Goal: Task Accomplishment & Management: Use online tool/utility

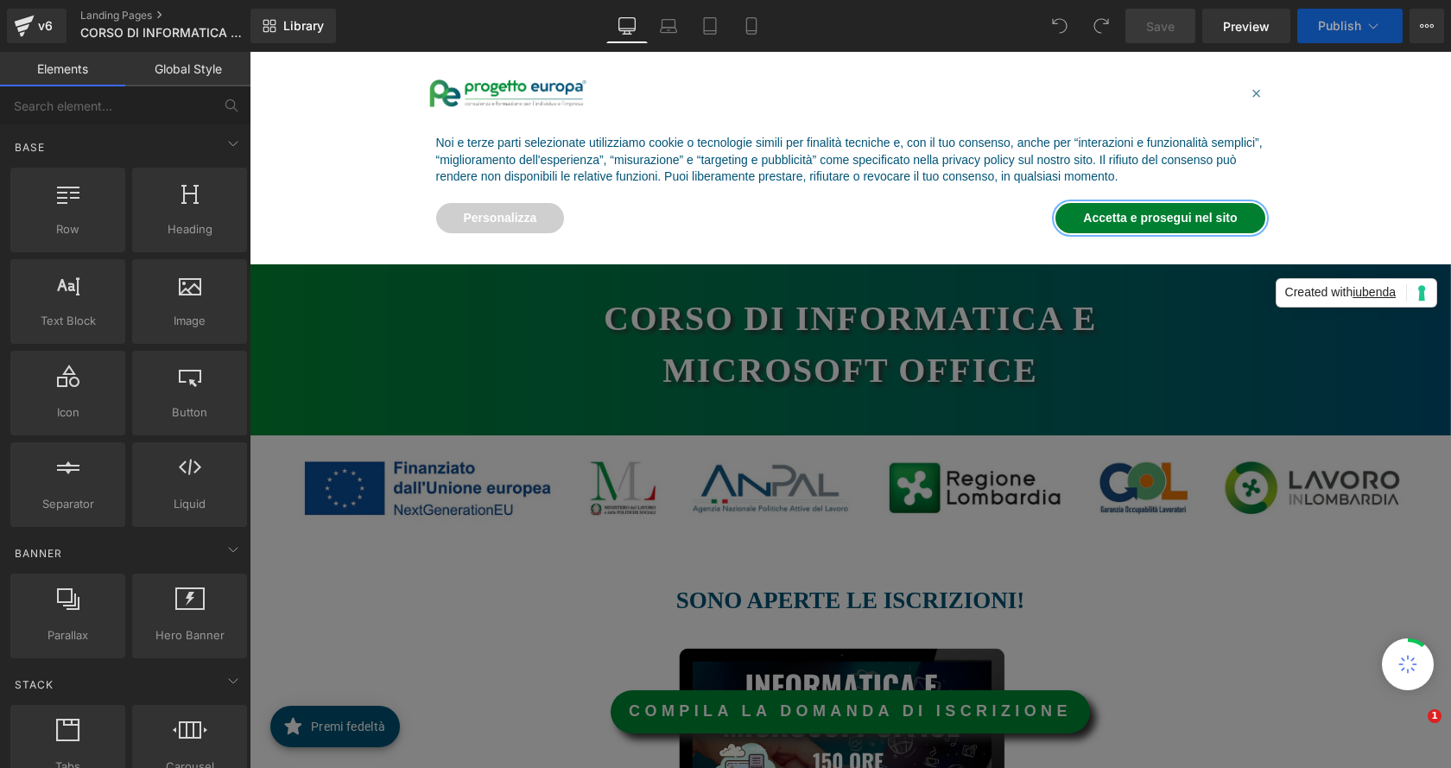
click at [1182, 219] on button "Accetta e prosegui nel sito" at bounding box center [1159, 218] width 209 height 31
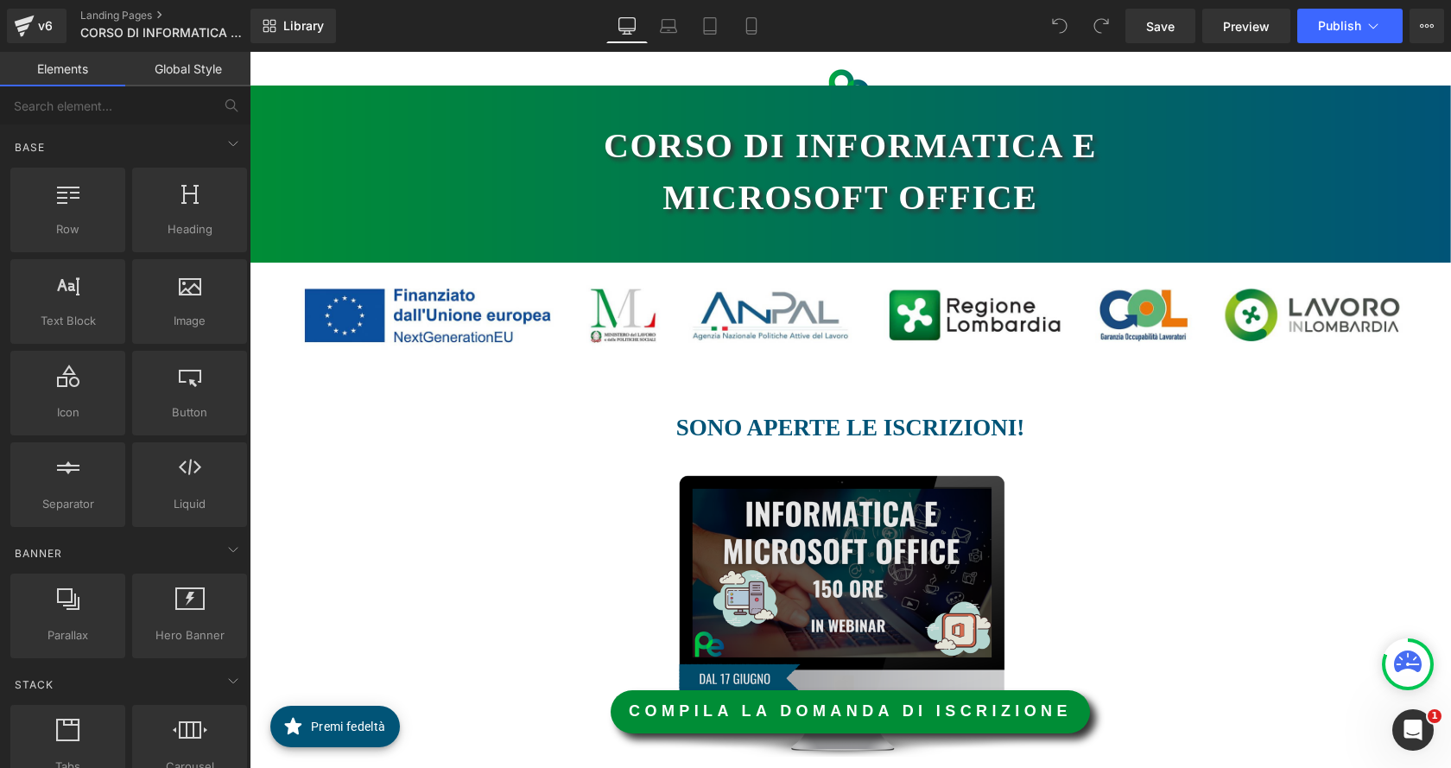
scroll to position [432, 0]
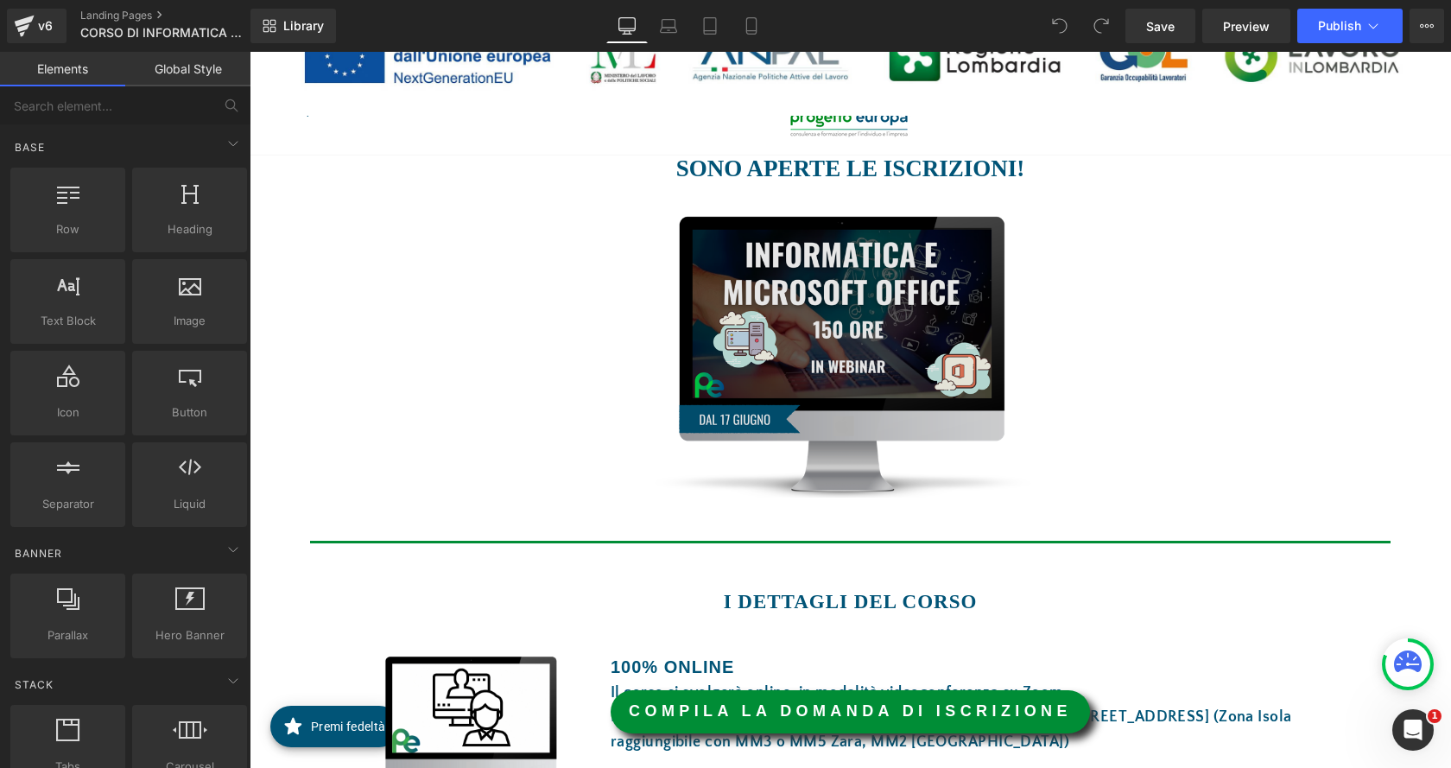
click at [871, 316] on img at bounding box center [844, 355] width 512 height 284
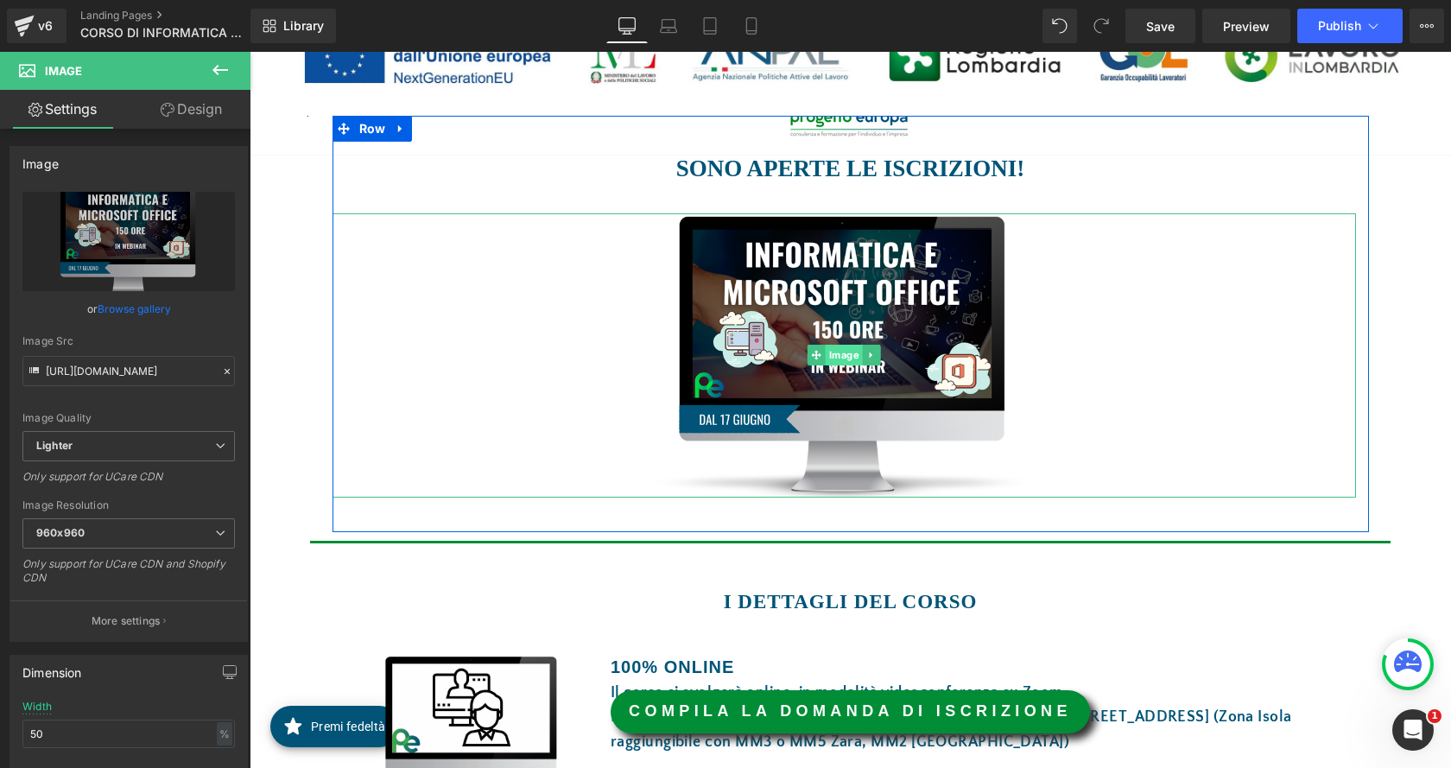
click at [826, 359] on span "Image" at bounding box center [844, 355] width 37 height 21
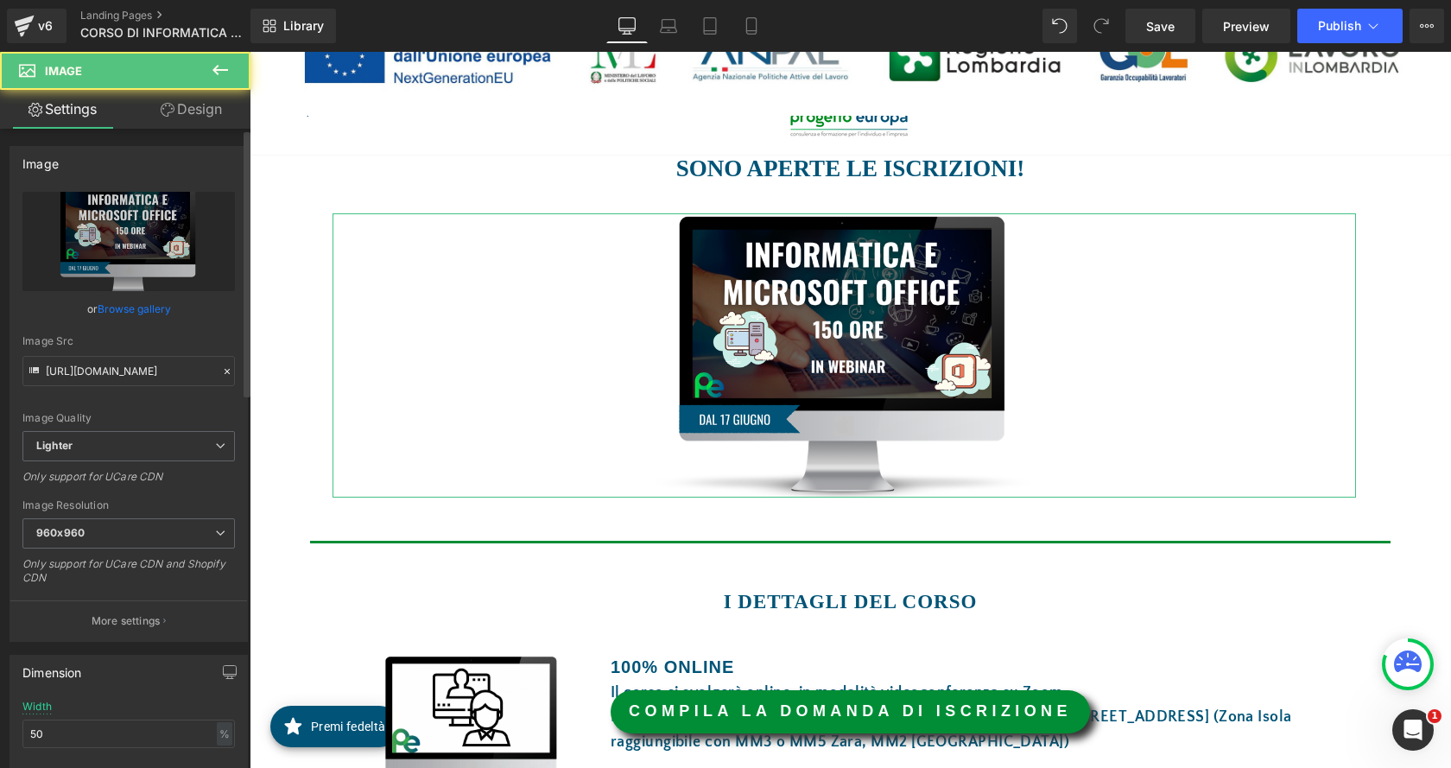
click at [146, 304] on link "Browse gallery" at bounding box center [134, 309] width 73 height 30
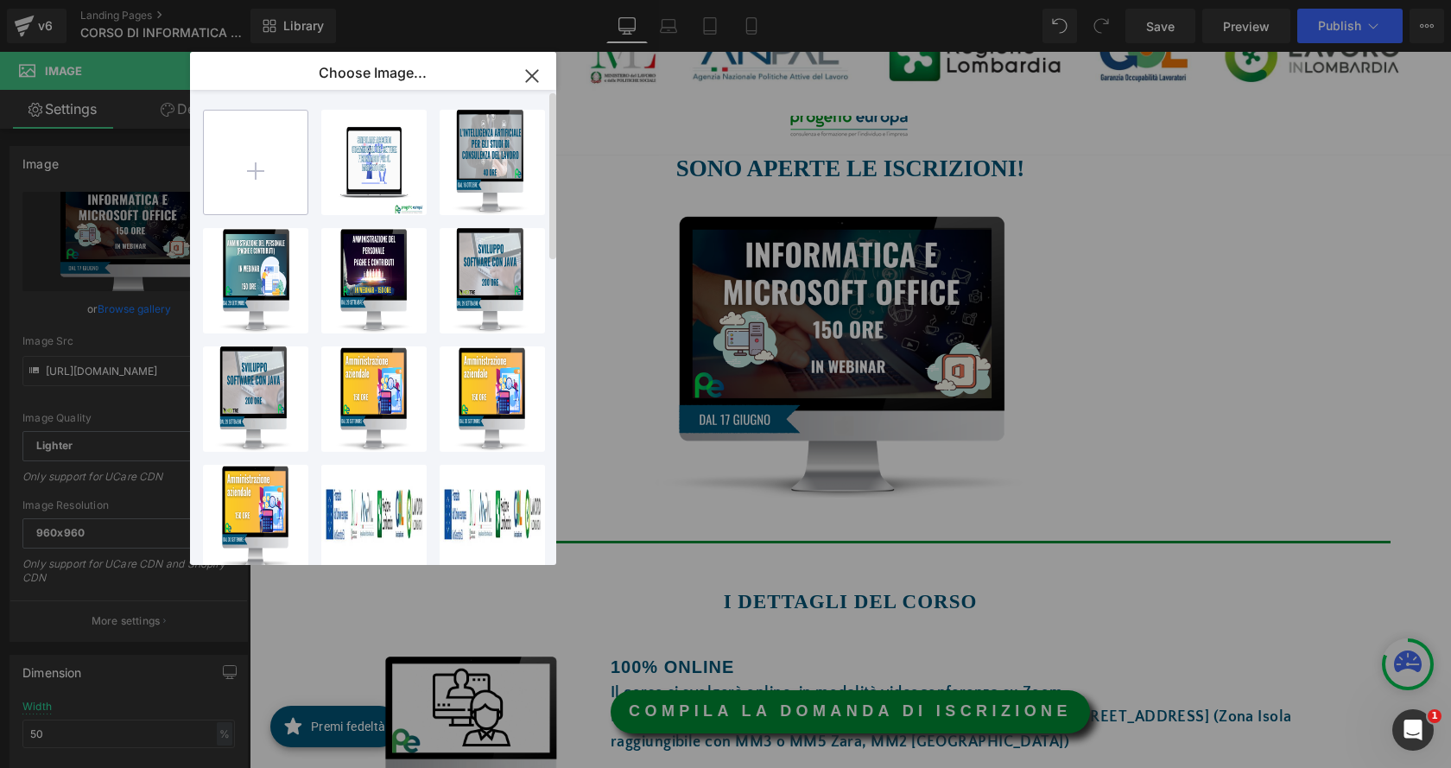
click at [212, 145] on input "file" at bounding box center [256, 163] width 104 height 104
type input "C:\fakepath\IMMAGINE.png"
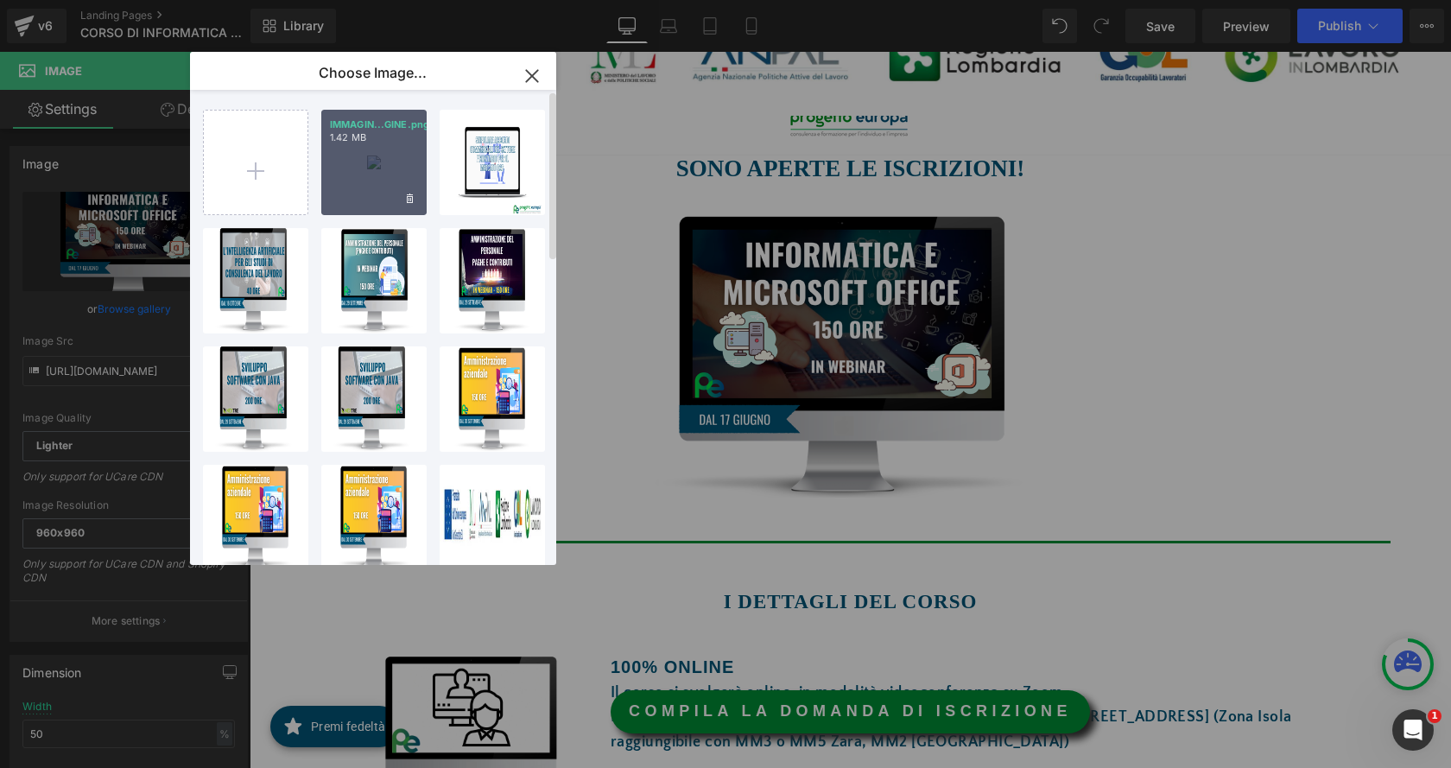
click at [391, 173] on div "IMMAGIN...GINE.png 1.42 MB" at bounding box center [373, 162] width 105 height 105
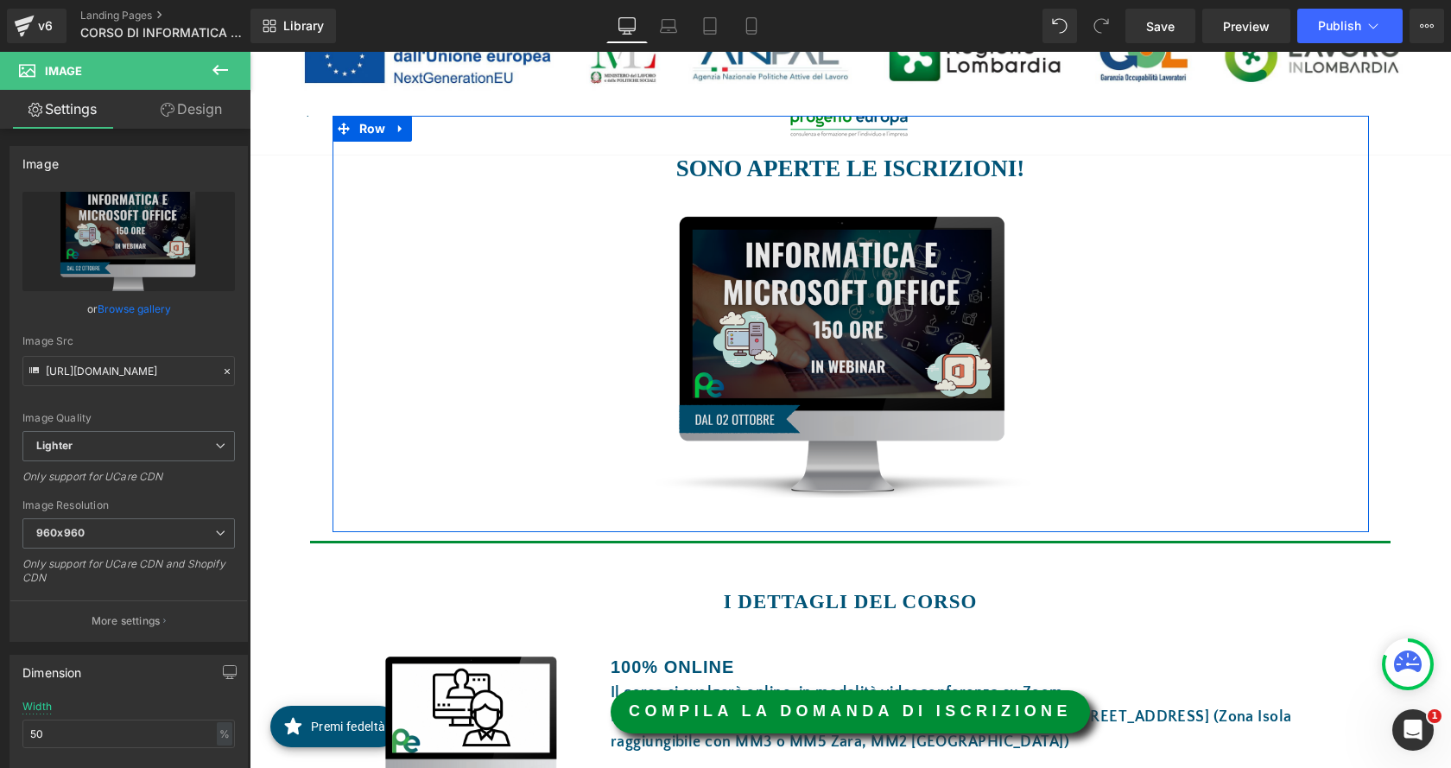
type input "https://ucarecdn.com/f941b6e3-9e76-4996-a435-1eb2bd20c29c/-/format/auto/-/previ…"
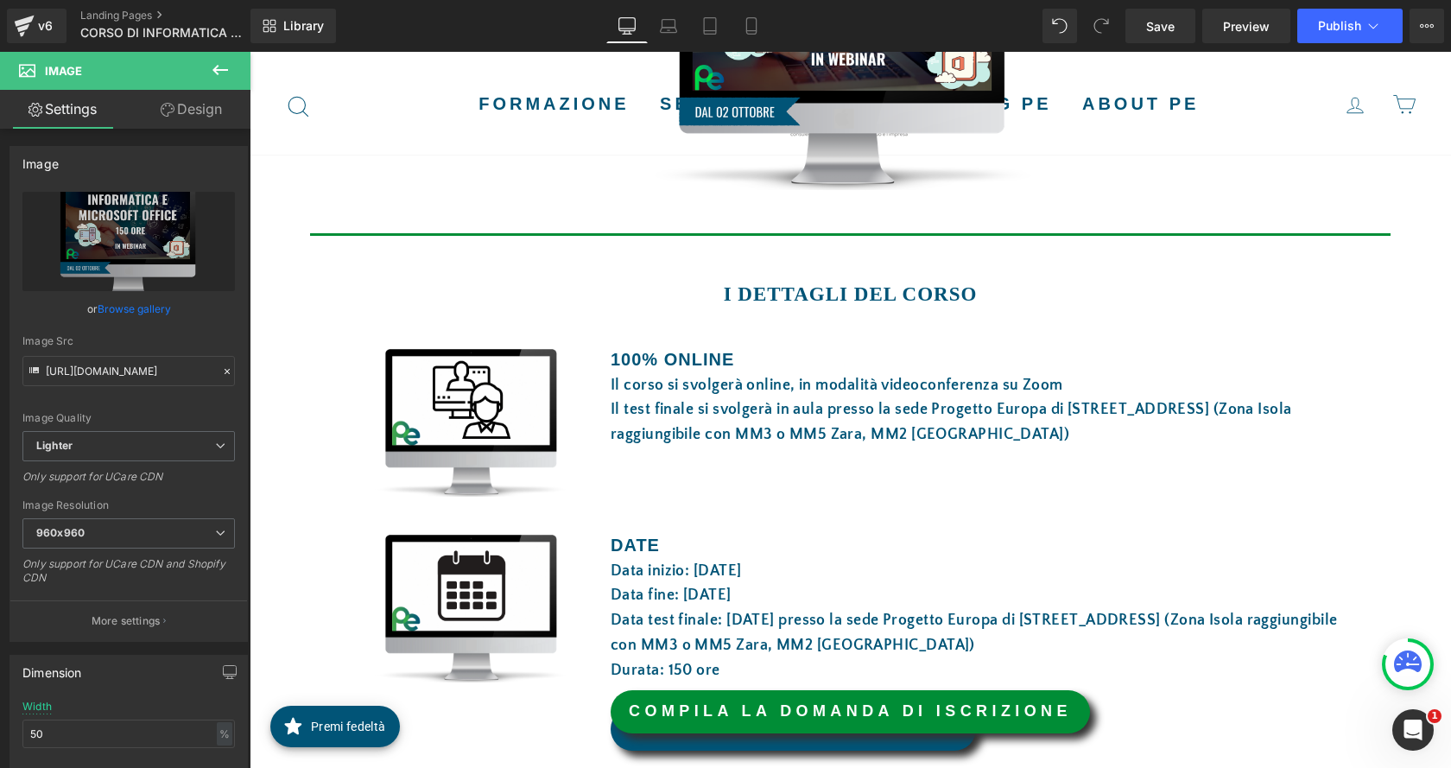
scroll to position [777, 0]
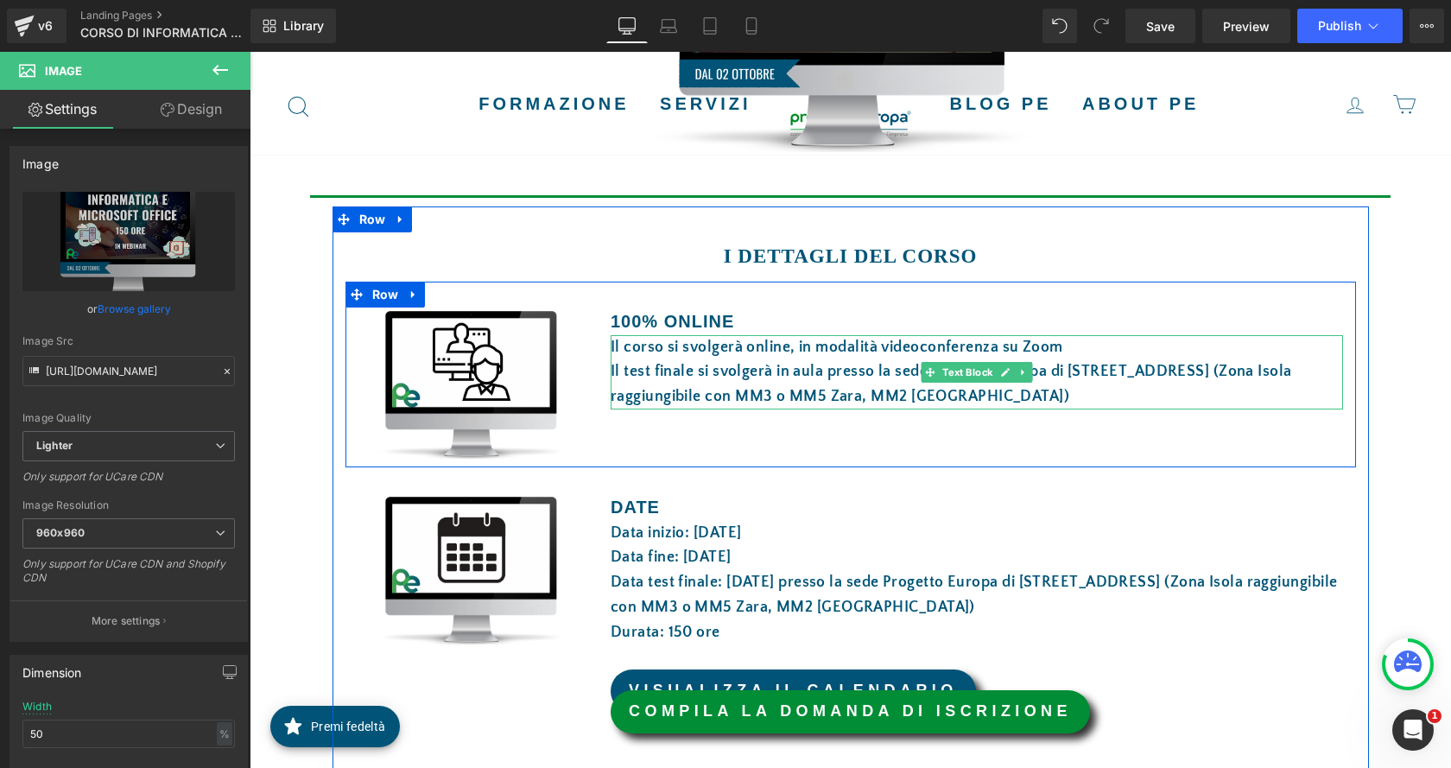
drag, startPoint x: 710, startPoint y: 385, endPoint x: 698, endPoint y: 522, distance: 137.0
click at [710, 384] on p "Il test finale si svolgerà in aula presso la sede Progetto Europa di via Boltra…" at bounding box center [977, 384] width 732 height 50
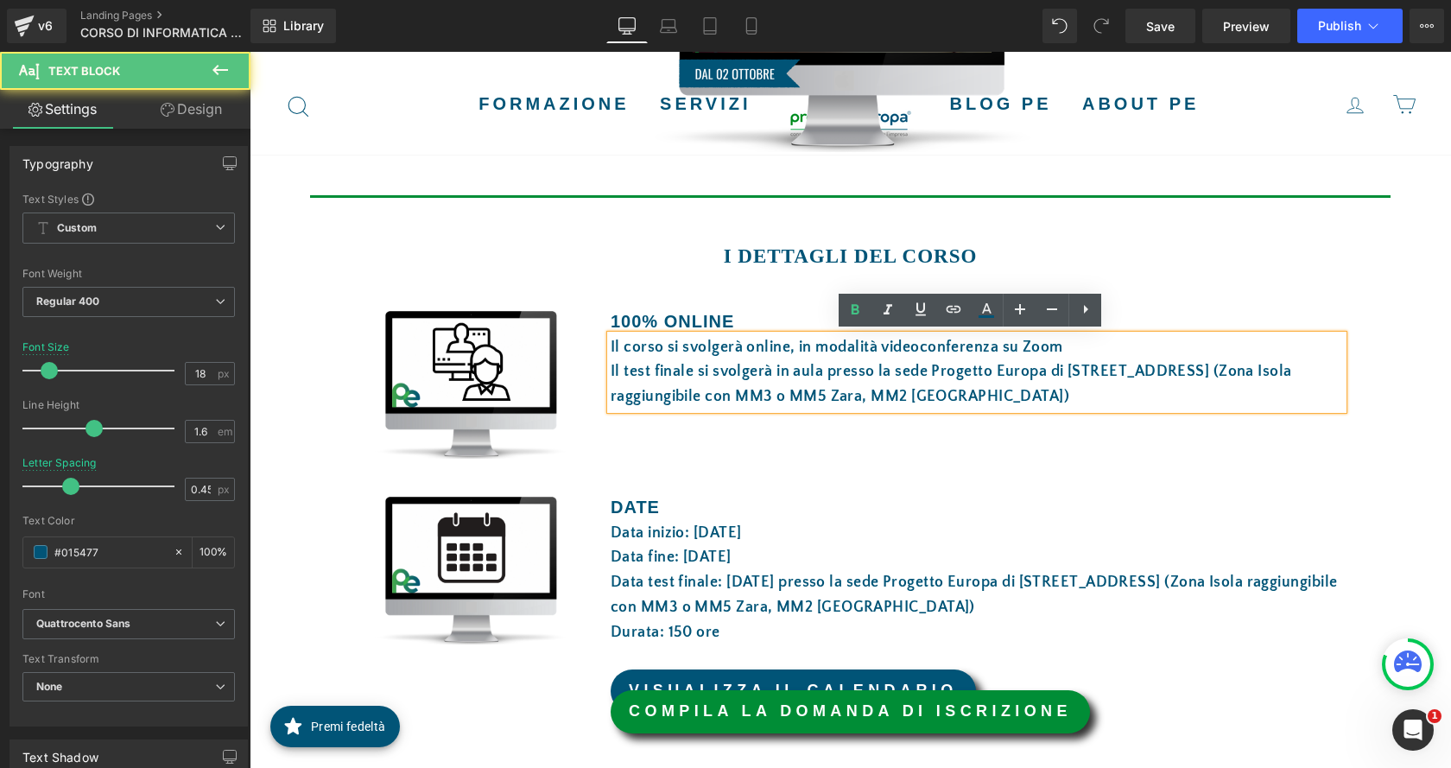
click at [250, 52] on div at bounding box center [250, 52] width 0 height 0
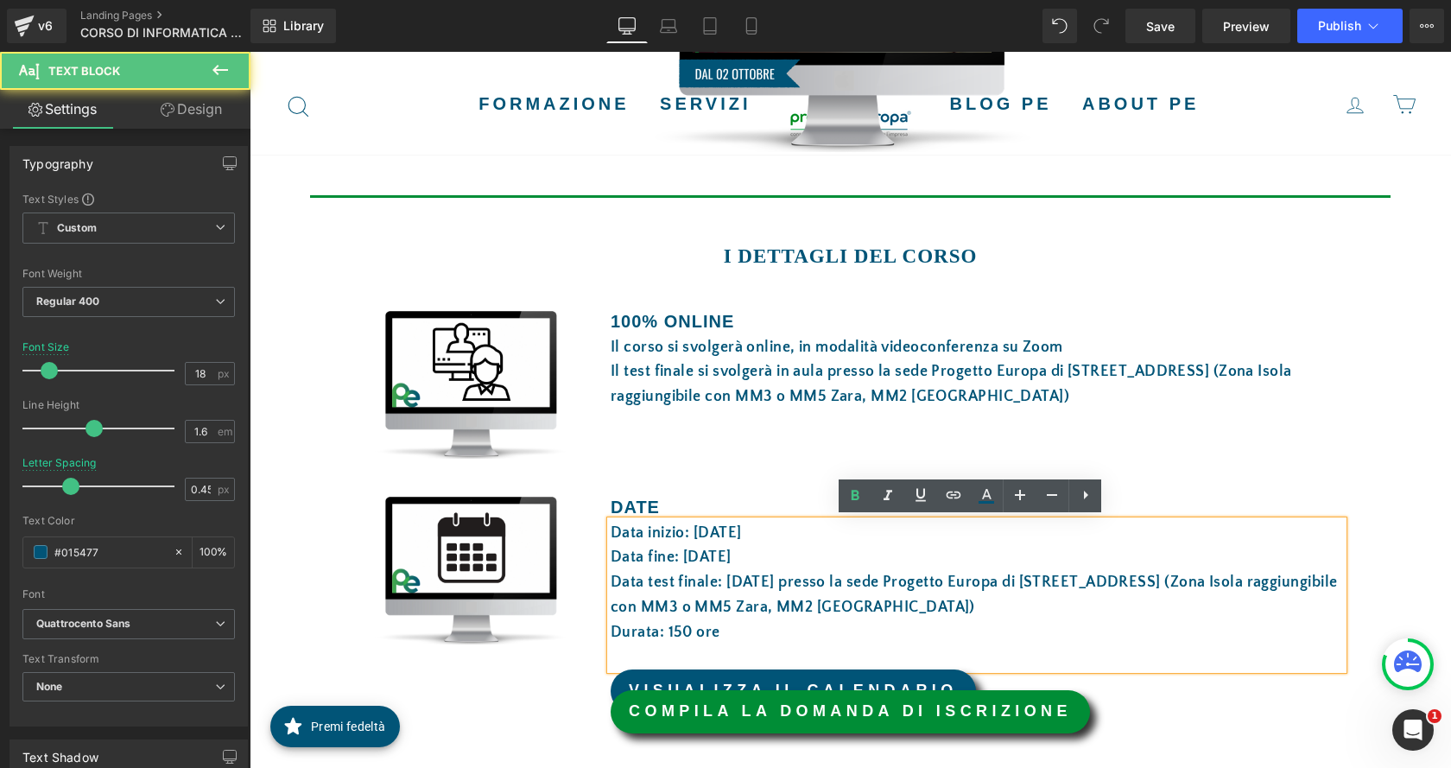
click at [700, 524] on font "Data inizio: 17 giugno 2025" at bounding box center [676, 532] width 131 height 17
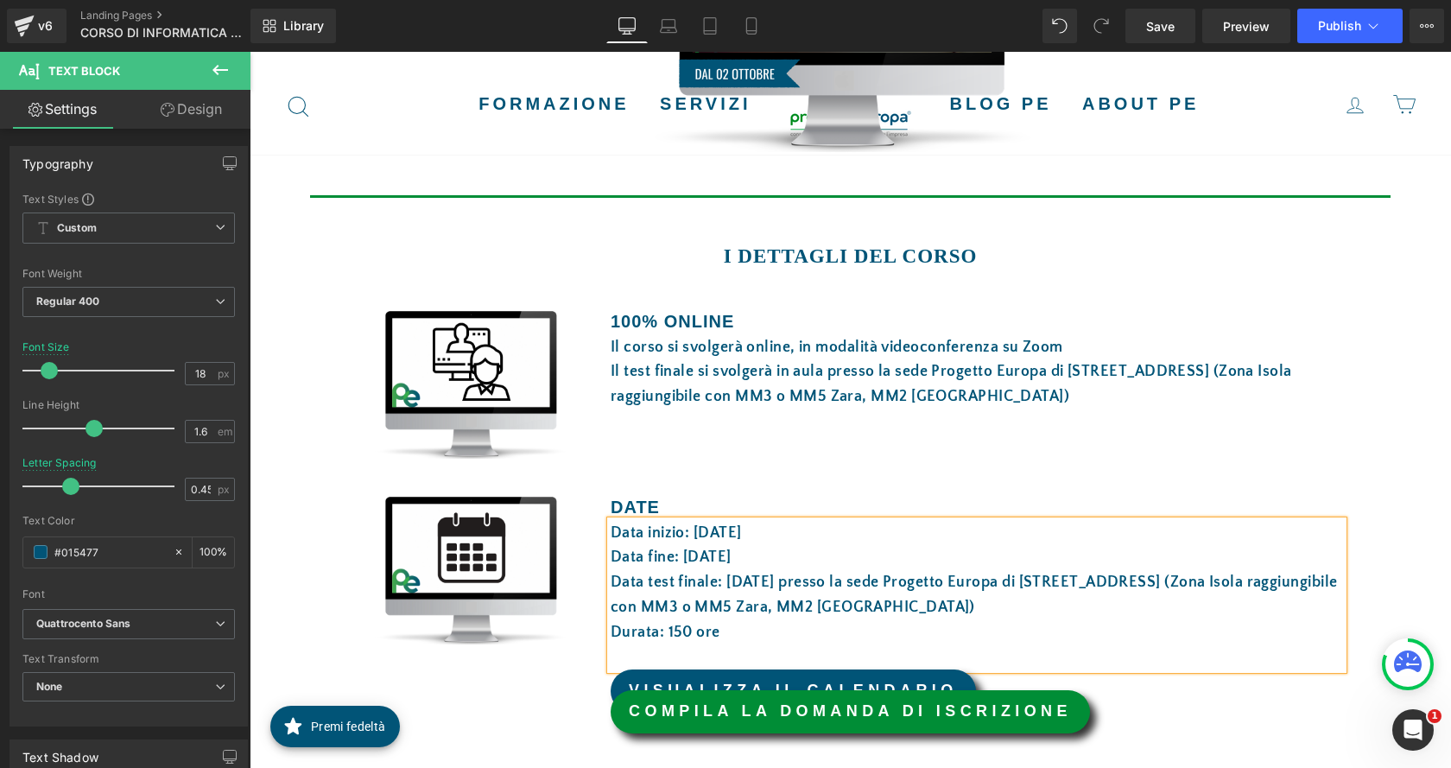
click at [697, 526] on font "Data inizio: 02 ottobre 2025" at bounding box center [676, 532] width 131 height 17
click at [731, 559] on font "Data fine: 17 luglio 2025" at bounding box center [671, 556] width 121 height 17
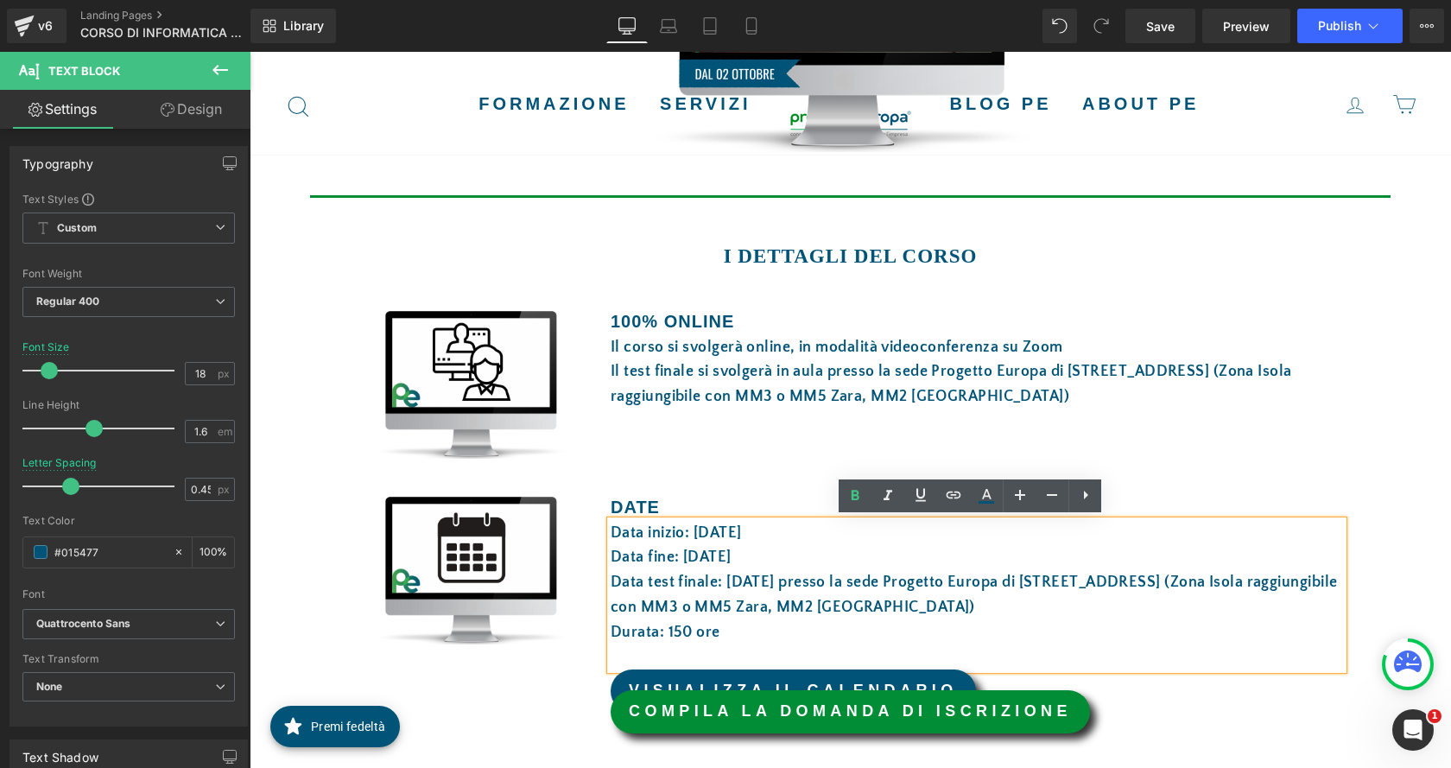
drag, startPoint x: 735, startPoint y: 559, endPoint x: 682, endPoint y: 554, distance: 52.9
click at [682, 554] on font "Data fine: 17 luglio 2025" at bounding box center [671, 556] width 121 height 17
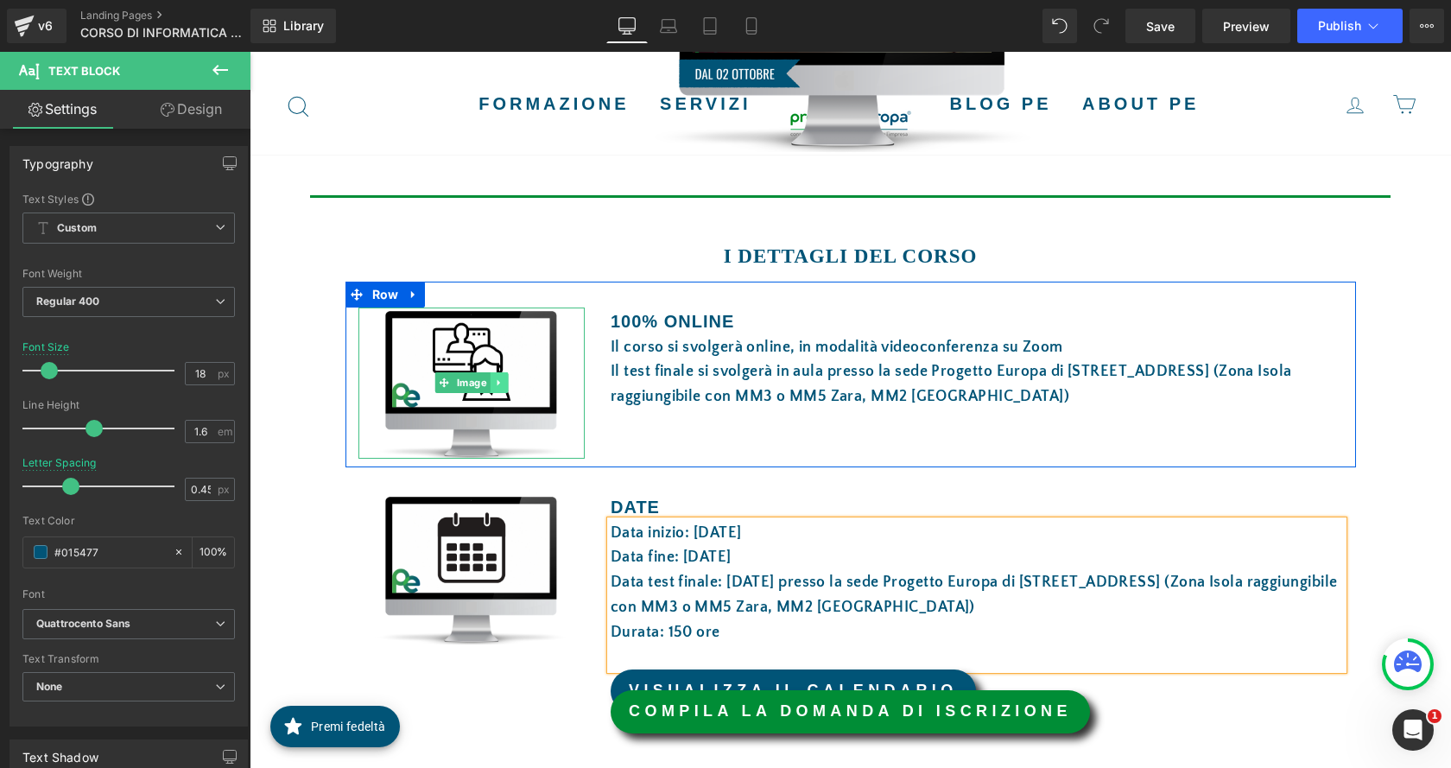
click at [490, 378] on div "Image" at bounding box center [471, 382] width 227 height 151
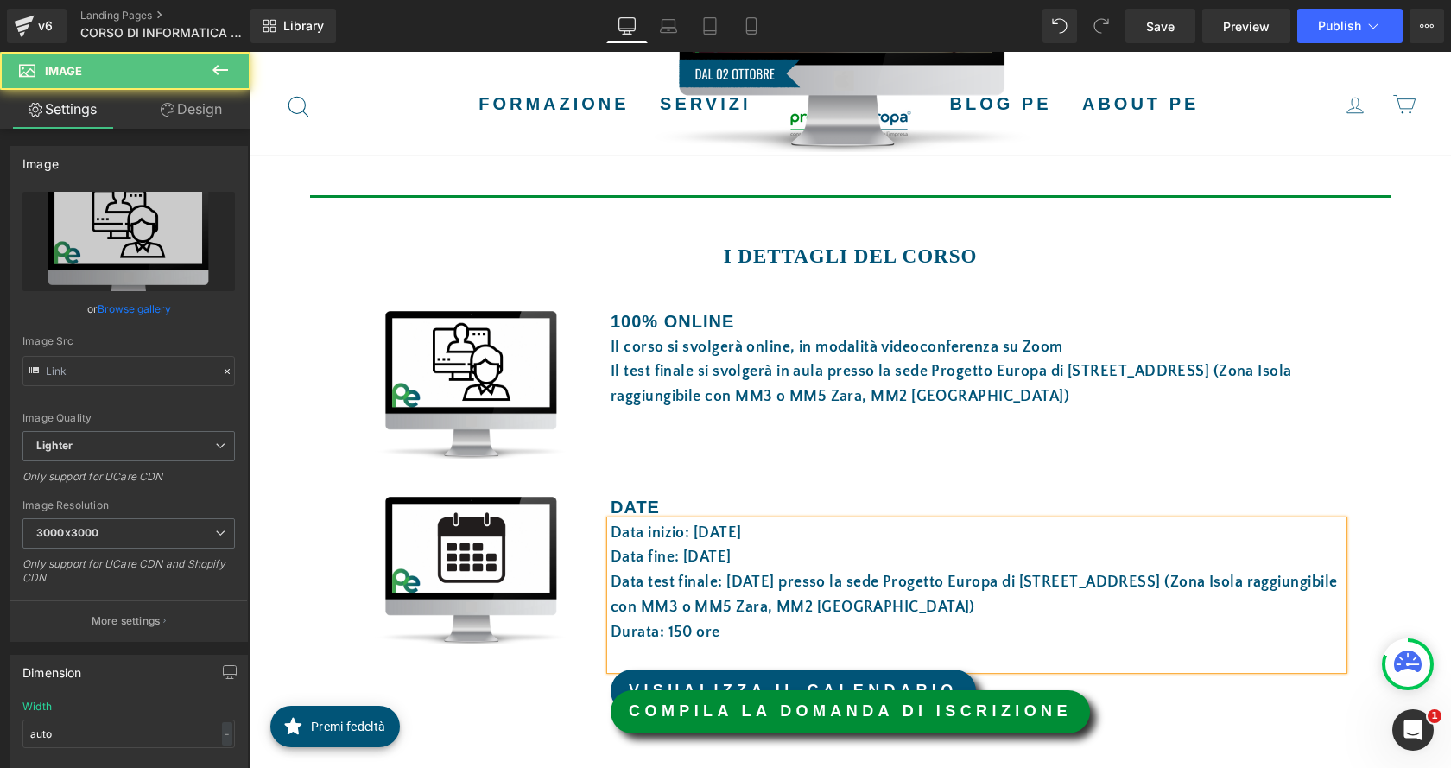
type input "https://ucarecdn.com/2109e047-969f-40fb-a98e-4dcc7c1eb57d/-/format/auto/-/previ…"
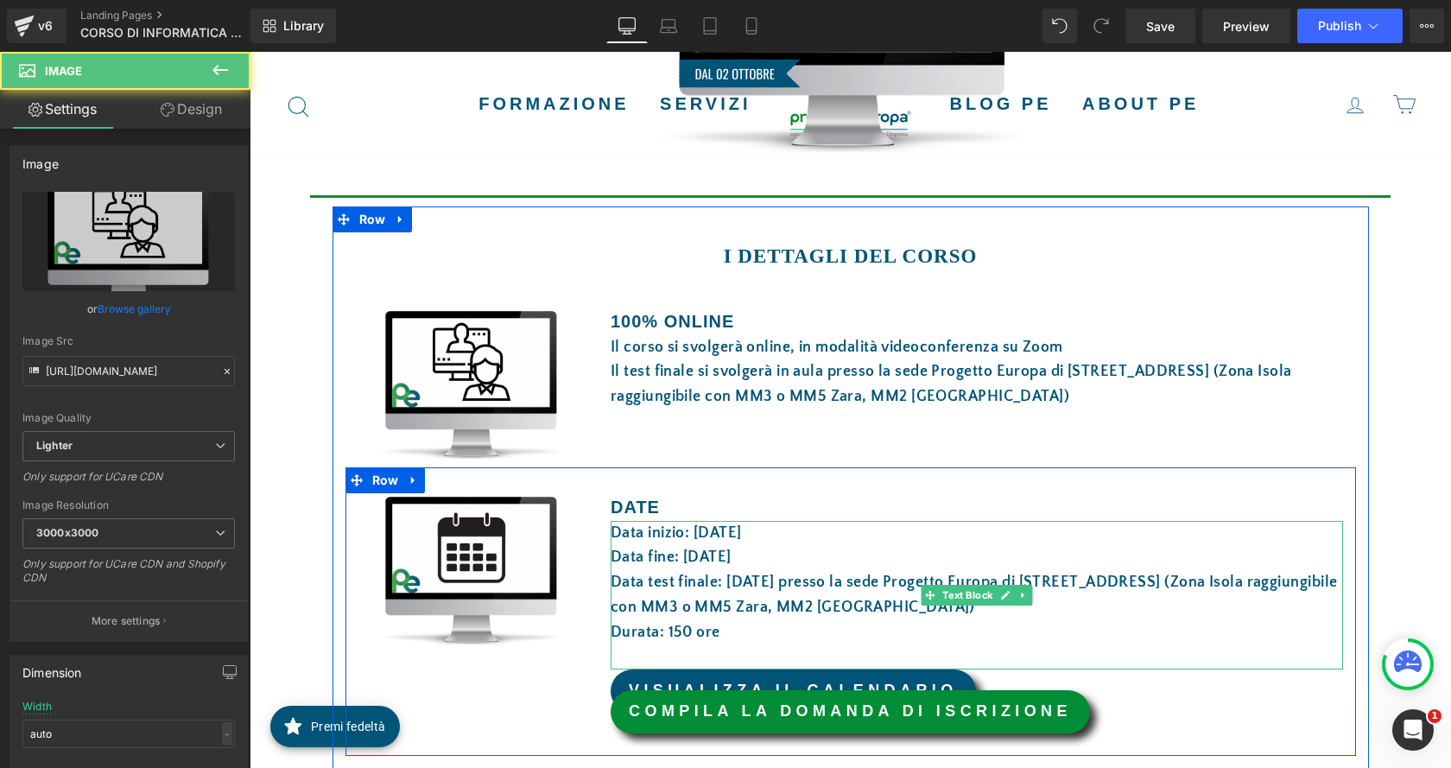
click at [712, 555] on font "Data fine: 11 novembre 2025" at bounding box center [671, 556] width 121 height 17
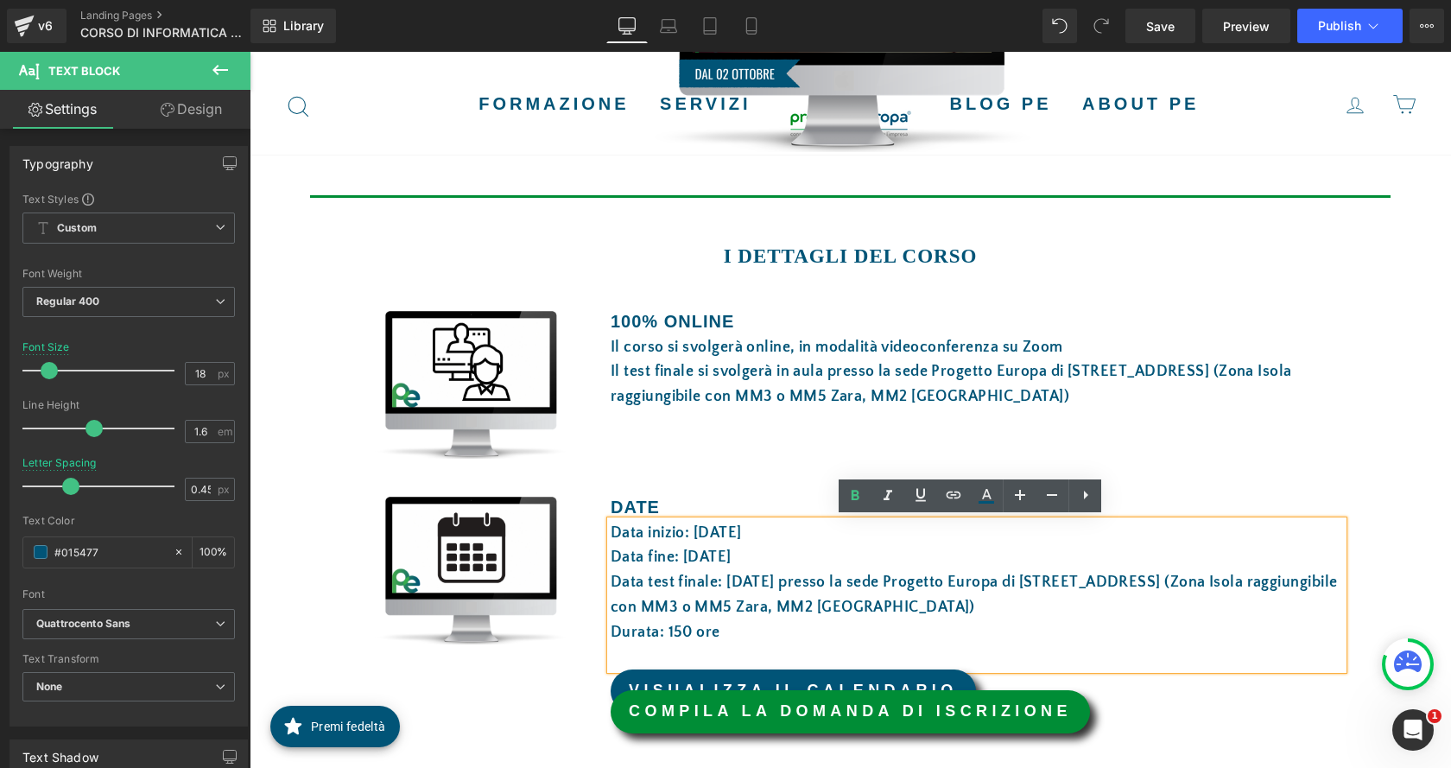
click at [690, 556] on font "Data fine: 11 novembre 2025" at bounding box center [671, 556] width 121 height 17
click at [687, 556] on font "Data fine: 11 novembre 2025" at bounding box center [671, 556] width 121 height 17
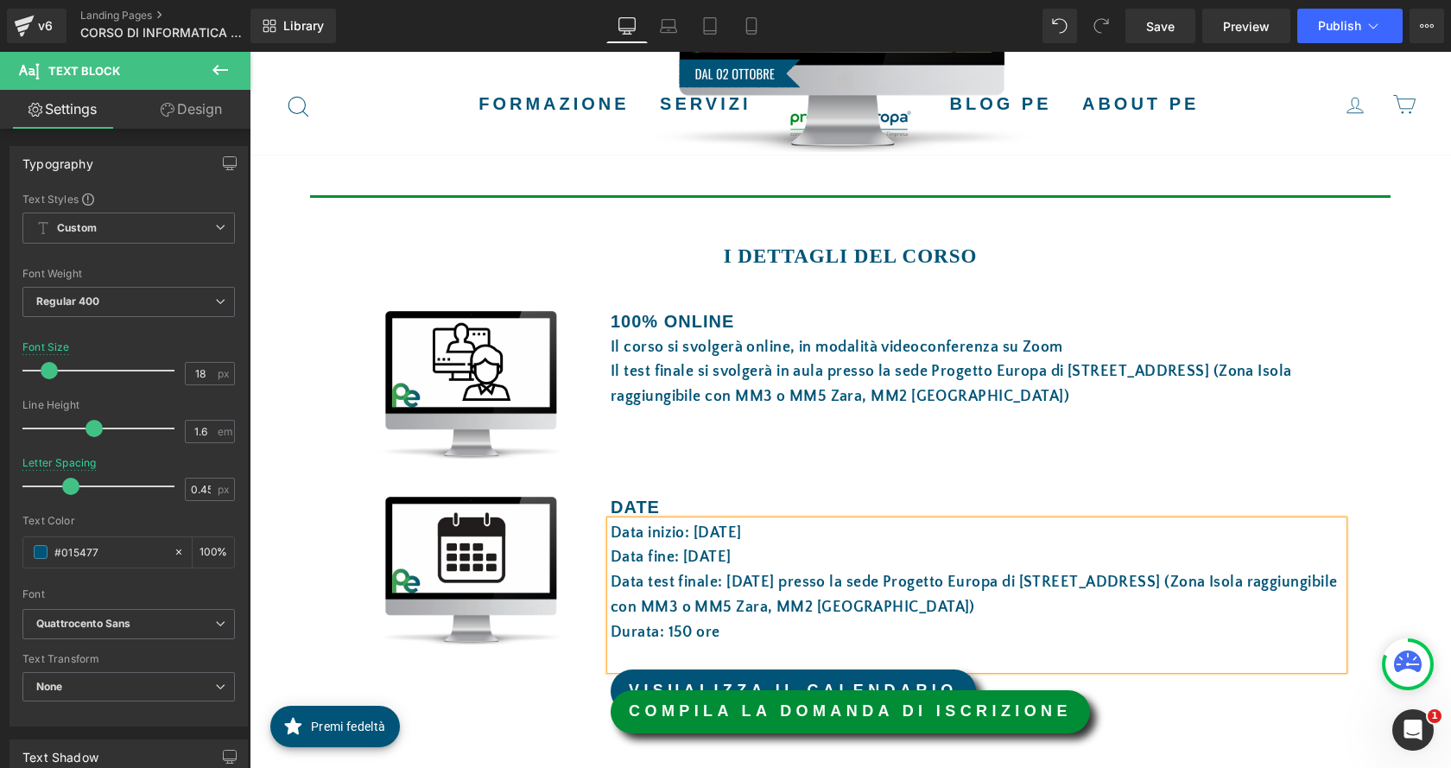
click at [736, 577] on font "Data test finale: 18 luglio 2025 presso la sede Progetto Europa di via Boltraff…" at bounding box center [974, 594] width 726 height 42
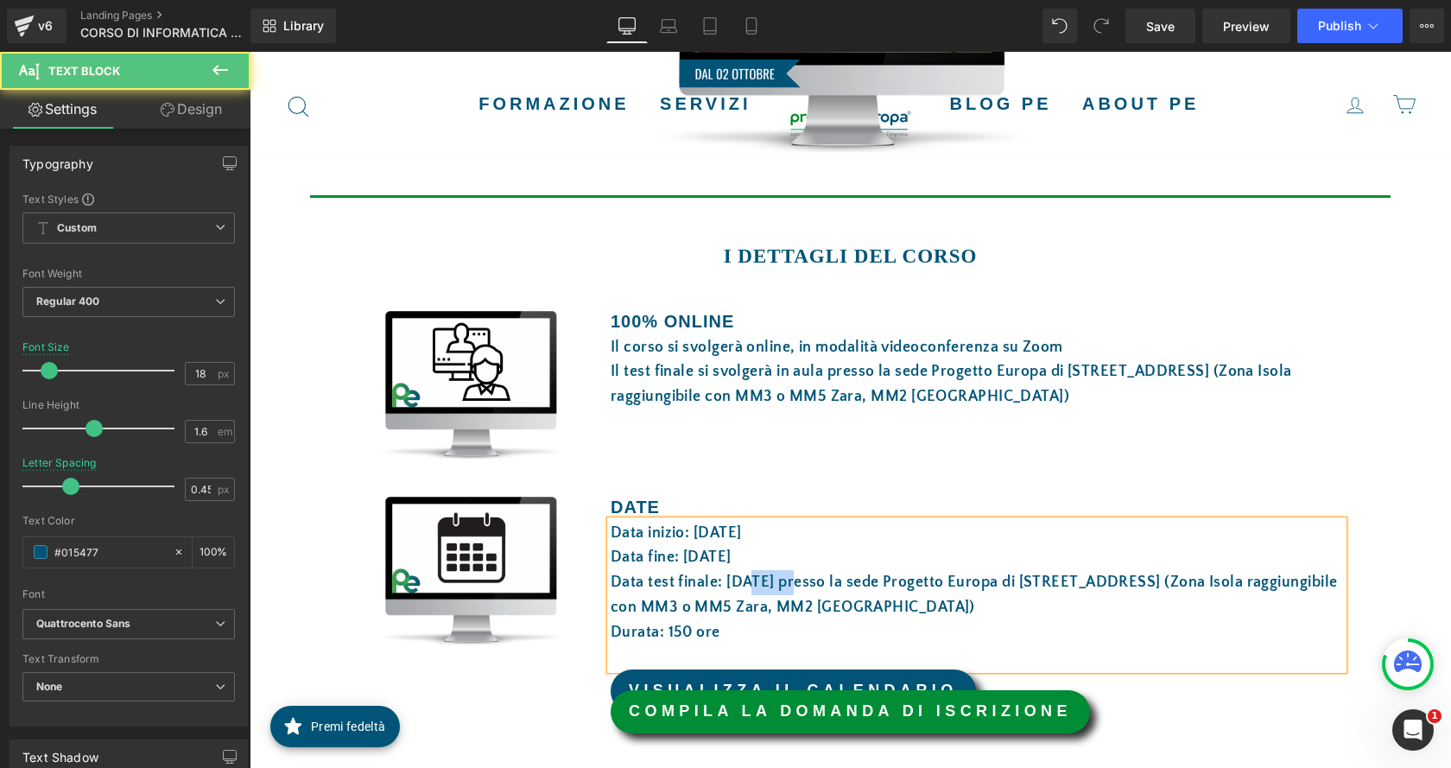
drag, startPoint x: 773, startPoint y: 584, endPoint x: 739, endPoint y: 596, distance: 35.8
click at [737, 581] on font "Data test finale: 11 luglio 2025 presso la sede Progetto Europa di via Boltraff…" at bounding box center [974, 594] width 726 height 42
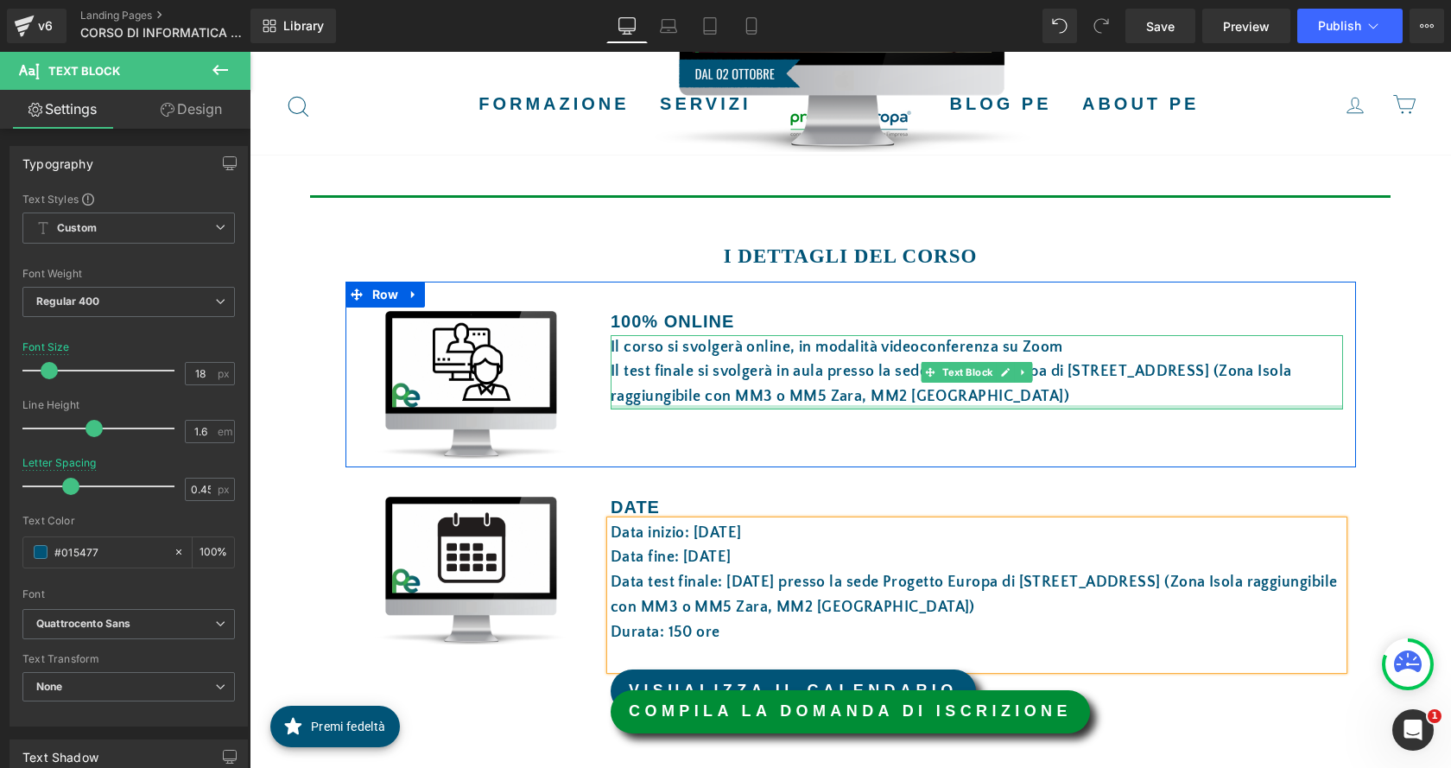
click at [984, 406] on div at bounding box center [977, 407] width 732 height 4
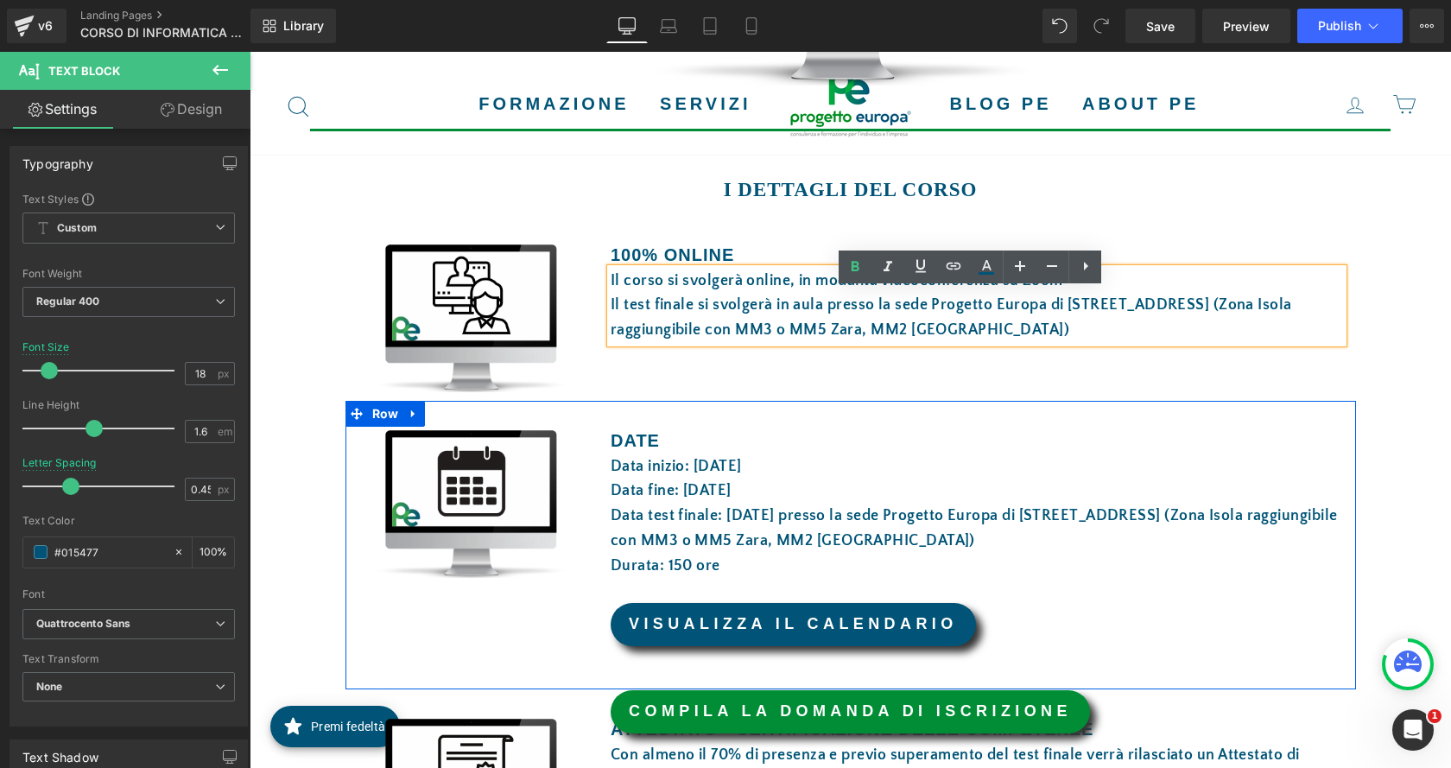
scroll to position [864, 0]
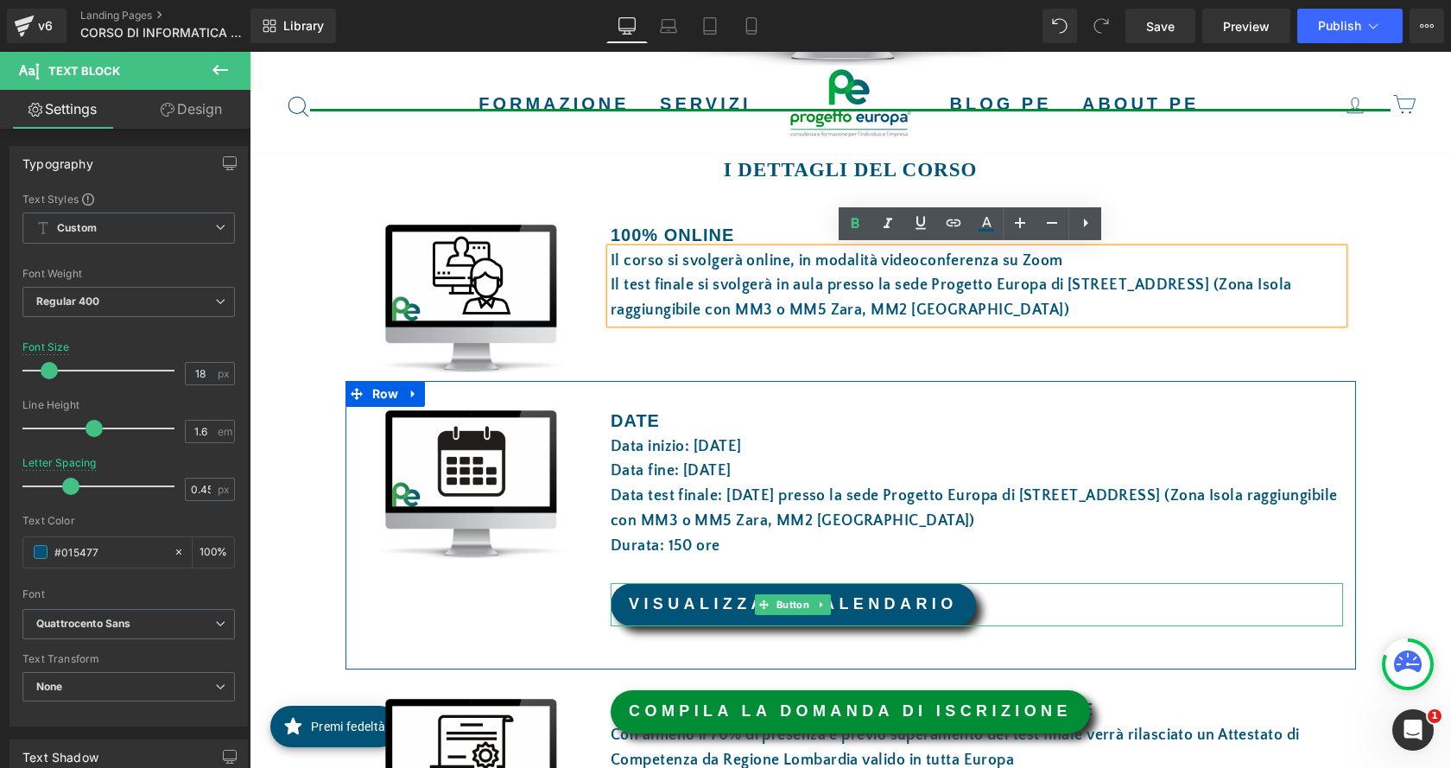
click at [892, 604] on link "VISUALIZZA IL CALENDARIO" at bounding box center [793, 604] width 365 height 43
click at [782, 604] on span "Button" at bounding box center [793, 604] width 40 height 21
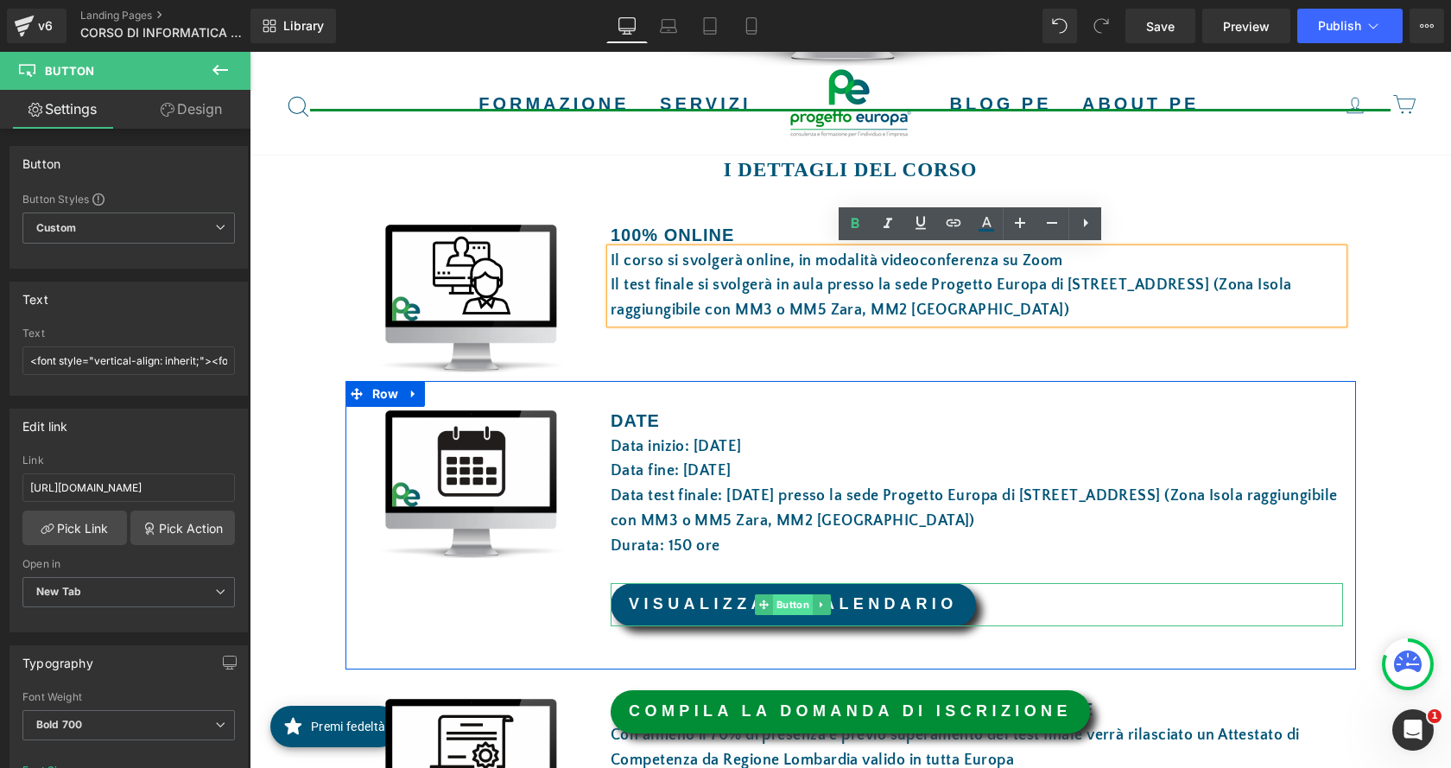
click at [778, 605] on span "Button" at bounding box center [793, 604] width 40 height 21
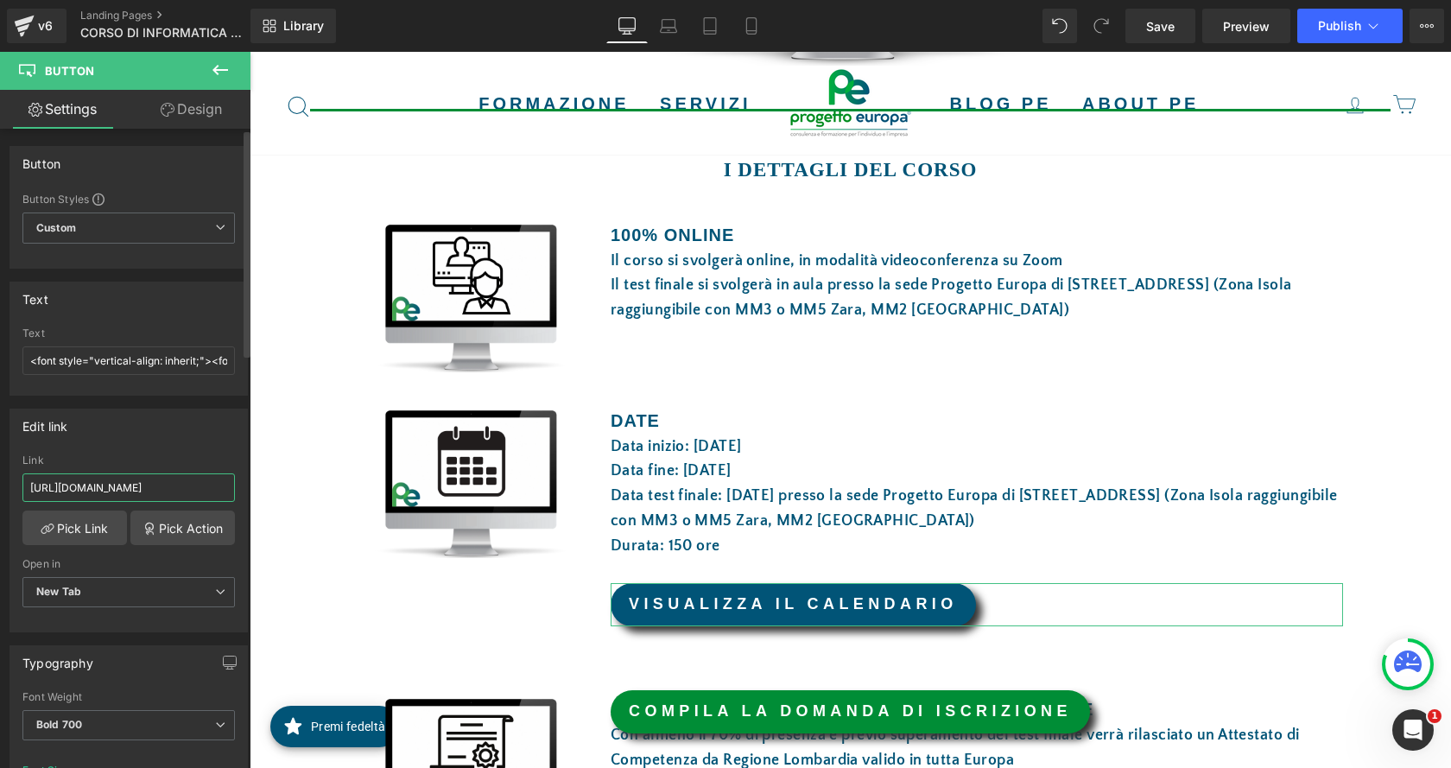
click at [138, 488] on input "https://drive.google.com/file/d/1825bSbOaDy9mcddolD61-kKwfVuAmDYk/view?usp=shar…" at bounding box center [128, 487] width 212 height 28
type input "https://drive.google.com/file/d/1oxnsoy-R1xBFB4xYUJ1SPejw7kZiJ2Ht/view?usp=shar…"
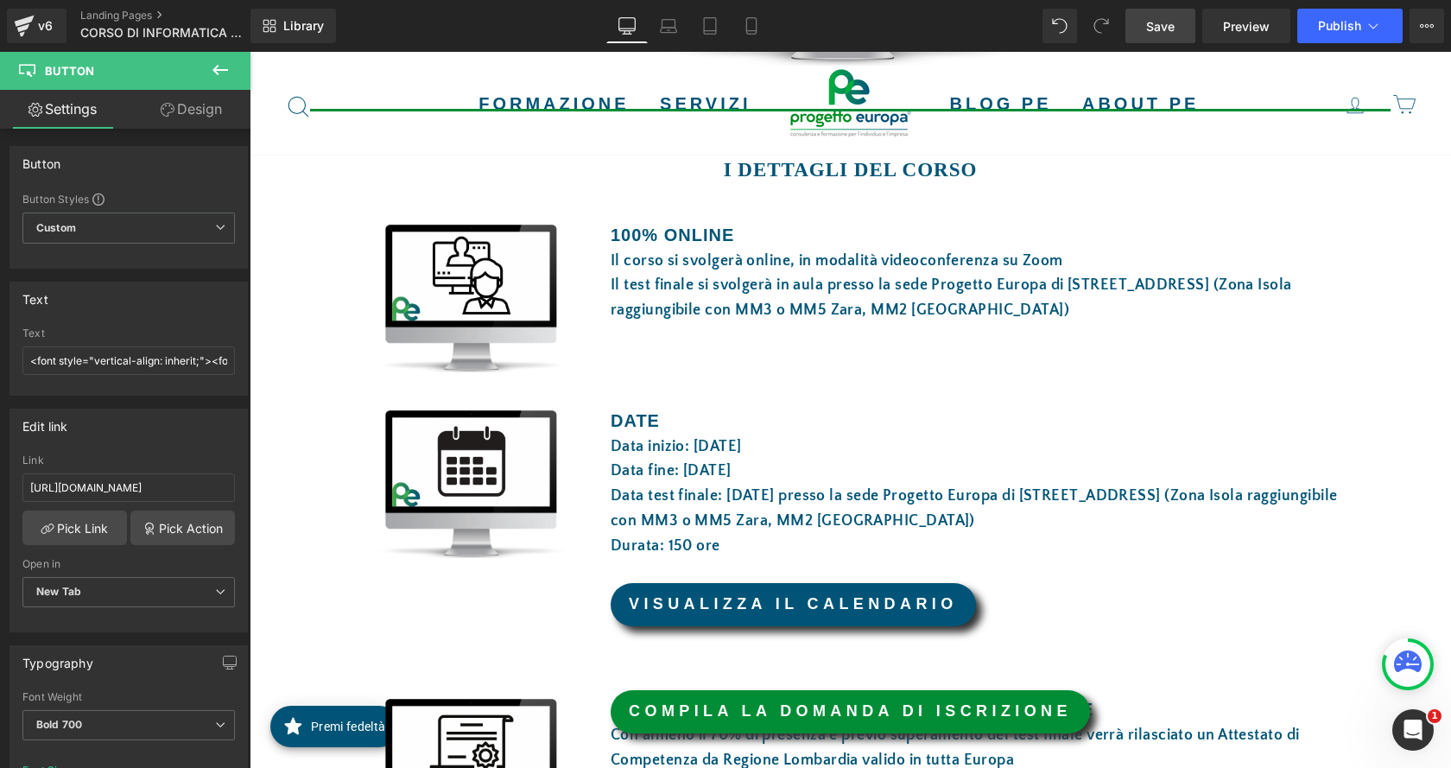
scroll to position [0, 0]
drag, startPoint x: 1149, startPoint y: 28, endPoint x: 708, endPoint y: 518, distance: 658.6
click at [1157, 26] on span "Save" at bounding box center [1160, 26] width 28 height 18
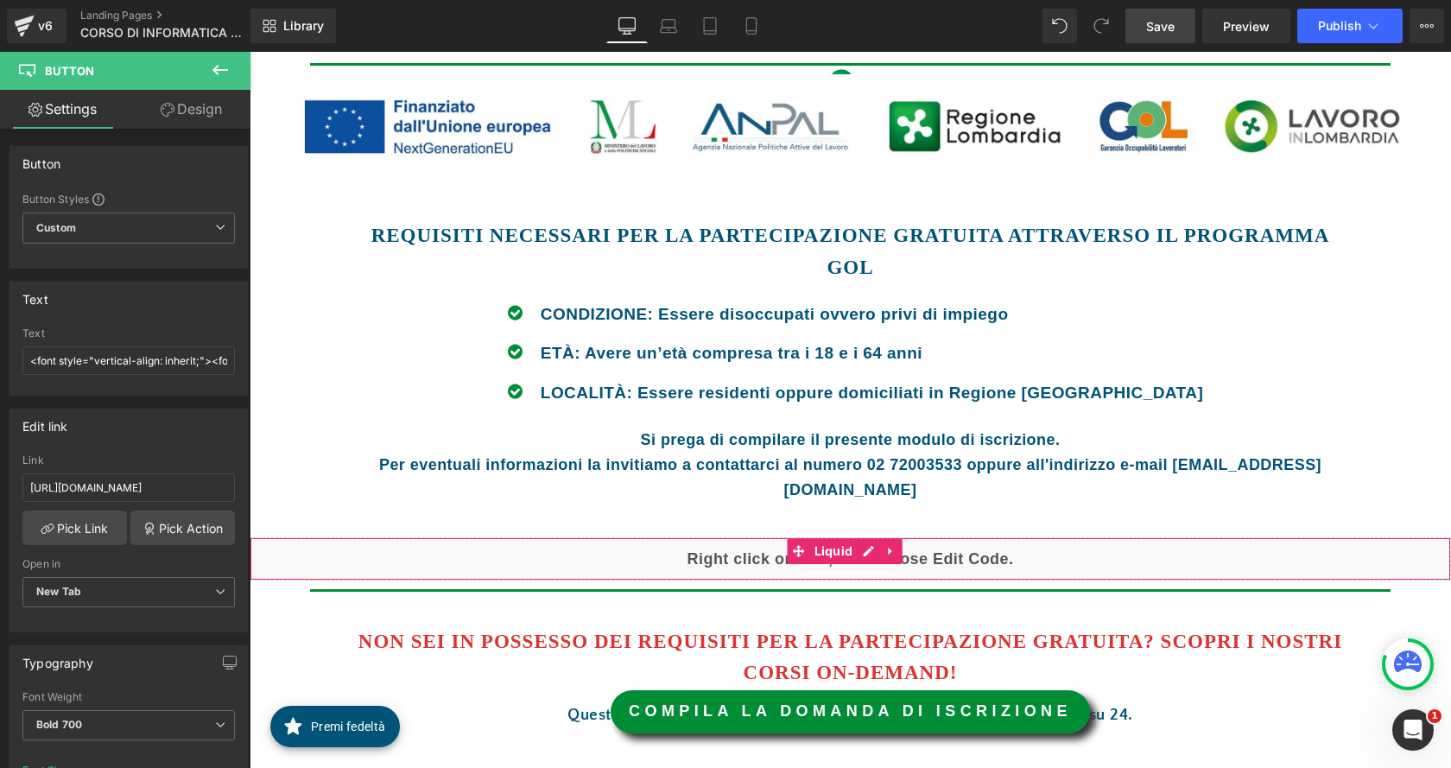
scroll to position [1727, 0]
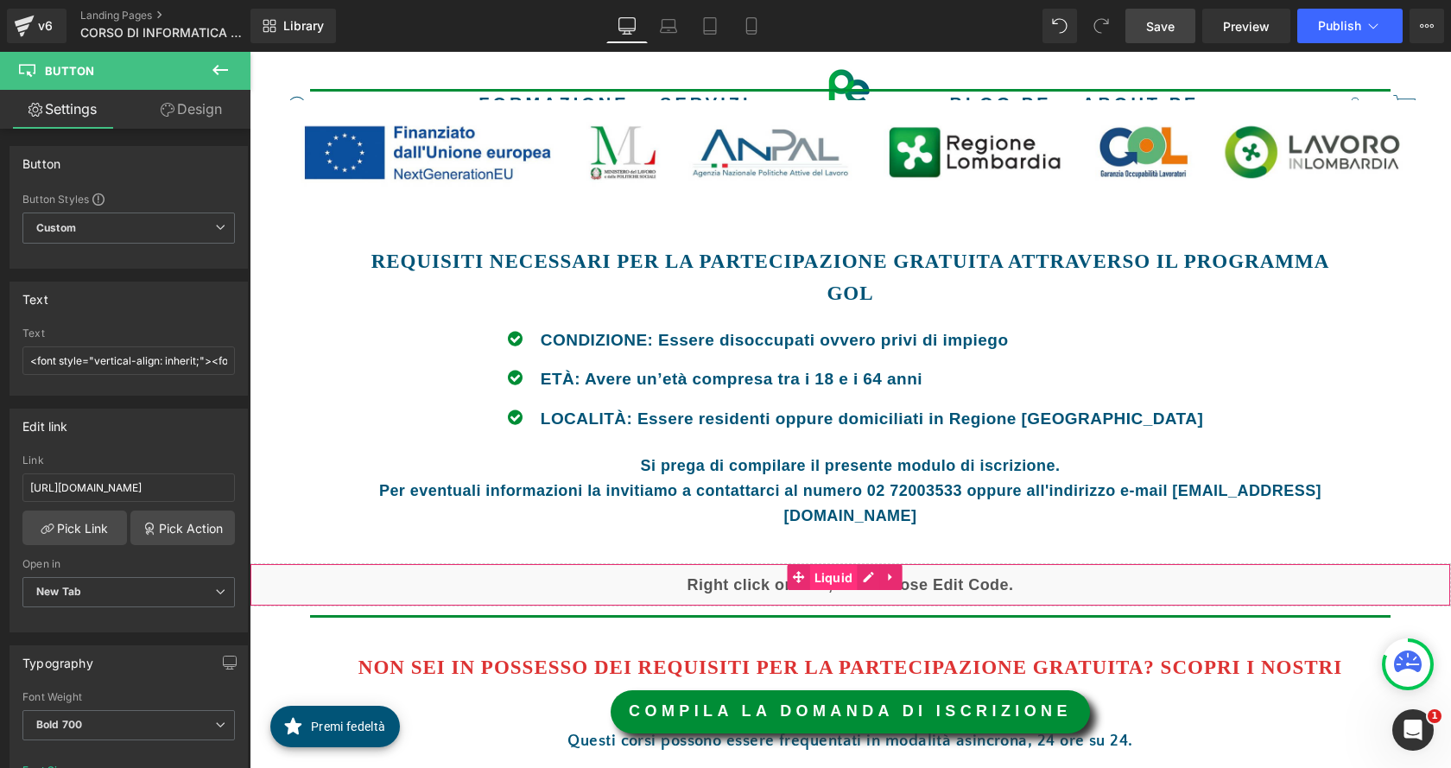
click at [825, 565] on span "Liquid" at bounding box center [833, 578] width 47 height 26
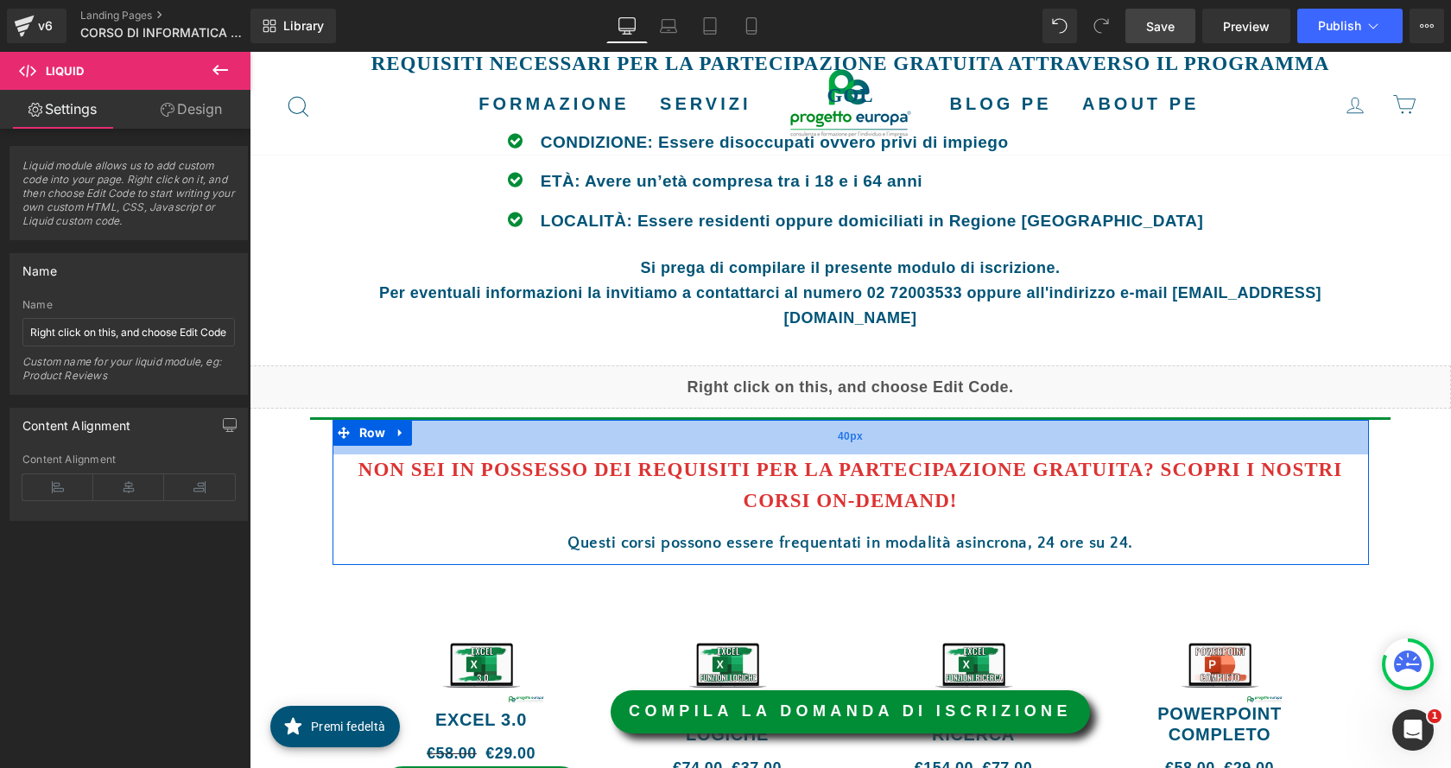
scroll to position [2072, 0]
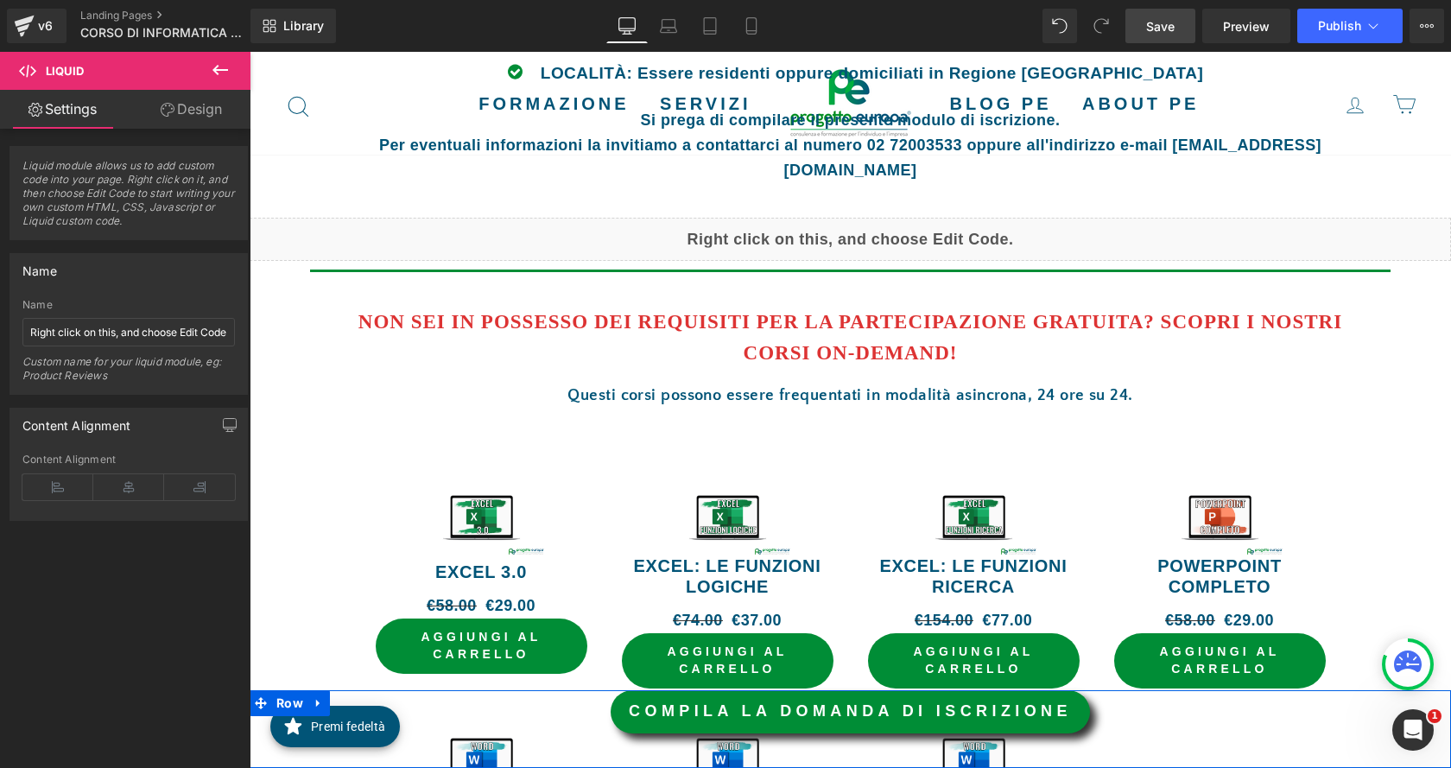
click at [870, 708] on link at bounding box center [879, 711] width 18 height 21
click at [1007, 709] on link "COMPILA LA DOMANDA DI ISCRIZIONE" at bounding box center [850, 711] width 479 height 43
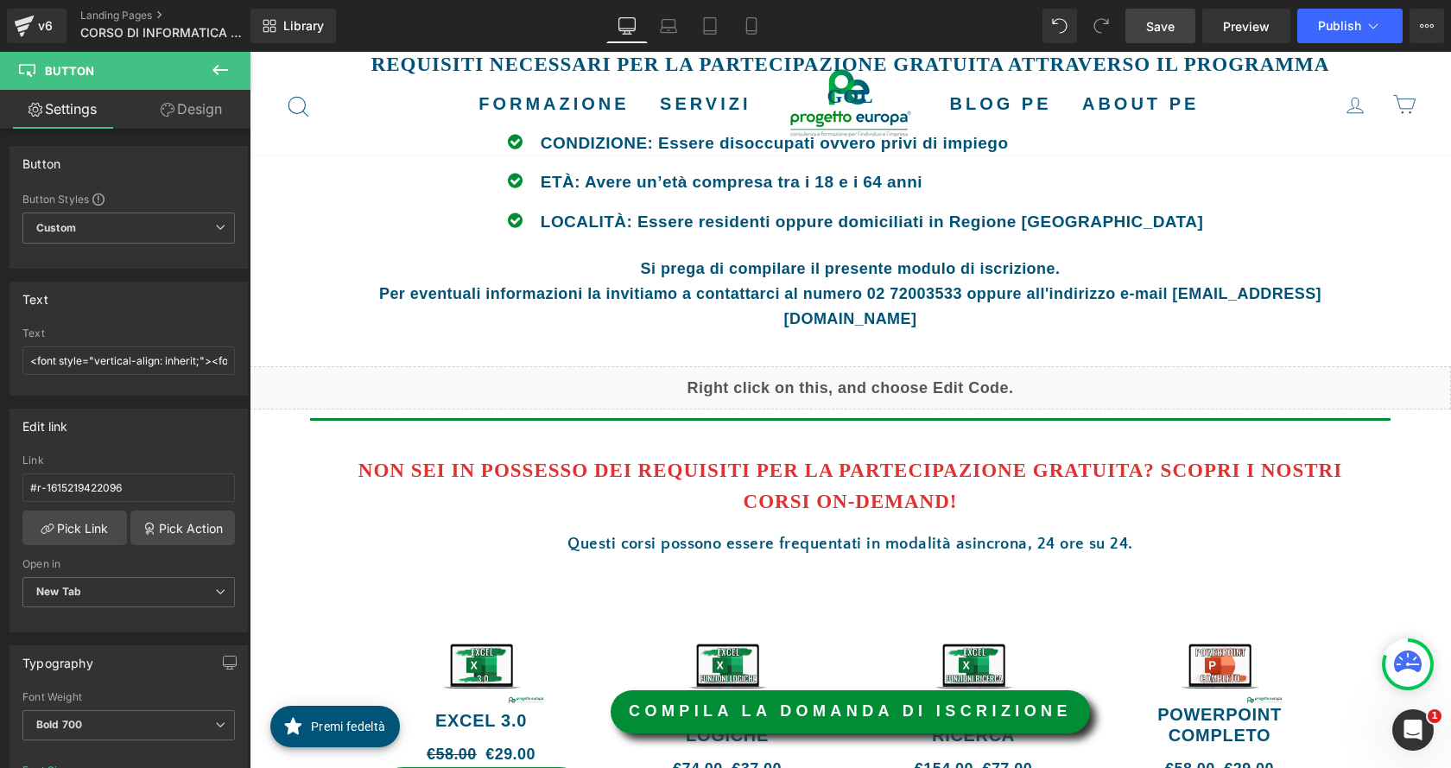
click at [1171, 30] on span "Save" at bounding box center [1160, 26] width 28 height 18
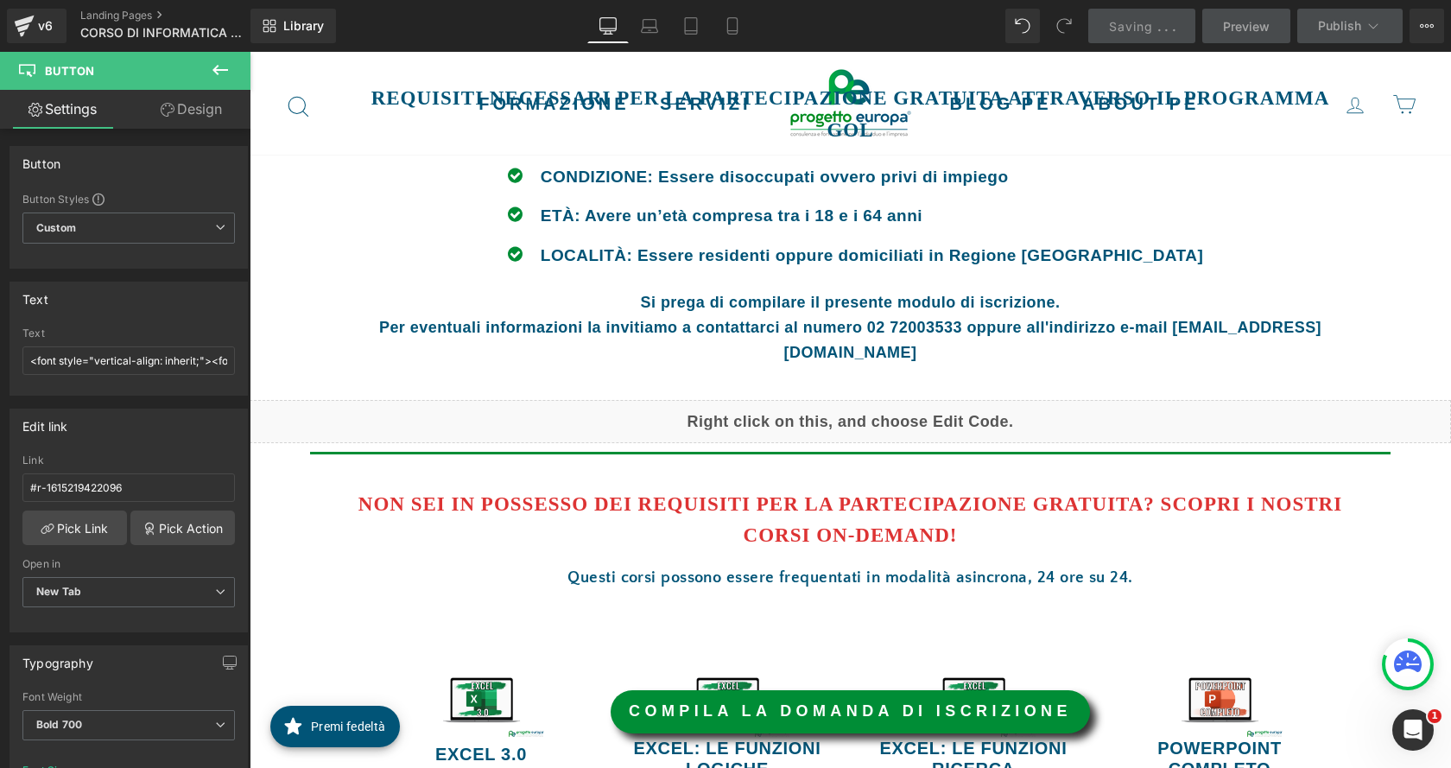
scroll to position [1859, 0]
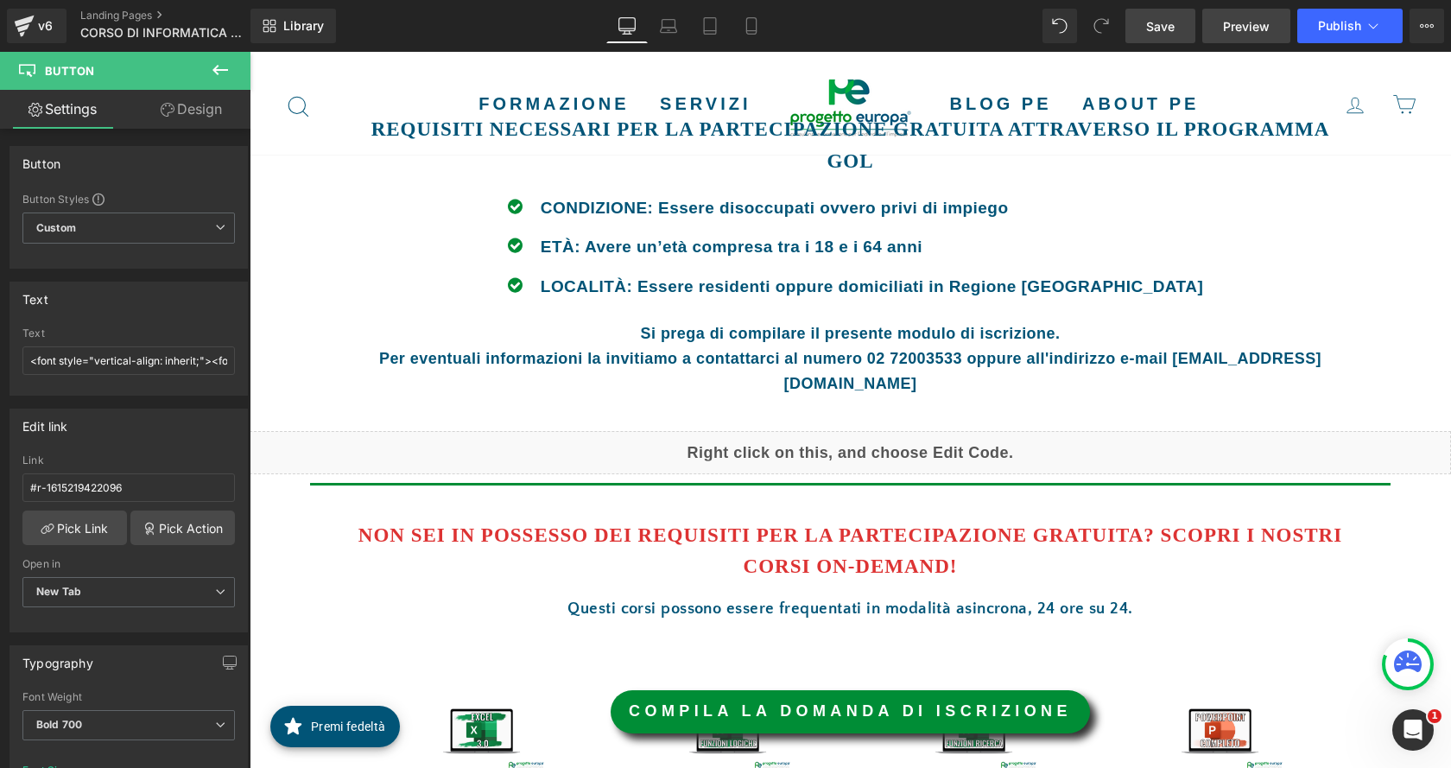
click at [1267, 31] on span "Preview" at bounding box center [1246, 26] width 47 height 18
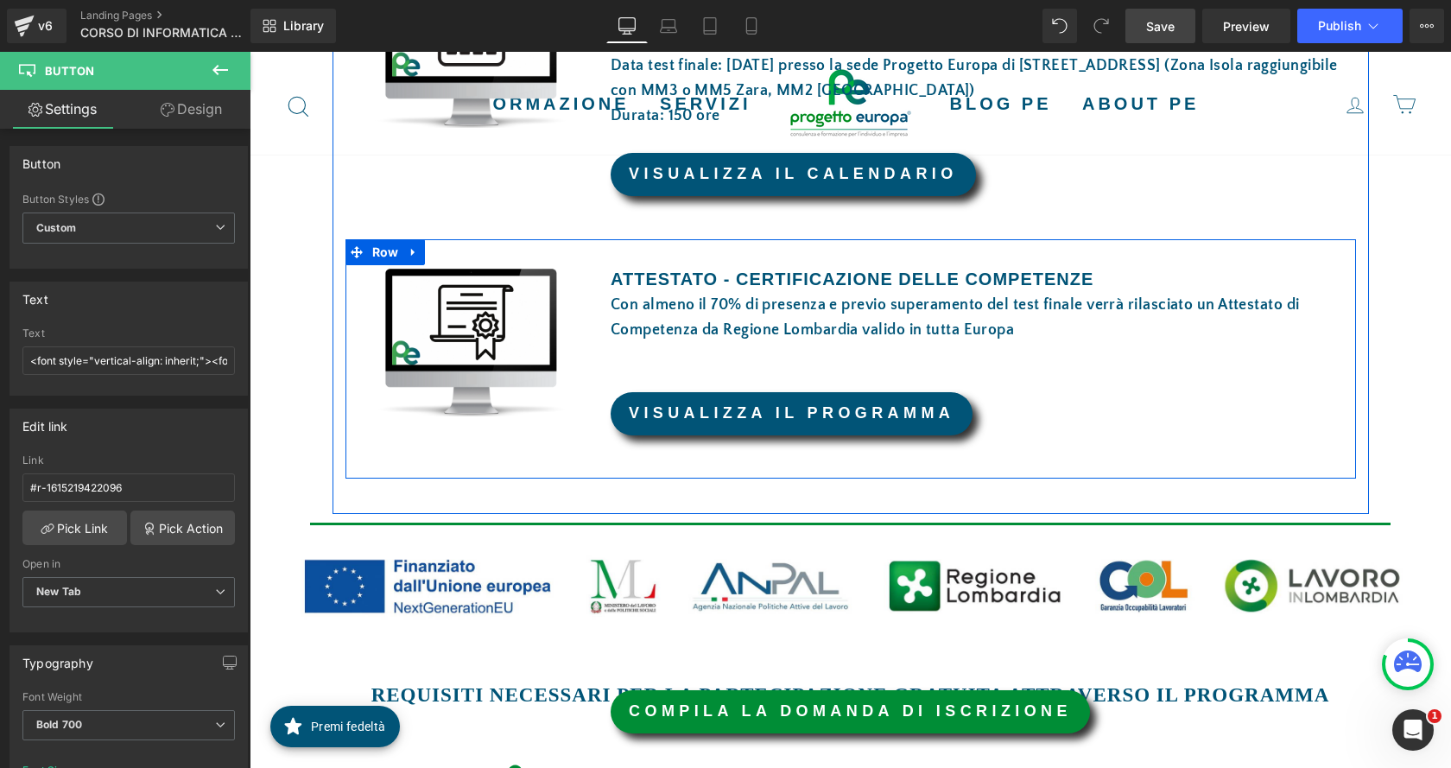
scroll to position [1168, 0]
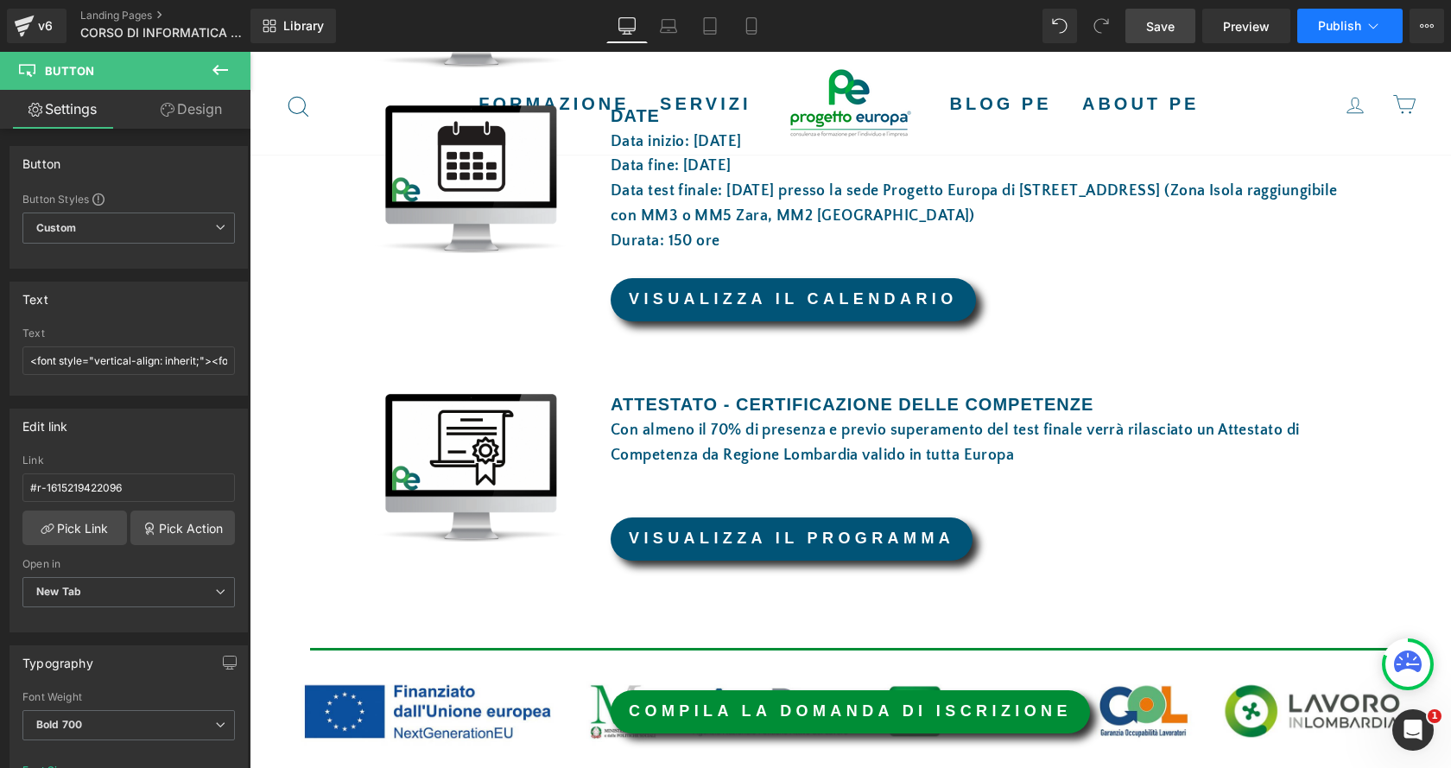
click at [1332, 32] on span "Publish" at bounding box center [1339, 26] width 43 height 14
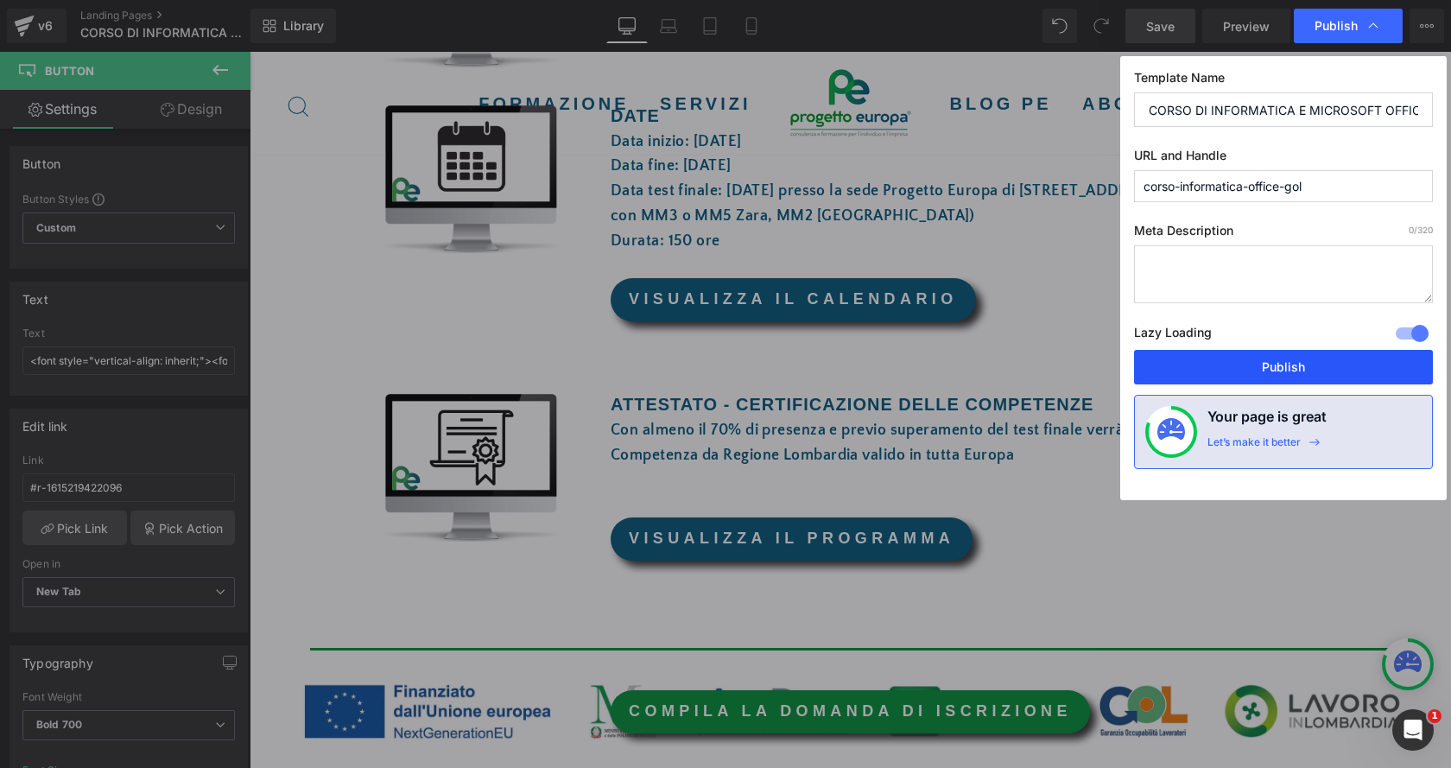
click at [1345, 362] on button "Publish" at bounding box center [1283, 367] width 299 height 35
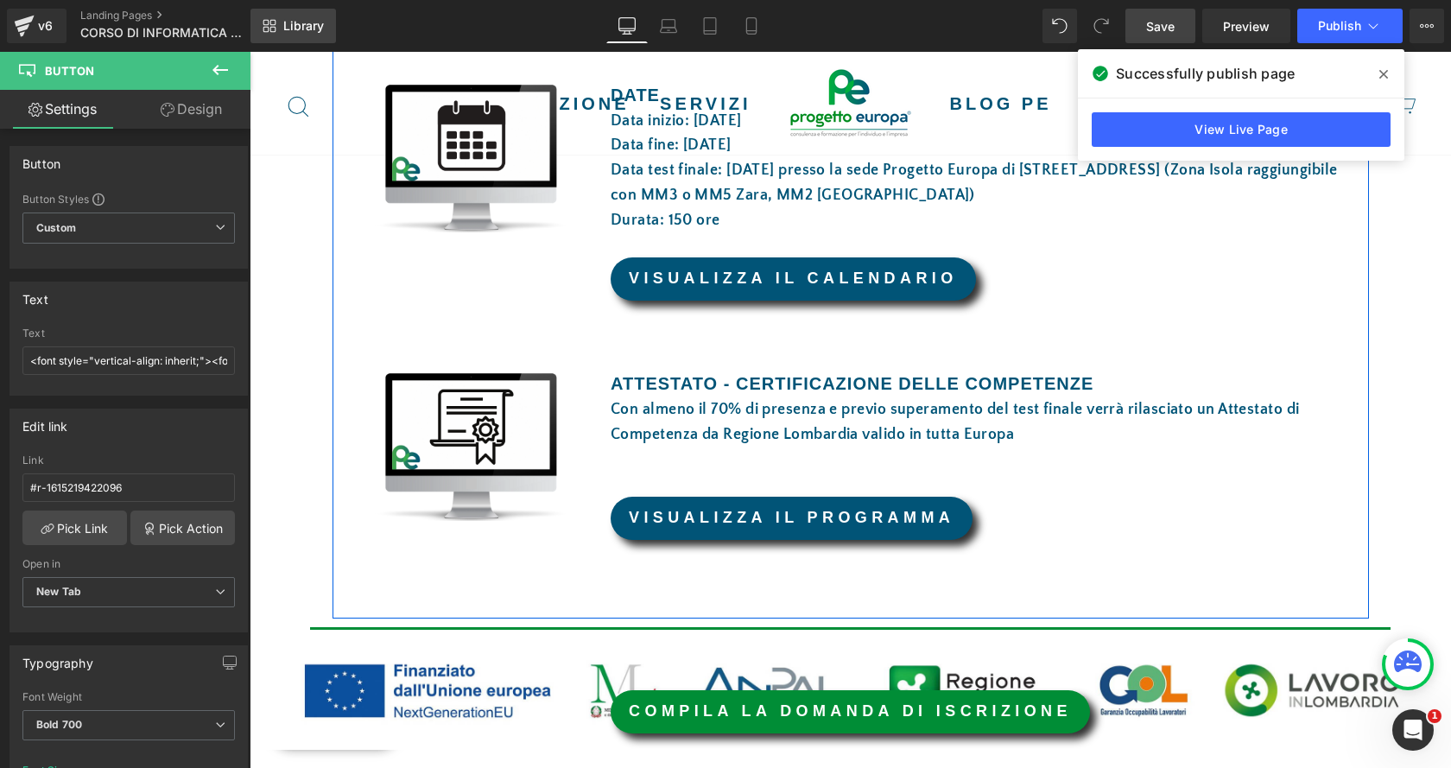
scroll to position [1082, 0]
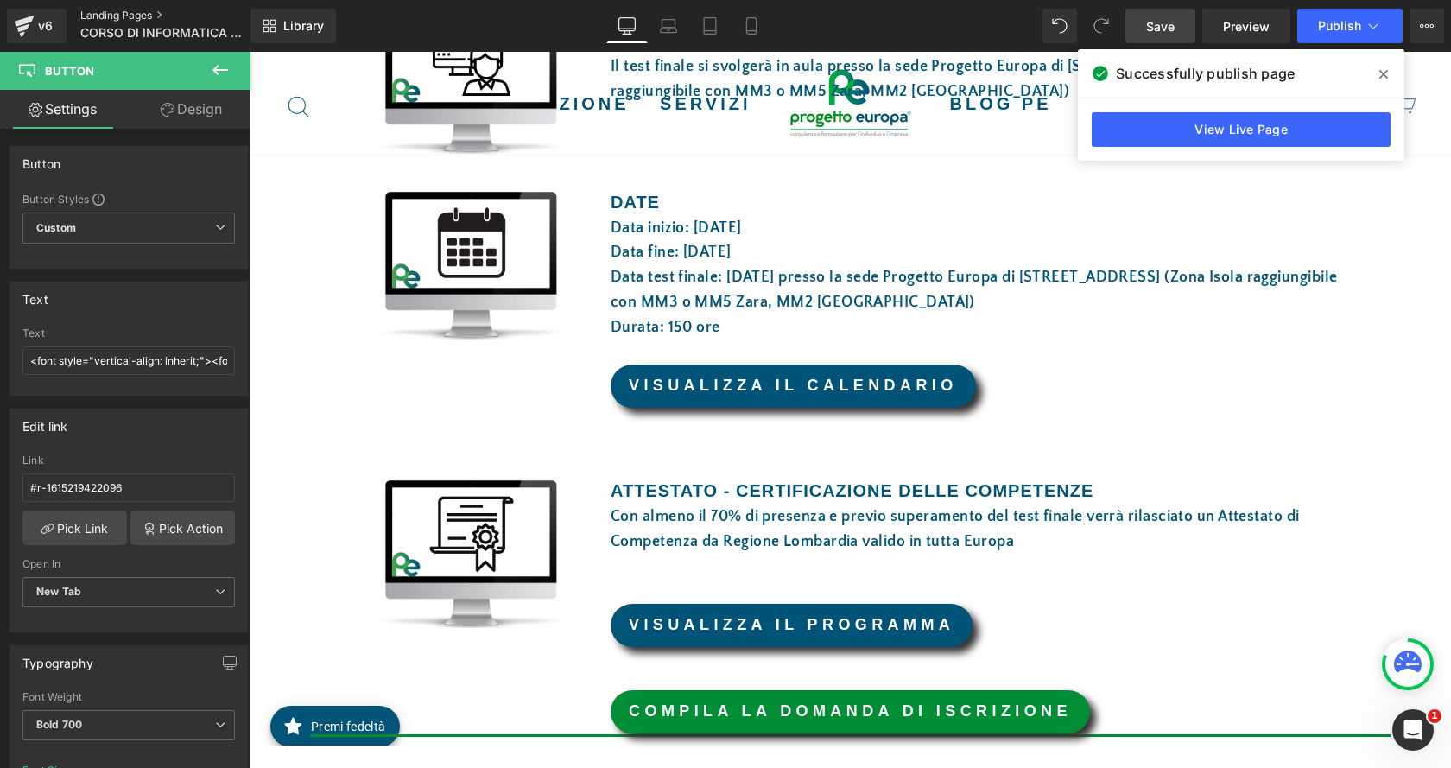
click at [130, 13] on link "Landing Pages" at bounding box center [179, 16] width 199 height 14
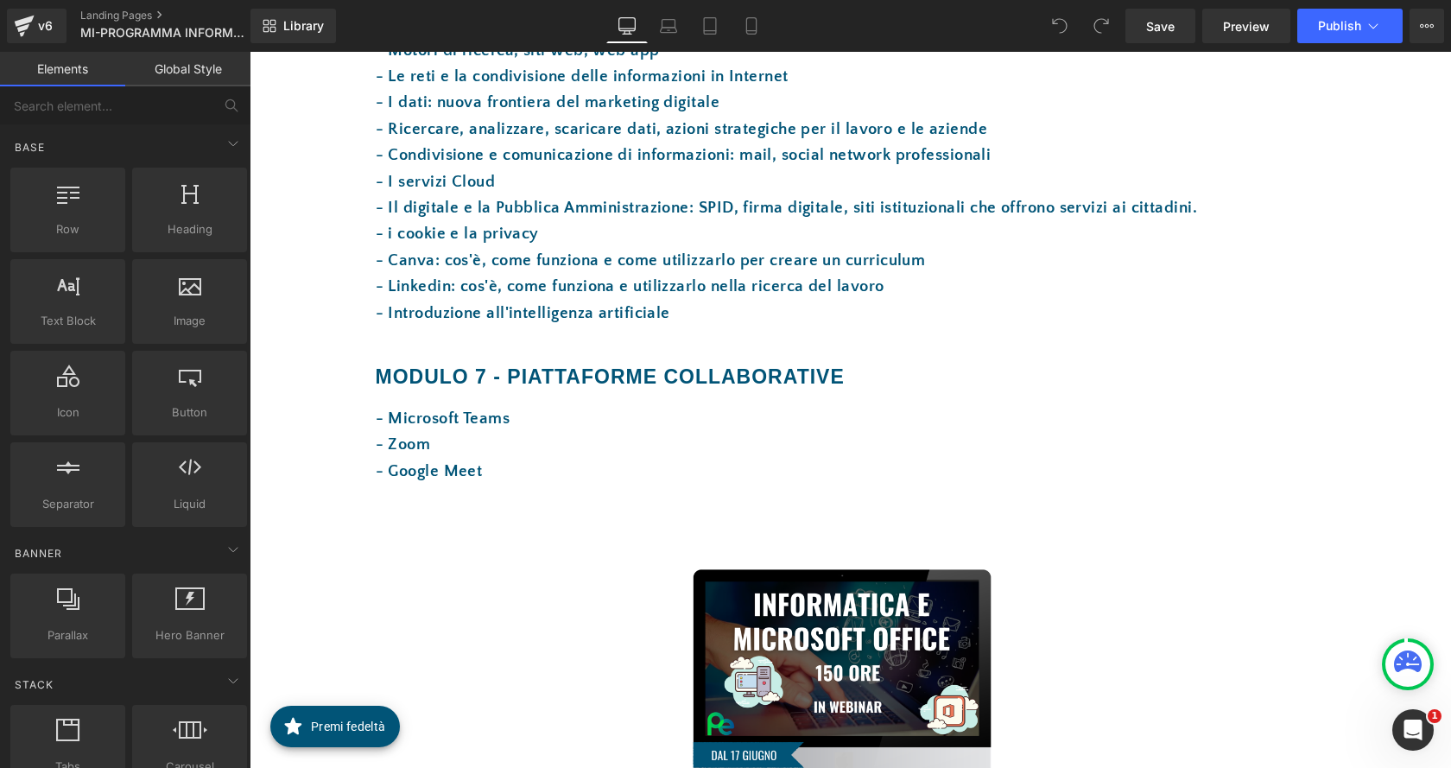
scroll to position [2504, 0]
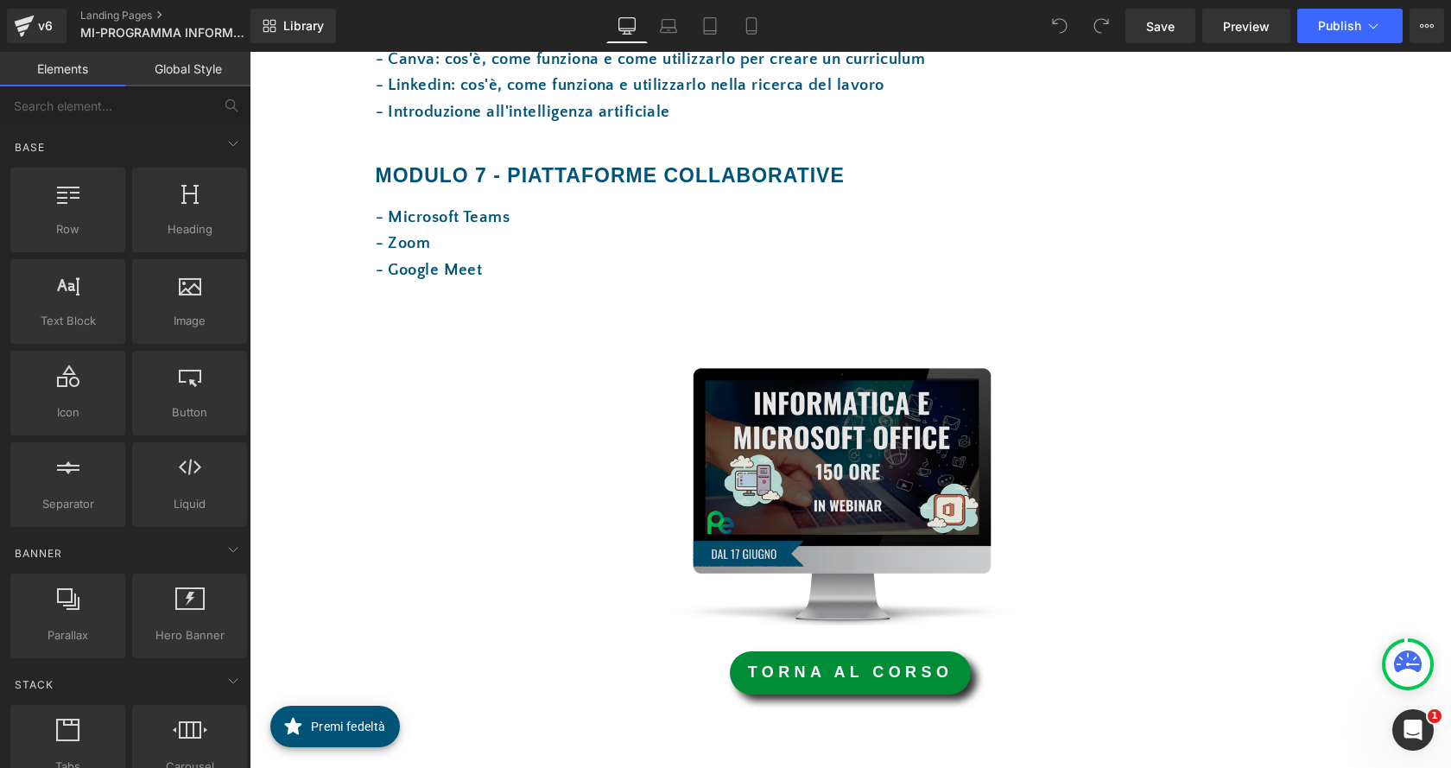
click at [859, 490] on div "Image" at bounding box center [844, 495] width 937 height 260
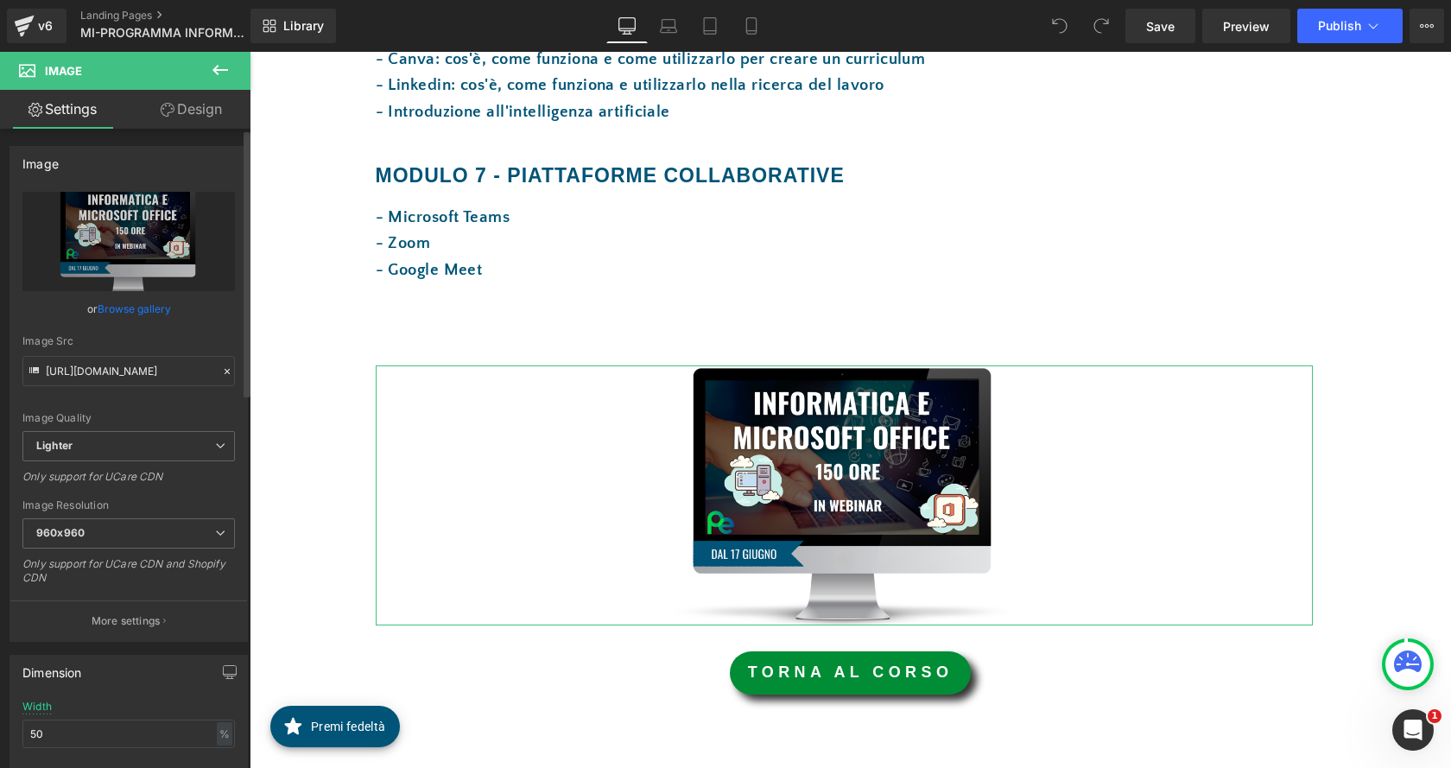
click at [150, 307] on link "Browse gallery" at bounding box center [134, 309] width 73 height 30
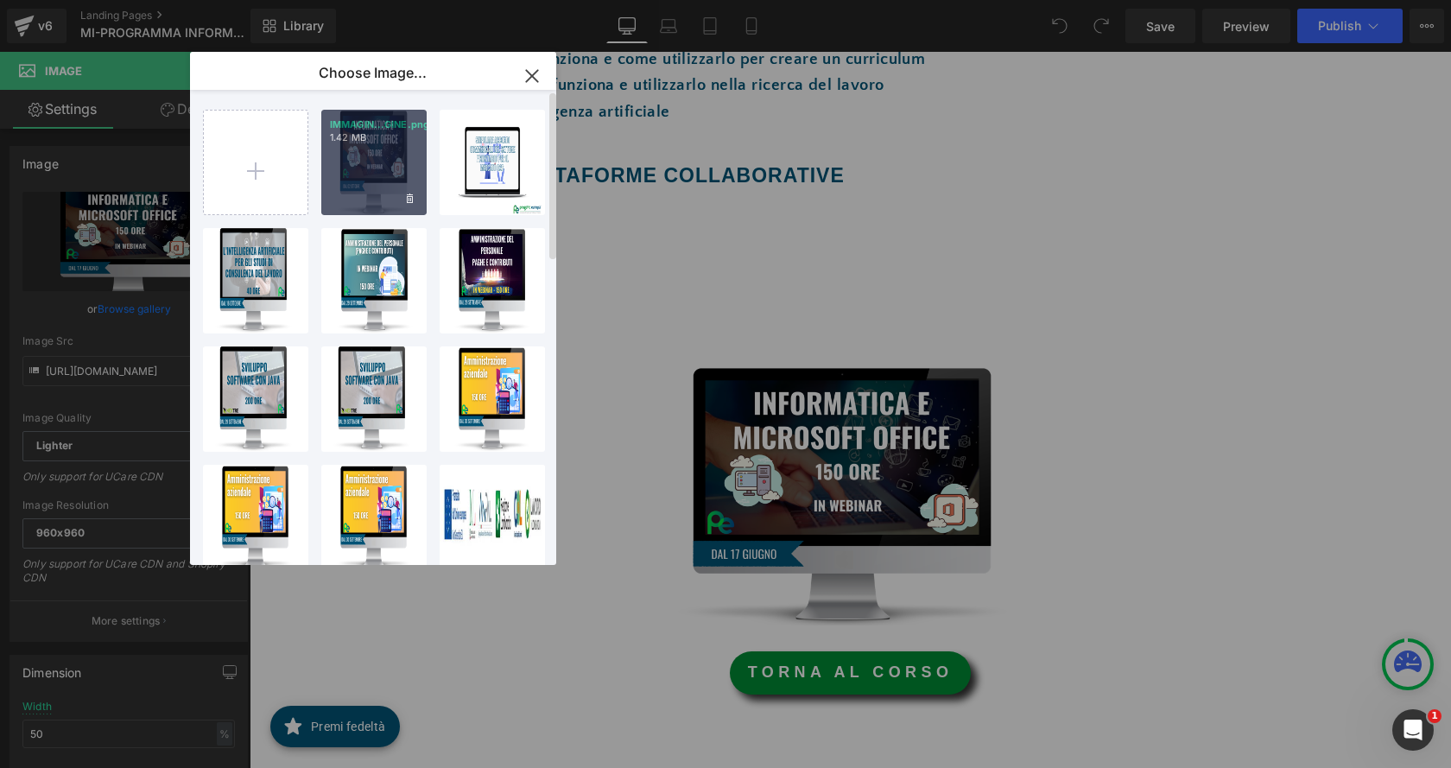
click at [342, 174] on div "IMMAGIN...GINE.png 1.42 MB" at bounding box center [373, 162] width 105 height 105
type input "https://ucarecdn.com/f941b6e3-9e76-4996-a435-1eb2bd20c29c/-/format/auto/-/previ…"
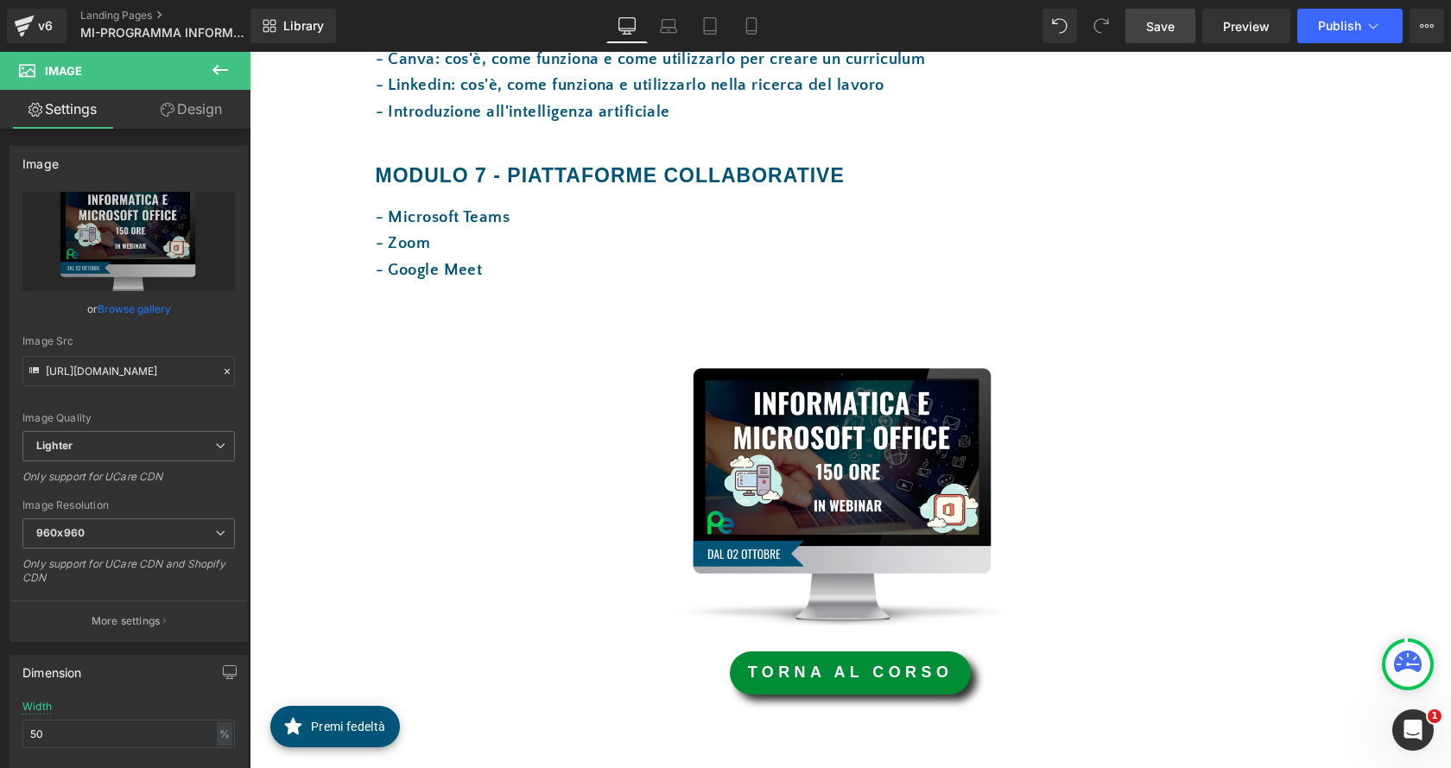
click at [1161, 22] on span "Save" at bounding box center [1160, 26] width 28 height 18
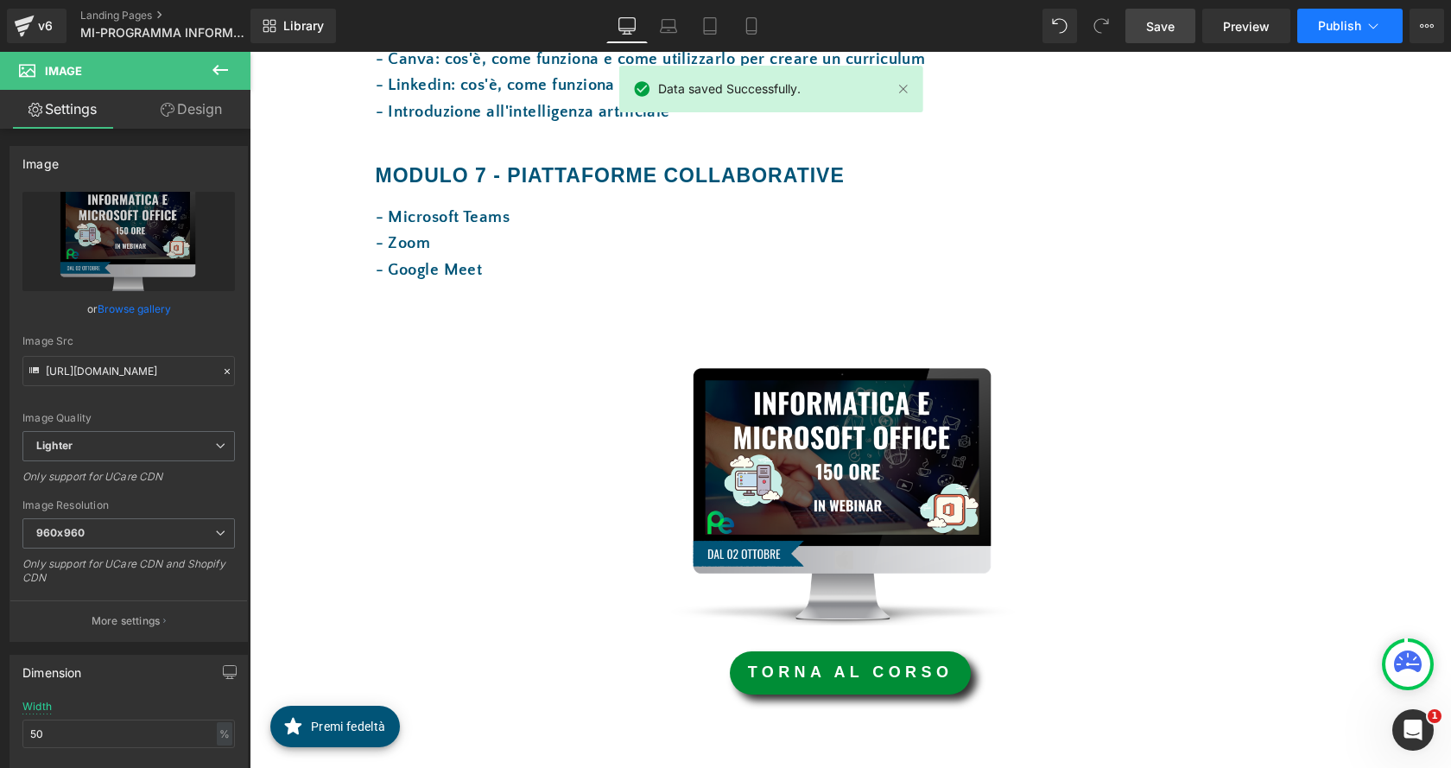
click at [1355, 23] on span "Publish" at bounding box center [1339, 26] width 43 height 14
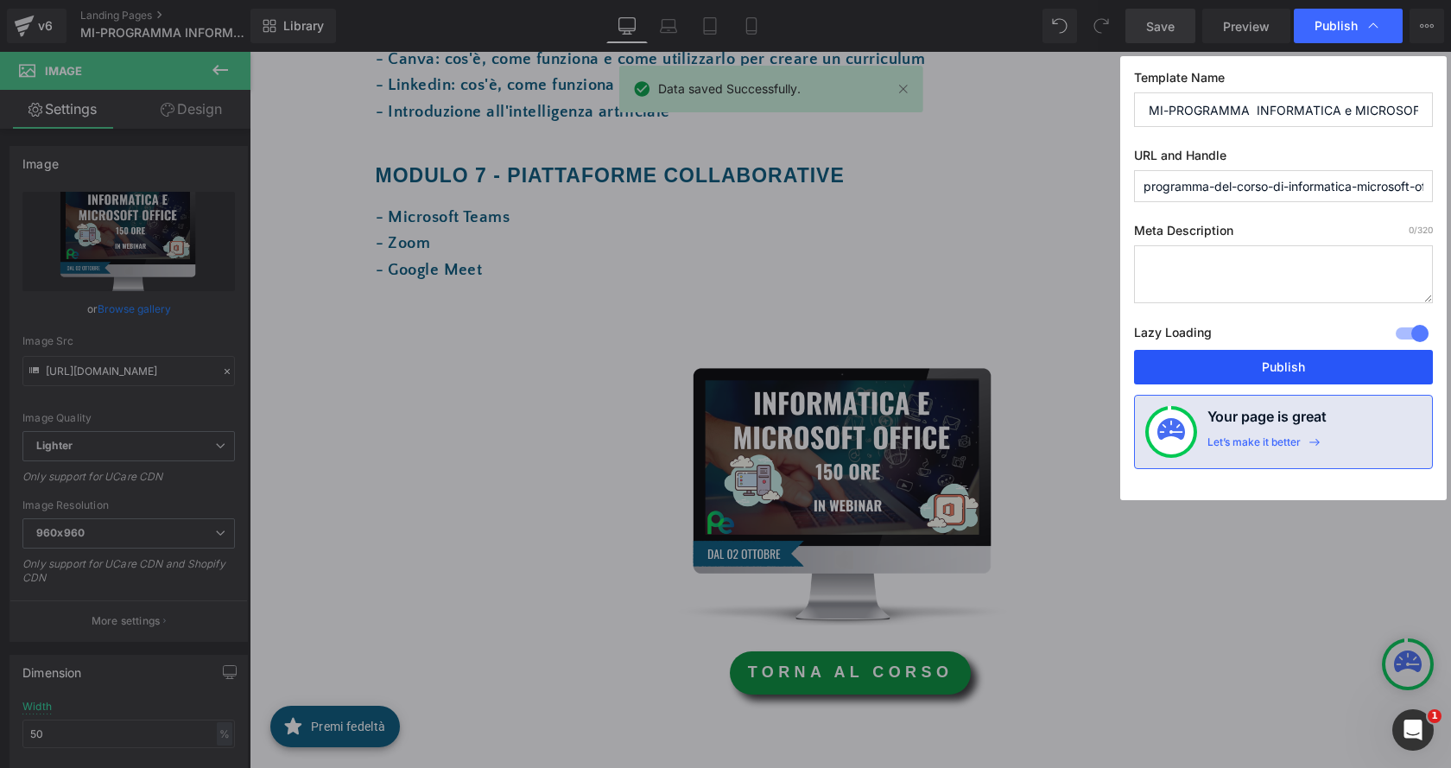
click at [1329, 361] on button "Publish" at bounding box center [1283, 367] width 299 height 35
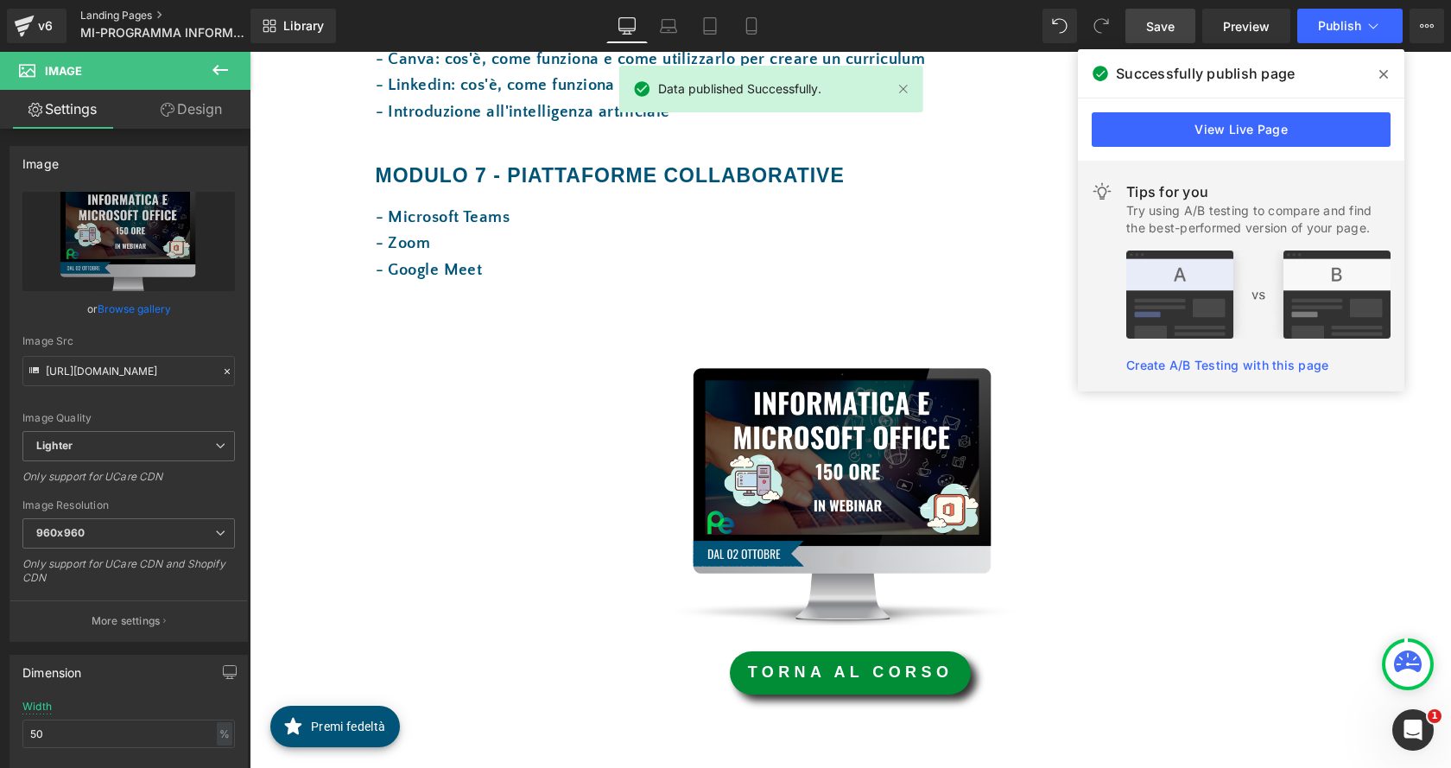
click at [119, 12] on link "Landing Pages" at bounding box center [179, 16] width 199 height 14
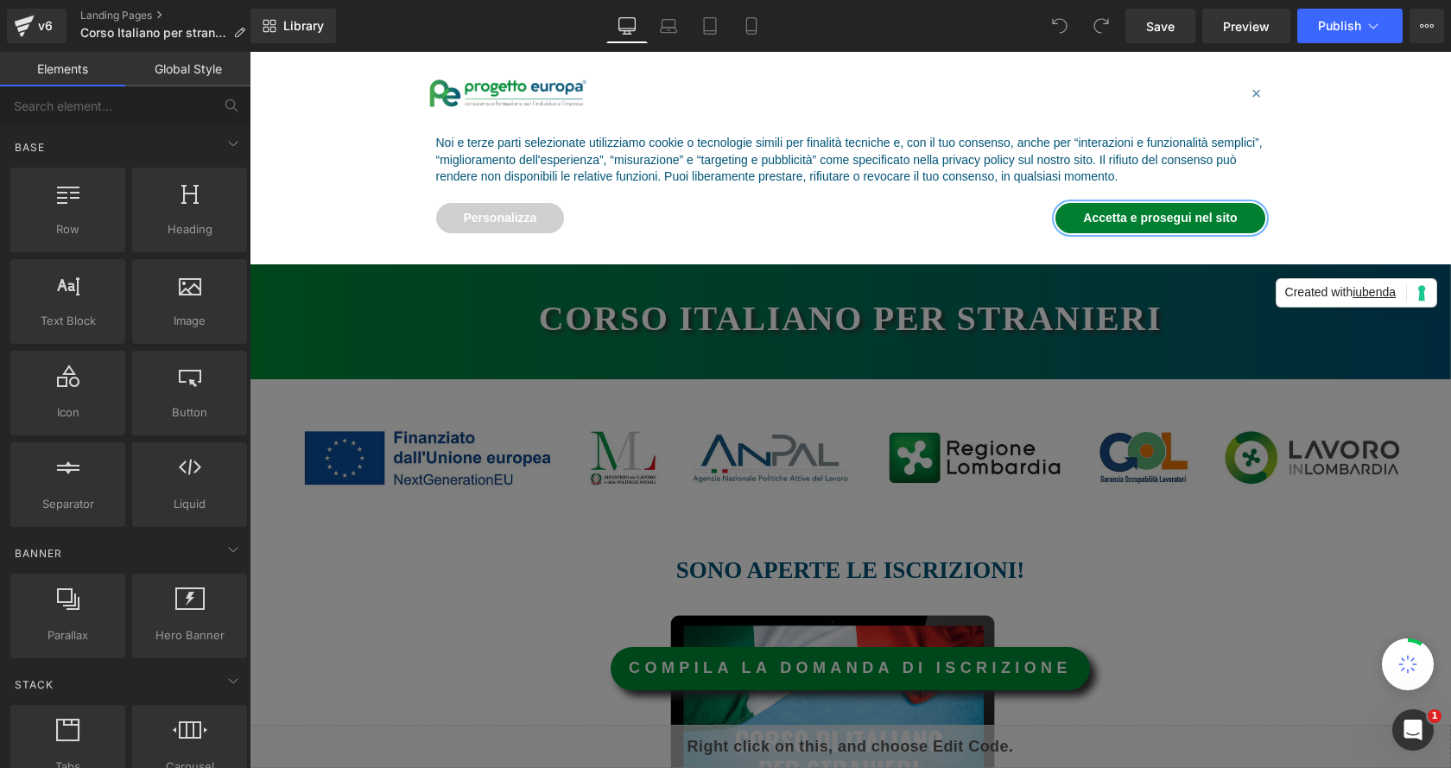
click at [1144, 222] on button "Accetta e prosegui nel sito" at bounding box center [1159, 218] width 209 height 31
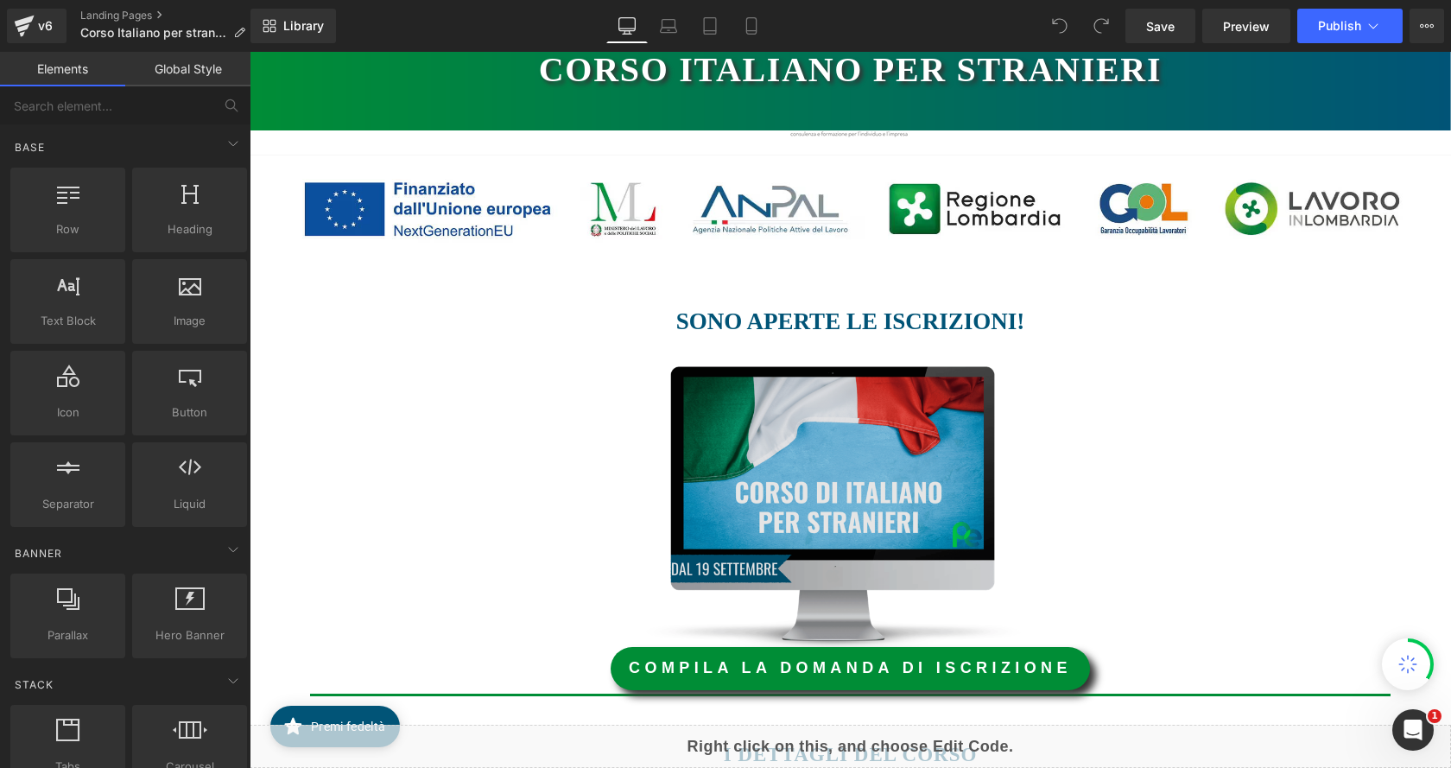
scroll to position [345, 0]
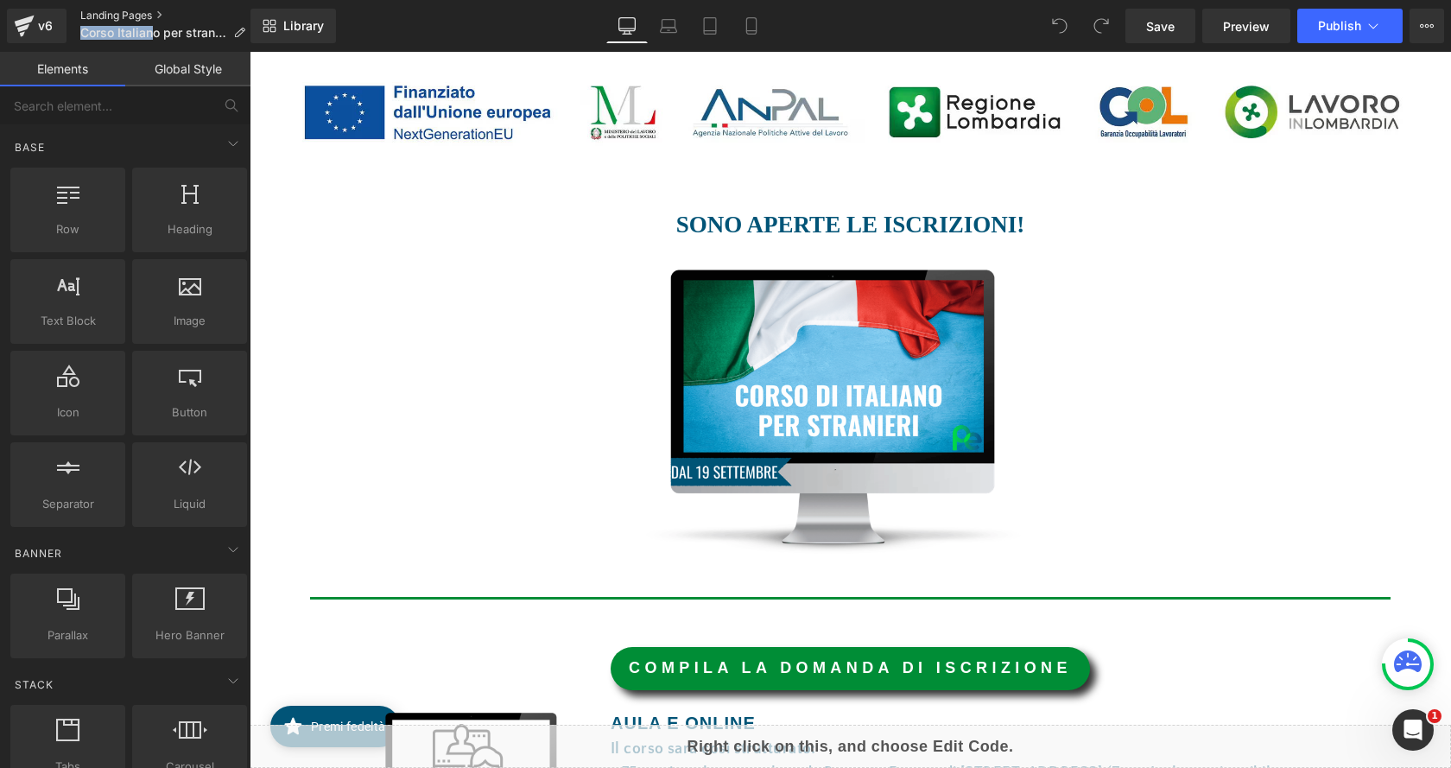
drag, startPoint x: 151, startPoint y: 32, endPoint x: 160, endPoint y: 14, distance: 20.1
click at [195, 9] on ul "Landing Pages Corso Italiano per stranieri" at bounding box center [169, 26] width 179 height 35
click at [143, 13] on link "Landing Pages" at bounding box center [169, 16] width 179 height 14
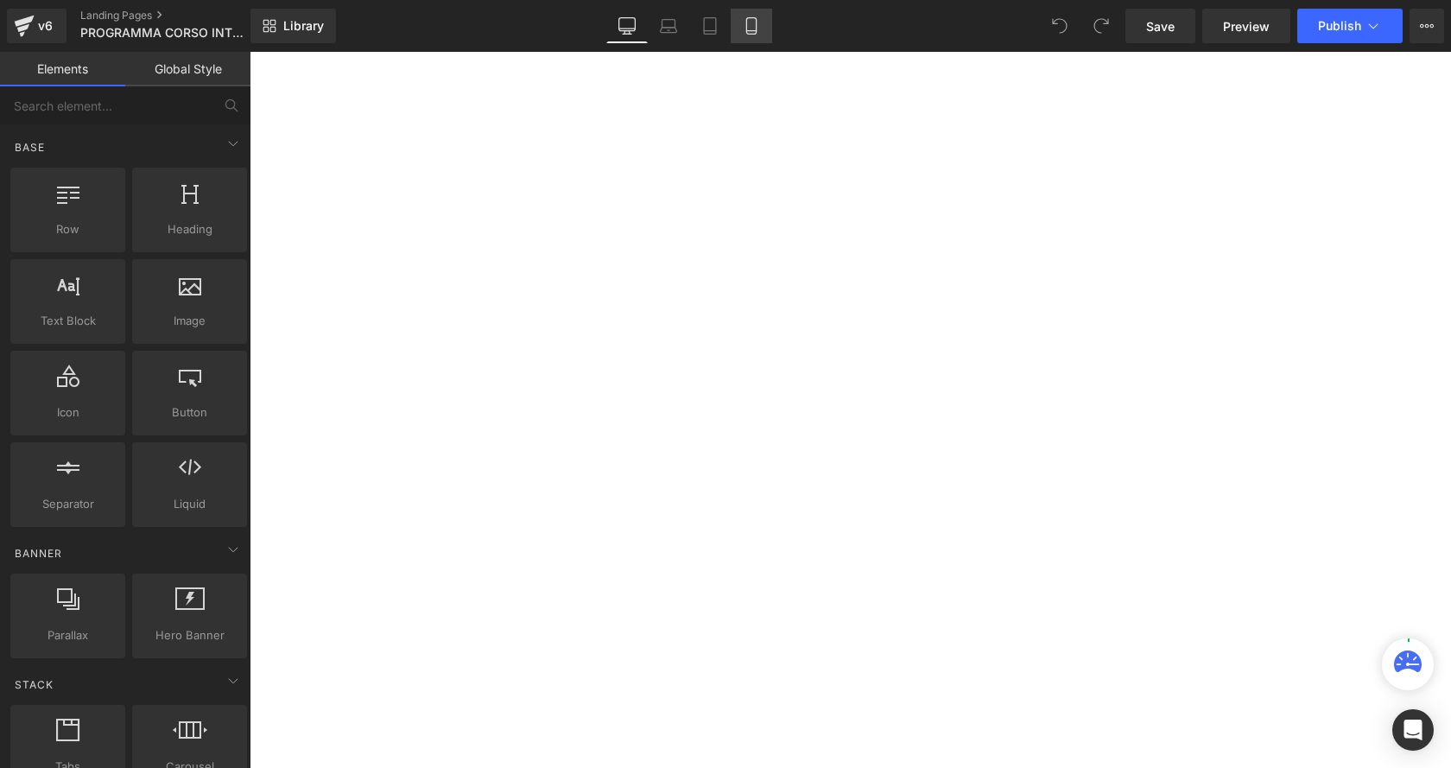
click at [752, 32] on icon at bounding box center [751, 25] width 17 height 17
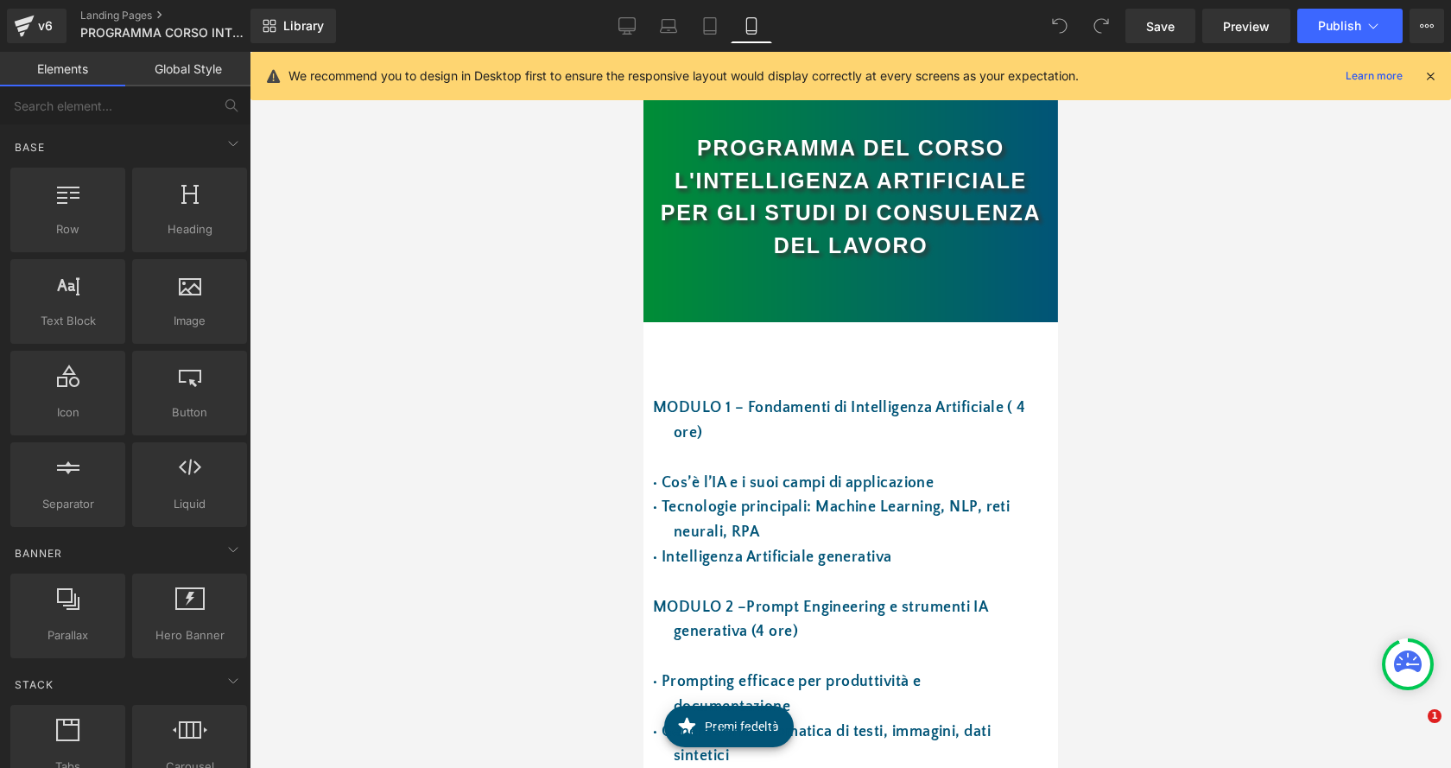
click at [604, 32] on div "Library Mobile Desktop Laptop Tablet Mobile Save Preview Publish Scheduled View…" at bounding box center [850, 26] width 1200 height 35
click at [627, 22] on icon at bounding box center [626, 25] width 17 height 17
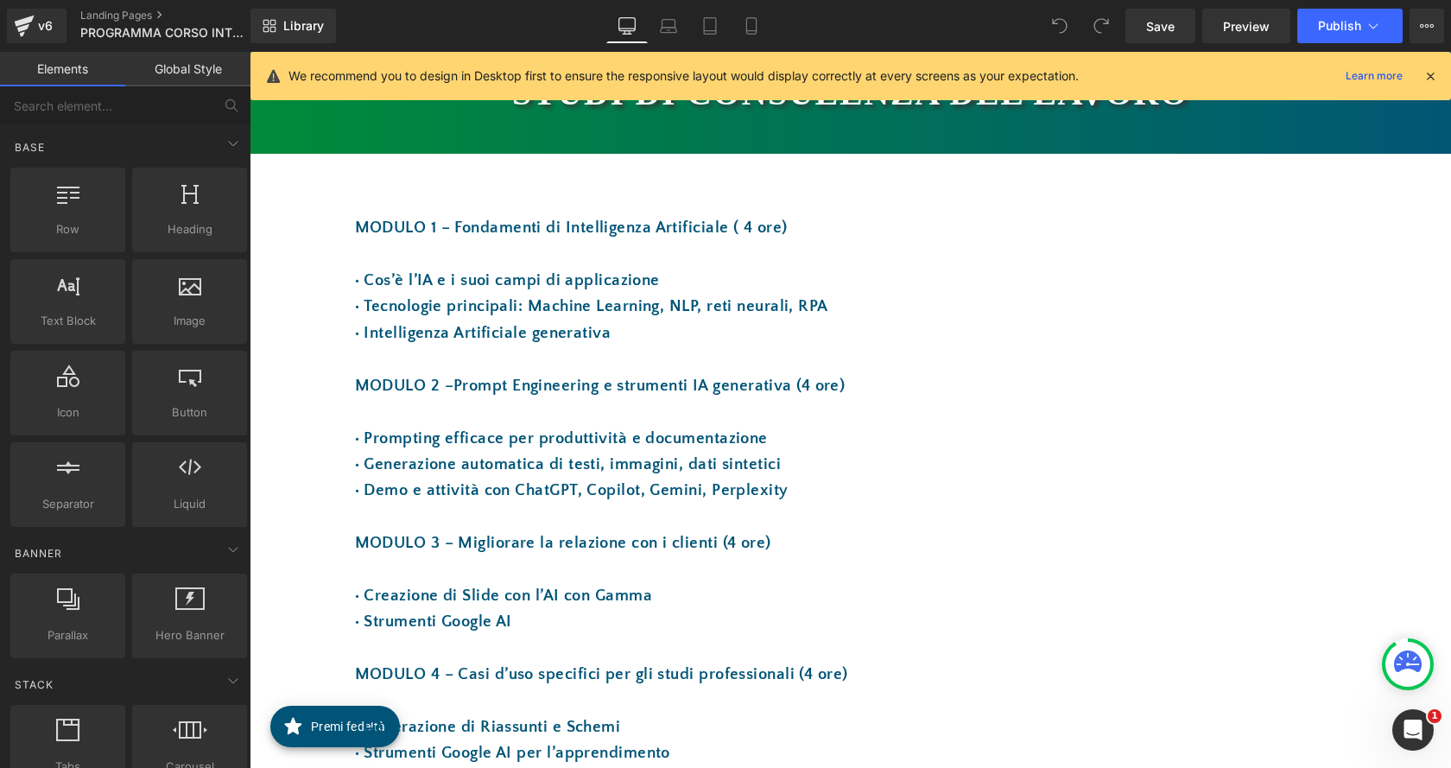
scroll to position [259, 0]
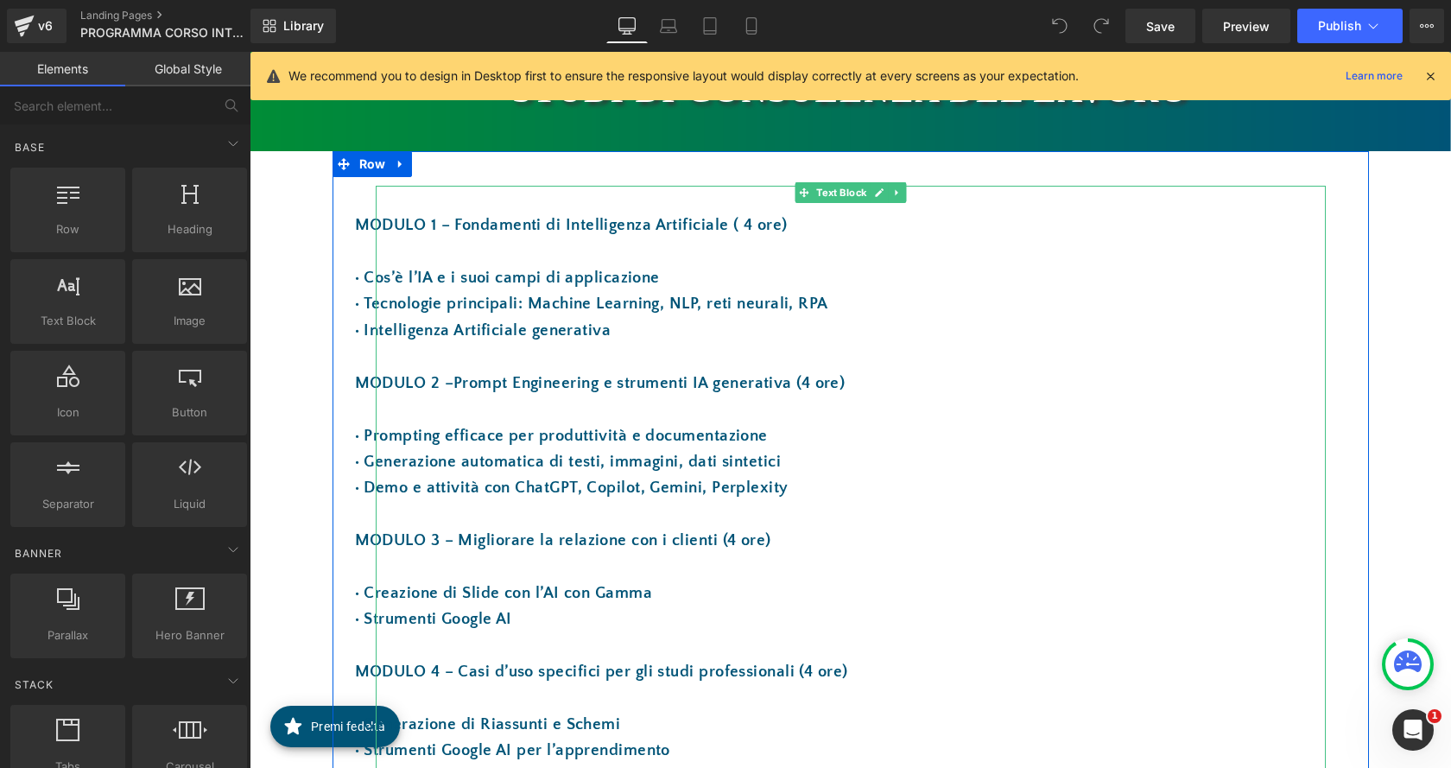
click at [376, 222] on p "MODULO 1 – Fondamenti di Intelligenza Artificiale ( 4 ore)" at bounding box center [851, 225] width 950 height 26
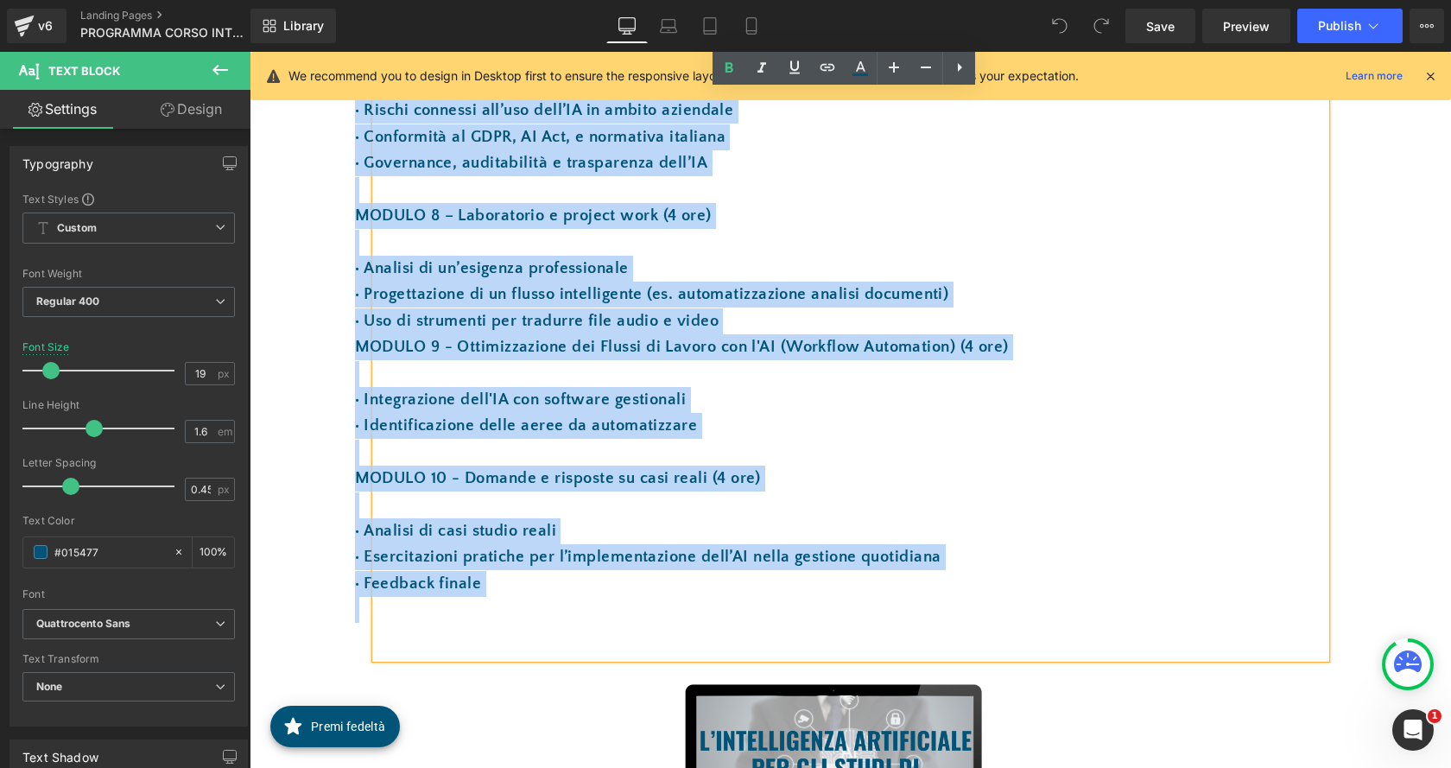
scroll to position [1382, 0]
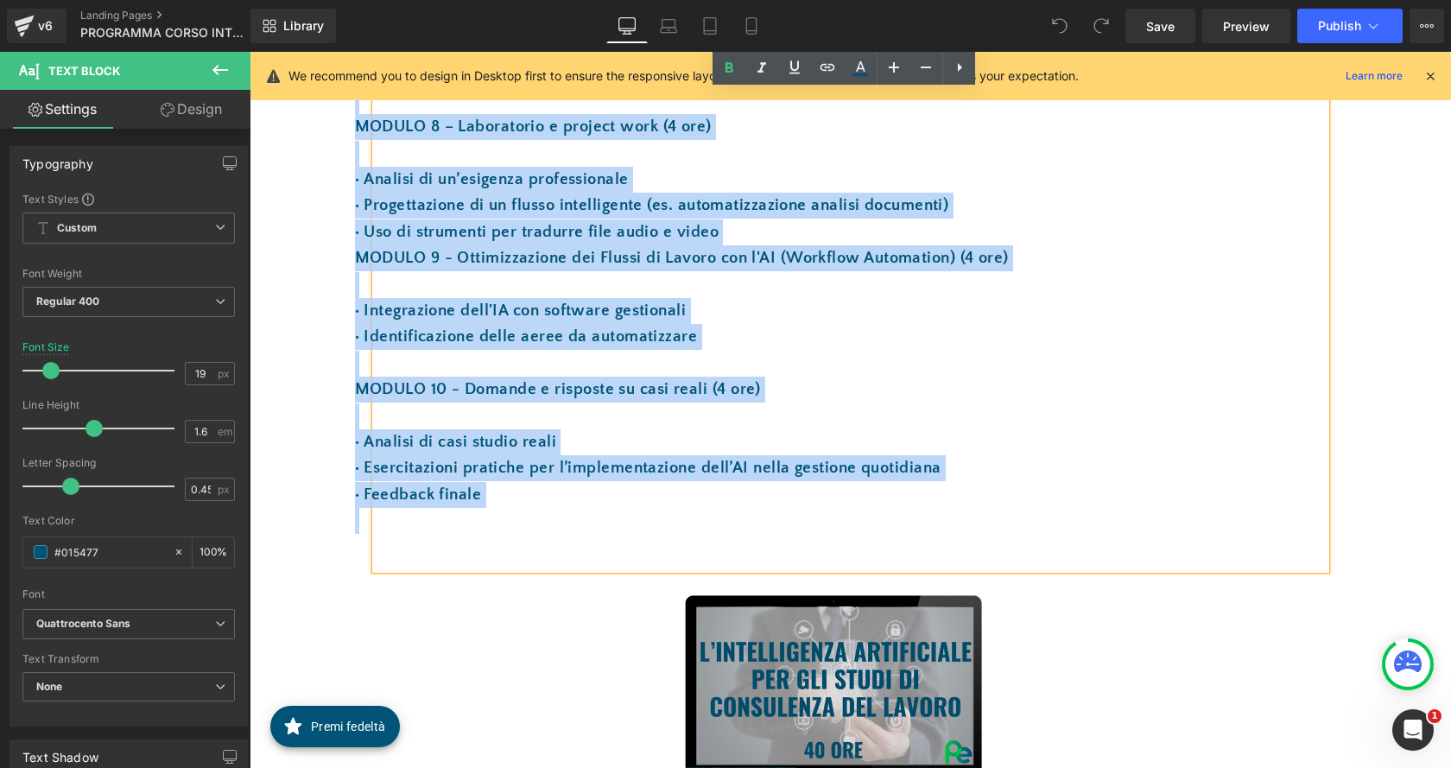
drag, startPoint x: 351, startPoint y: 222, endPoint x: 678, endPoint y: 573, distance: 480.2
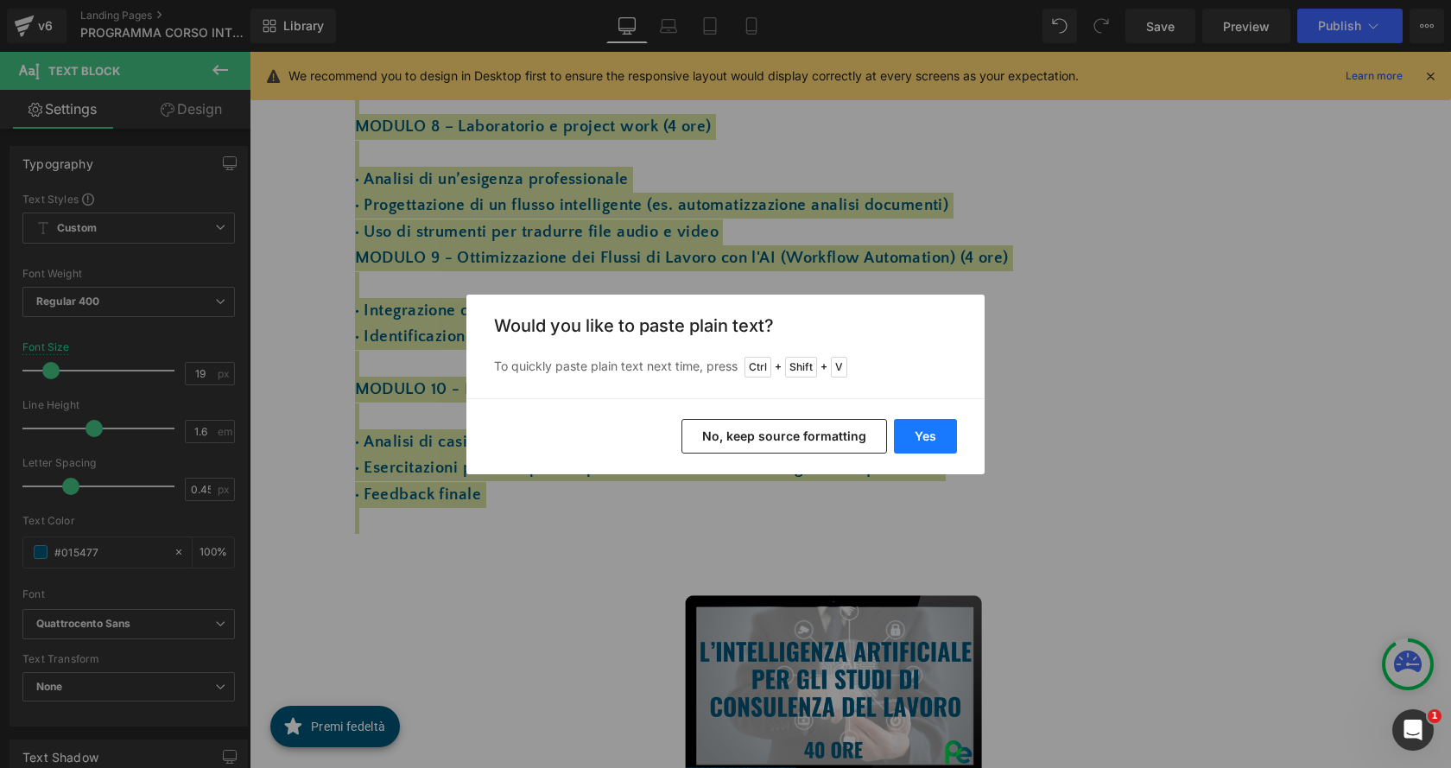
click at [939, 439] on button "Yes" at bounding box center [925, 436] width 63 height 35
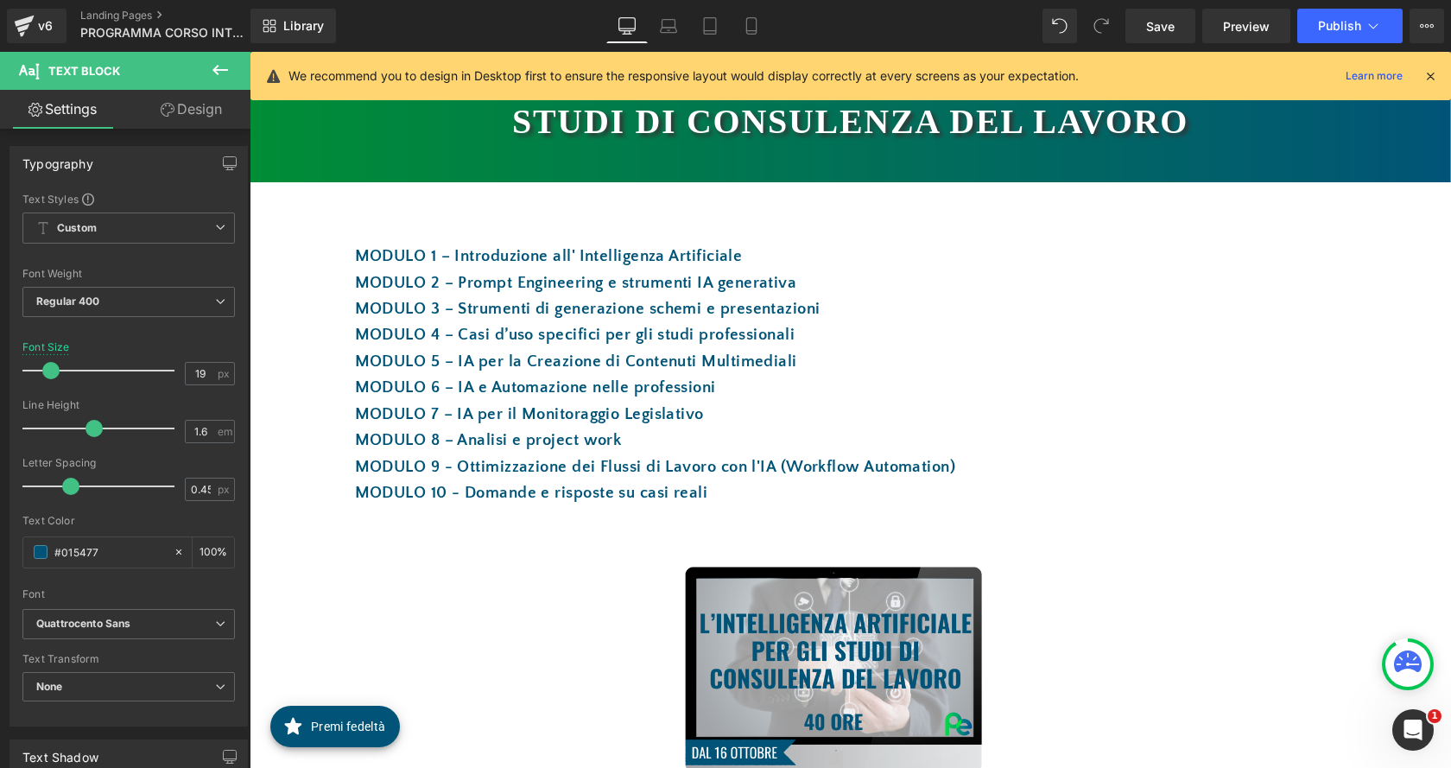
scroll to position [259, 0]
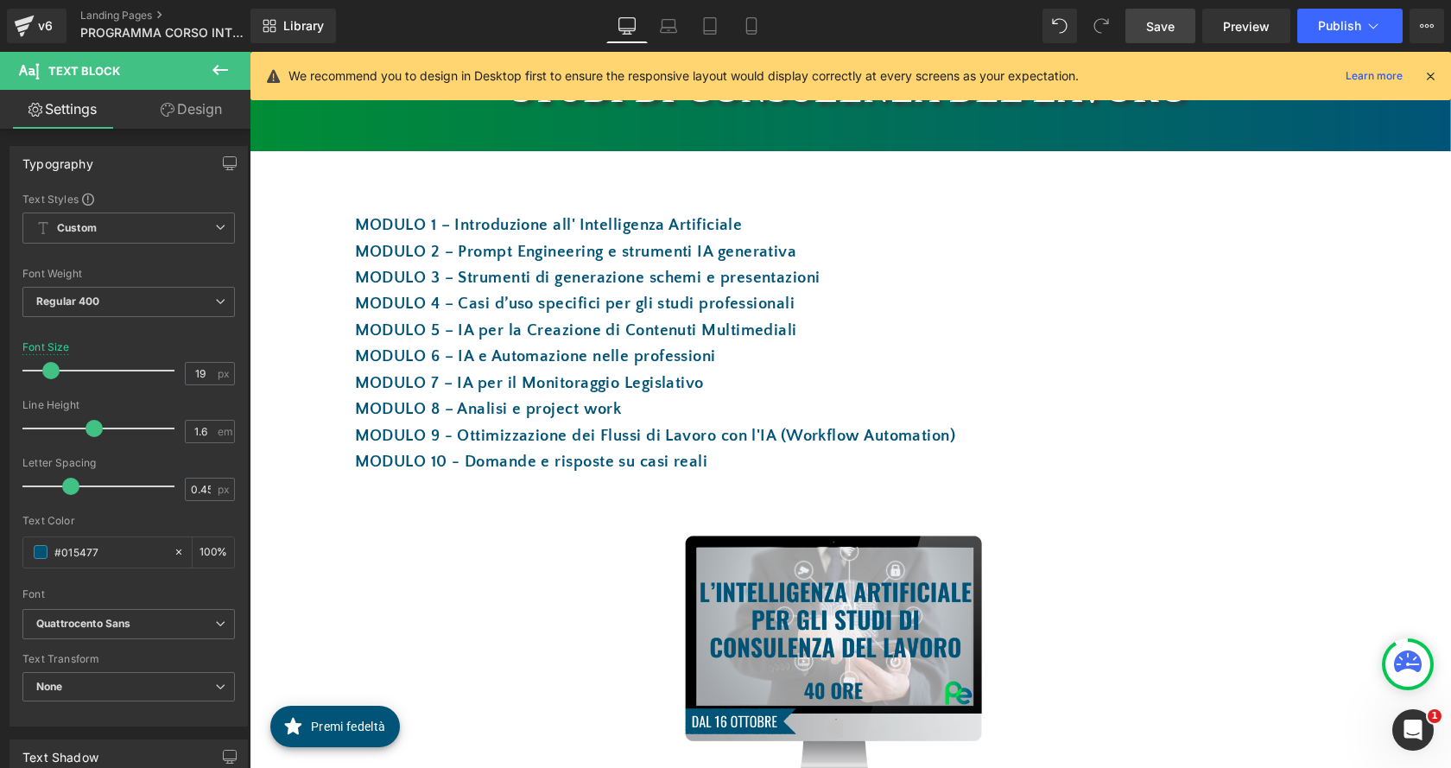
click at [1190, 34] on link "Save" at bounding box center [1160, 26] width 70 height 35
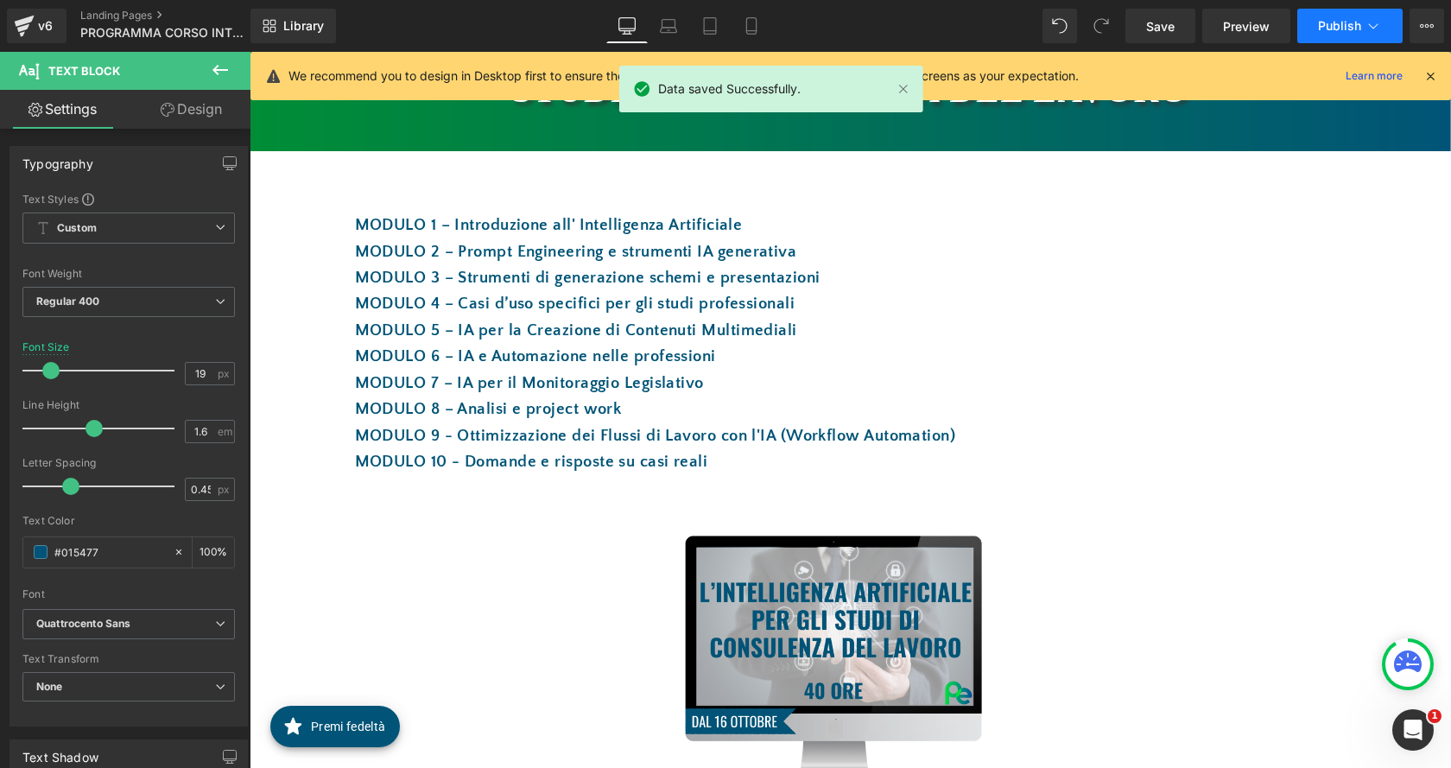
click at [1351, 13] on button "Publish" at bounding box center [1349, 26] width 105 height 35
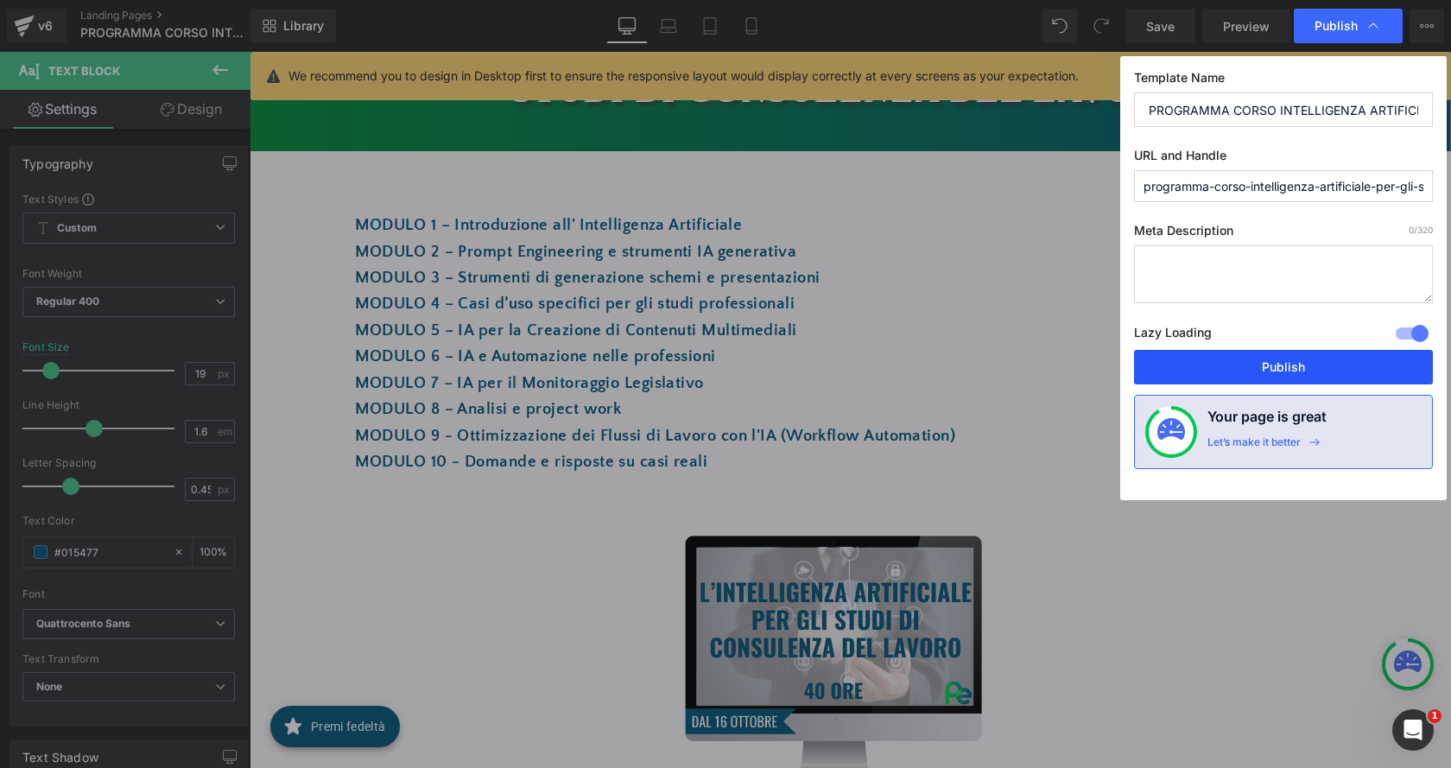
click at [1309, 358] on button "Publish" at bounding box center [1283, 367] width 299 height 35
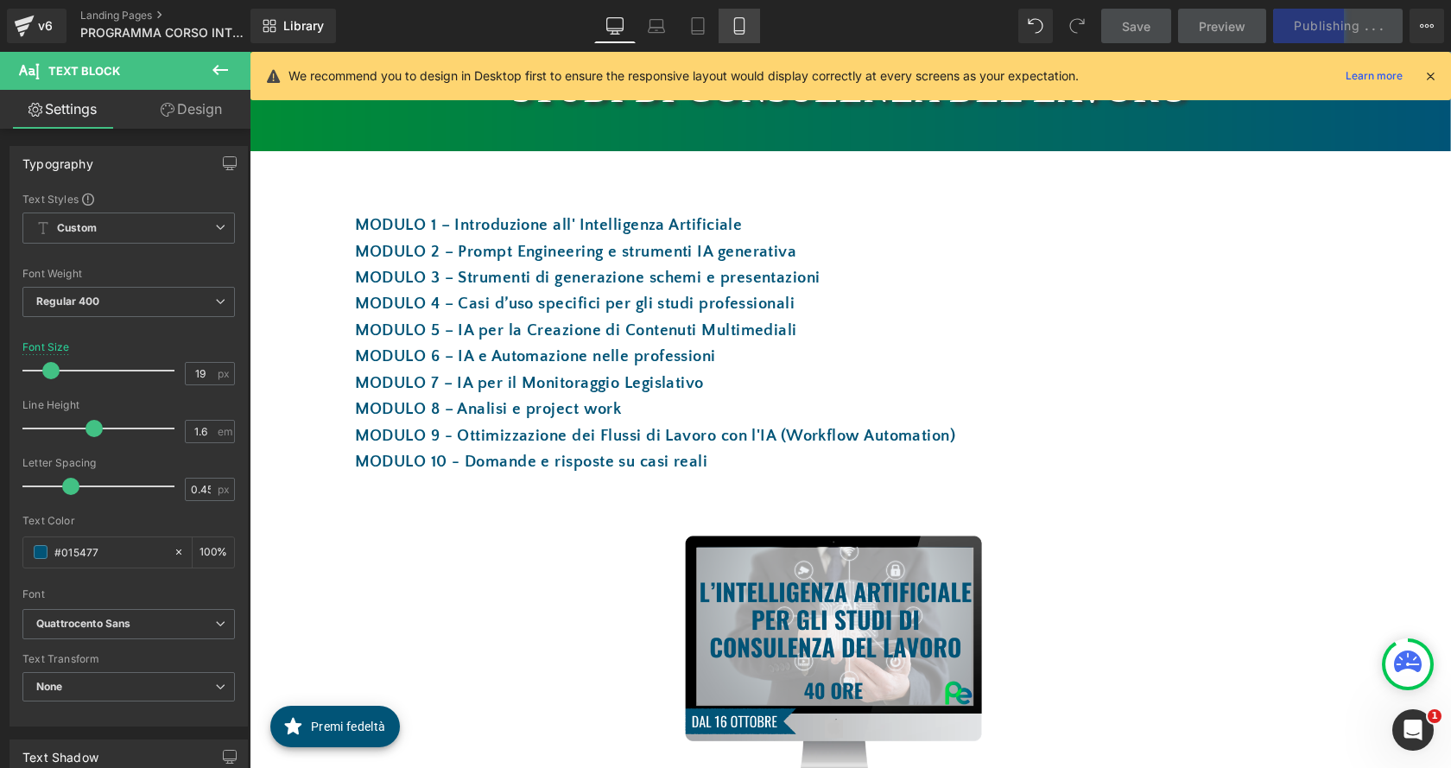
click at [737, 28] on icon at bounding box center [739, 25] width 17 height 17
type input "18"
type input "100"
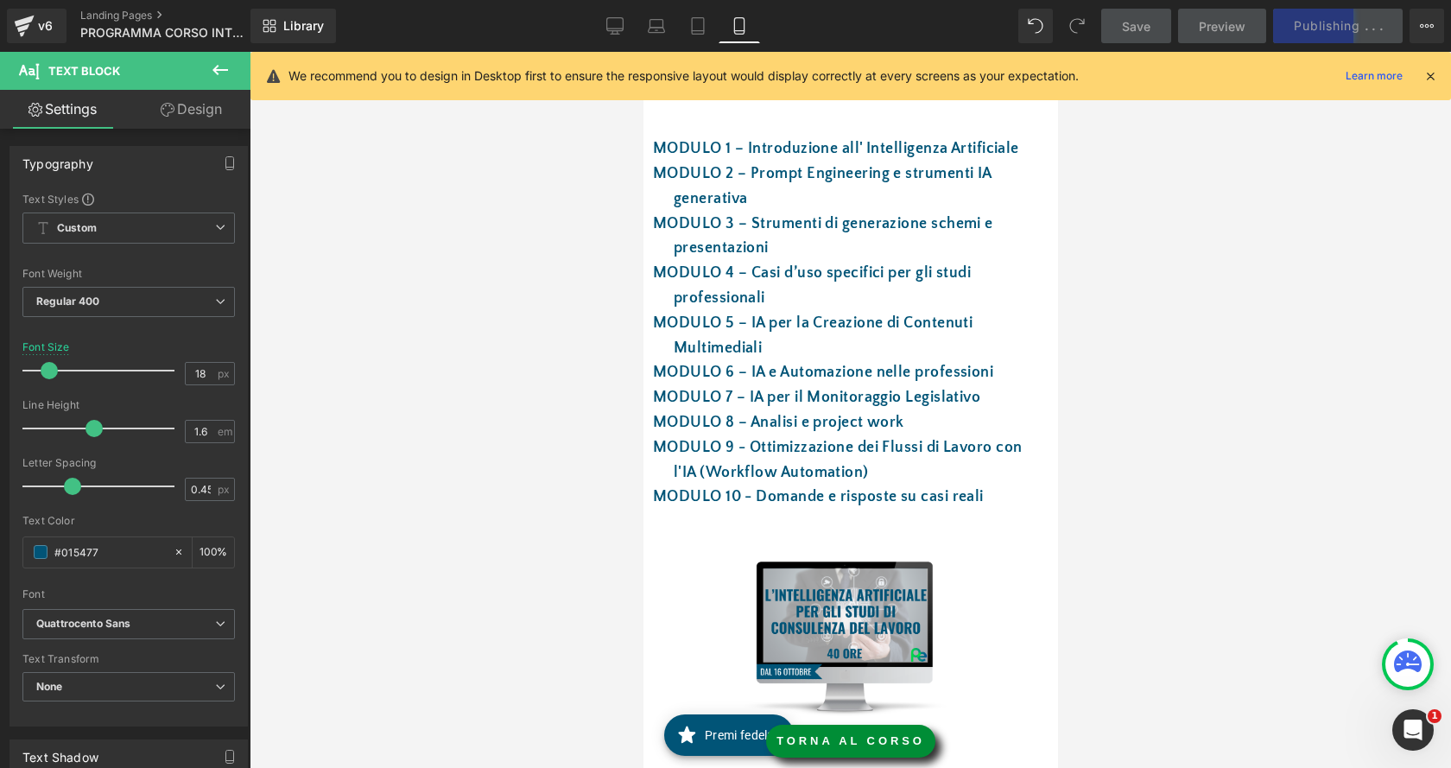
scroll to position [172, 0]
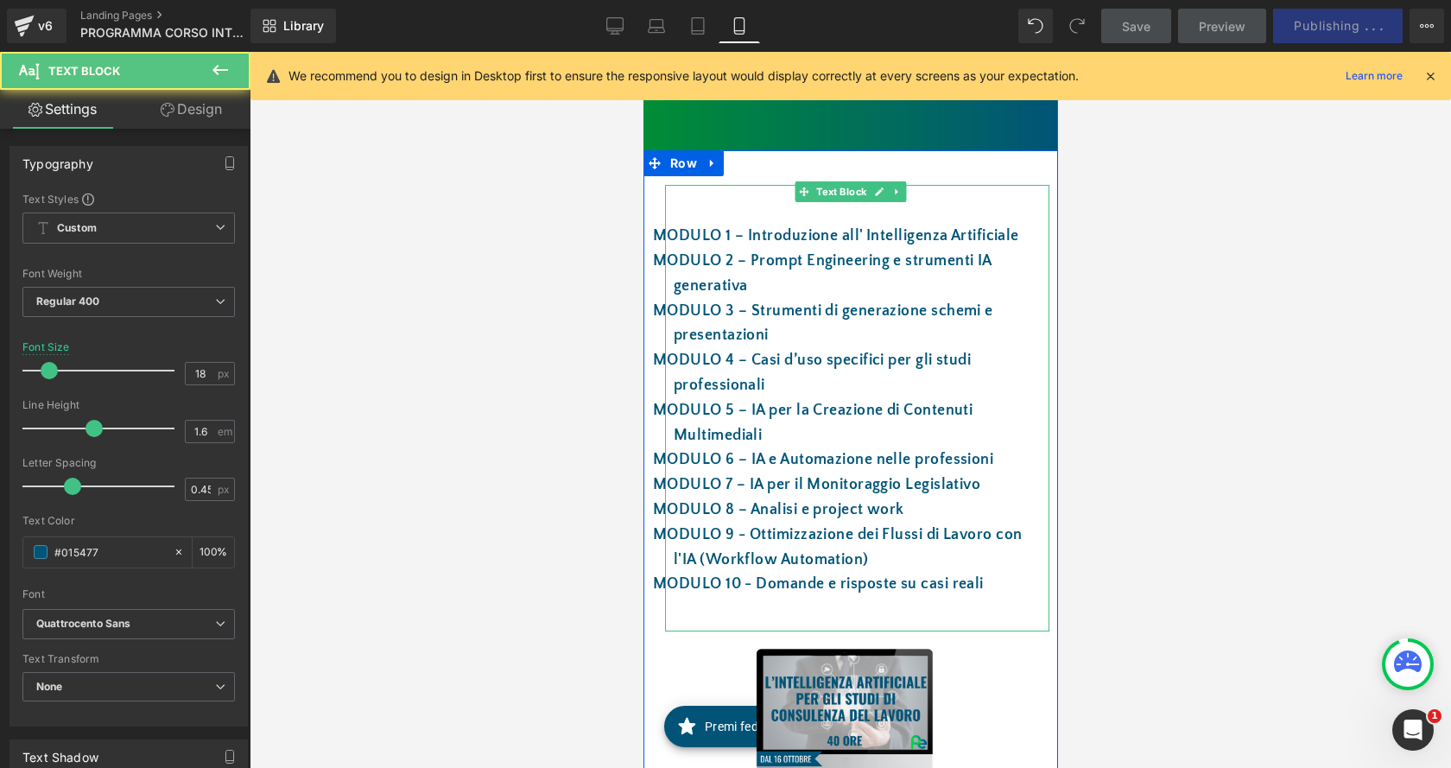
click at [842, 549] on p "MODULO 9 - Ottimizzazione dei Flussi di Lavoro con l'IA (Workflow Automation)" at bounding box center [856, 547] width 367 height 50
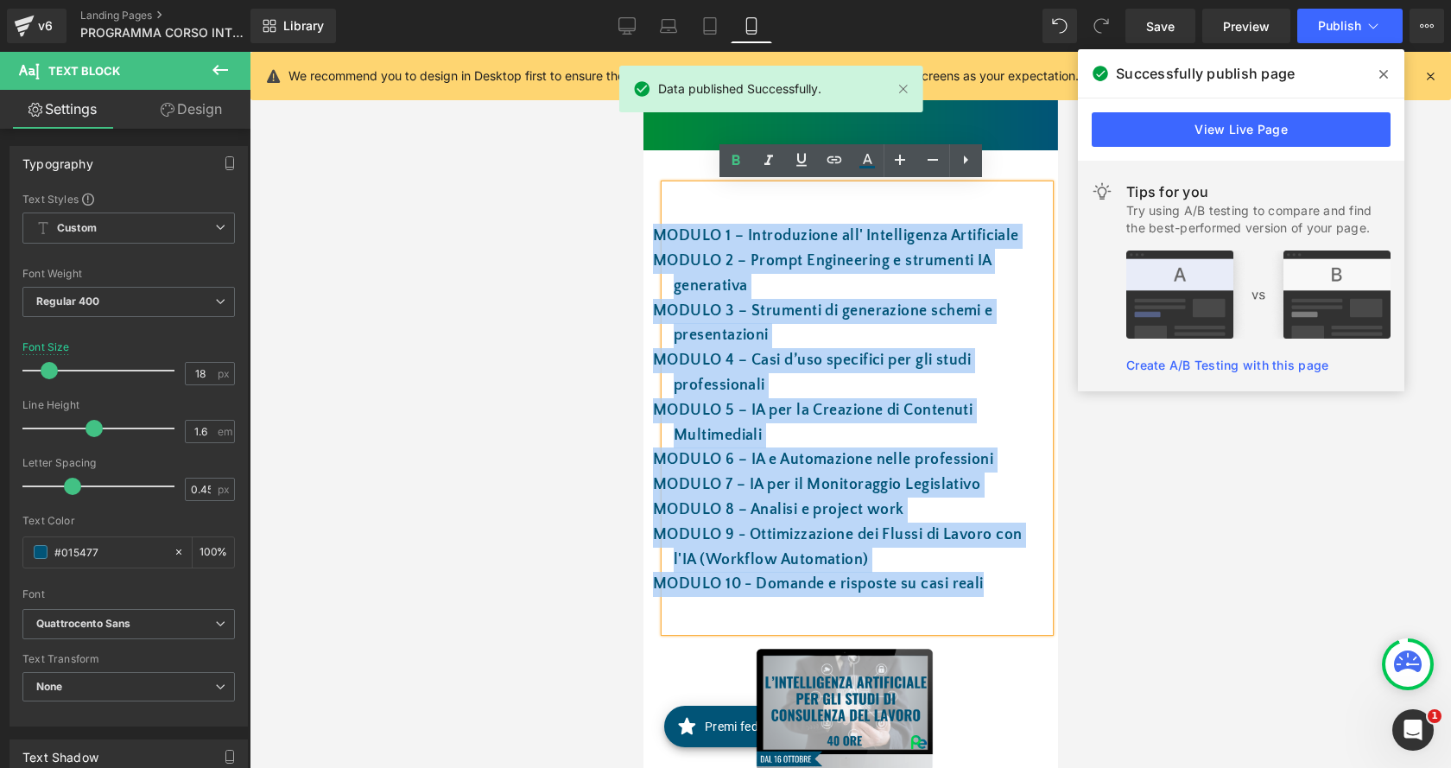
drag, startPoint x: 1000, startPoint y: 590, endPoint x: 653, endPoint y: 233, distance: 497.7
click at [664, 233] on div "MODULO 1 – Introduzione all' Intelligenza Artificiale MODULO 2 – Prompt Engine…" at bounding box center [856, 408] width 384 height 446
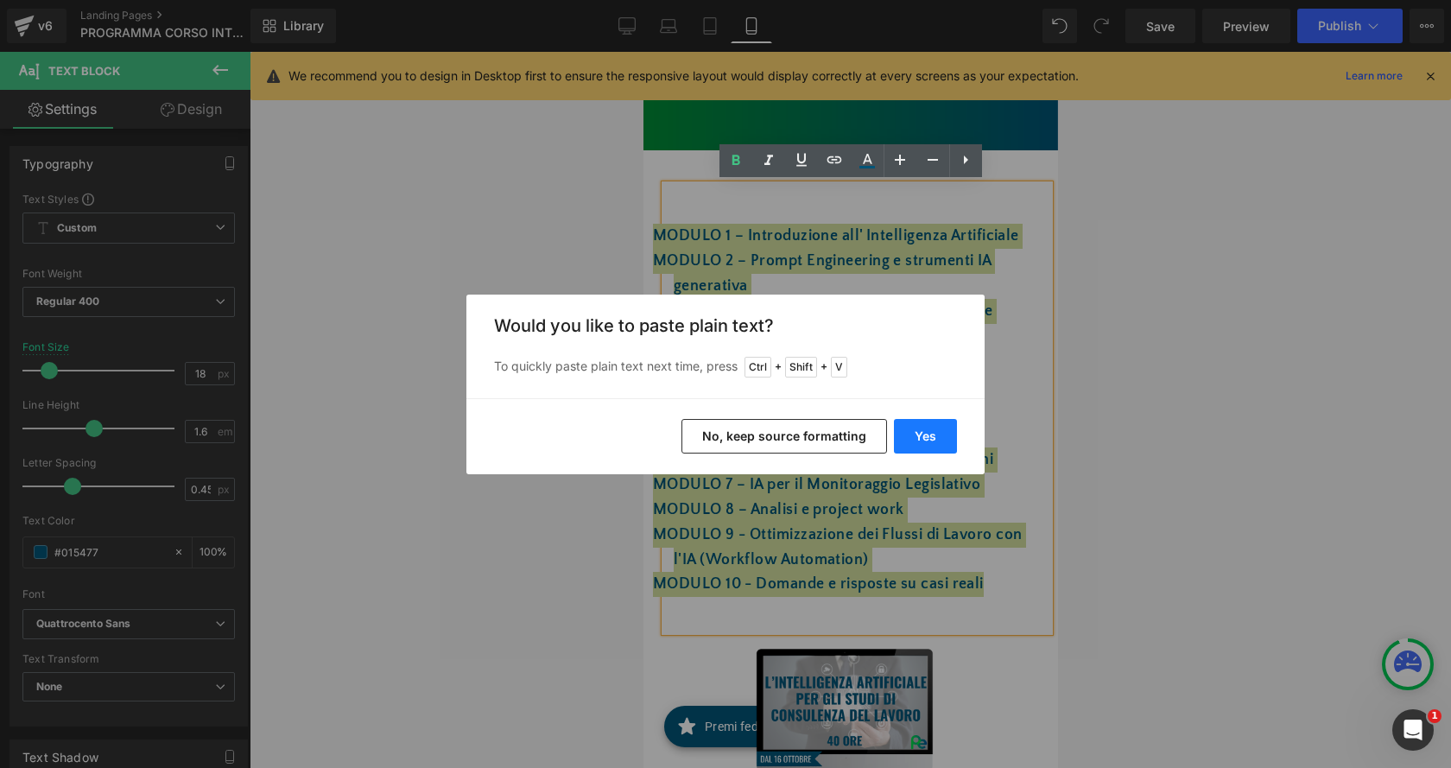
click at [944, 427] on button "Yes" at bounding box center [925, 436] width 63 height 35
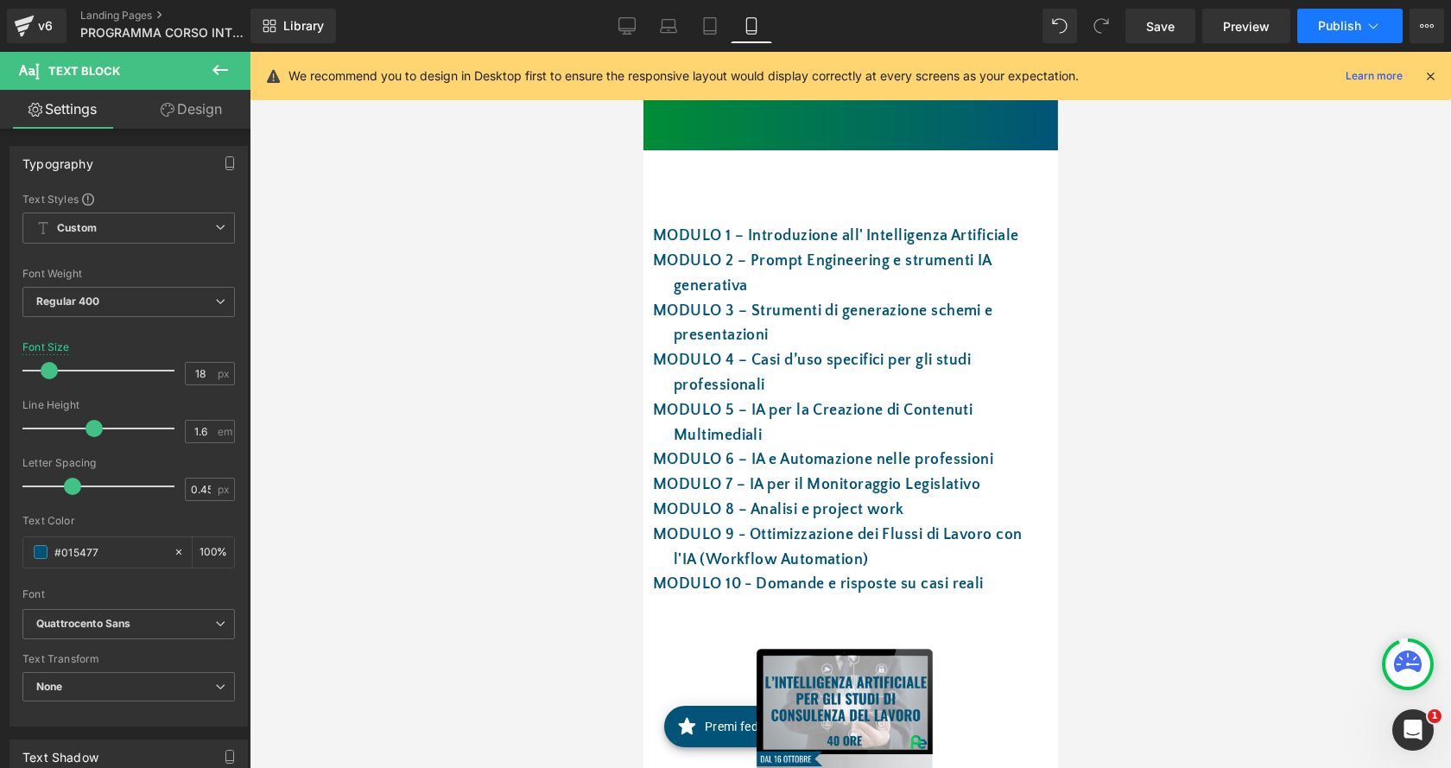
click at [1361, 16] on button "Publish" at bounding box center [1349, 26] width 105 height 35
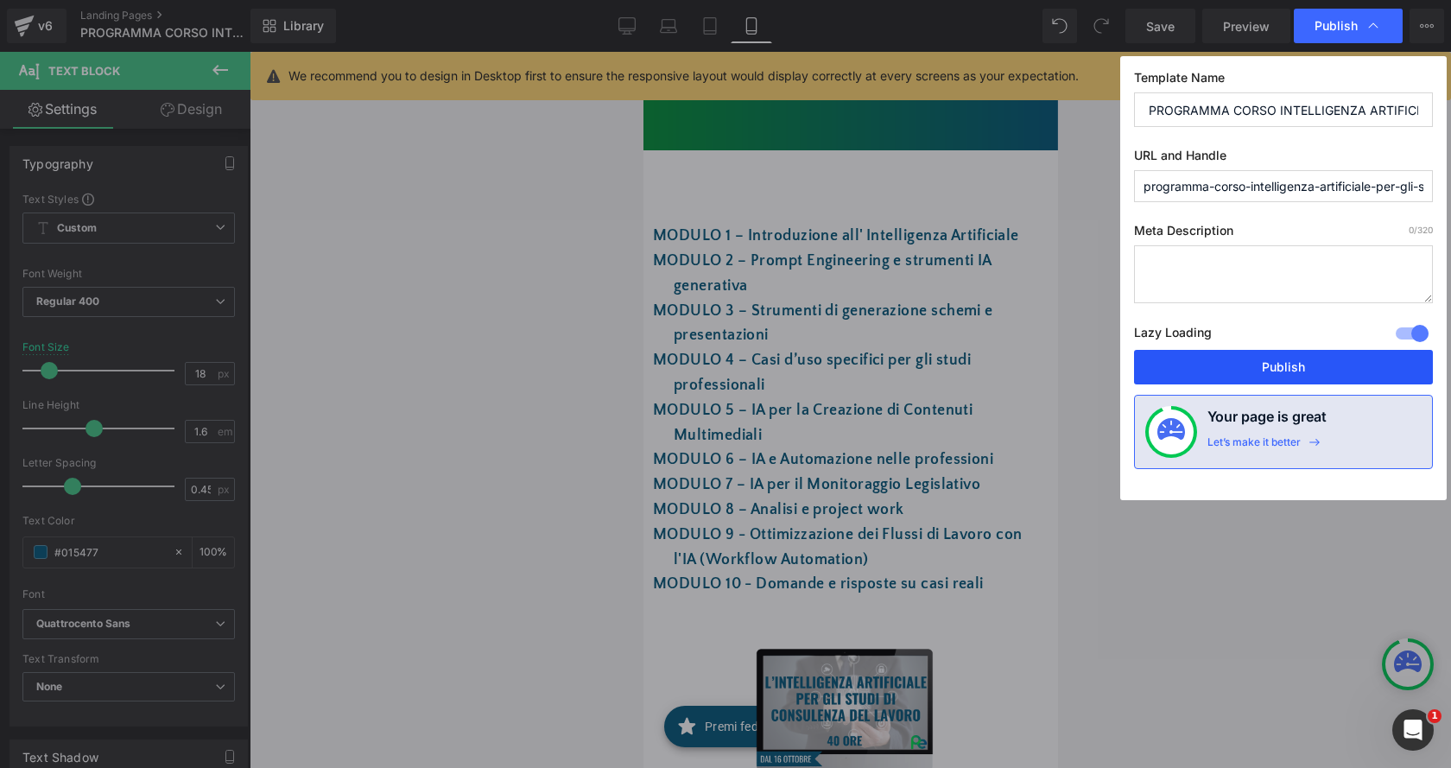
click at [1294, 362] on button "Publish" at bounding box center [1283, 367] width 299 height 35
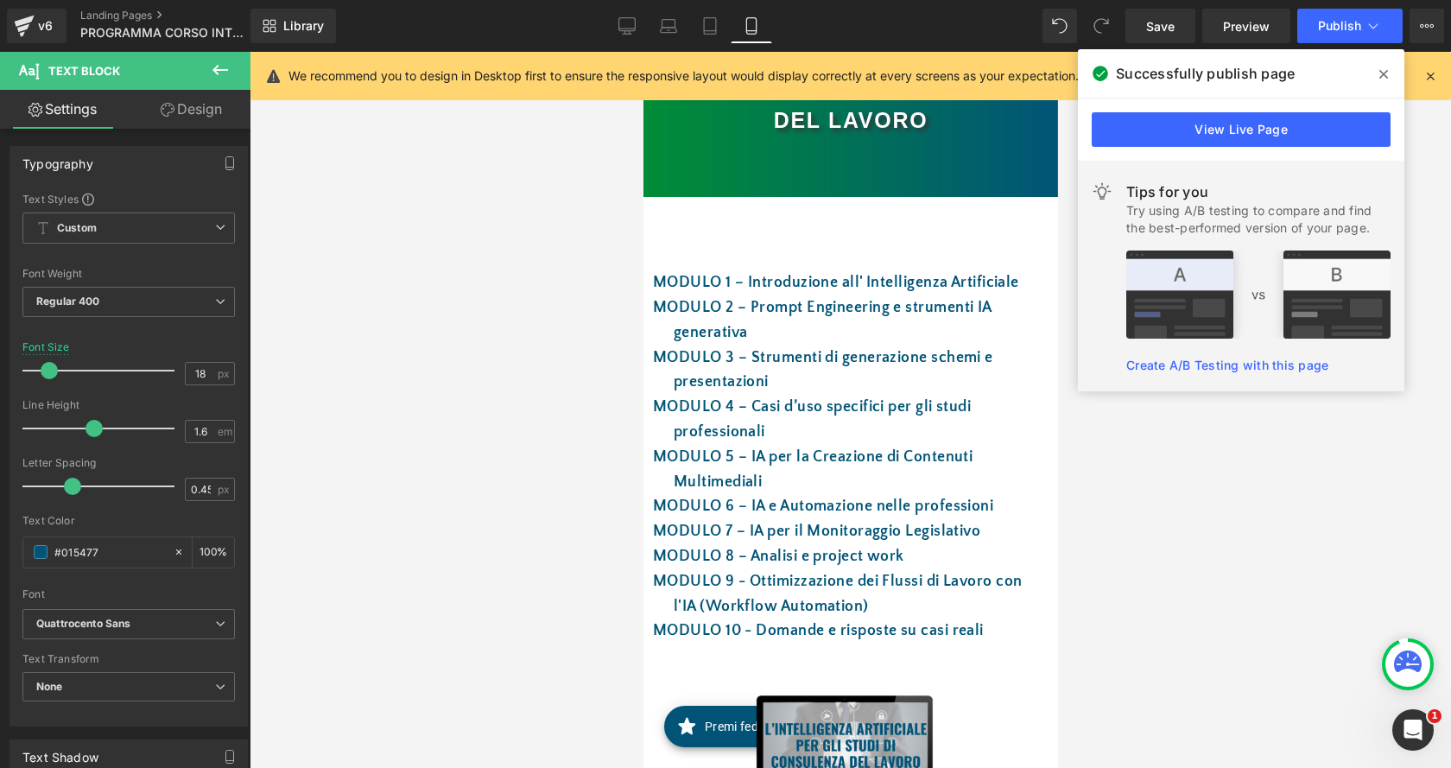
scroll to position [0, 0]
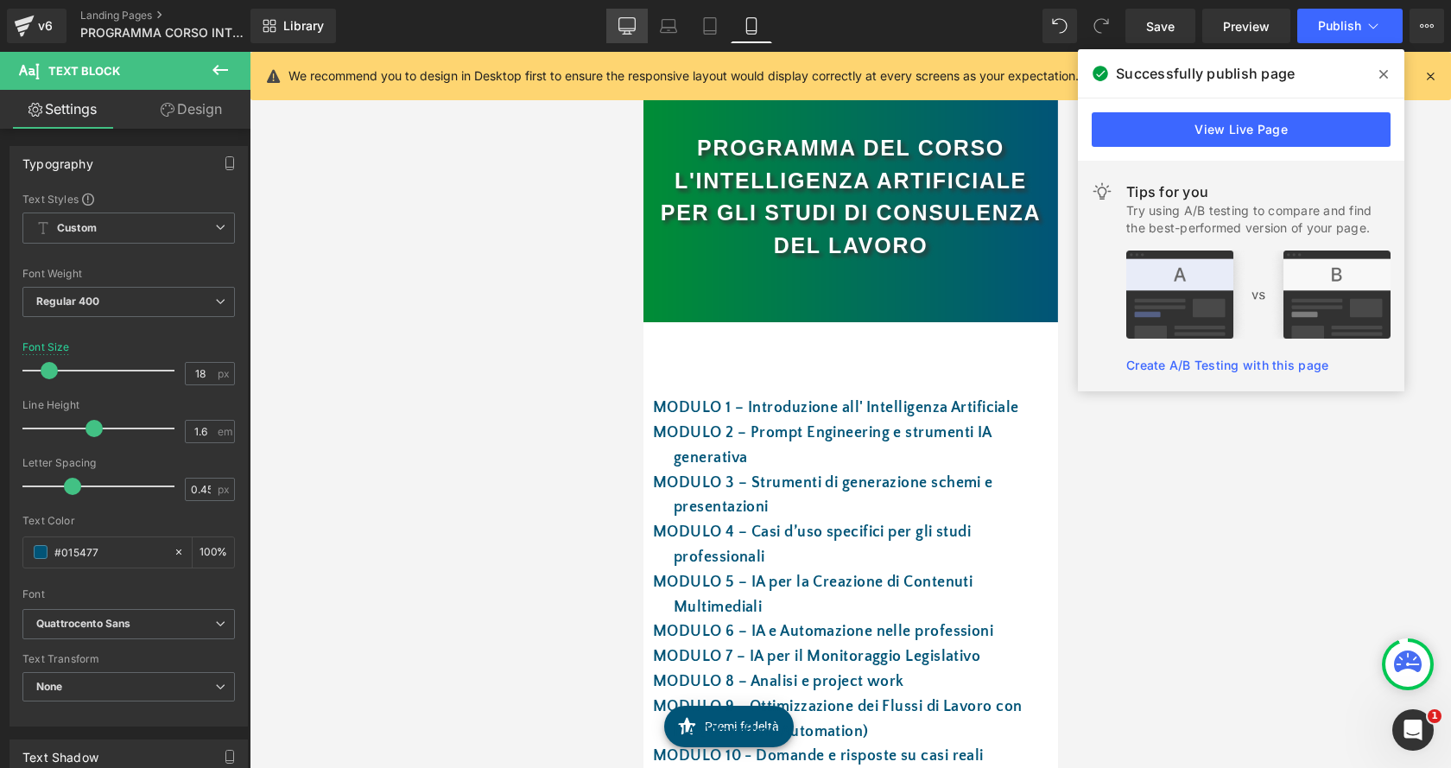
click at [617, 30] on link "Desktop" at bounding box center [626, 26] width 41 height 35
type input "19"
type input "100"
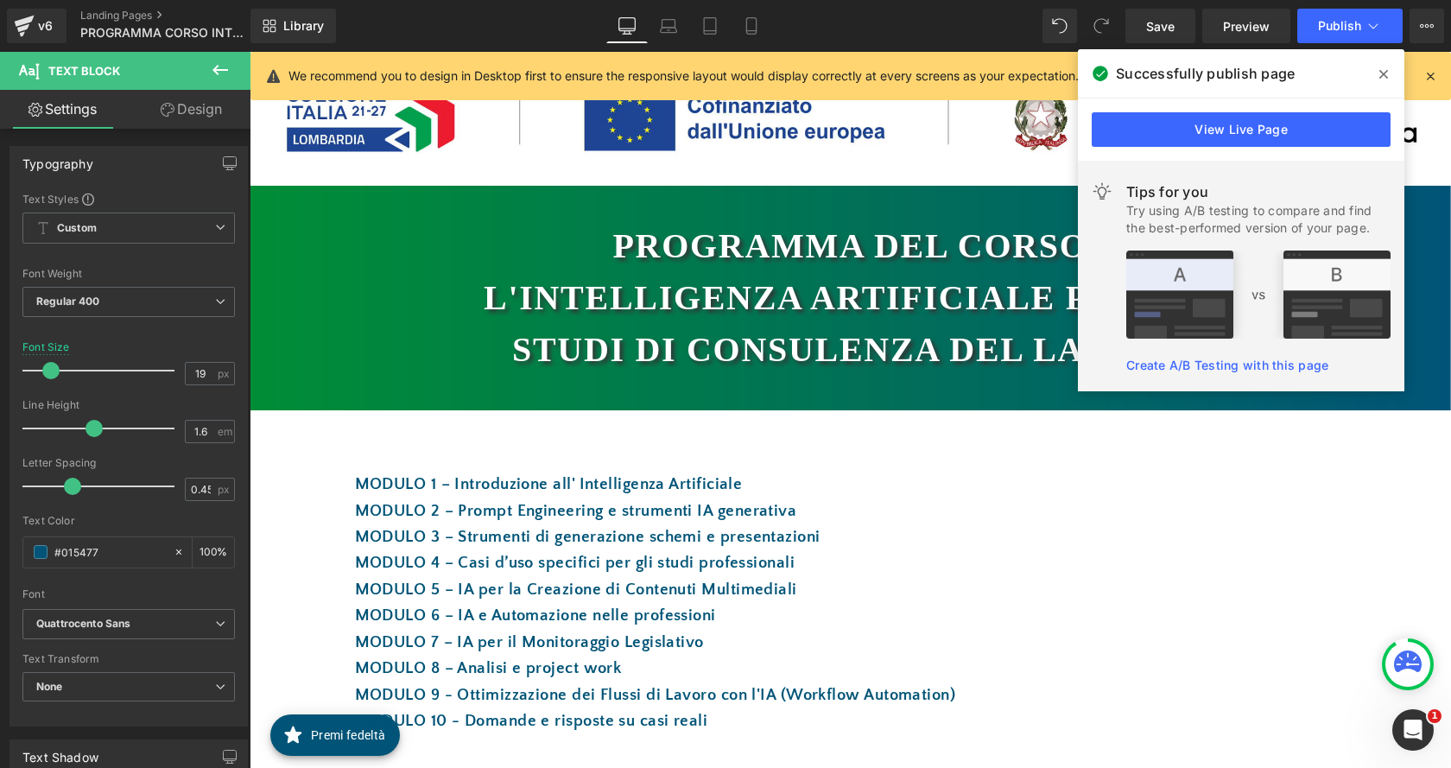
scroll to position [87, 0]
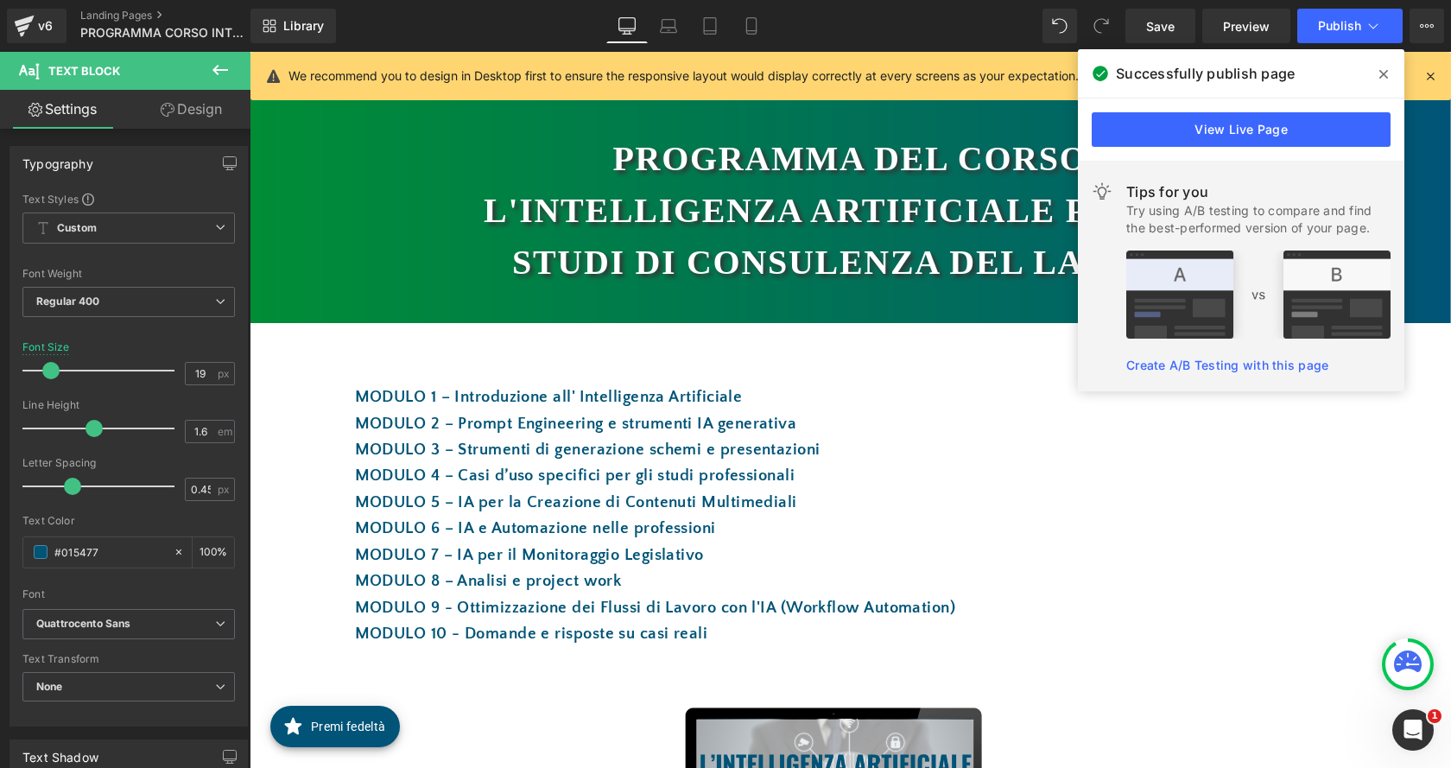
click at [1389, 78] on span at bounding box center [1384, 74] width 28 height 28
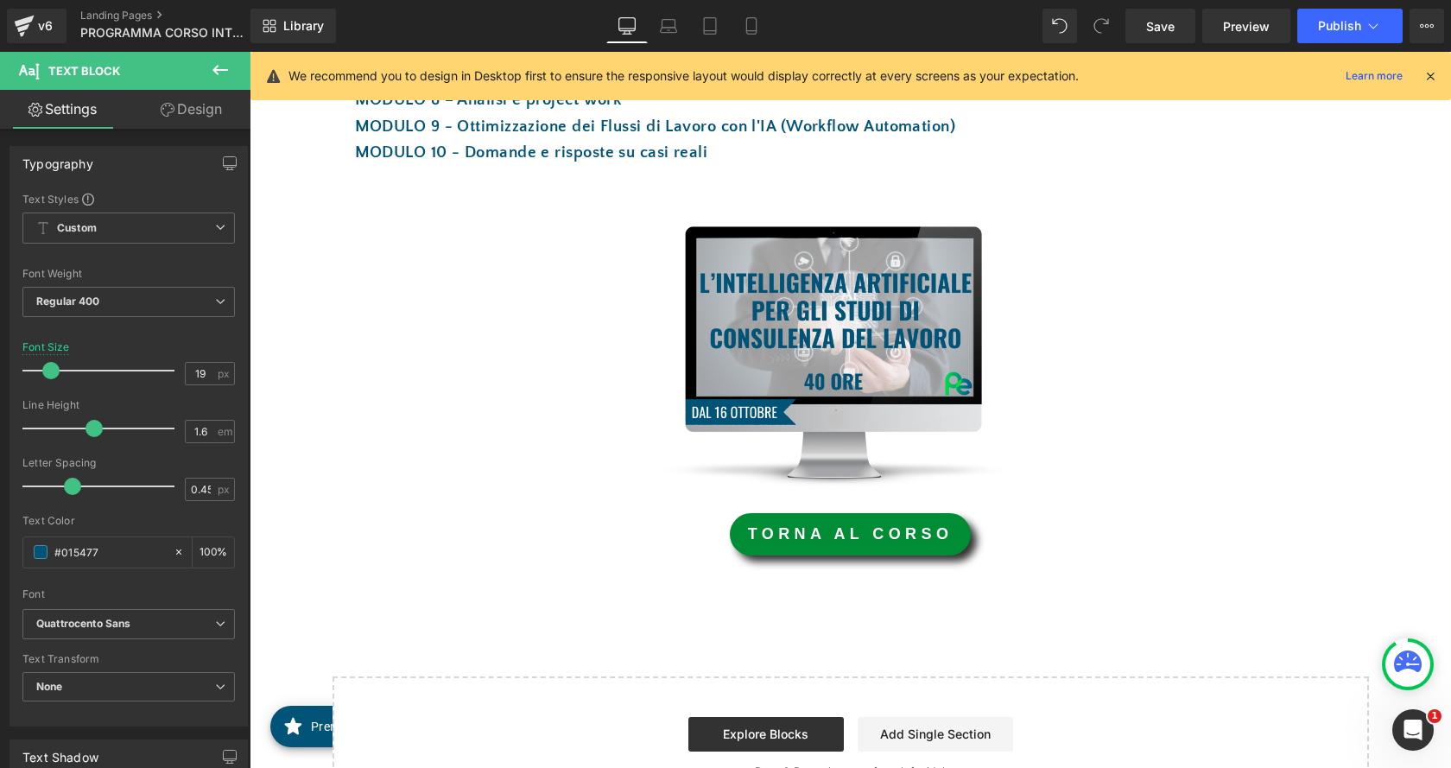
scroll to position [605, 0]
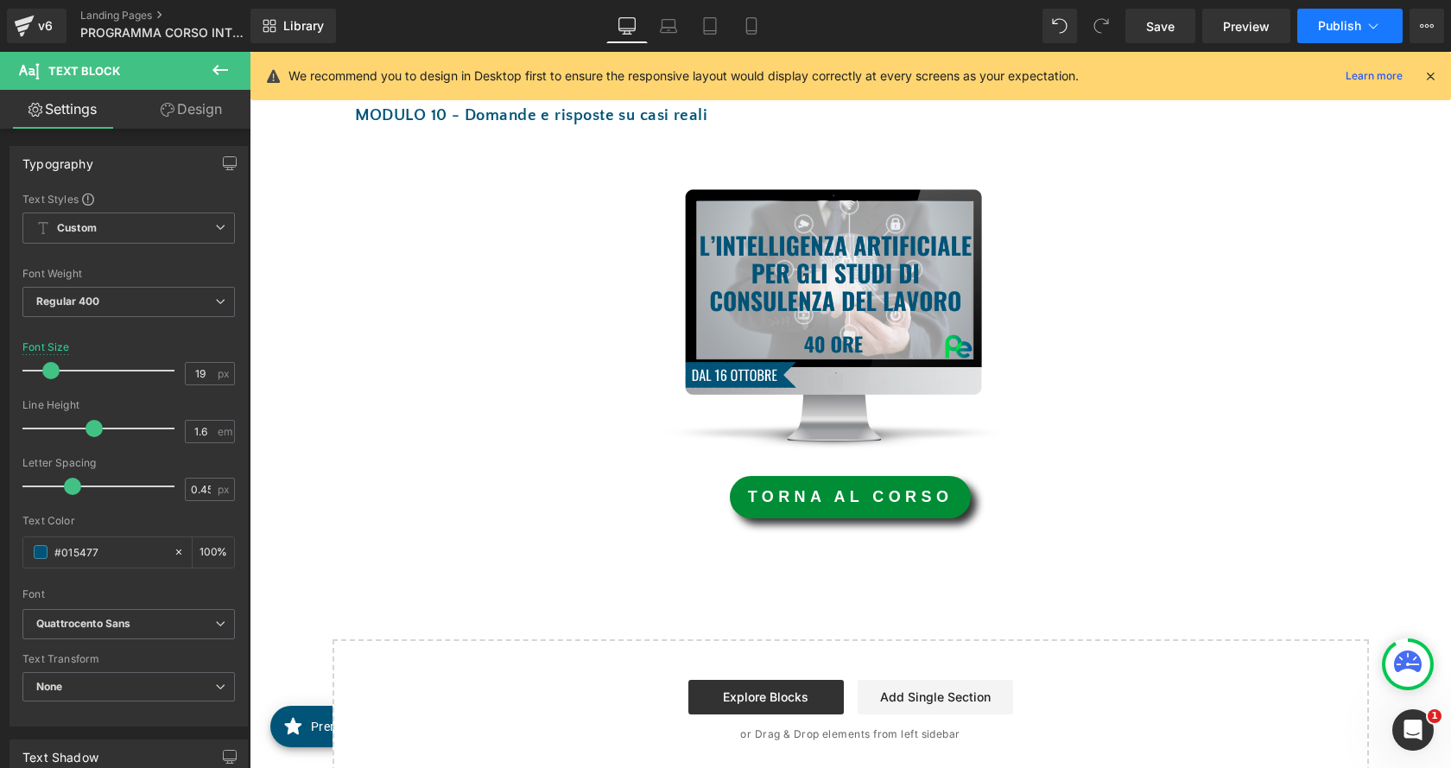
click at [1345, 27] on span "Publish" at bounding box center [1339, 26] width 43 height 14
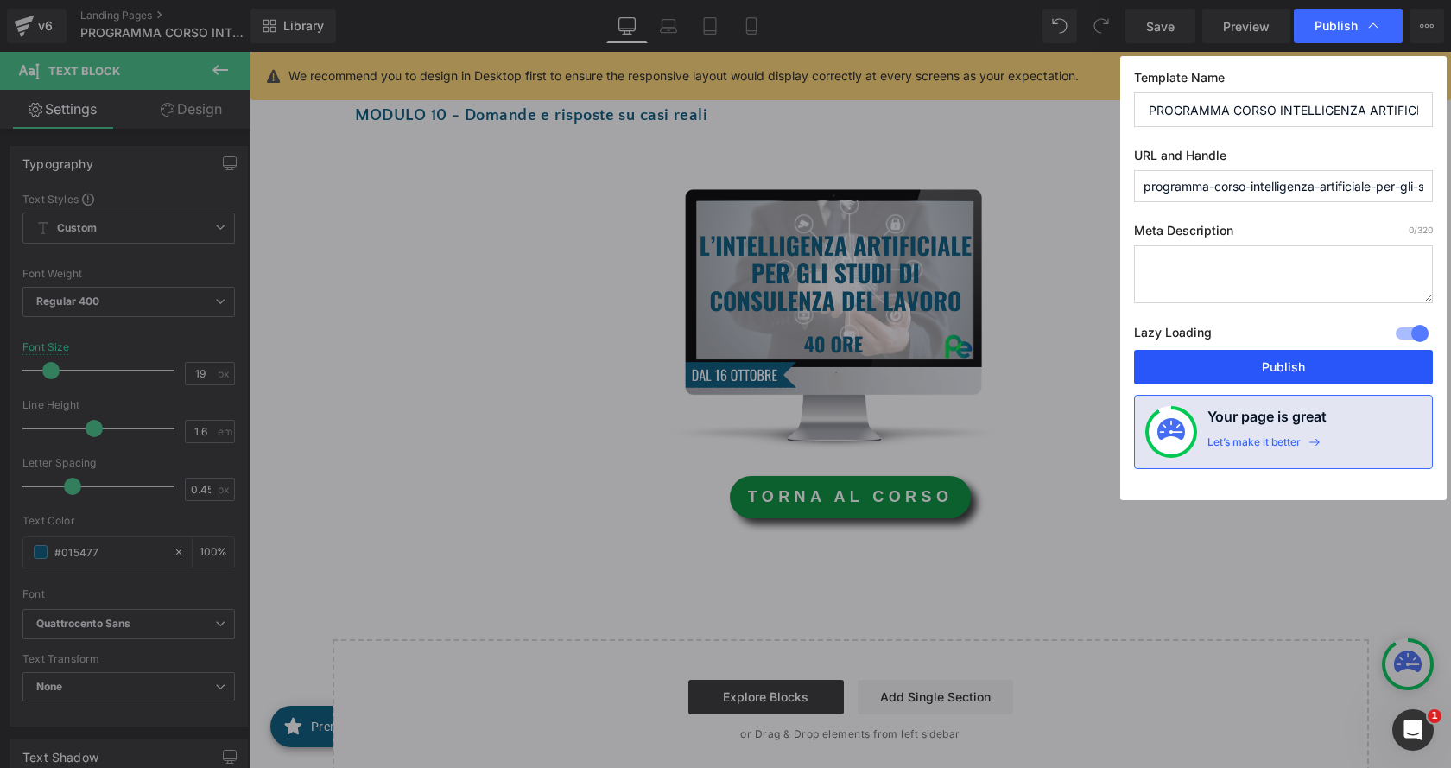
click at [1312, 370] on button "Publish" at bounding box center [1283, 367] width 299 height 35
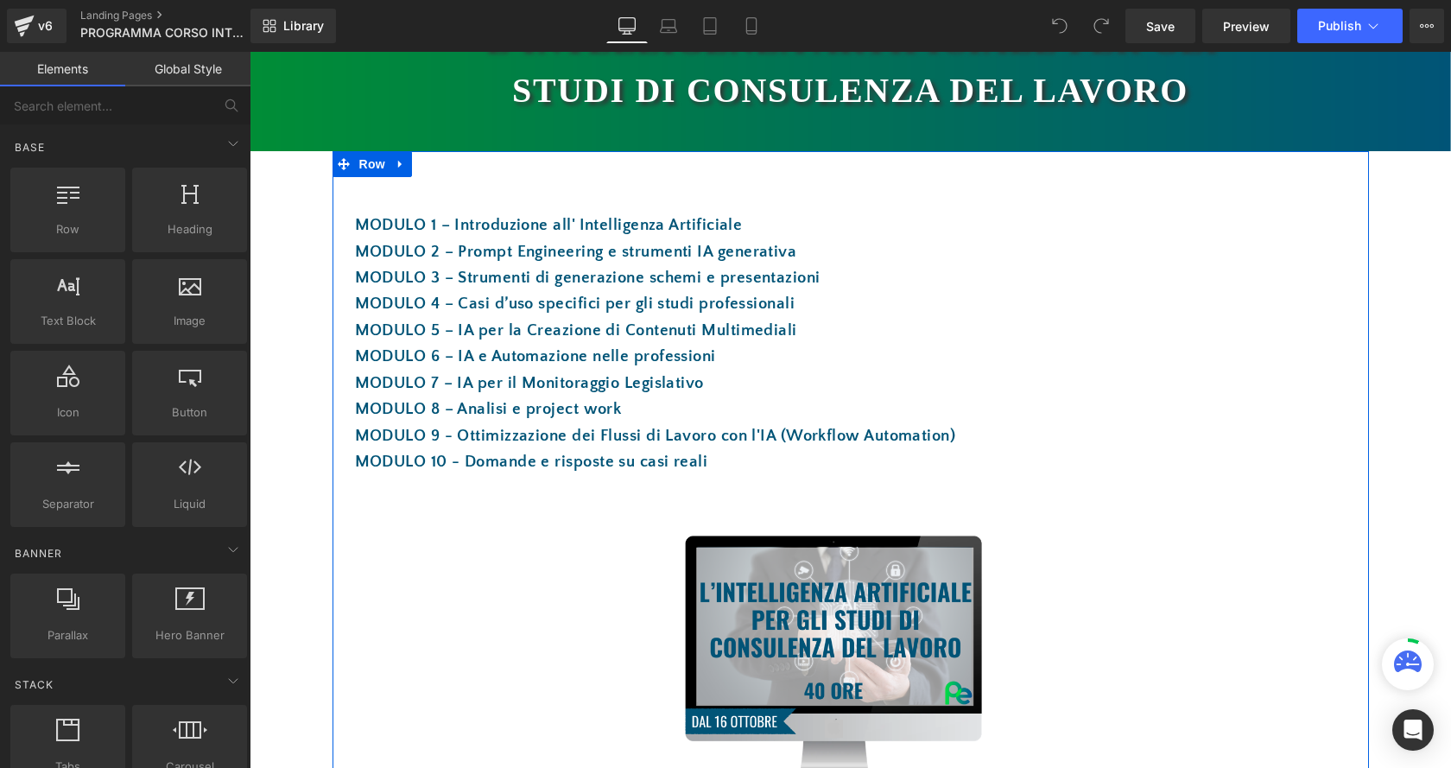
scroll to position [518, 0]
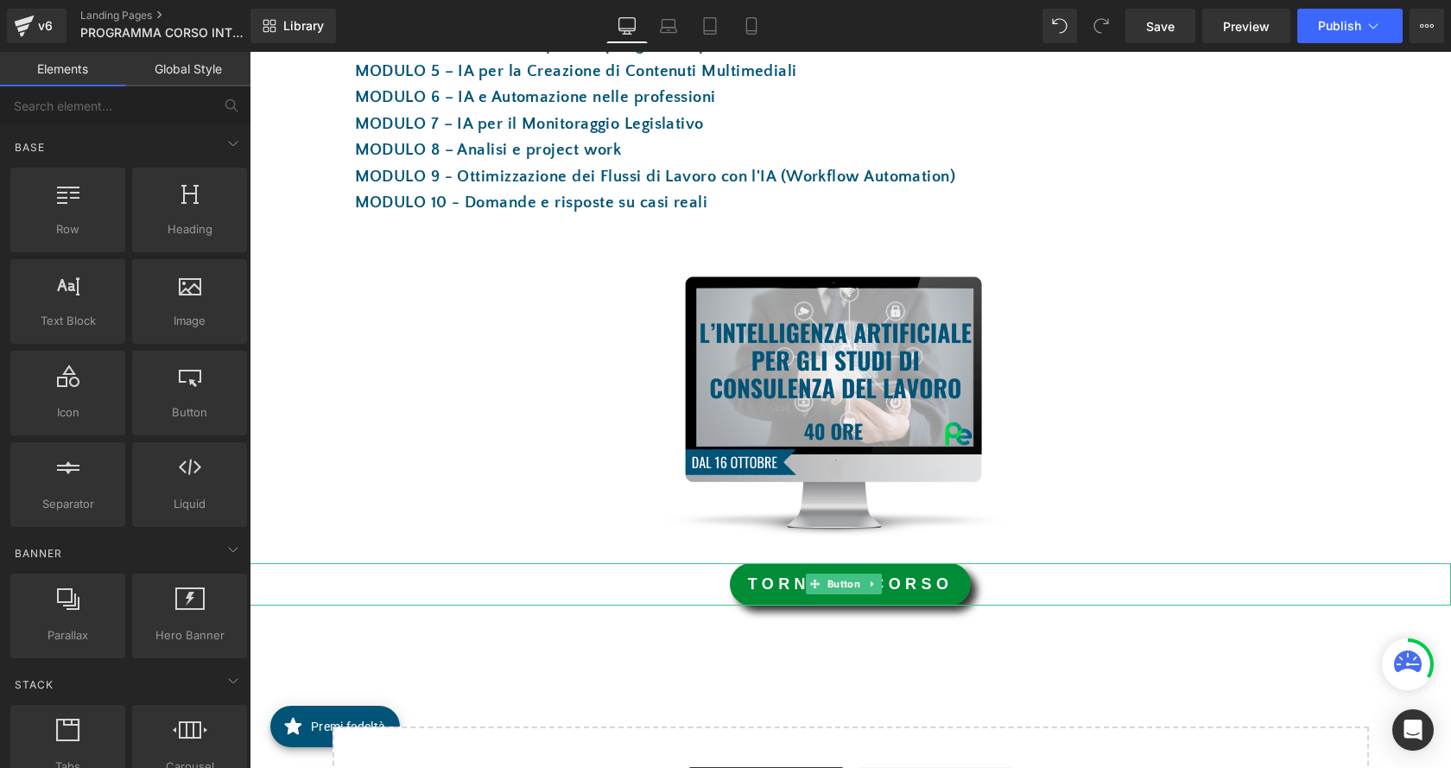
click at [826, 586] on span "Button" at bounding box center [844, 583] width 40 height 21
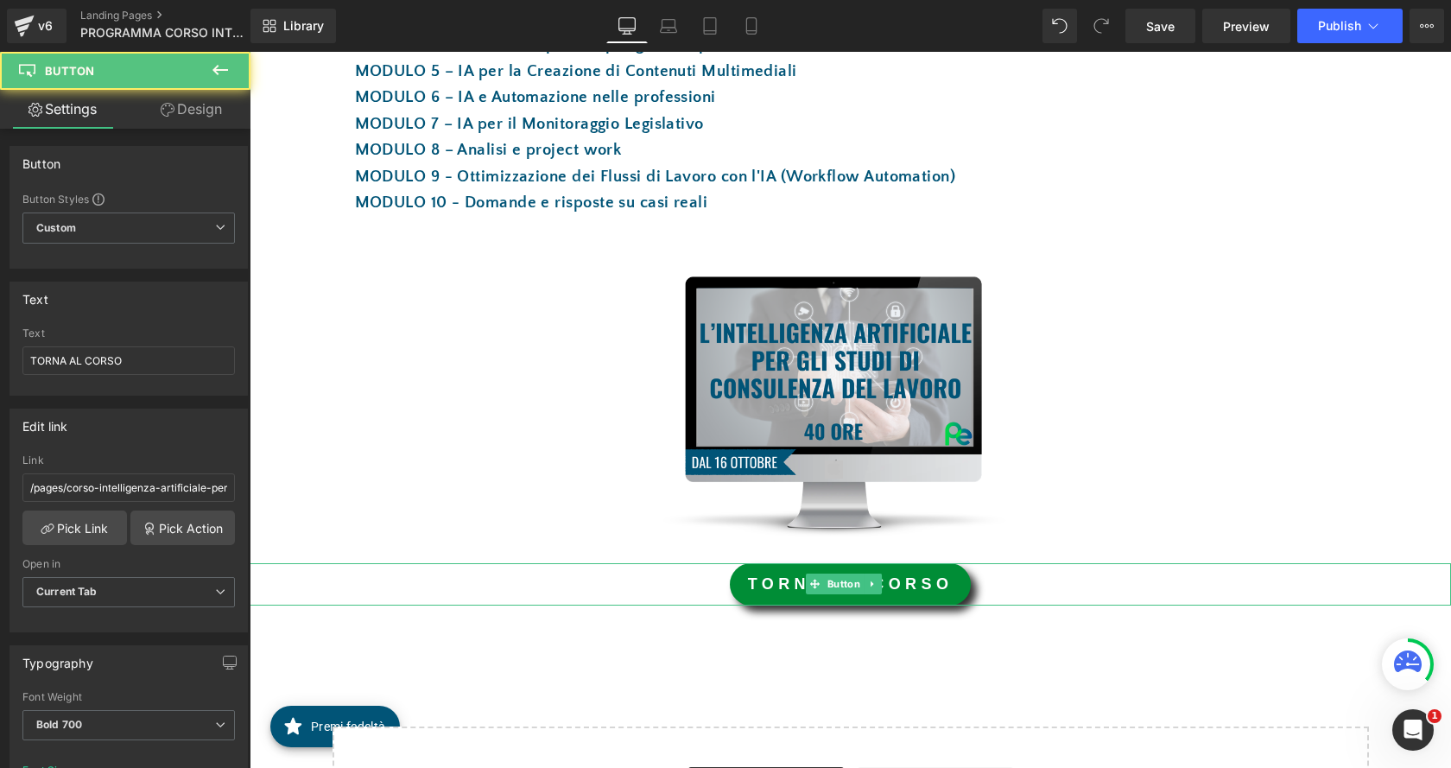
scroll to position [0, 0]
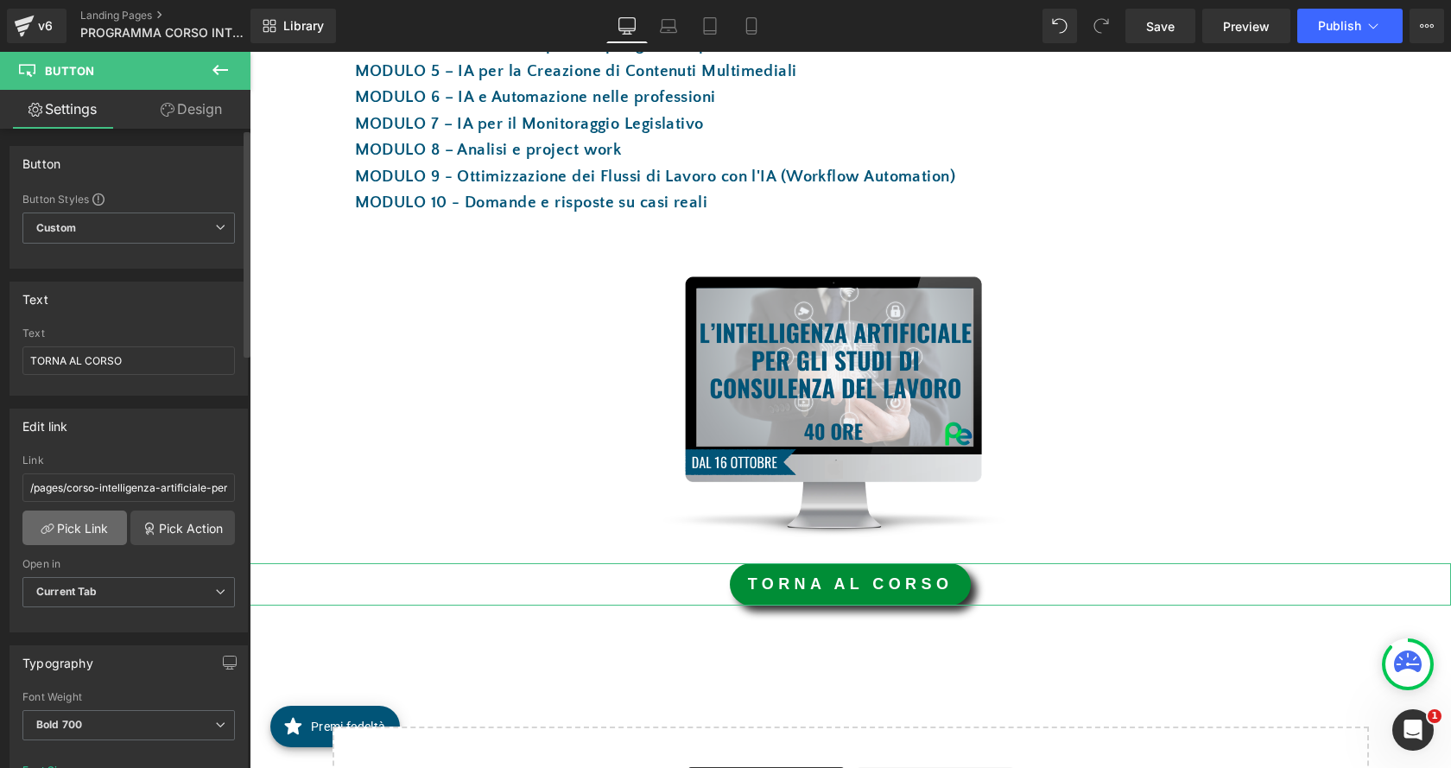
click at [100, 532] on link "Pick Link" at bounding box center [74, 527] width 104 height 35
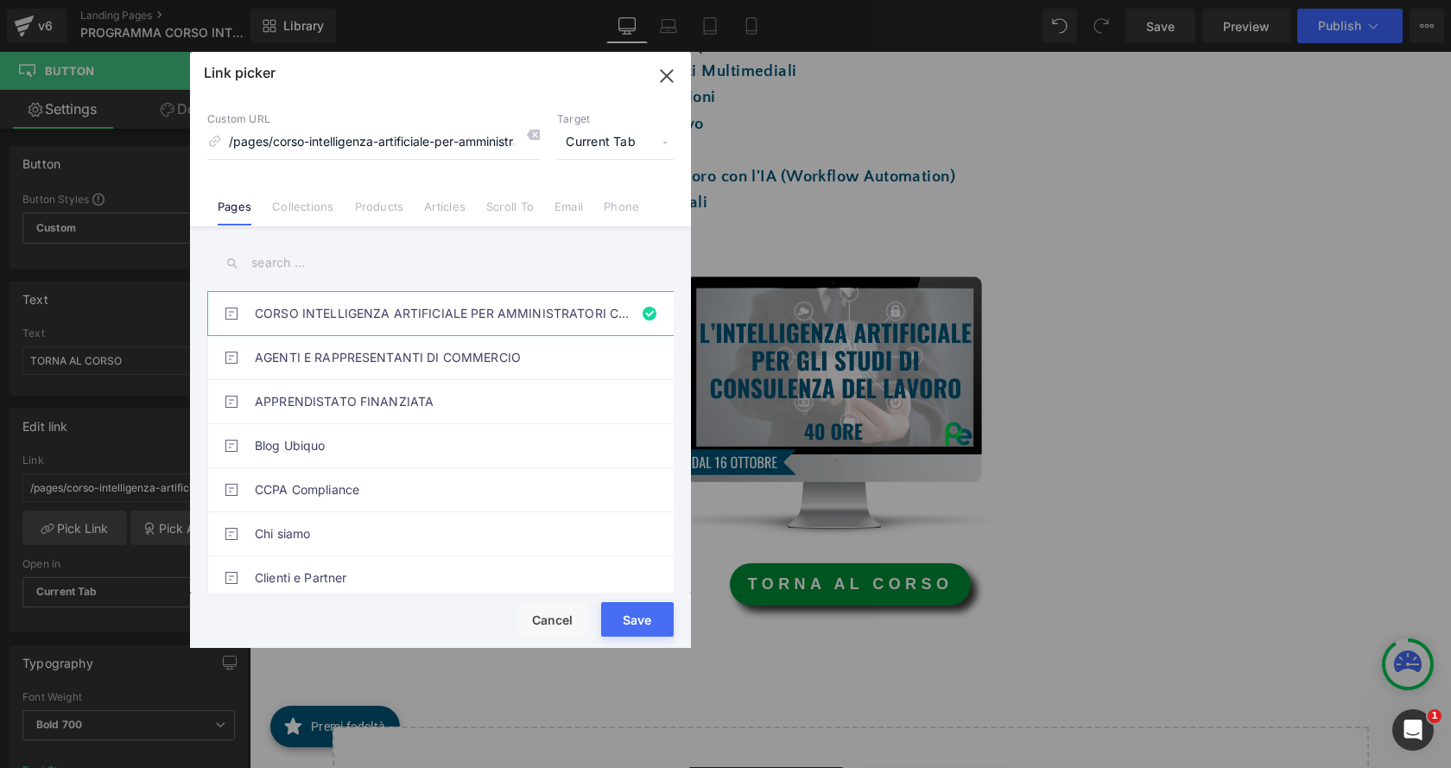
click at [440, 269] on input "text" at bounding box center [440, 263] width 466 height 39
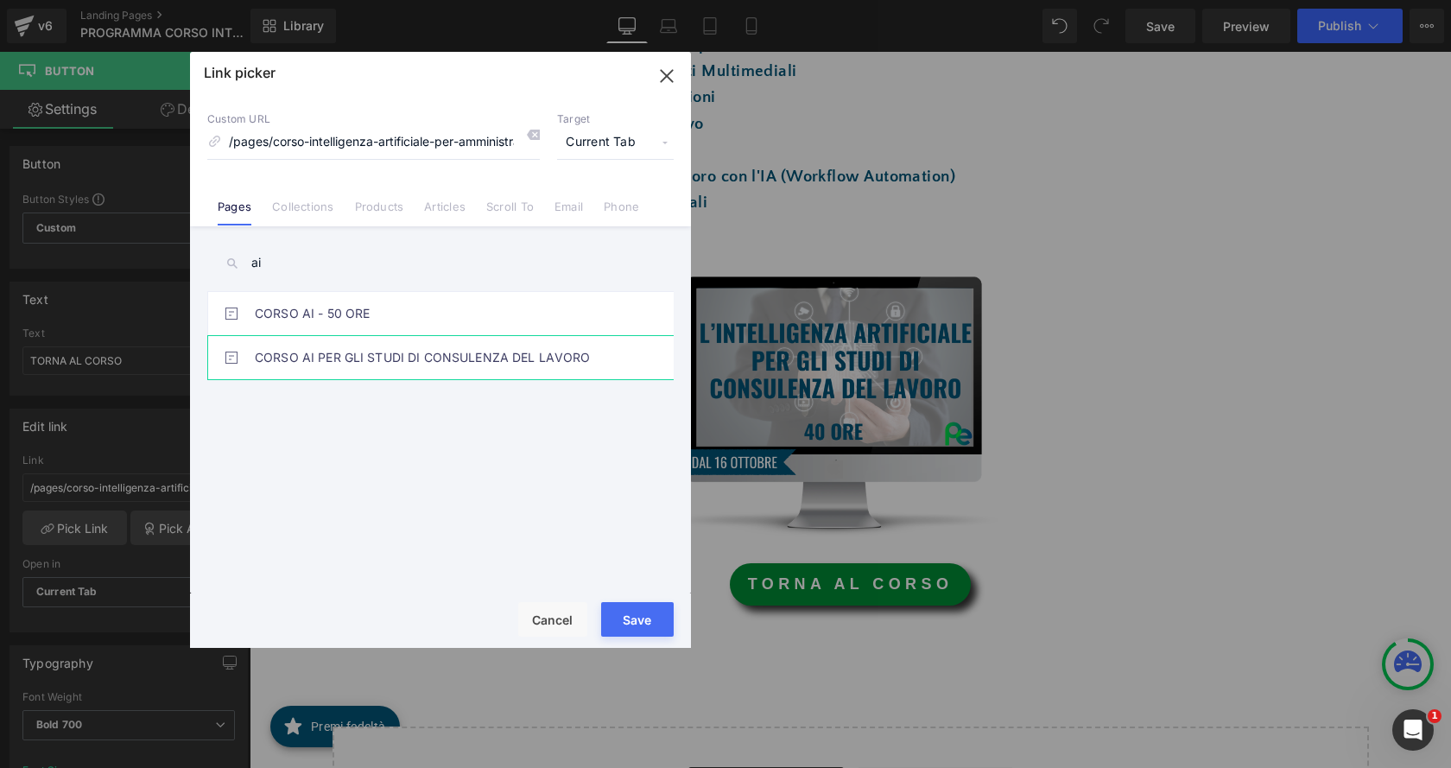
type input "ai"
click at [433, 351] on link "CORSO AI PER GLI STUDI DI CONSULENZA DEL LAVORO" at bounding box center [445, 357] width 380 height 43
type input "/pages/corso-ai-per-gli-studi-di-consulenza-del-lavoro"
click at [663, 615] on button "Save" at bounding box center [637, 619] width 73 height 35
type input "/pages/corso-ai-per-gli-studi-di-consulenza-del-lavoro"
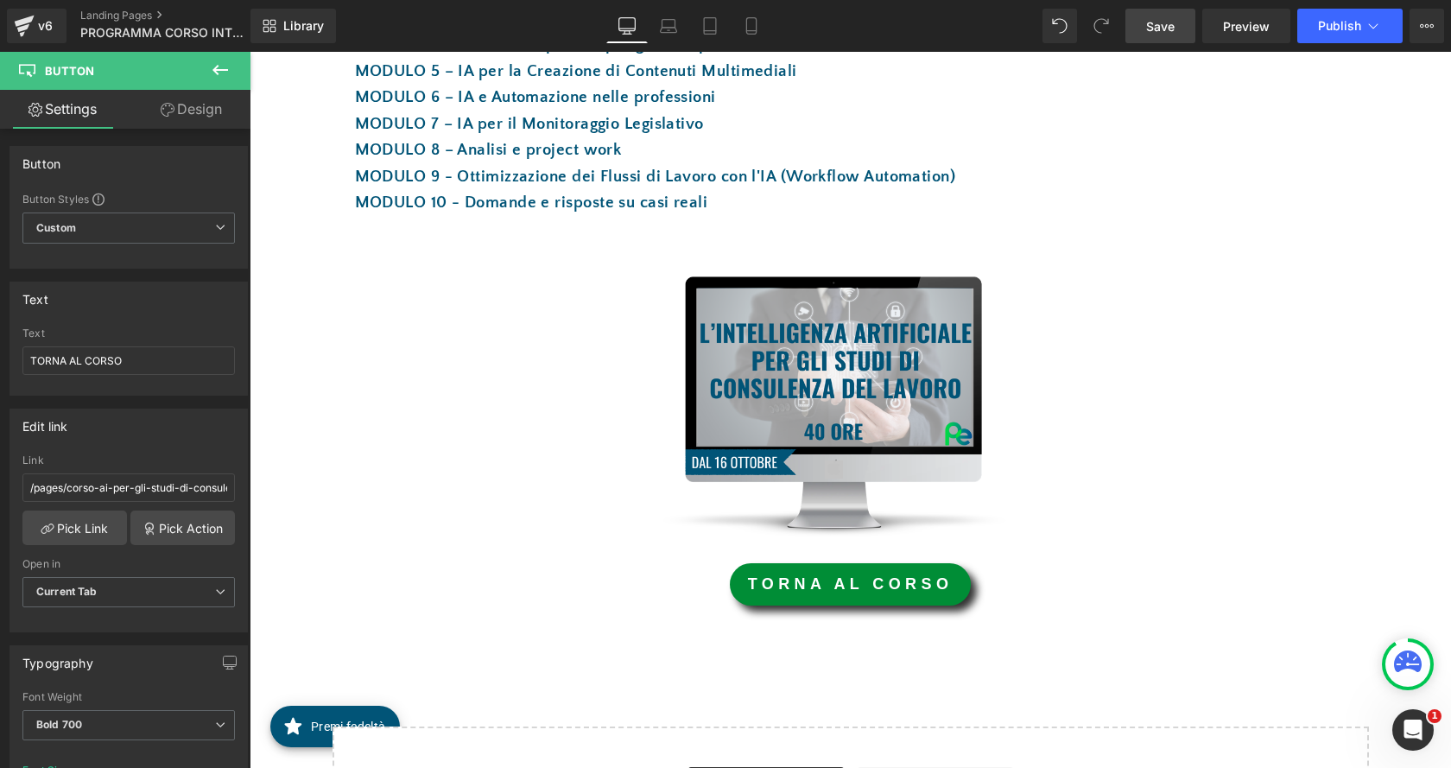
click at [1146, 28] on link "Save" at bounding box center [1160, 26] width 70 height 35
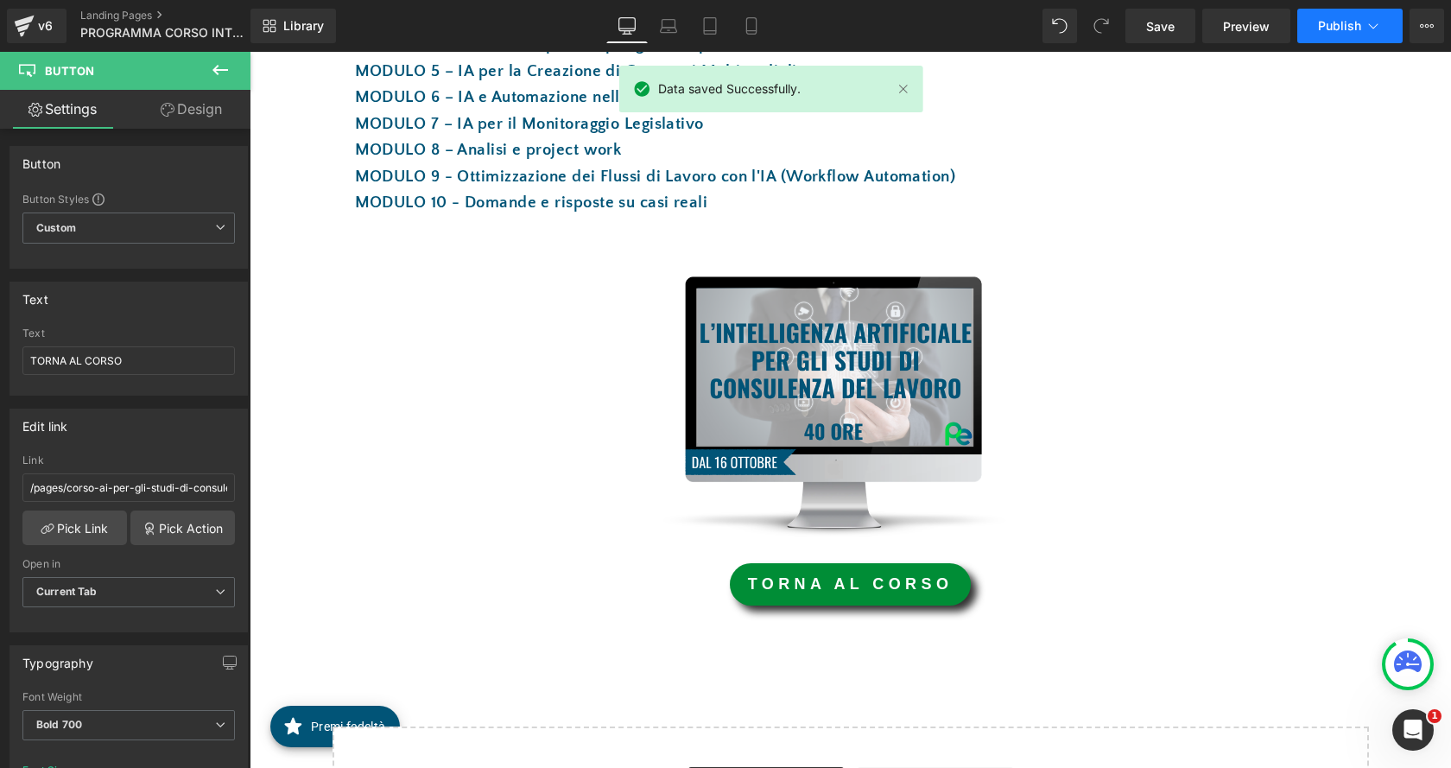
click at [1363, 31] on button "Publish" at bounding box center [1349, 26] width 105 height 35
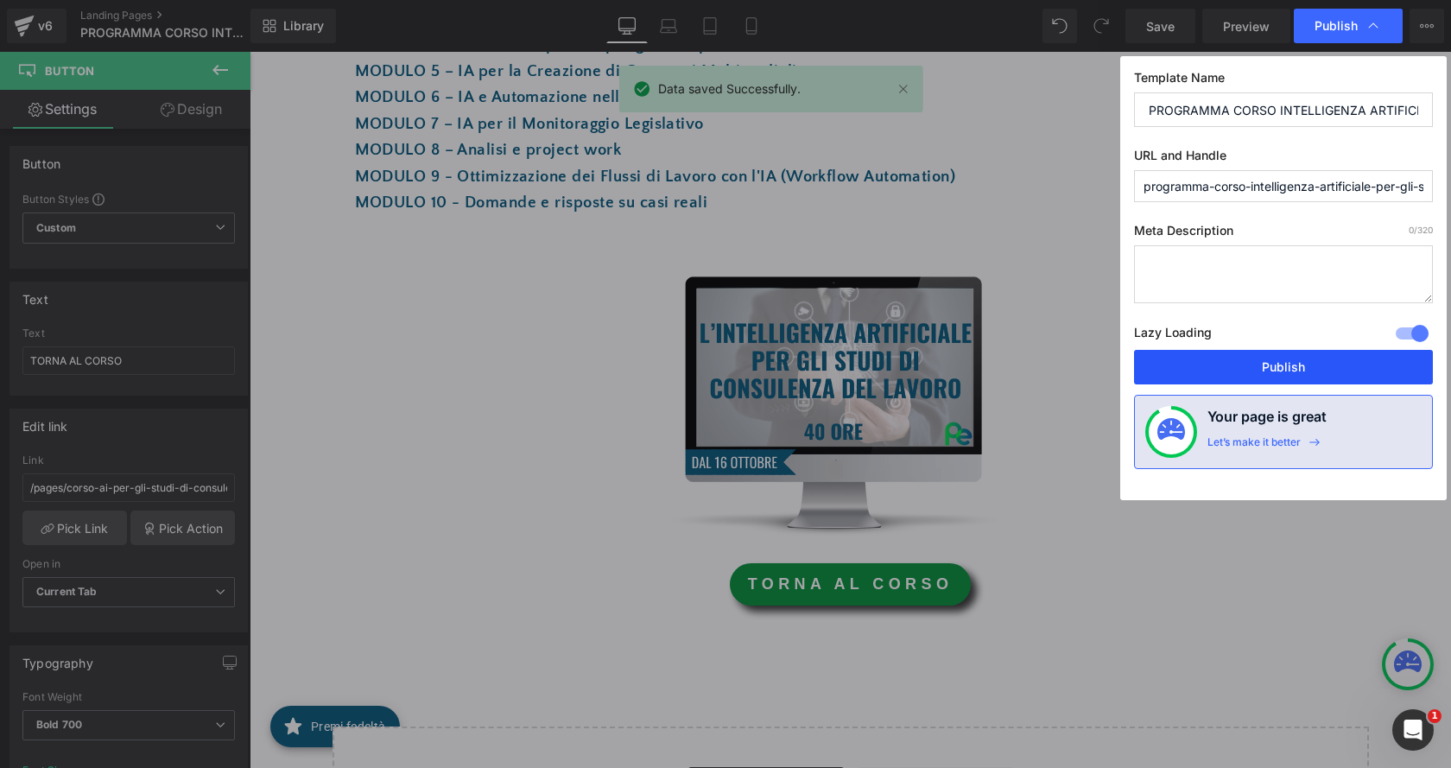
click at [1349, 361] on button "Publish" at bounding box center [1283, 367] width 299 height 35
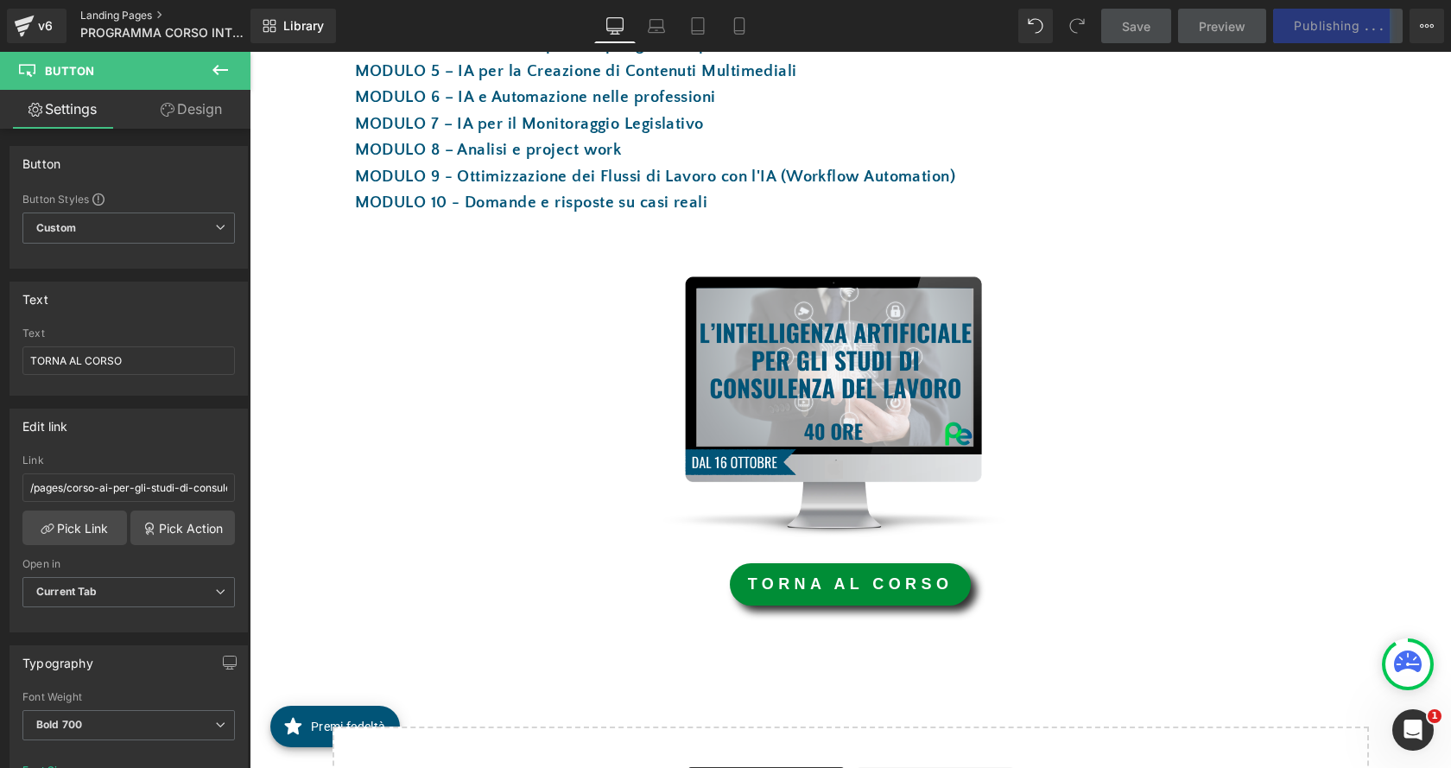
click at [142, 14] on link "Landing Pages" at bounding box center [179, 16] width 199 height 14
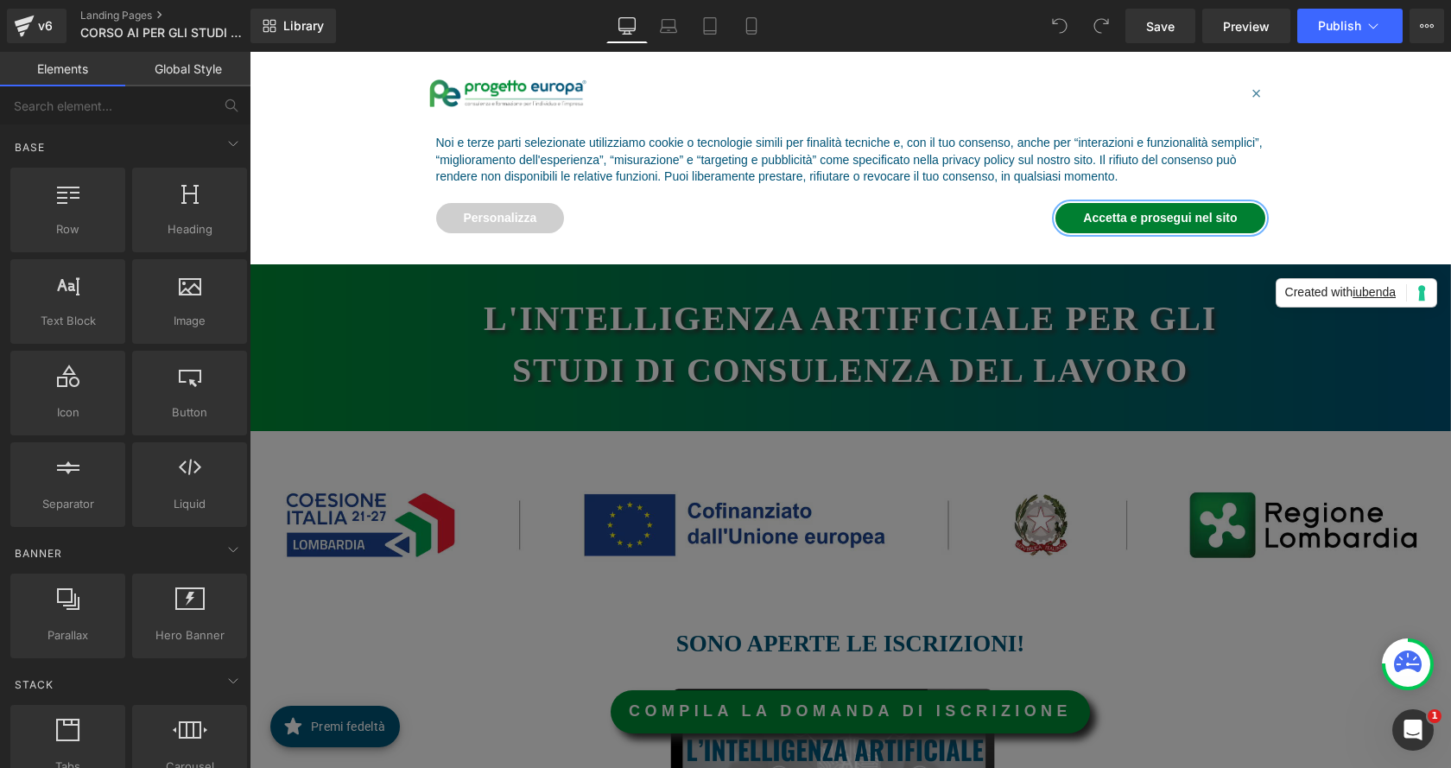
click at [1135, 208] on button "Accetta e prosegui nel sito" at bounding box center [1159, 218] width 209 height 31
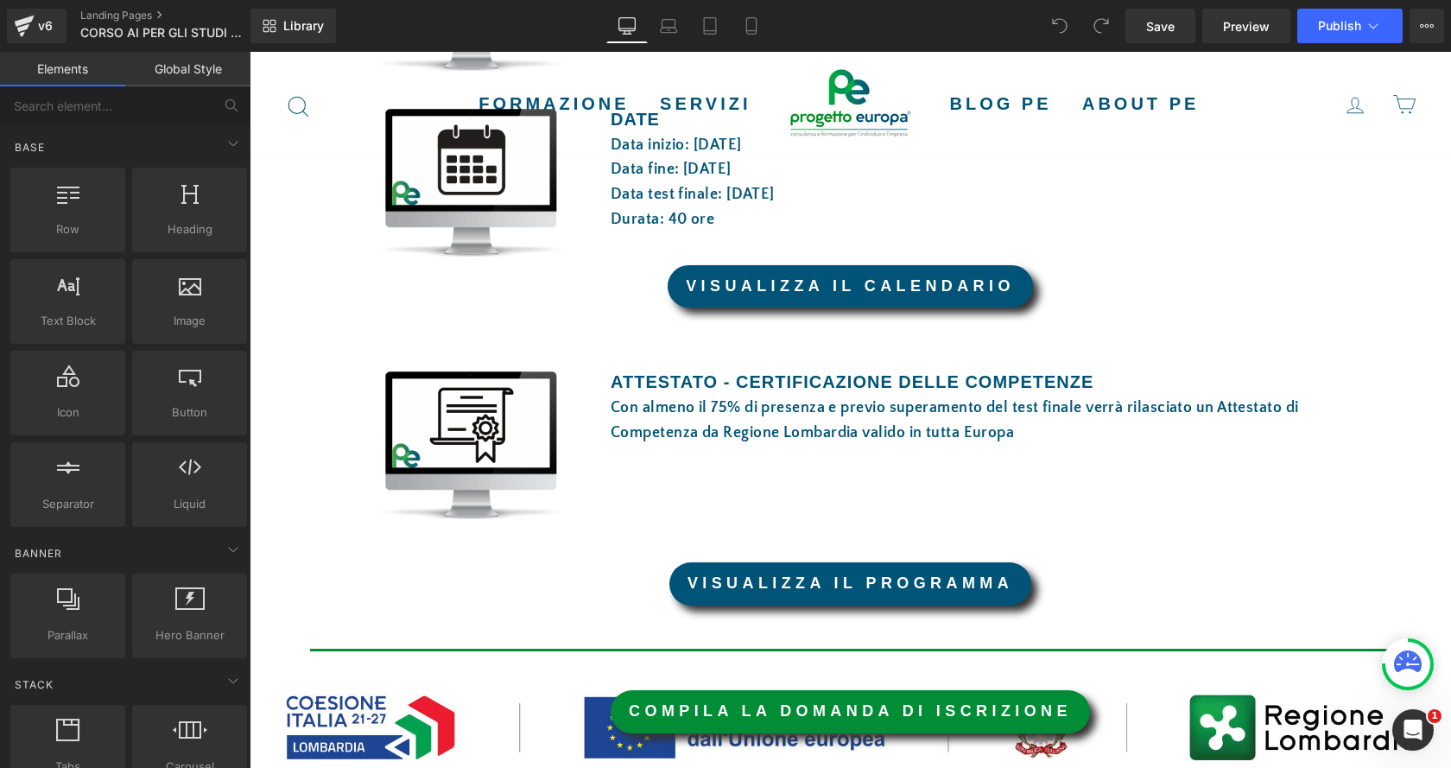
scroll to position [1209, 0]
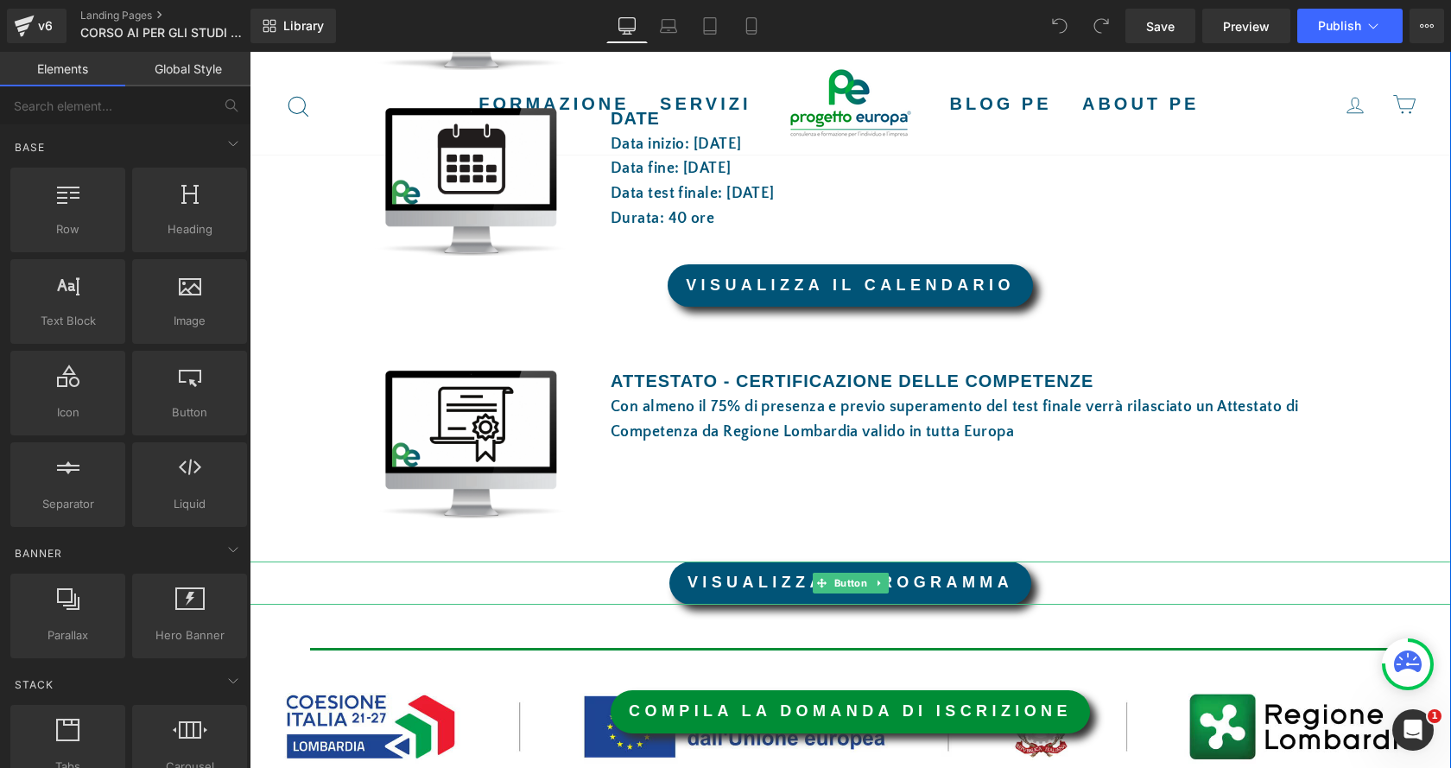
click at [725, 589] on link "VISUALIZZA IL PROGRAMMA" at bounding box center [850, 582] width 362 height 43
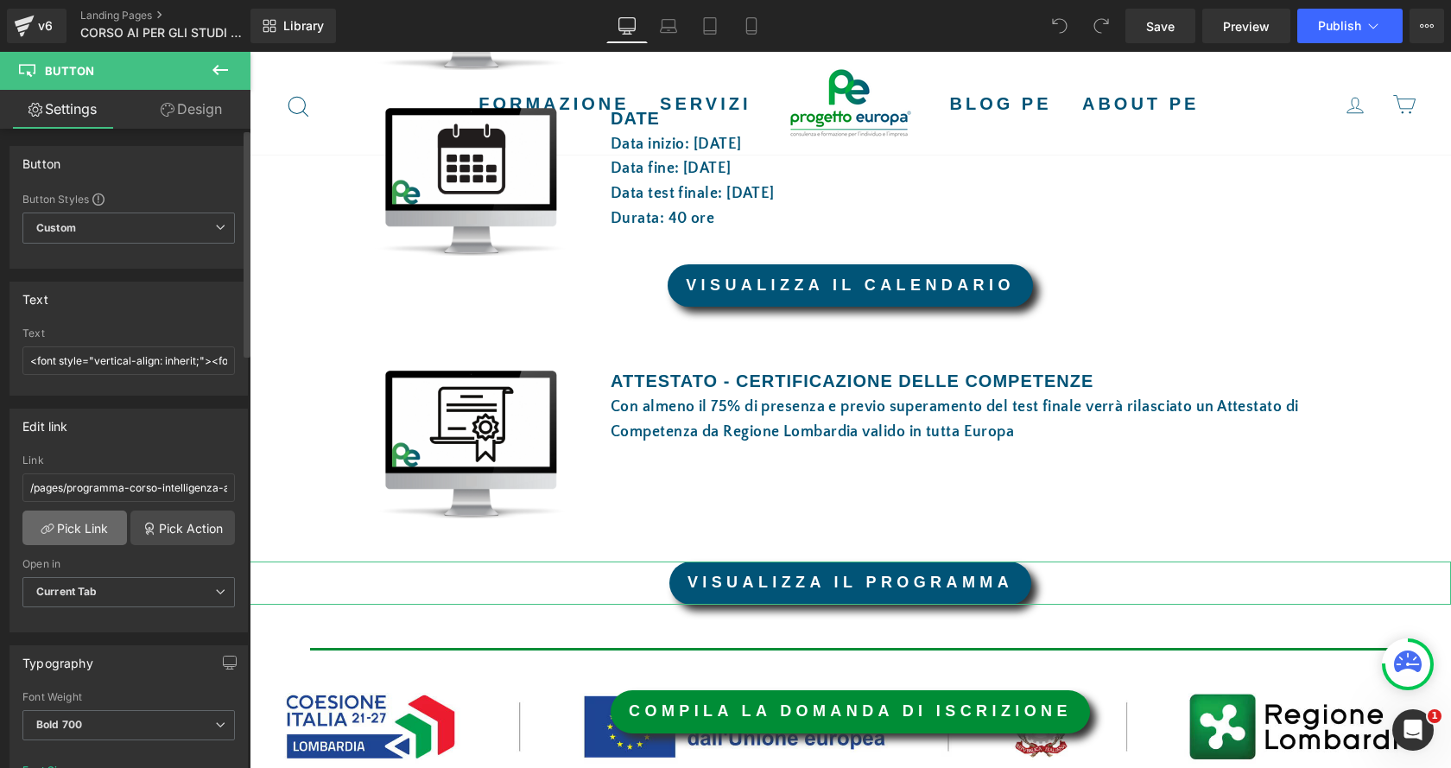
click at [74, 522] on link "Pick Link" at bounding box center [74, 527] width 104 height 35
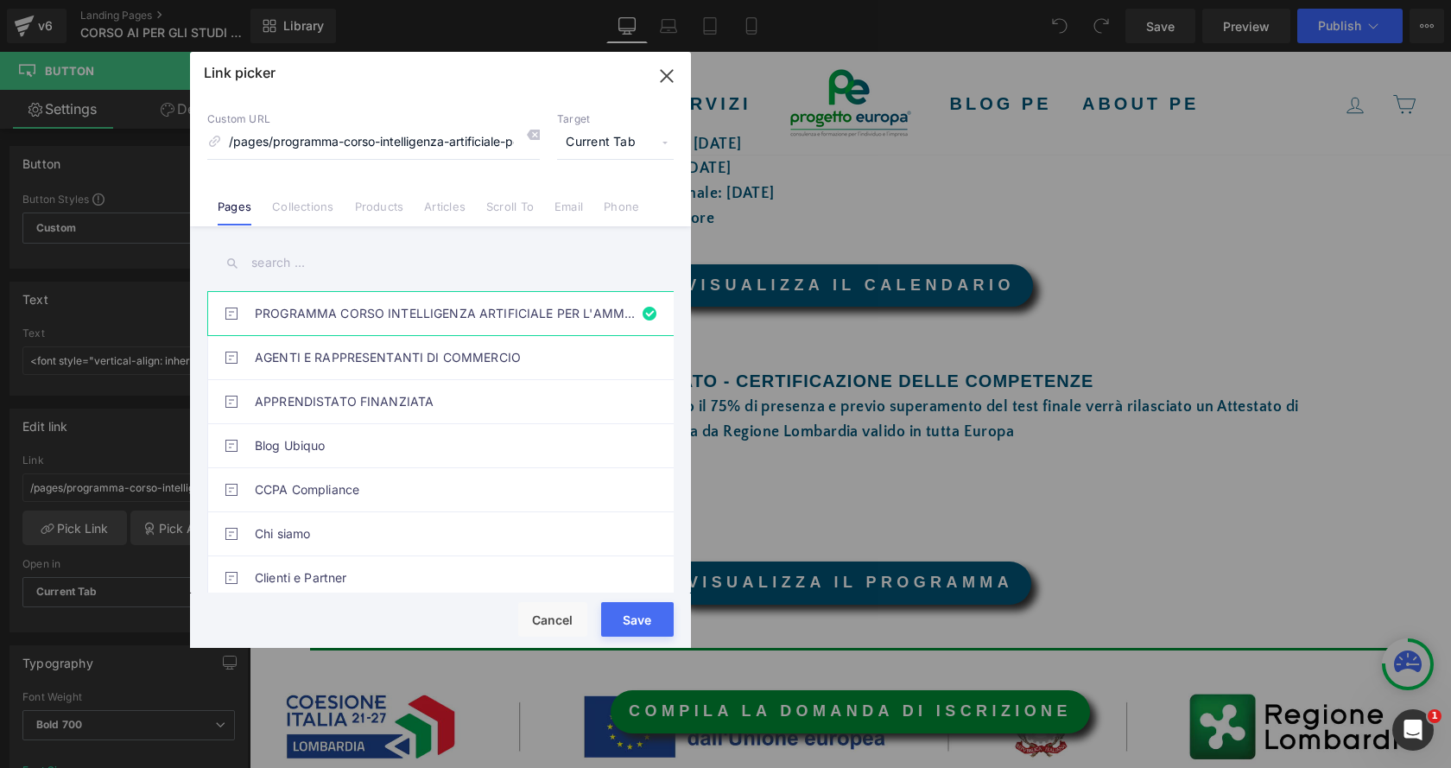
click at [423, 273] on input "text" at bounding box center [440, 263] width 466 height 39
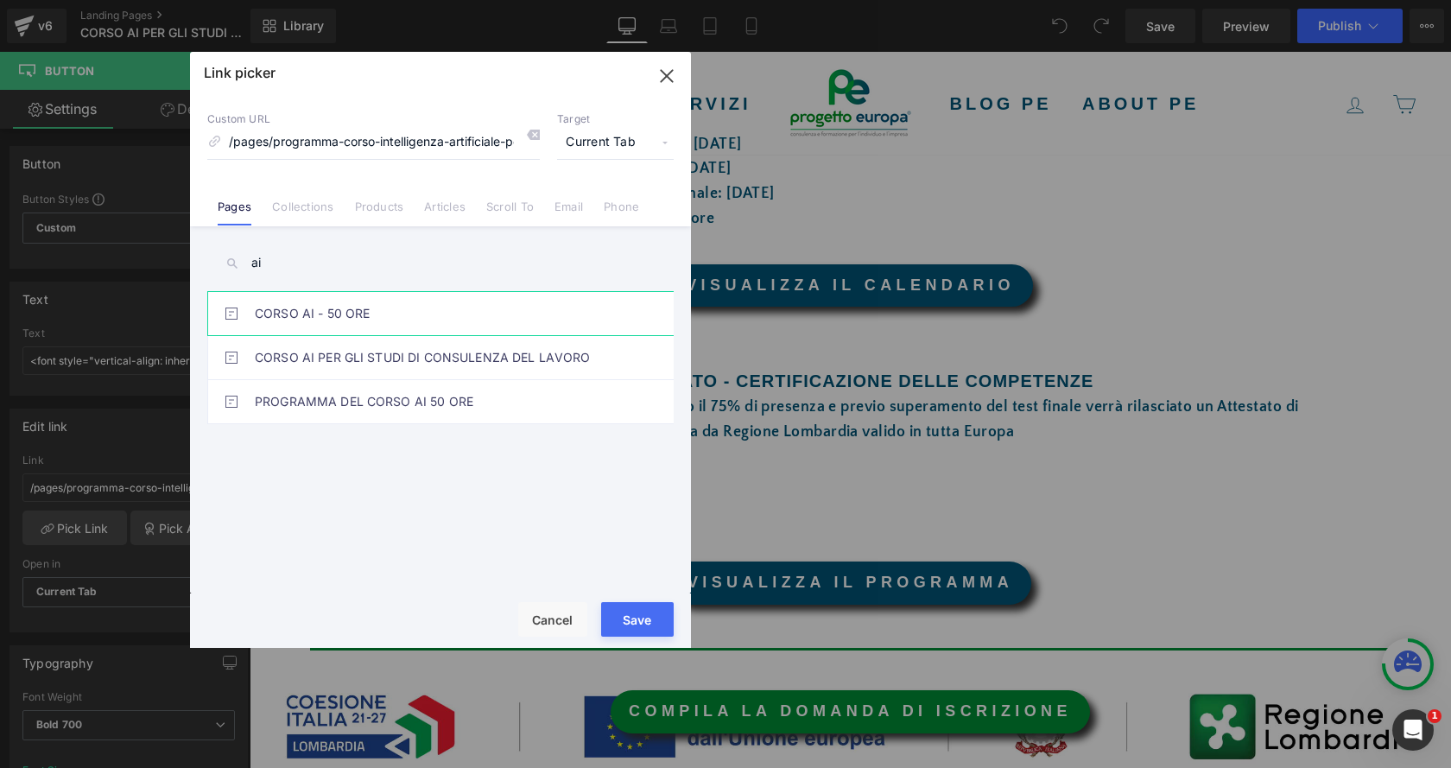
type input "a"
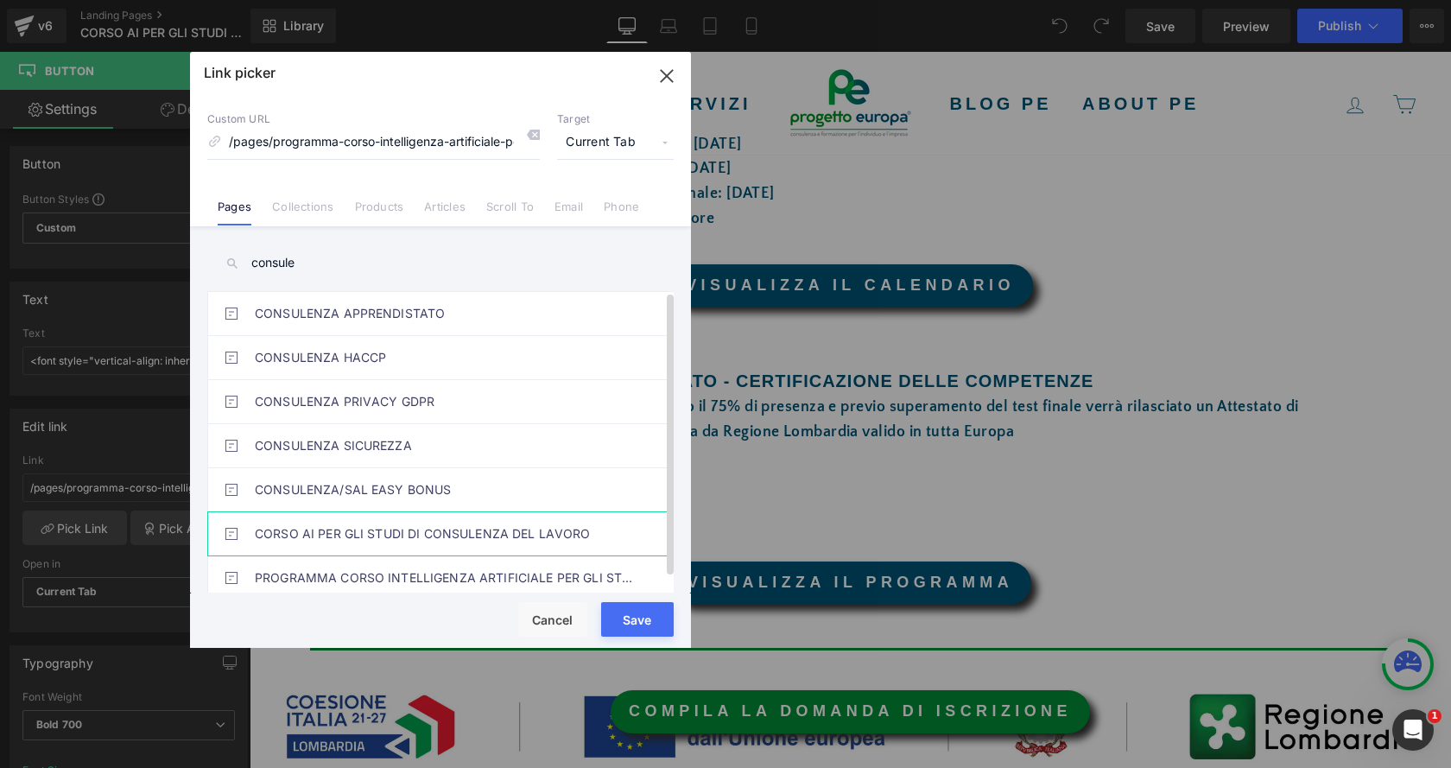
type input "consule"
click at [548, 578] on link "PROGRAMMA CORSO INTELLIGENZA ARTIFICIALE PER GLI STUDI DI CONSULENZA DEL LAVORO" at bounding box center [445, 577] width 380 height 43
type input "/pages/programma-corso-intelligenza-artificiale-per-gli-studi-di-consulenza-del…"
click at [654, 617] on button "Save" at bounding box center [637, 619] width 73 height 35
type input "/pages/programma-corso-intelligenza-artificiale-per-gli-studi-di-consulenza-del…"
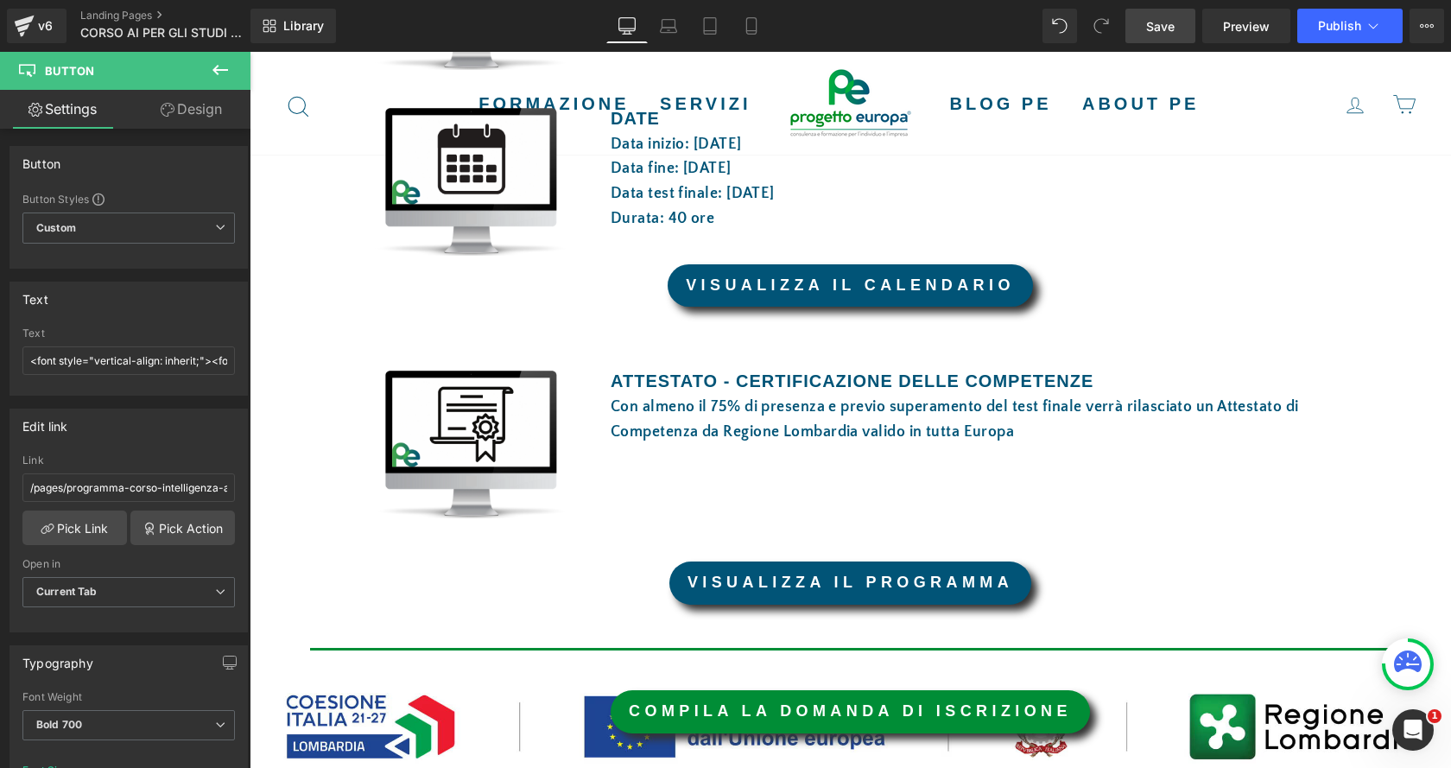
click at [1153, 34] on link "Save" at bounding box center [1160, 26] width 70 height 35
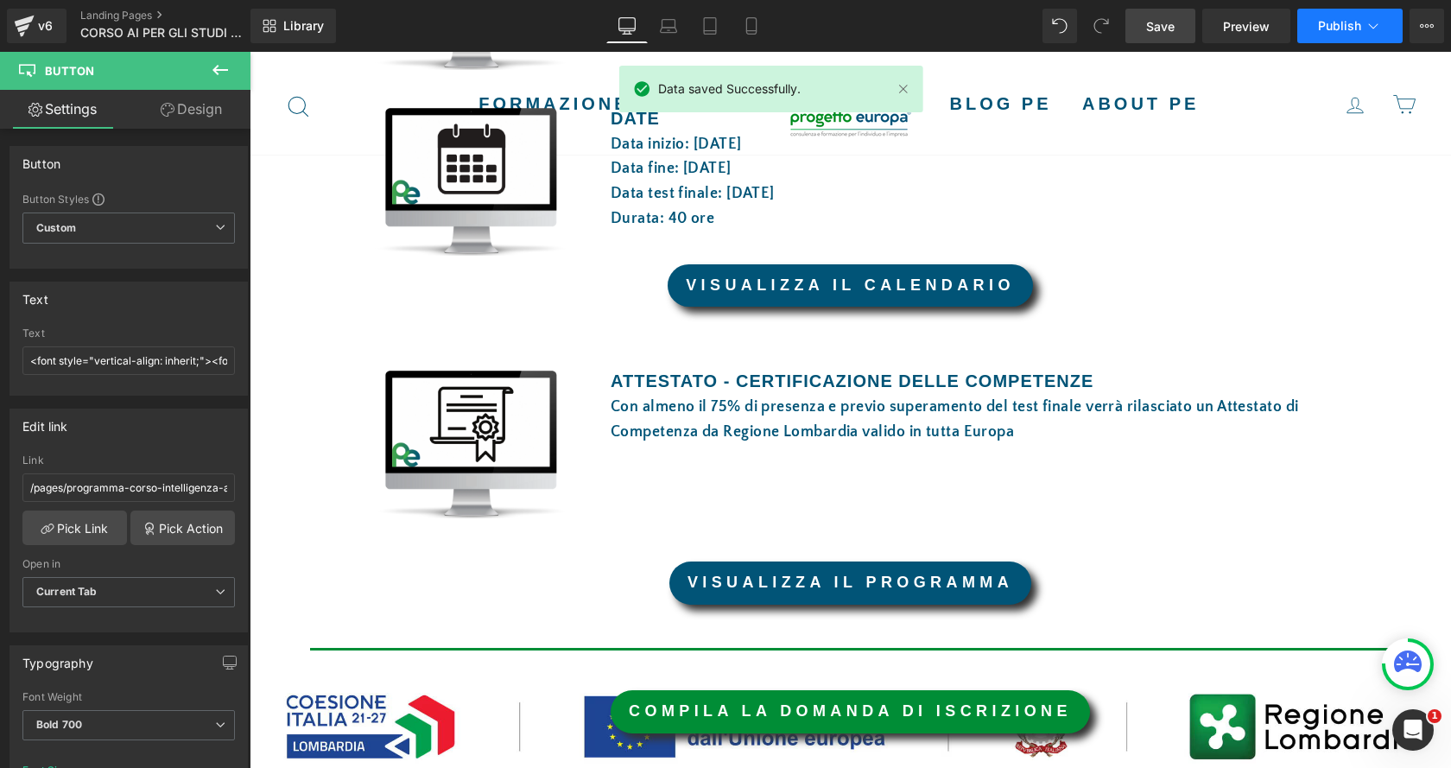
click at [1364, 28] on button "Publish" at bounding box center [1349, 26] width 105 height 35
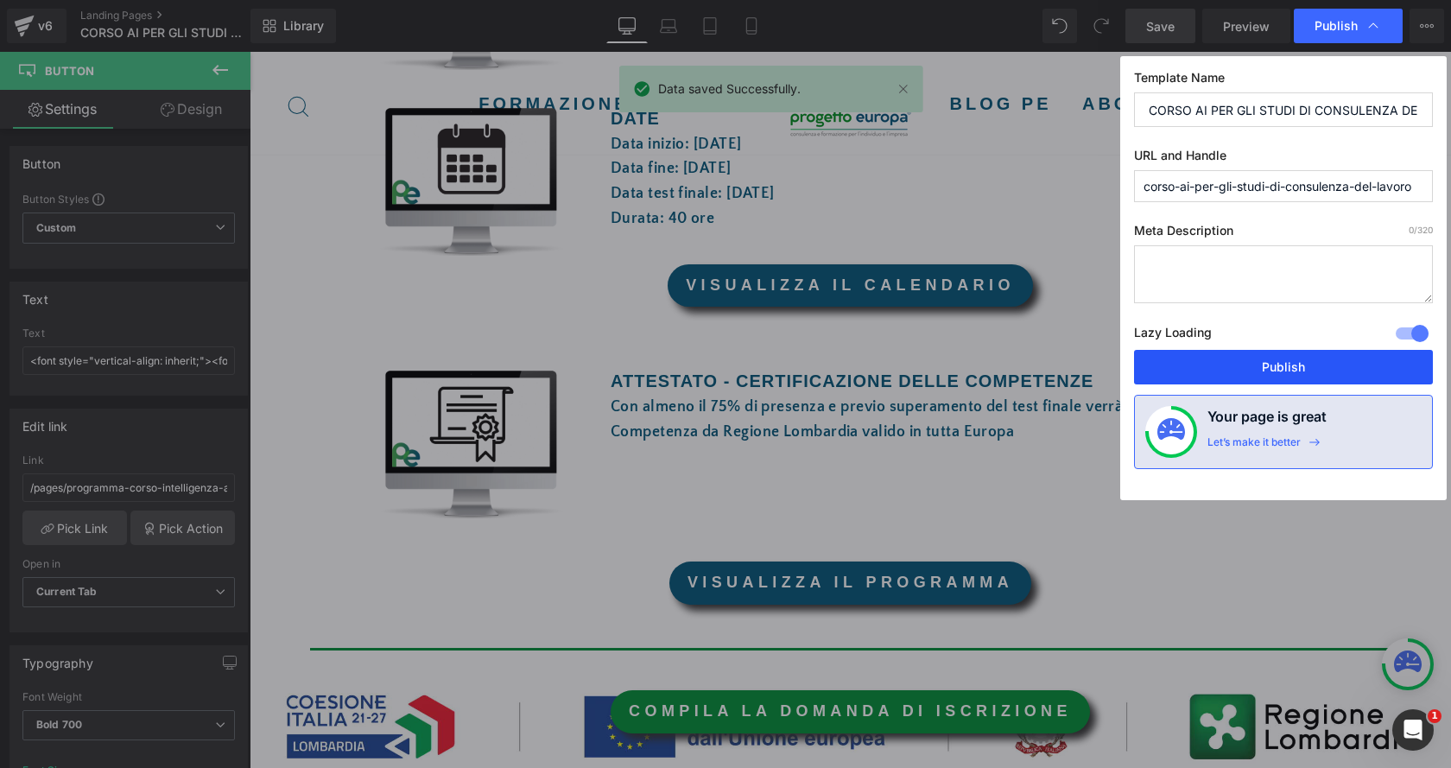
click at [1278, 369] on button "Publish" at bounding box center [1283, 367] width 299 height 35
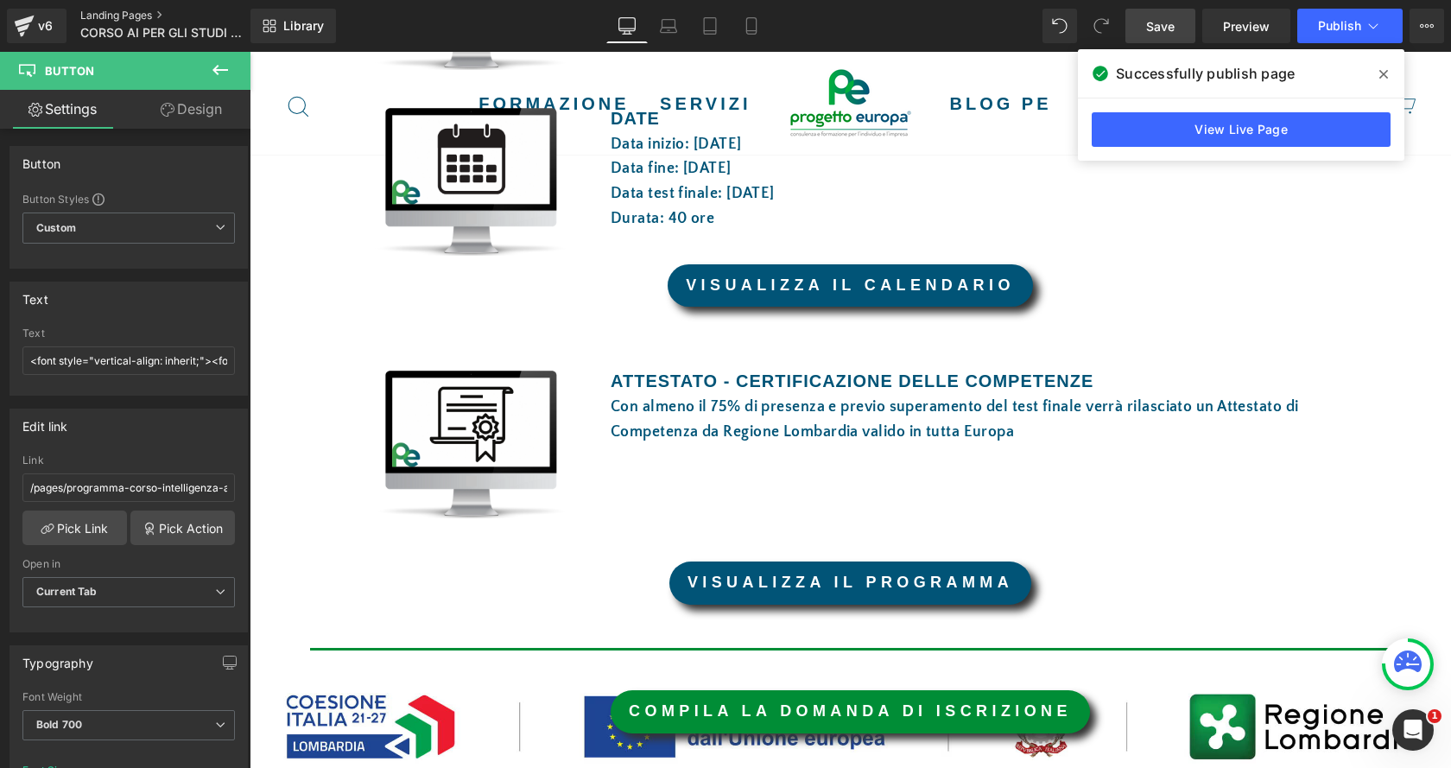
click at [130, 16] on link "Landing Pages" at bounding box center [179, 16] width 199 height 14
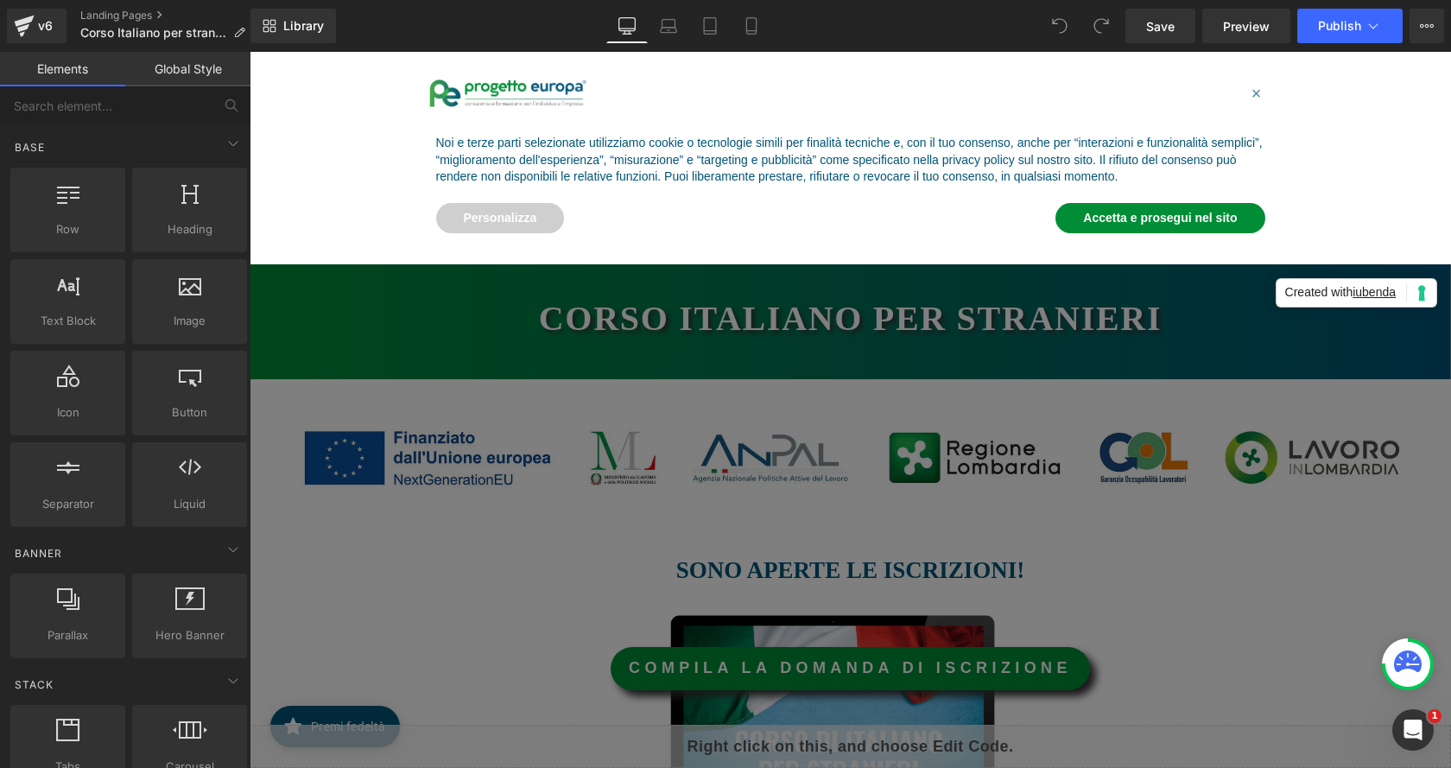
click at [1161, 236] on div "Accetta e prosegui nel sito" at bounding box center [1159, 218] width 209 height 38
click at [1166, 225] on button "Accetta e prosegui nel sito" at bounding box center [1159, 218] width 209 height 31
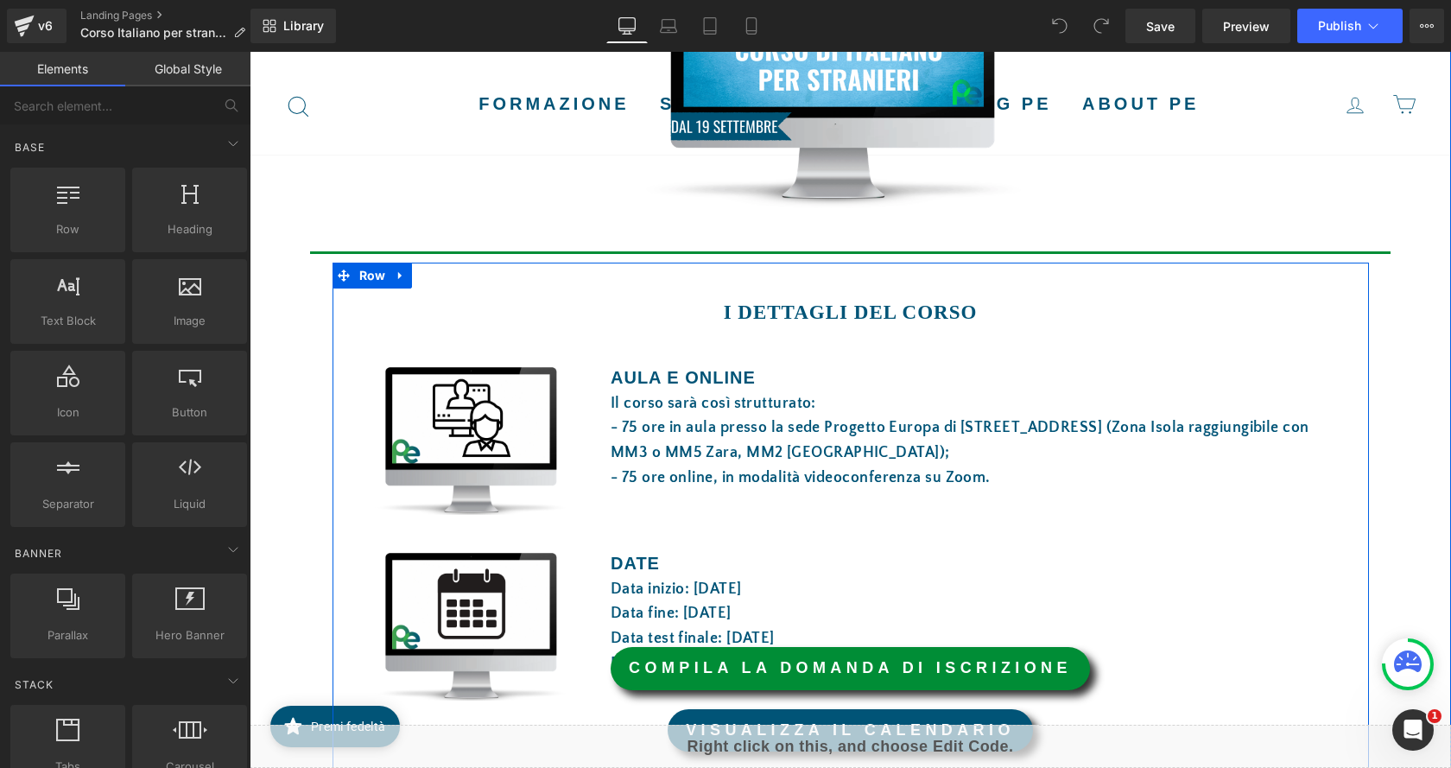
scroll to position [864, 0]
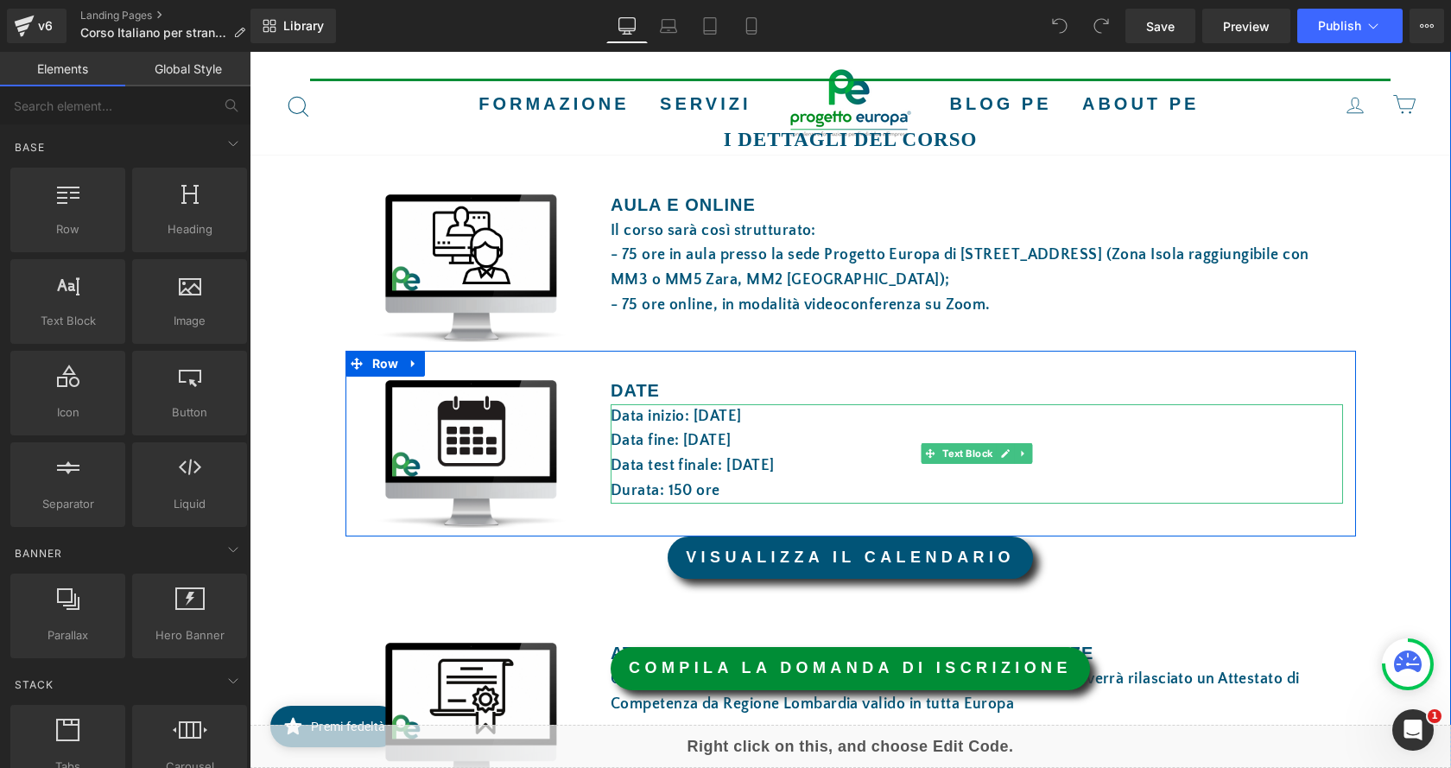
click at [702, 418] on font "Data inizio: [DATE]" at bounding box center [676, 416] width 131 height 17
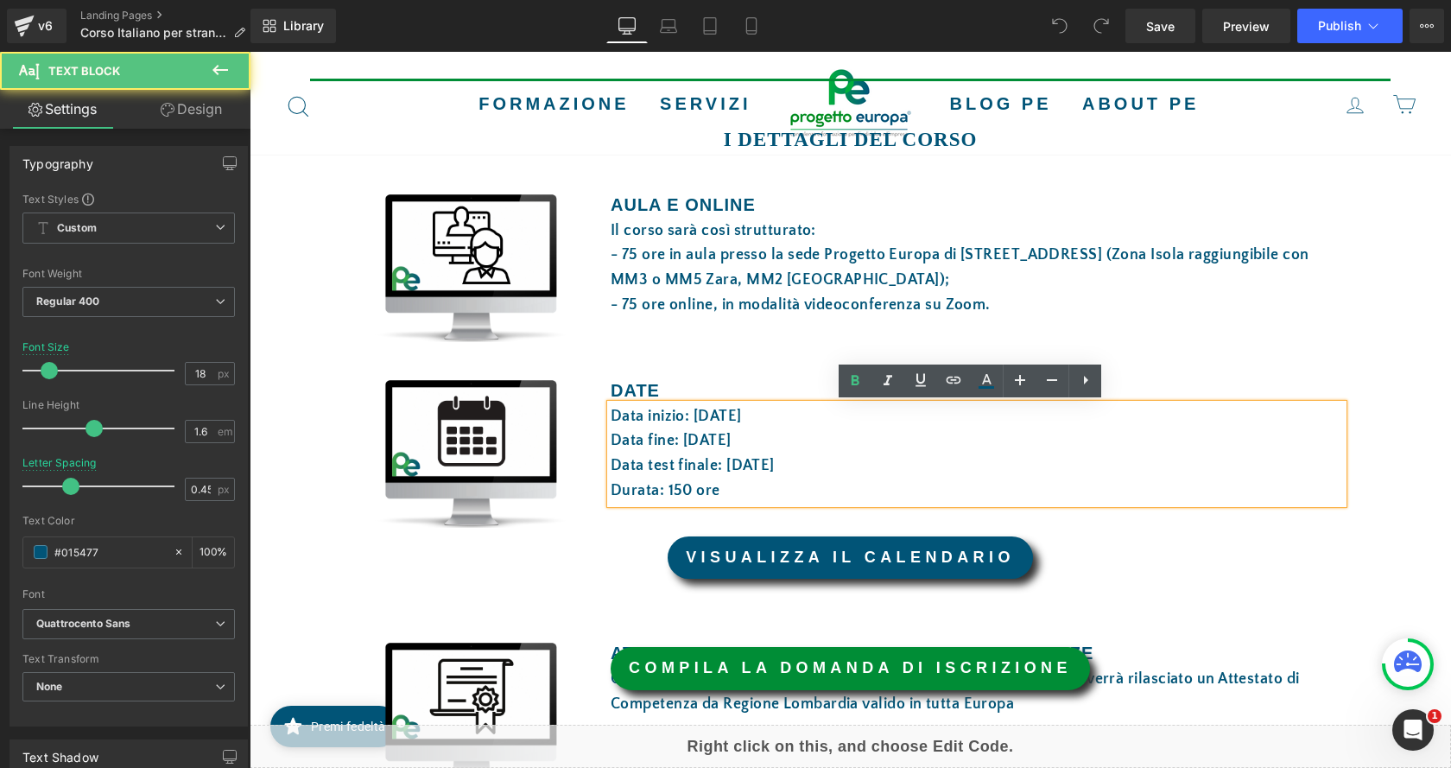
click at [701, 417] on font "Data inizio: [DATE]" at bounding box center [676, 416] width 131 height 17
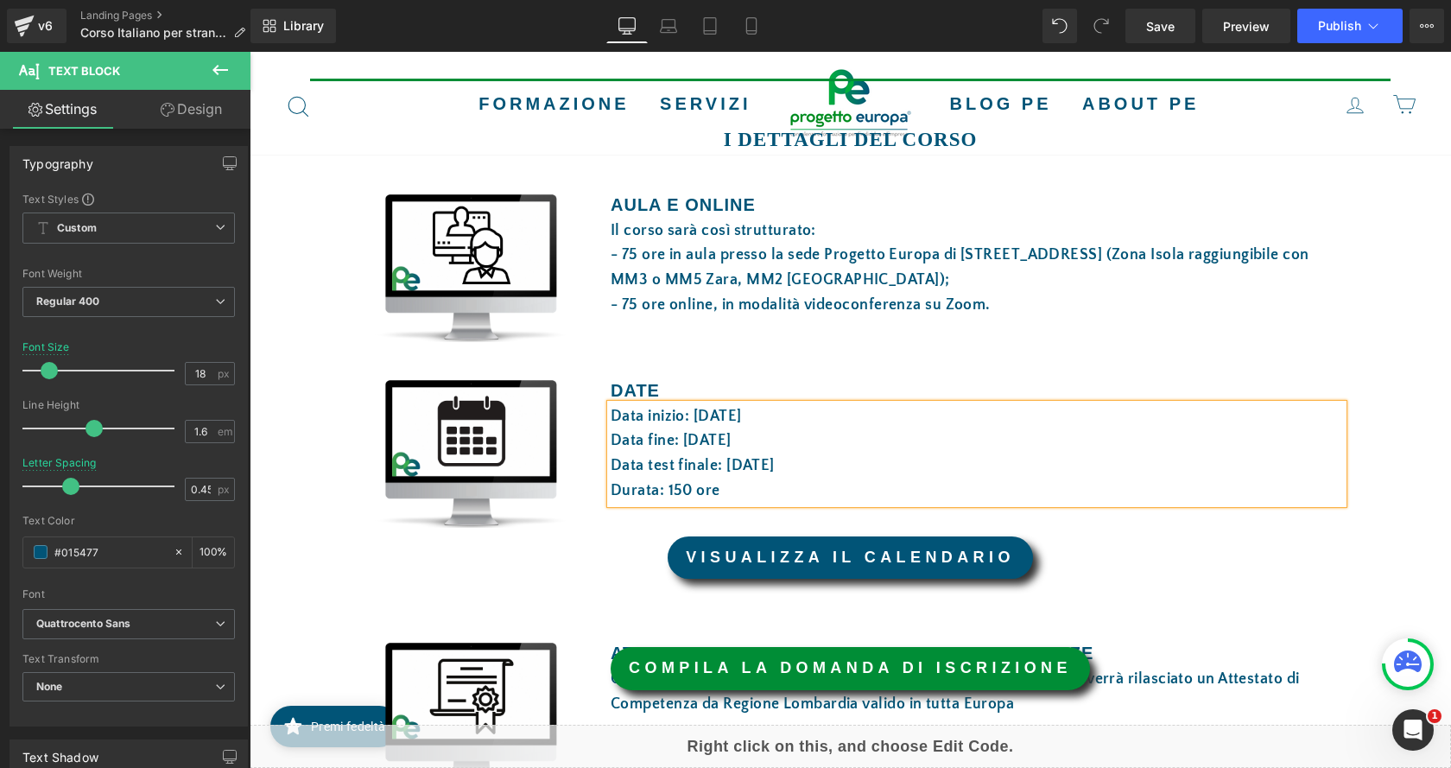
scroll to position [950, 0]
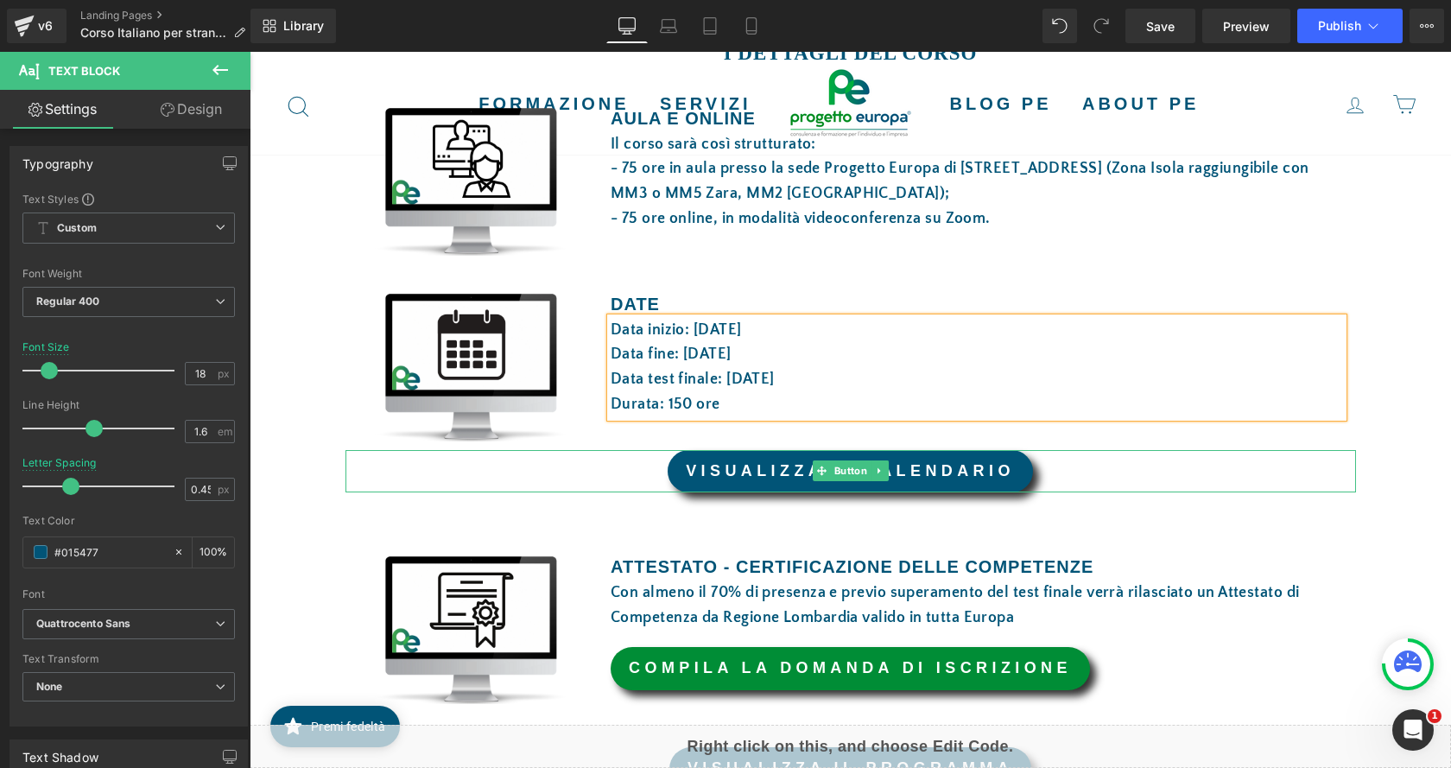
drag, startPoint x: 478, startPoint y: 454, endPoint x: 660, endPoint y: 353, distance: 208.3
click at [478, 454] on div "VISUALIZZA IL CALENDARIO" at bounding box center [850, 471] width 1010 height 43
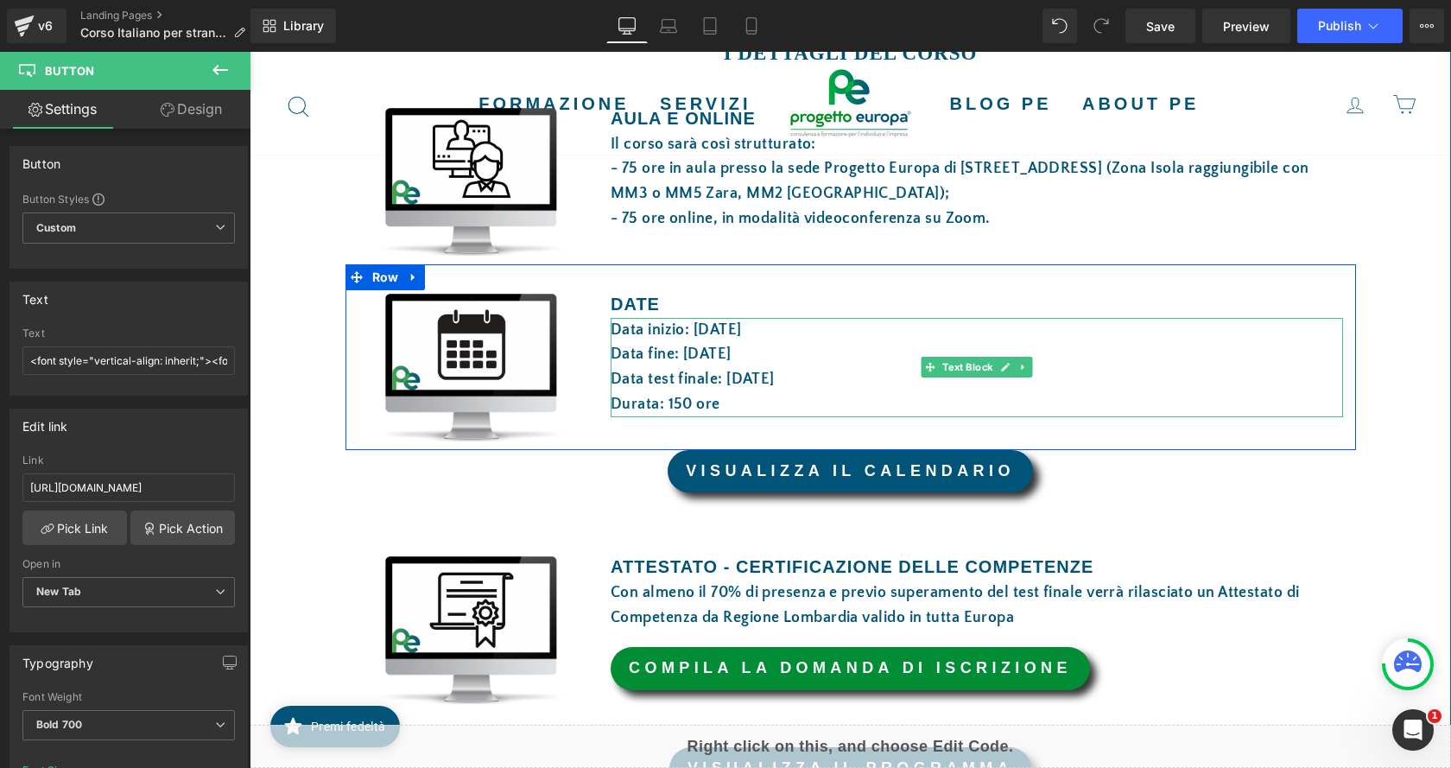
click at [685, 358] on font "Data fine: [DATE]" at bounding box center [671, 353] width 121 height 17
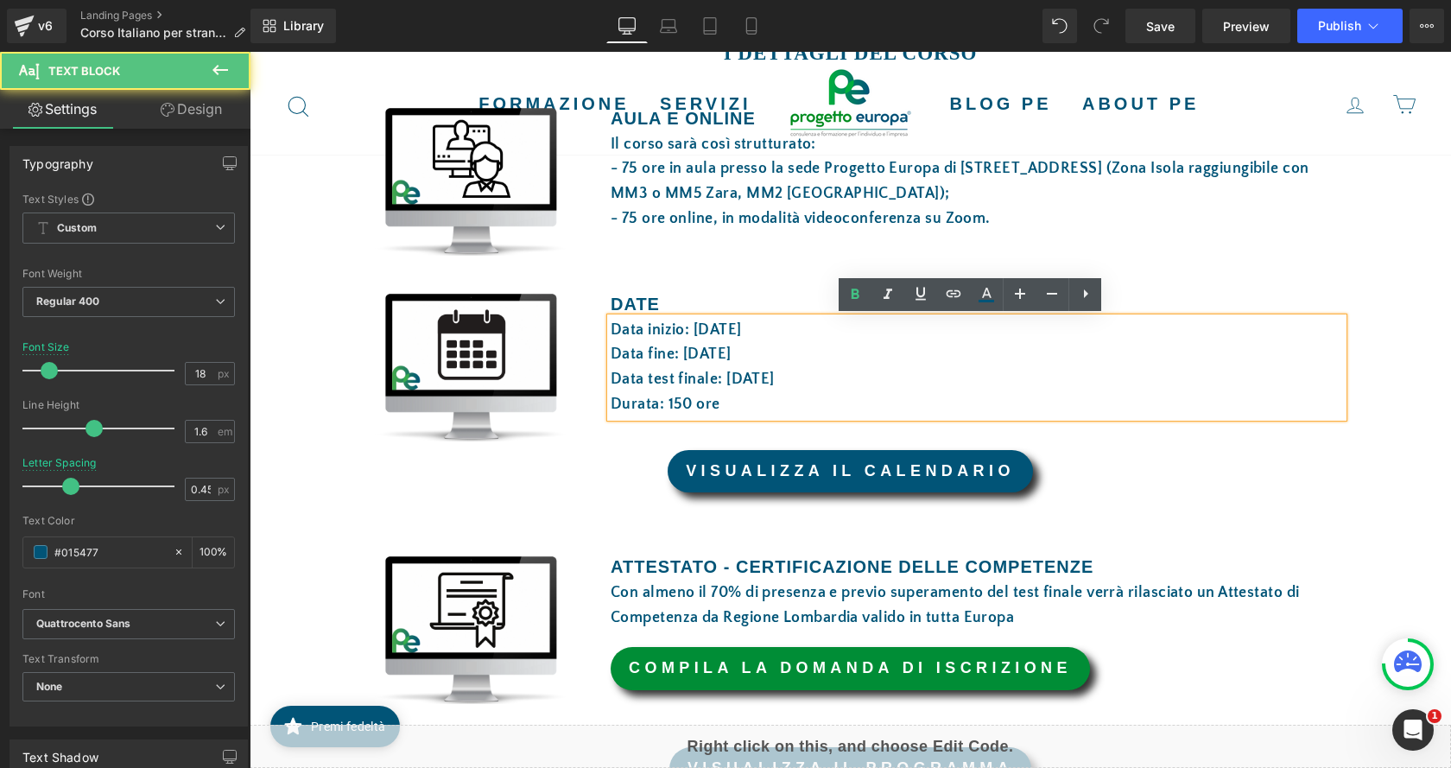
click at [688, 355] on font "Data fine: [DATE]" at bounding box center [671, 353] width 121 height 17
drag, startPoint x: 768, startPoint y: 329, endPoint x: 701, endPoint y: 333, distance: 66.6
click at [701, 333] on font "Data inizio: [DATE]" at bounding box center [676, 329] width 131 height 17
click at [687, 349] on font "Data fine: [DATE]" at bounding box center [671, 353] width 121 height 17
click at [453, 484] on div "VISUALIZZA IL CALENDARIO" at bounding box center [850, 471] width 1010 height 43
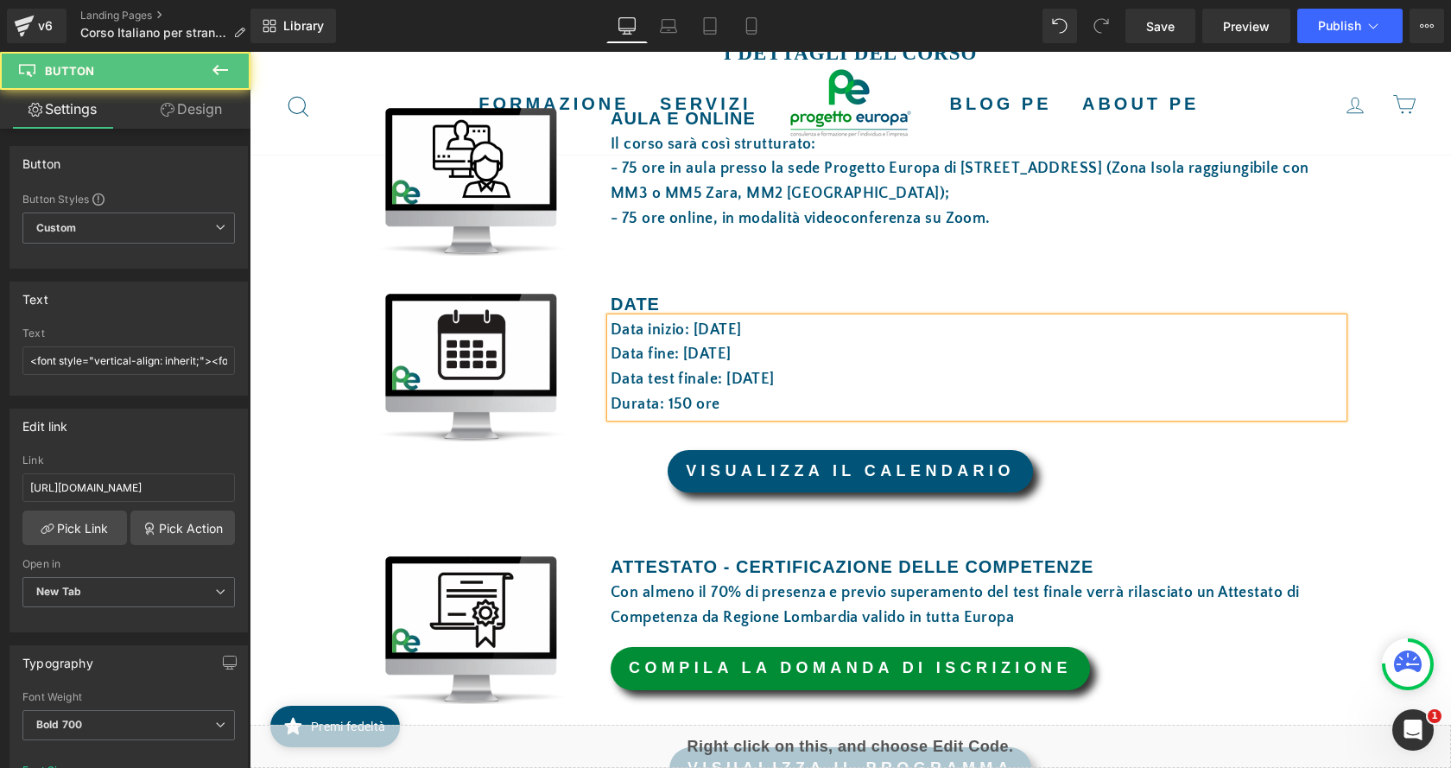
click at [709, 346] on font "Data fine: [DATE]" at bounding box center [671, 353] width 121 height 17
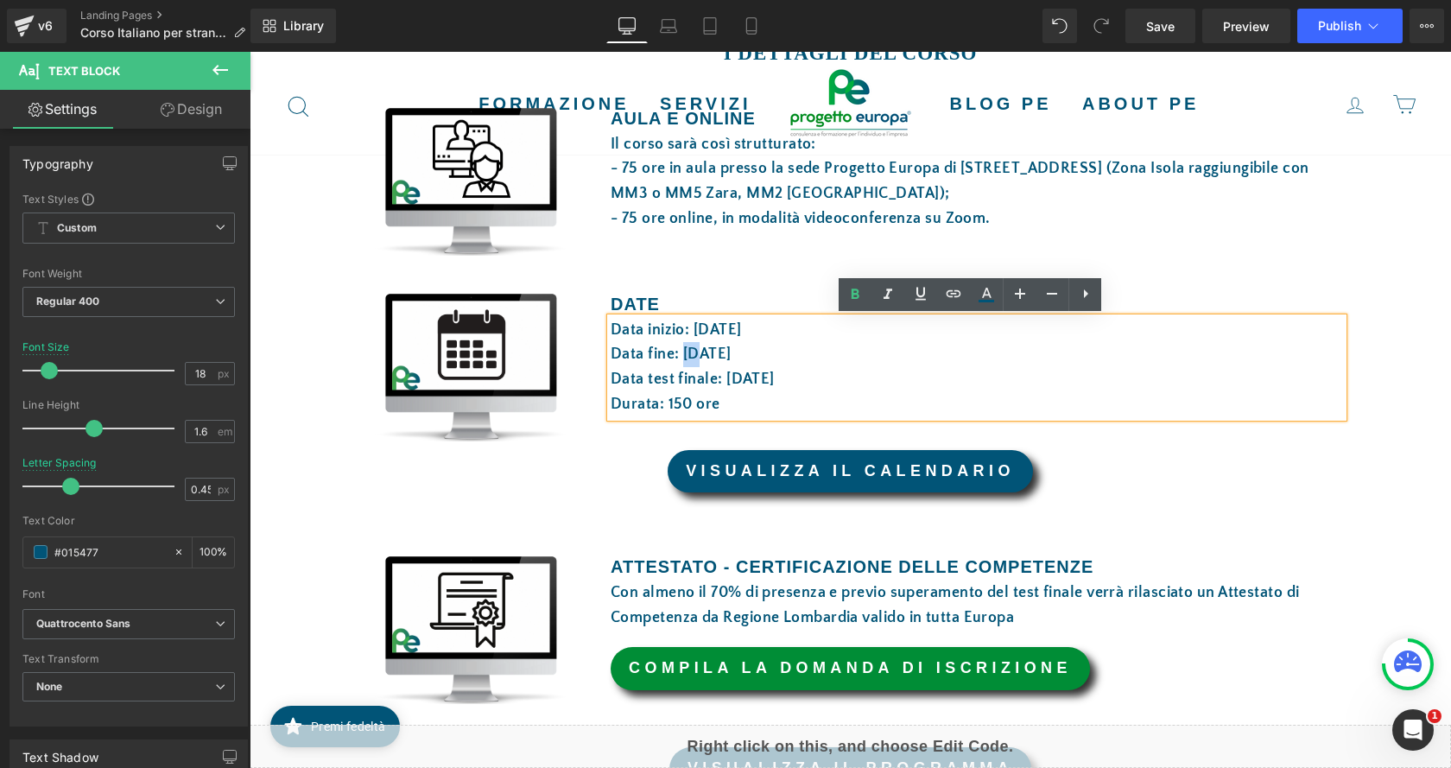
drag, startPoint x: 688, startPoint y: 351, endPoint x: 678, endPoint y: 352, distance: 10.4
click at [678, 352] on font "Data fine: [DATE]" at bounding box center [671, 353] width 121 height 17
click at [754, 377] on font "Data test finale: [DATE]" at bounding box center [693, 378] width 164 height 17
click at [757, 383] on font "Data test finale: [DATE]" at bounding box center [693, 378] width 164 height 17
drag, startPoint x: 791, startPoint y: 378, endPoint x: 722, endPoint y: 380, distance: 69.1
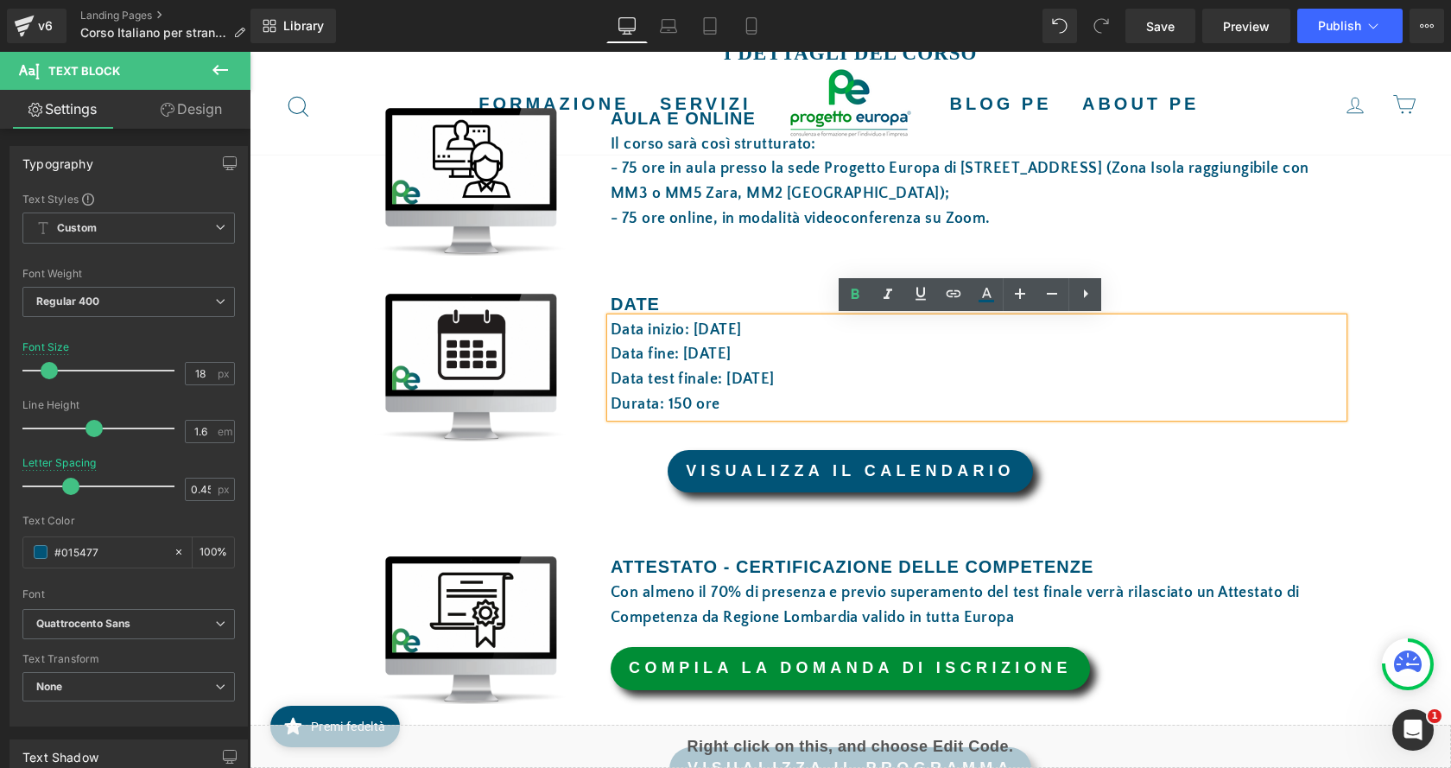
click at [722, 380] on font "Data test finale: [DATE]" at bounding box center [693, 378] width 164 height 17
click at [682, 353] on font "Data fine: [DATE]" at bounding box center [671, 353] width 121 height 17
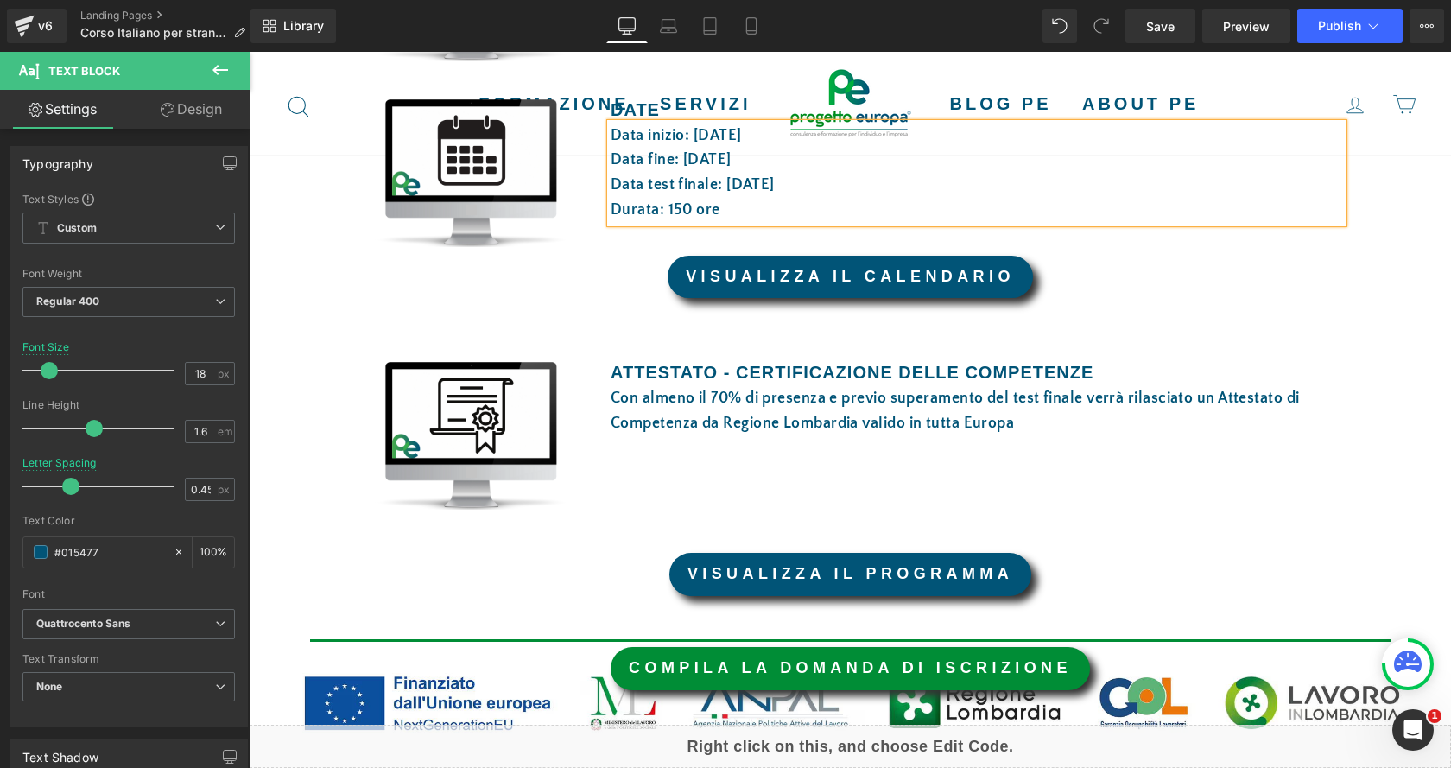
scroll to position [1209, 0]
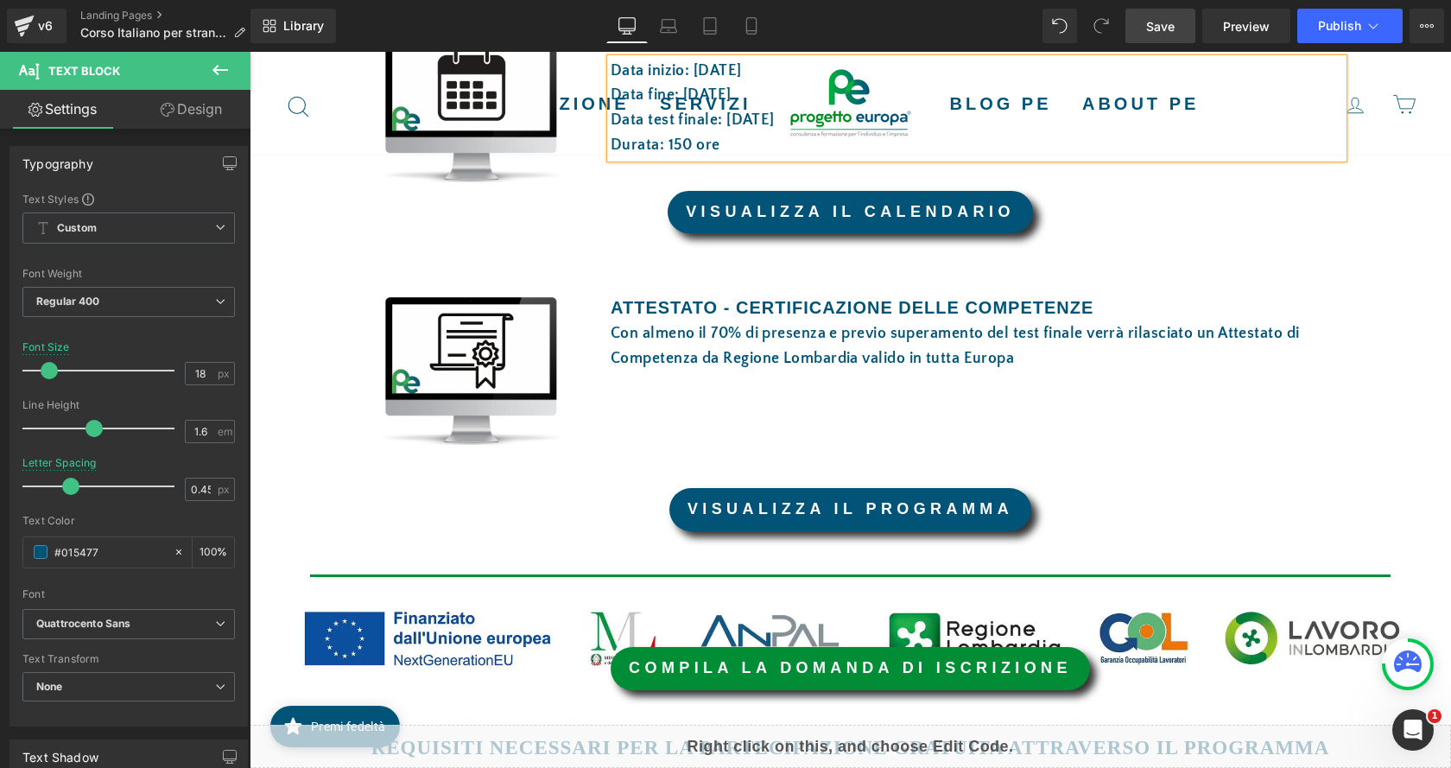
click at [1174, 28] on span "Save" at bounding box center [1160, 26] width 28 height 18
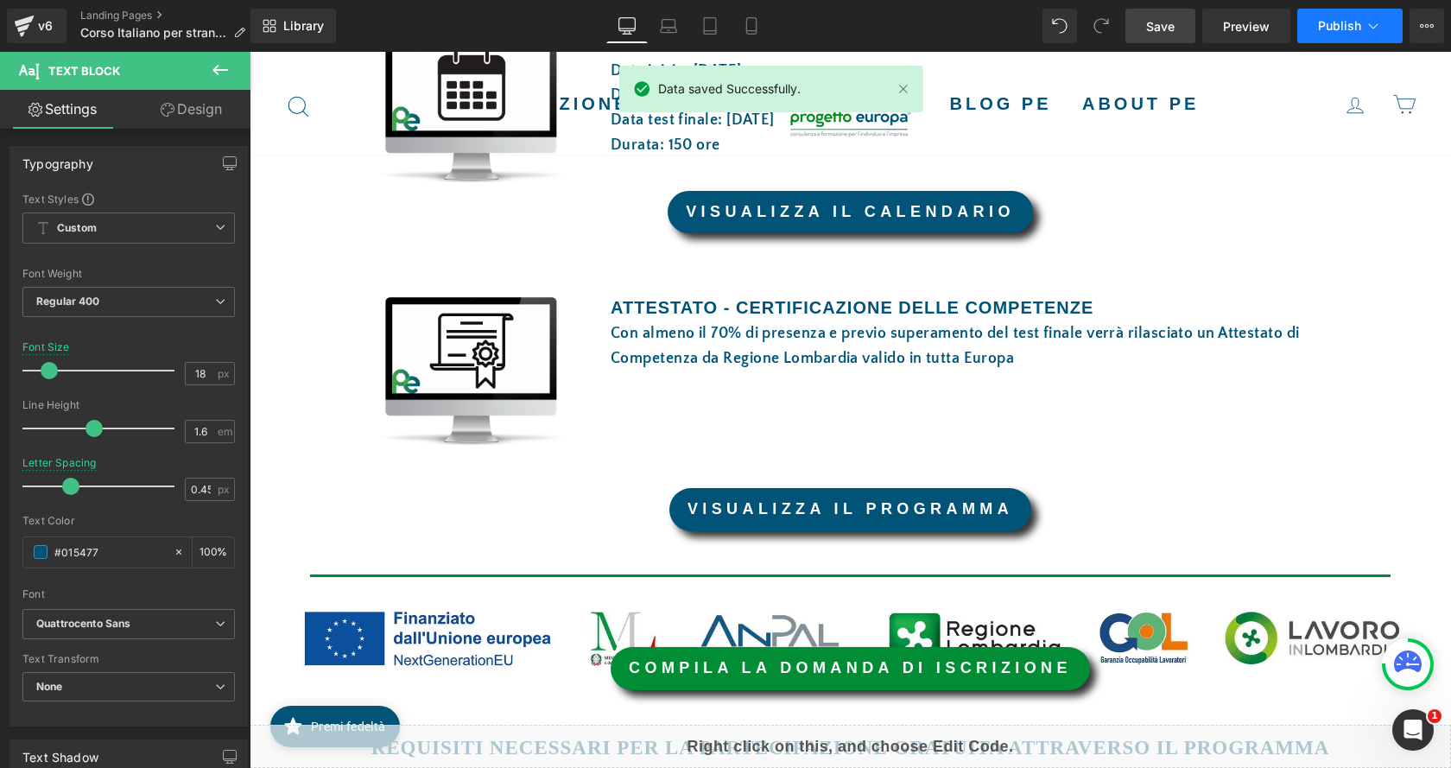
click at [1376, 28] on icon at bounding box center [1372, 25] width 17 height 17
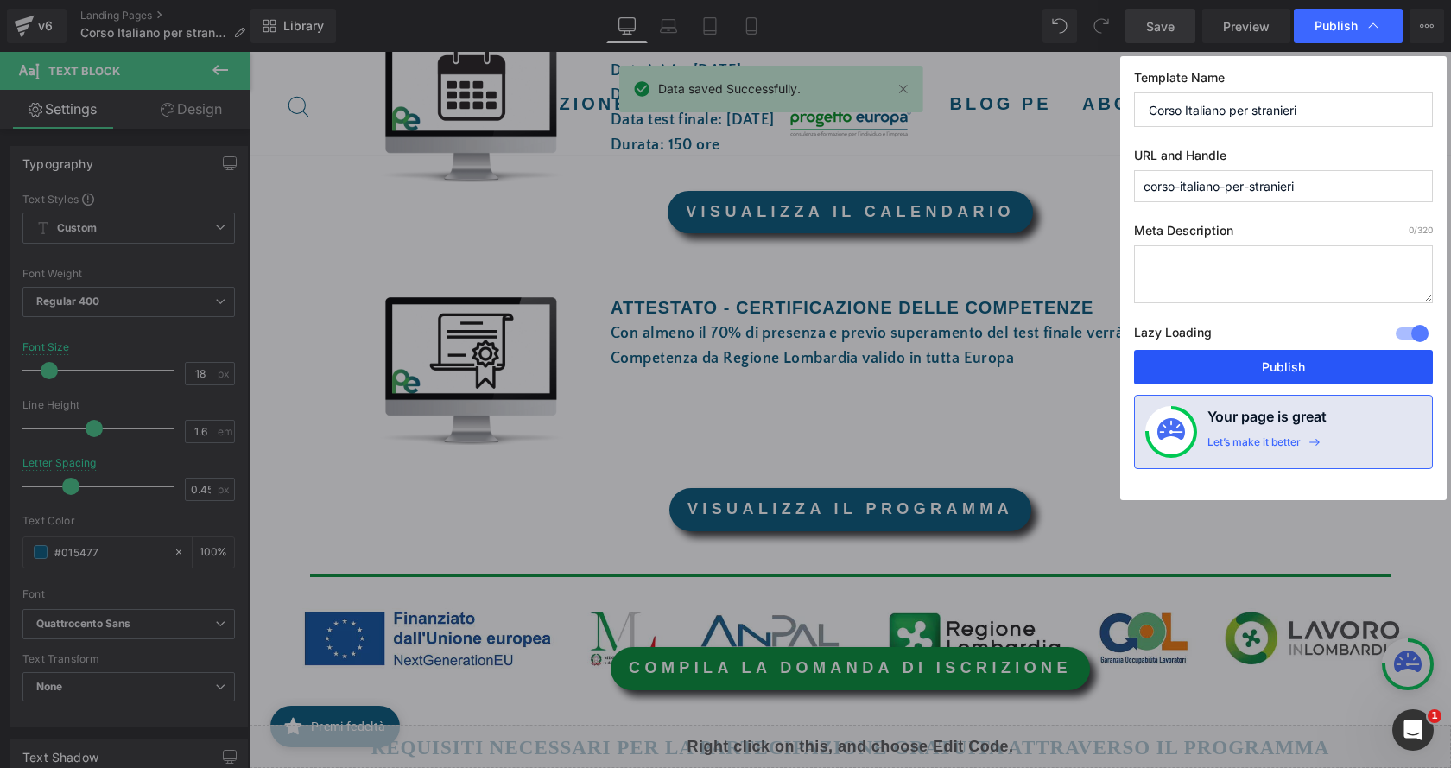
drag, startPoint x: 1290, startPoint y: 352, endPoint x: 1041, endPoint y: 300, distance: 255.1
click at [1290, 352] on button "Publish" at bounding box center [1283, 367] width 299 height 35
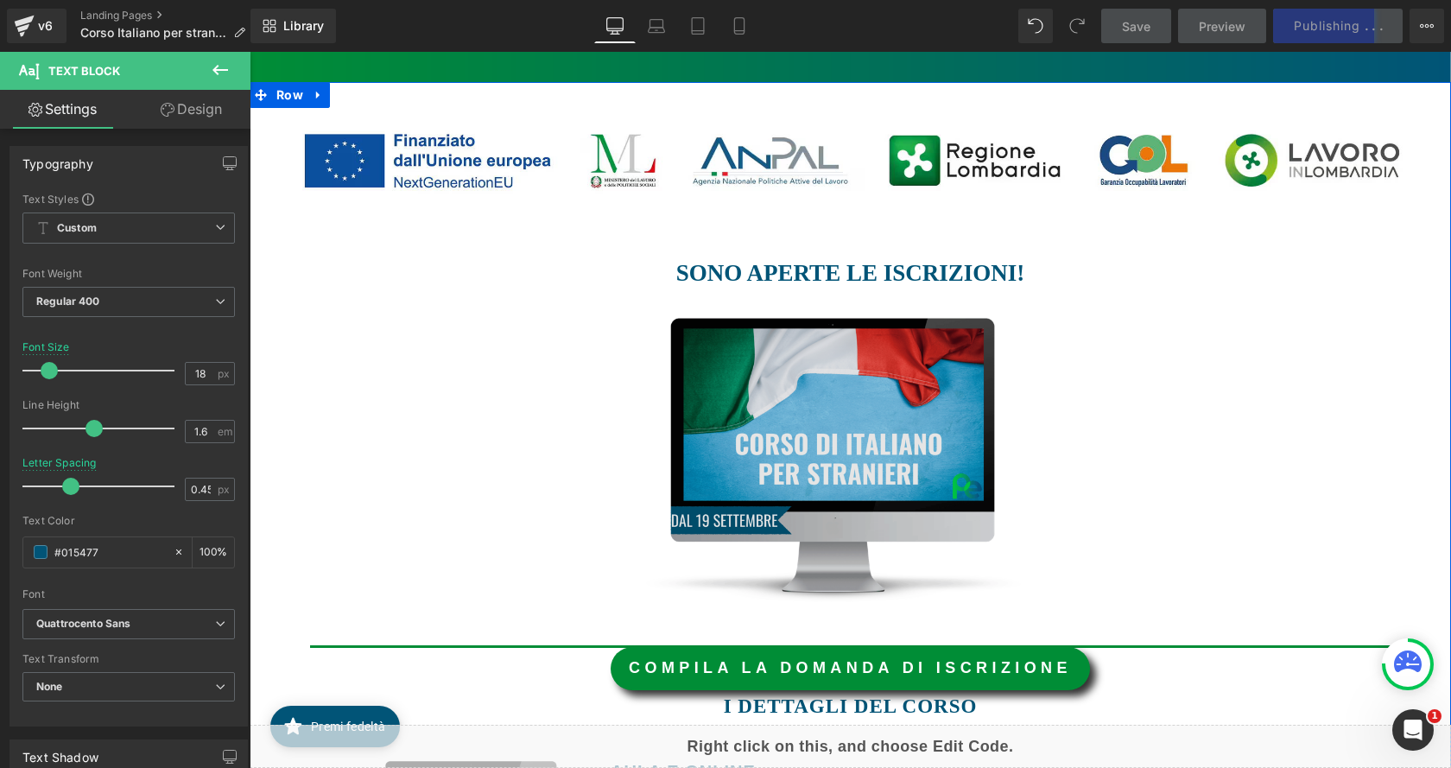
scroll to position [345, 0]
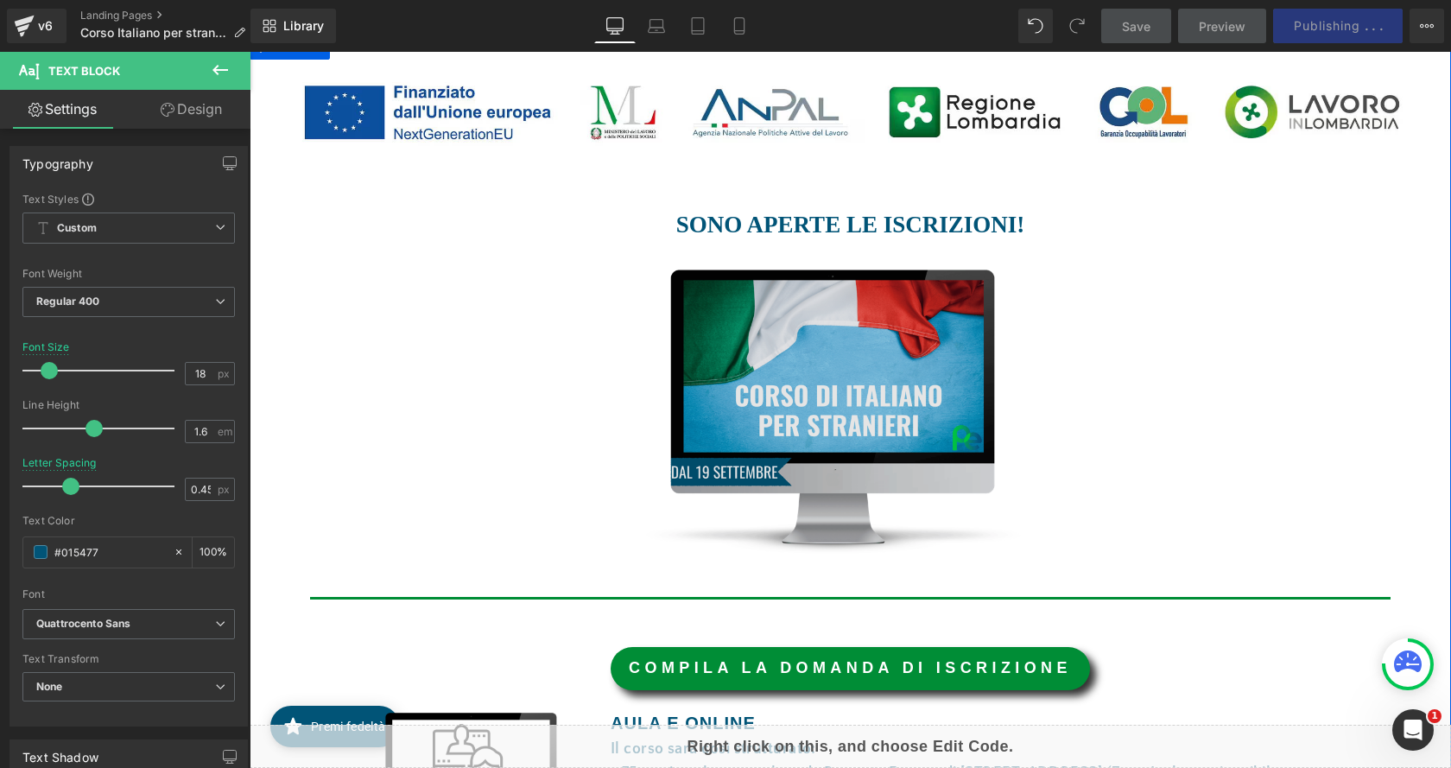
click at [822, 400] on img at bounding box center [844, 411] width 512 height 284
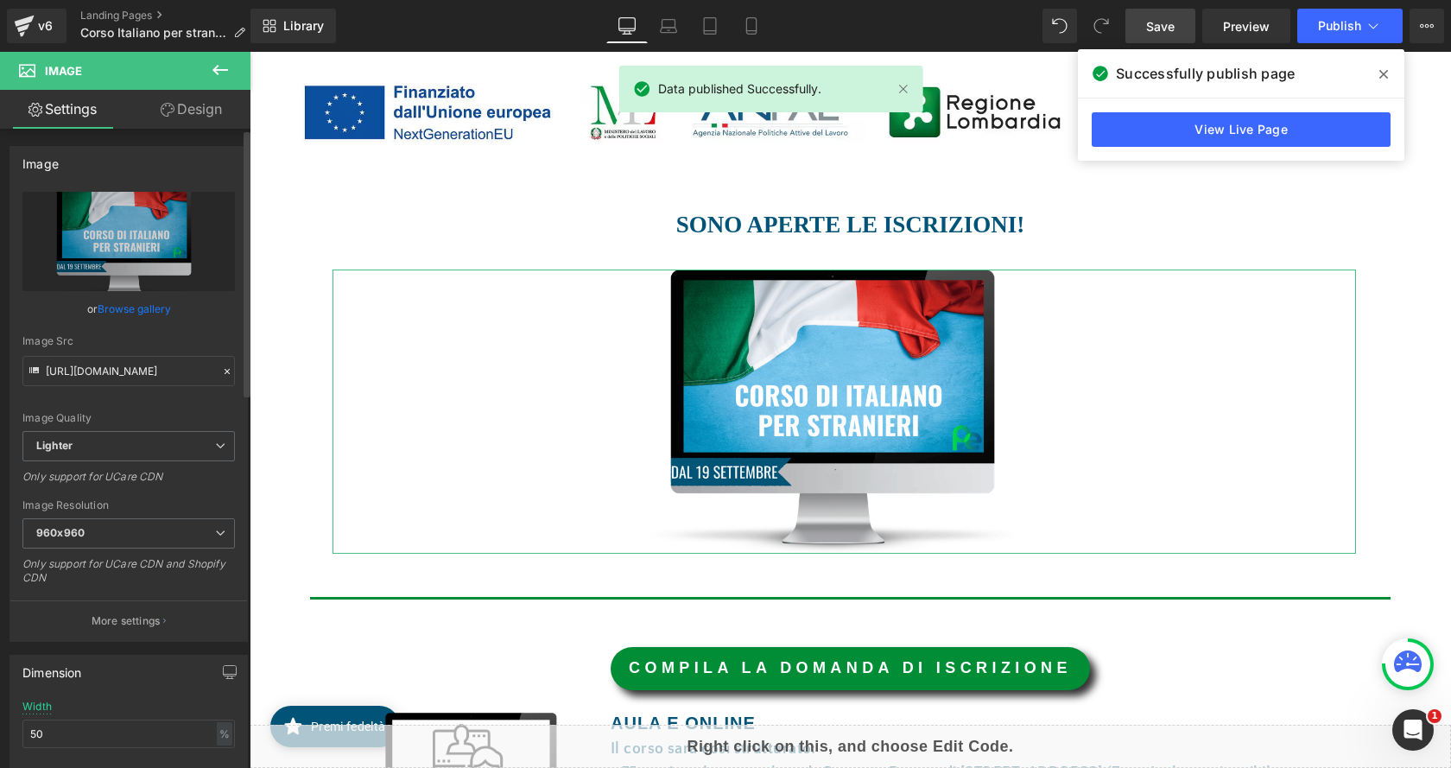
click at [110, 307] on link "Browse gallery" at bounding box center [134, 309] width 73 height 30
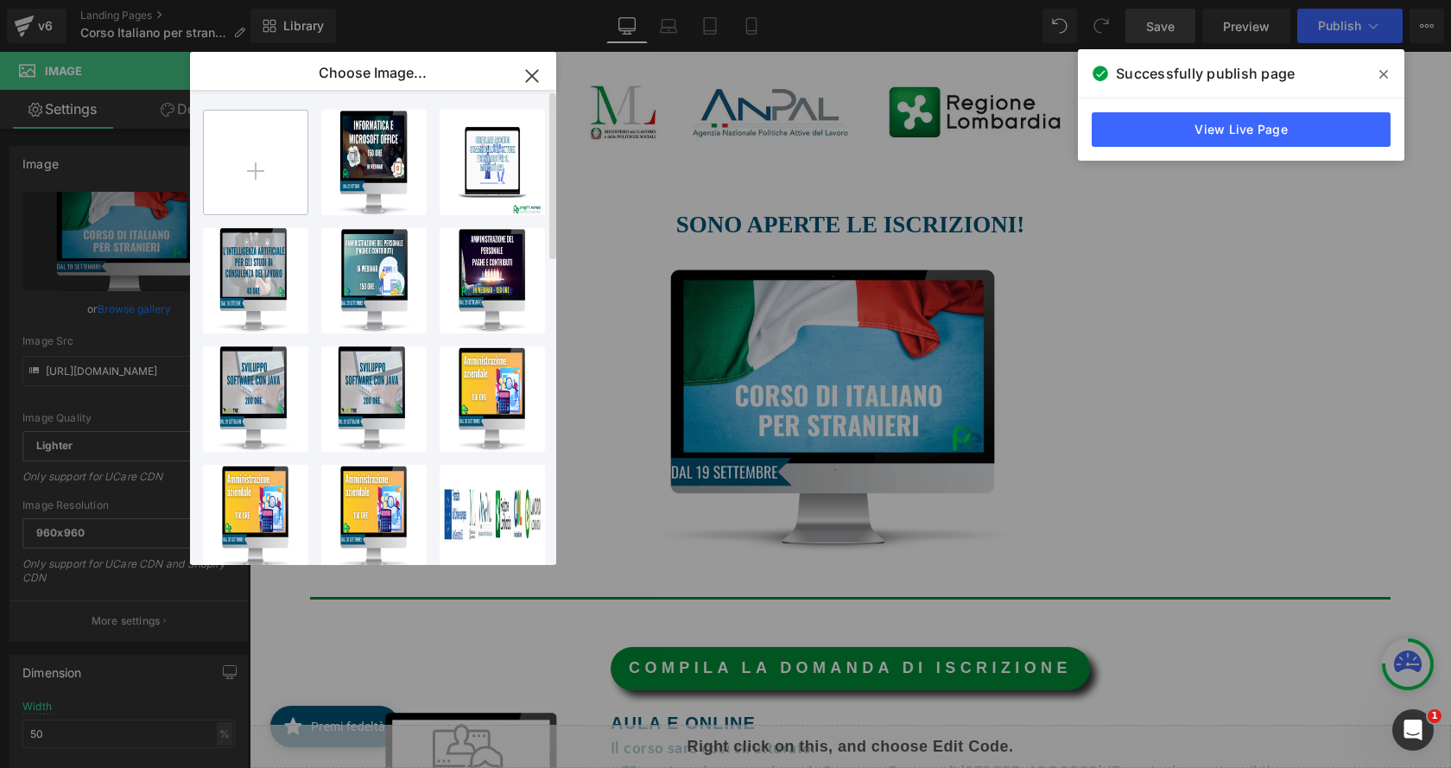
click at [244, 164] on input "file" at bounding box center [256, 163] width 104 height 104
type input "C:\fakepath\ita.png"
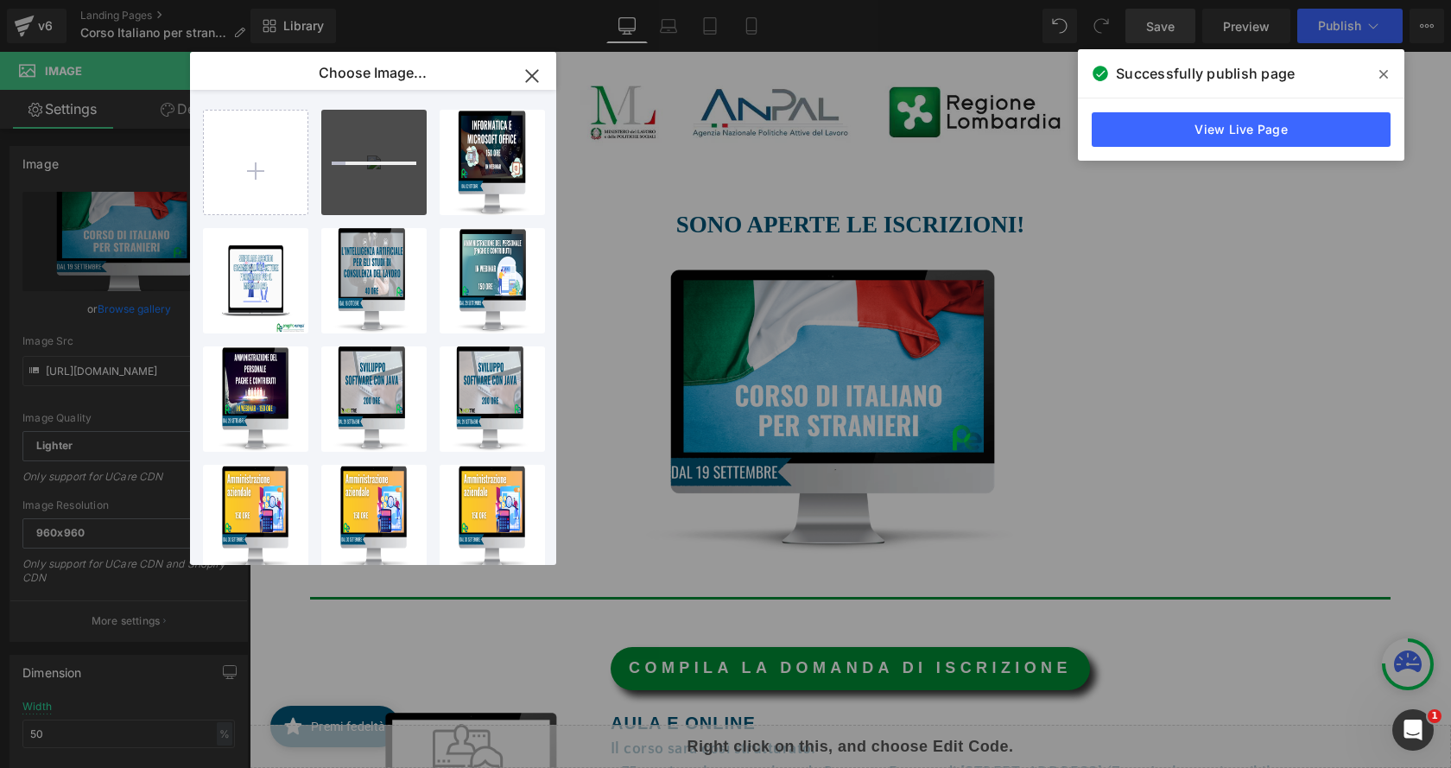
click at [1388, 77] on span at bounding box center [1384, 74] width 28 height 28
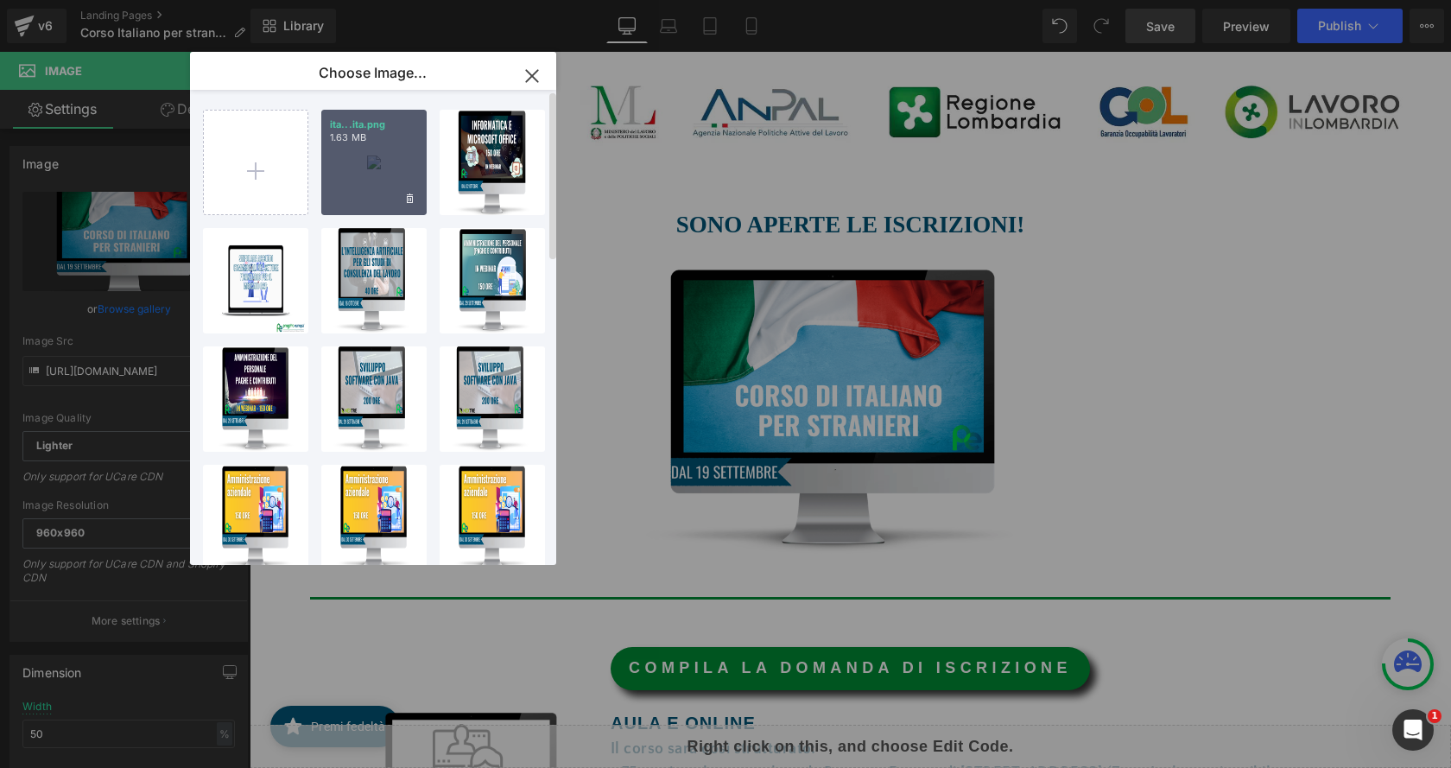
click at [355, 152] on div "ita...ita.png 1.63 MB" at bounding box center [373, 162] width 105 height 105
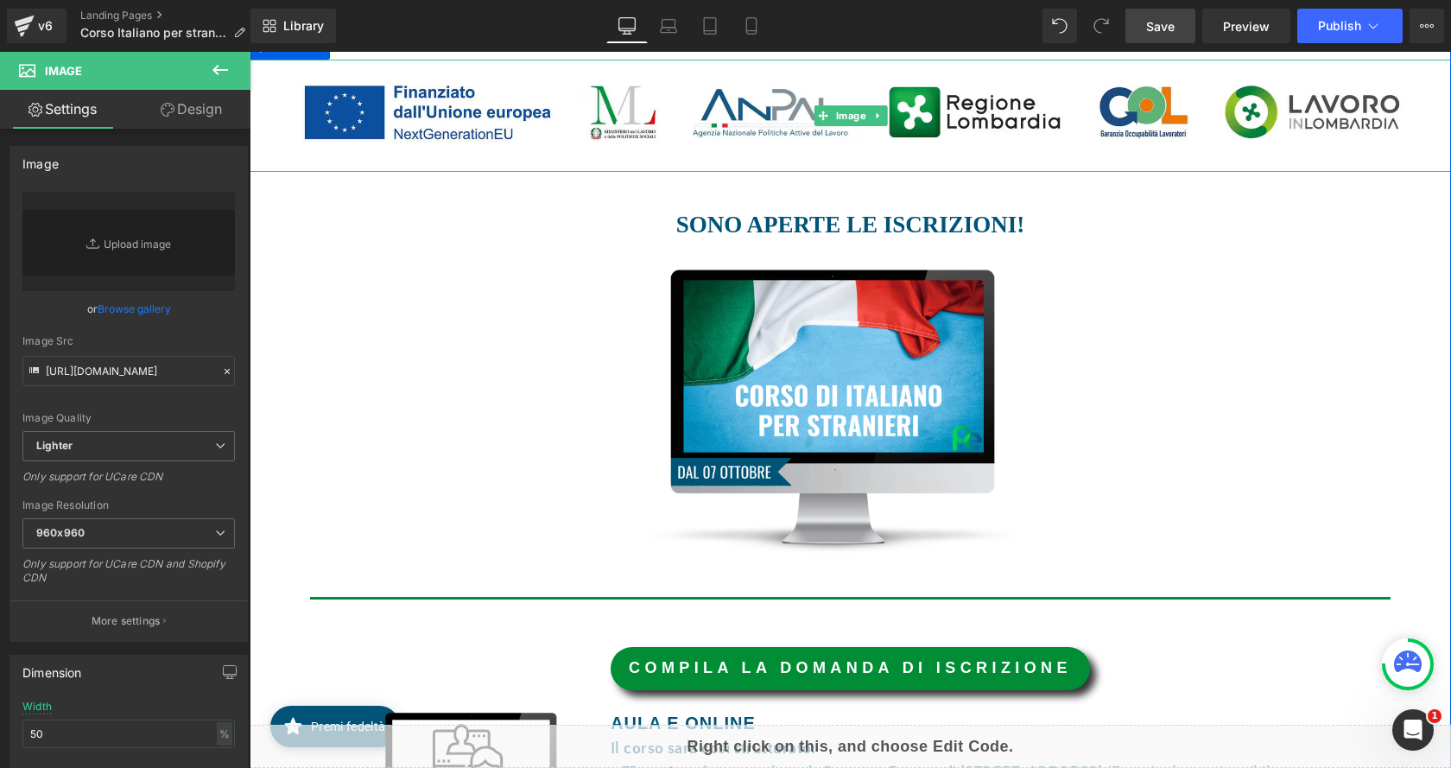
type input "[URL][DOMAIN_NAME]"
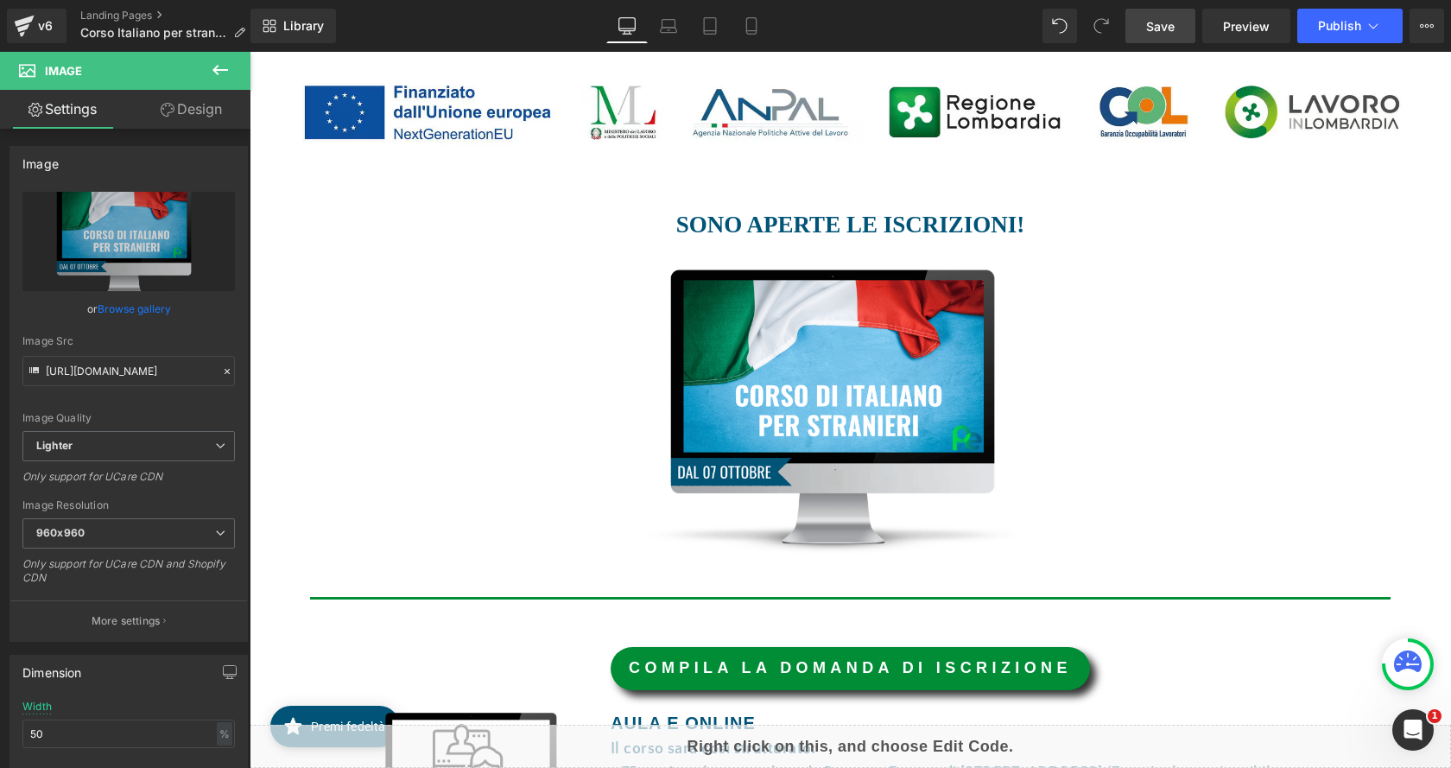
drag, startPoint x: 1157, startPoint y: 30, endPoint x: 904, endPoint y: 8, distance: 254.0
click at [1157, 30] on span "Save" at bounding box center [1160, 26] width 28 height 18
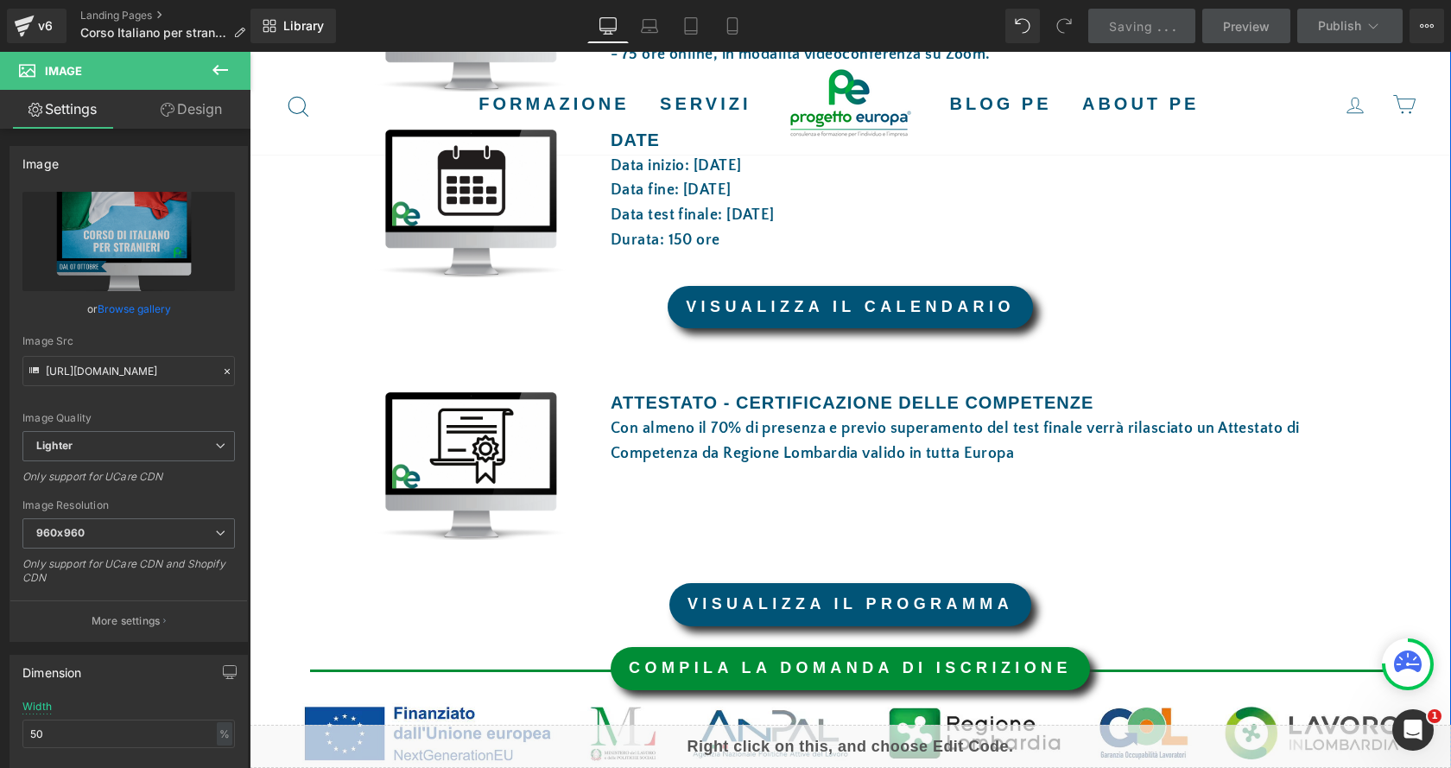
scroll to position [1123, 0]
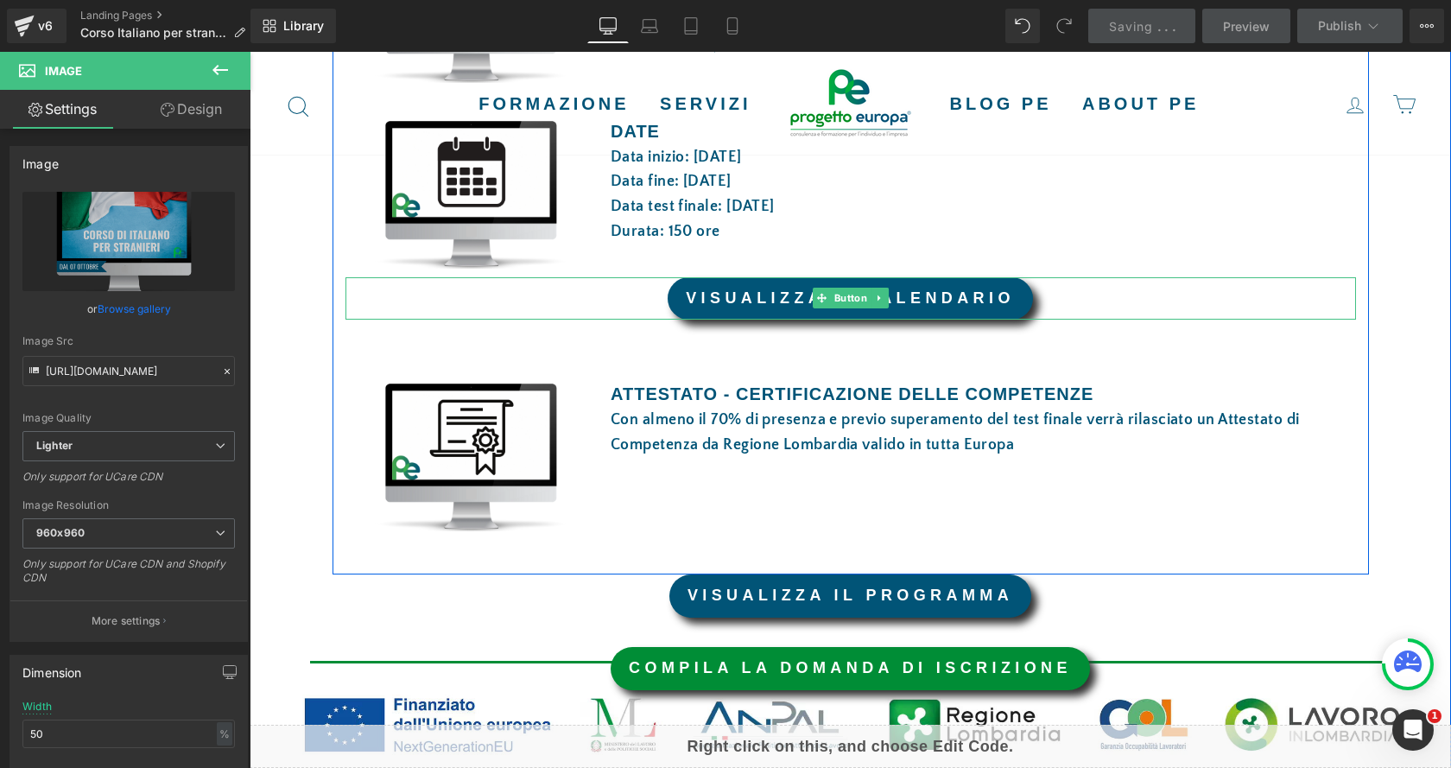
click at [961, 295] on font "VISUALIZZA IL CALENDARIO" at bounding box center [850, 297] width 329 height 17
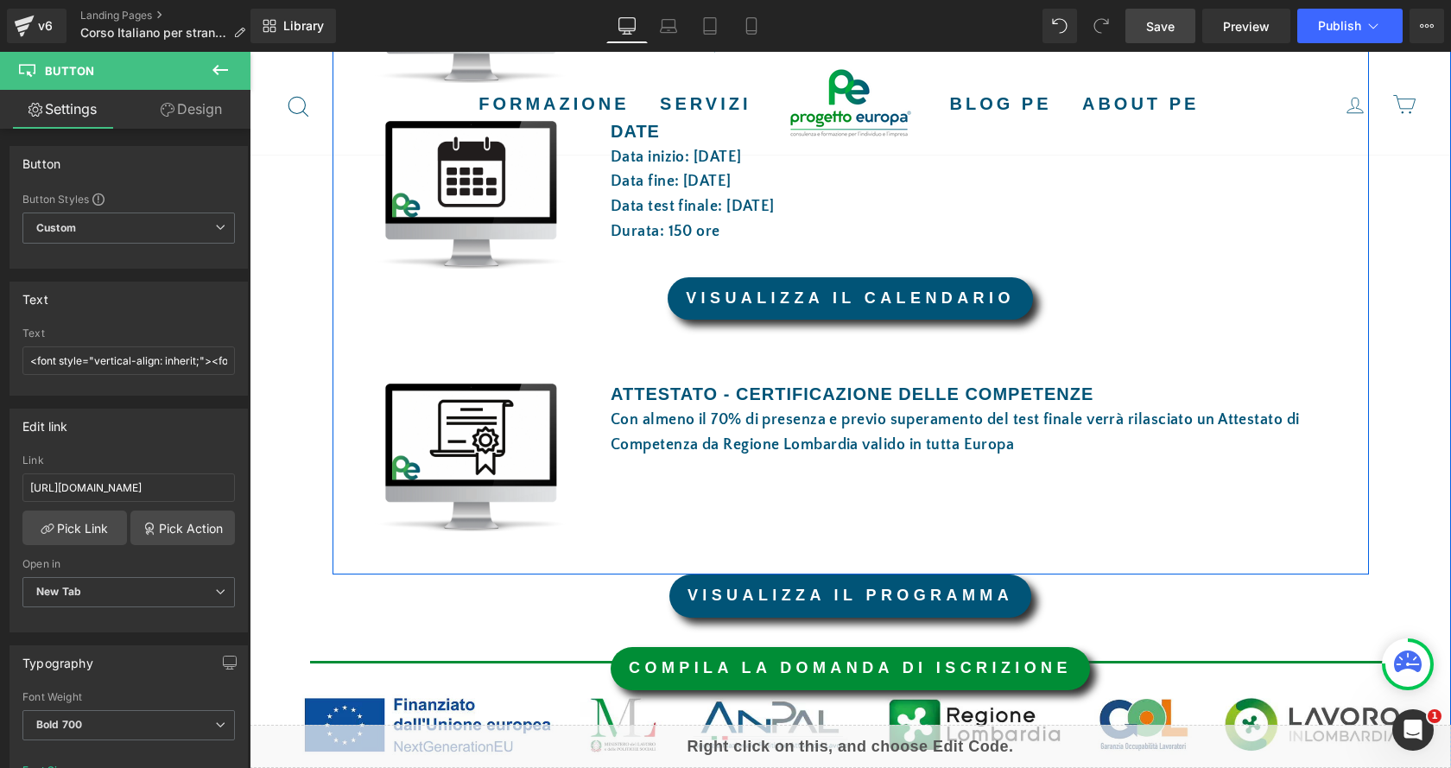
click at [932, 290] on link "VISUALIZZA IL CALENDARIO" at bounding box center [850, 298] width 365 height 43
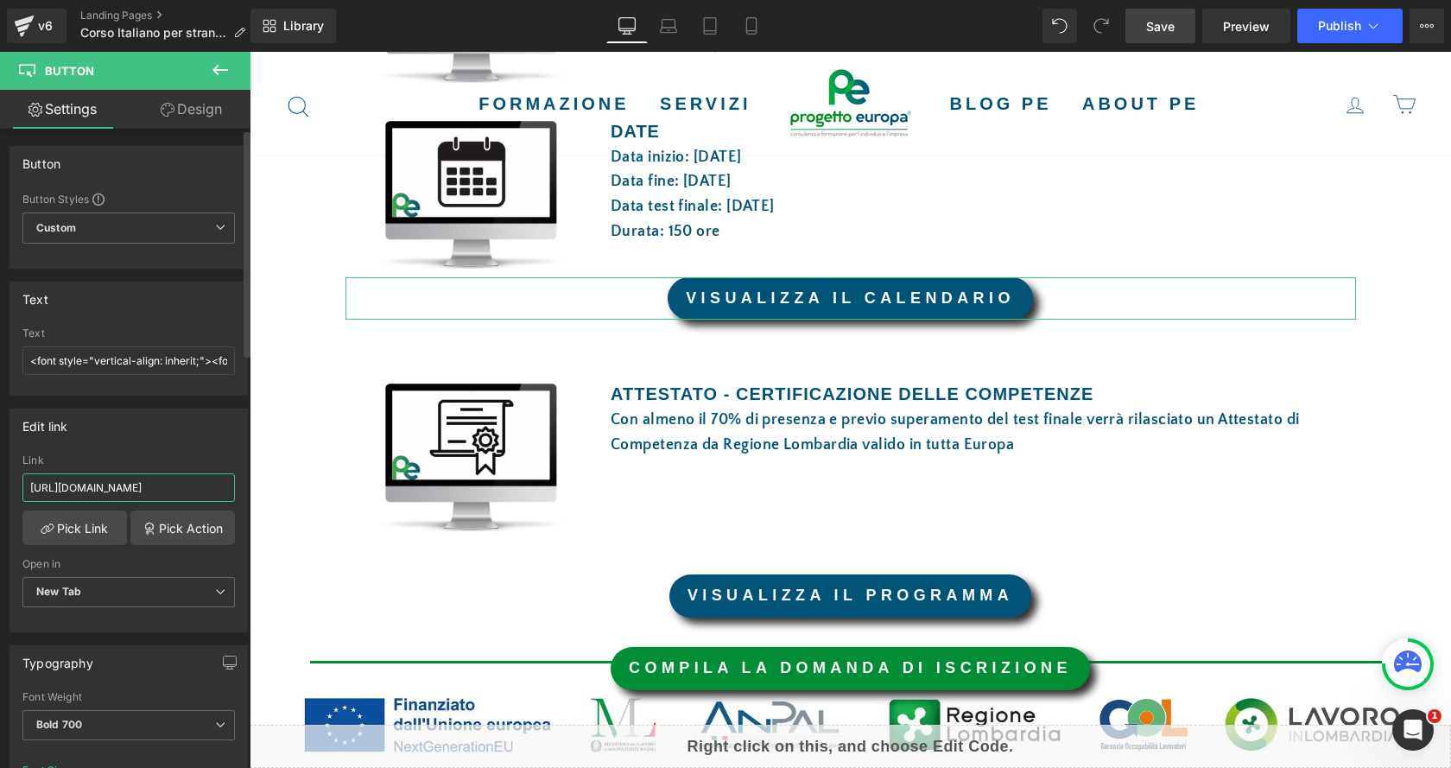
click at [130, 489] on input "https://drive.google.com/file/d/1uJu70ki0pxTRMQHUk_7ELT5-1yT59w6u/view?usp=shar…" at bounding box center [128, 487] width 212 height 28
paste input "hEDZccmZXvM8jiTohxih1BxSRzgf525E"
type input "https://drive.google.com/file/d/1hEDZccmZXvM8jiTohxih1BxSRzgf525E/view?usp=shar…"
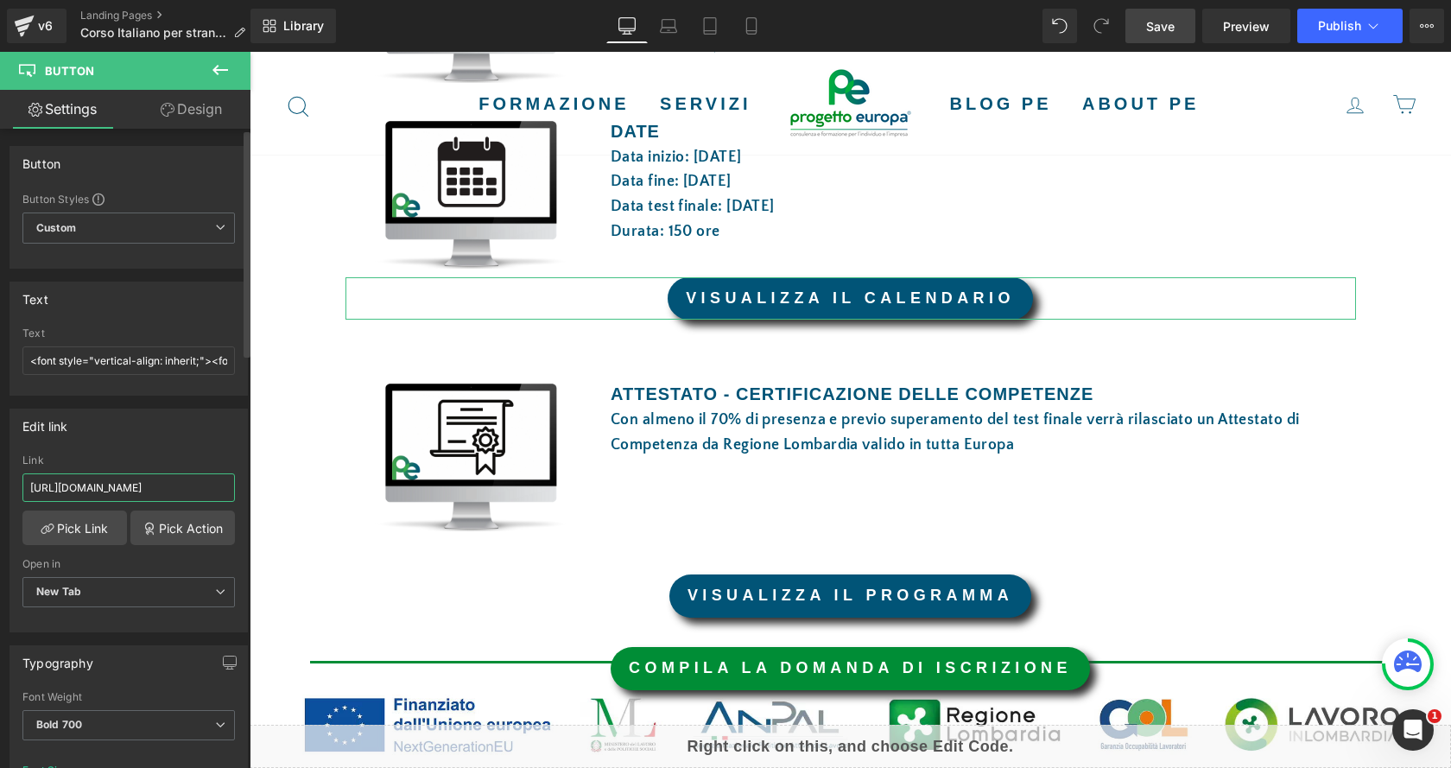
scroll to position [0, 250]
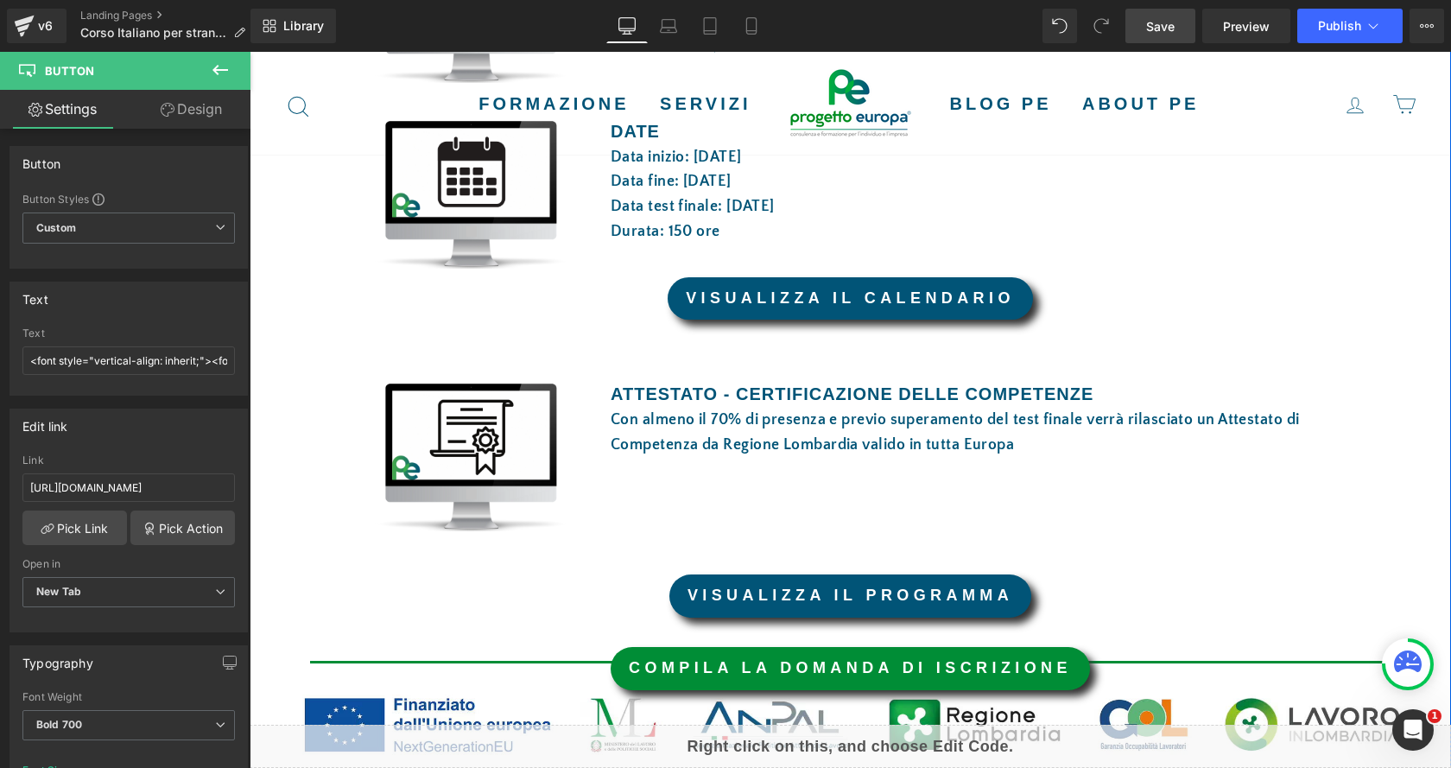
click at [1375, 489] on div "Image SONO APERTE LE ISCRIZIONI! Text Block Image Row 40px Separator I DETTAGLI…" at bounding box center [850, 171] width 1201 height 1778
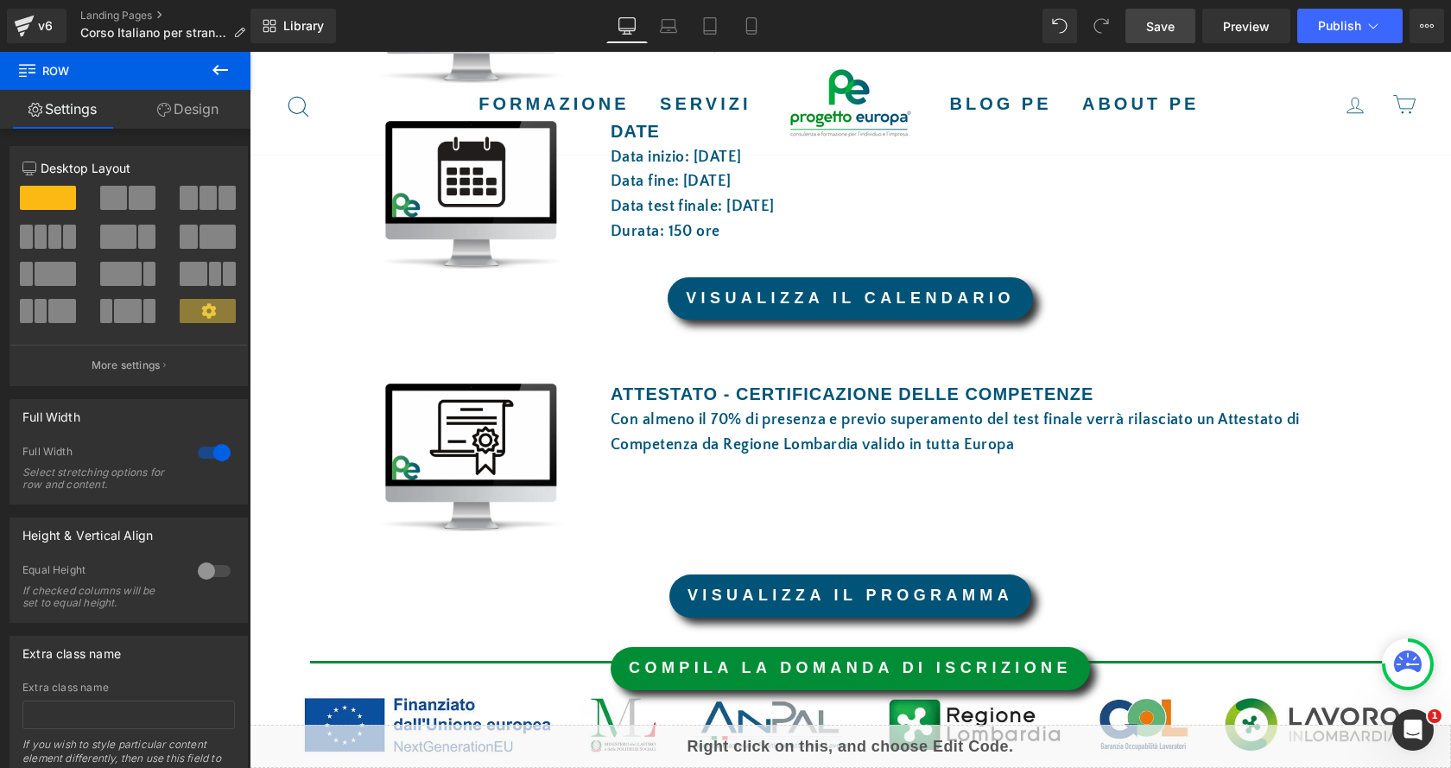
click at [1163, 32] on span "Save" at bounding box center [1160, 26] width 28 height 18
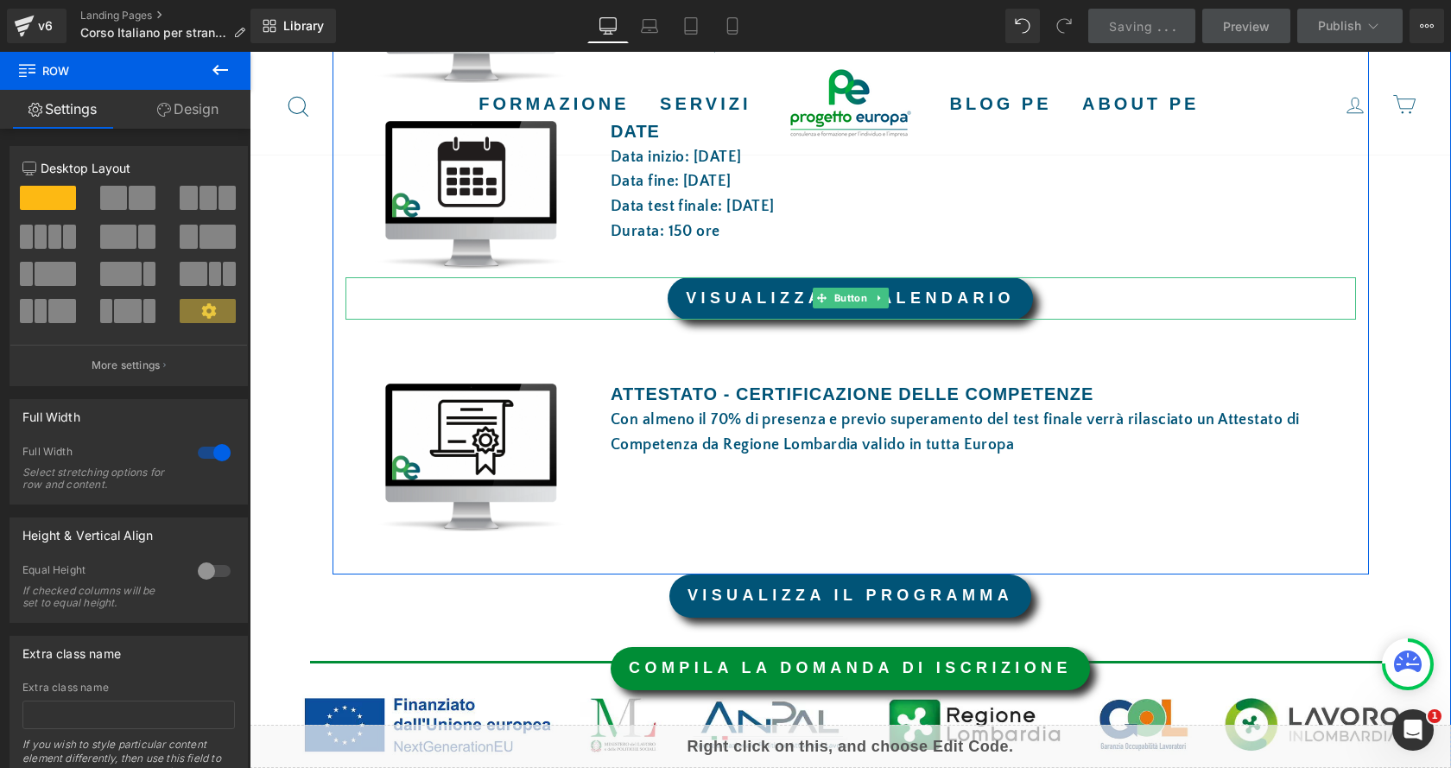
click at [978, 293] on font "VISUALIZZA IL CALENDARIO" at bounding box center [850, 297] width 329 height 17
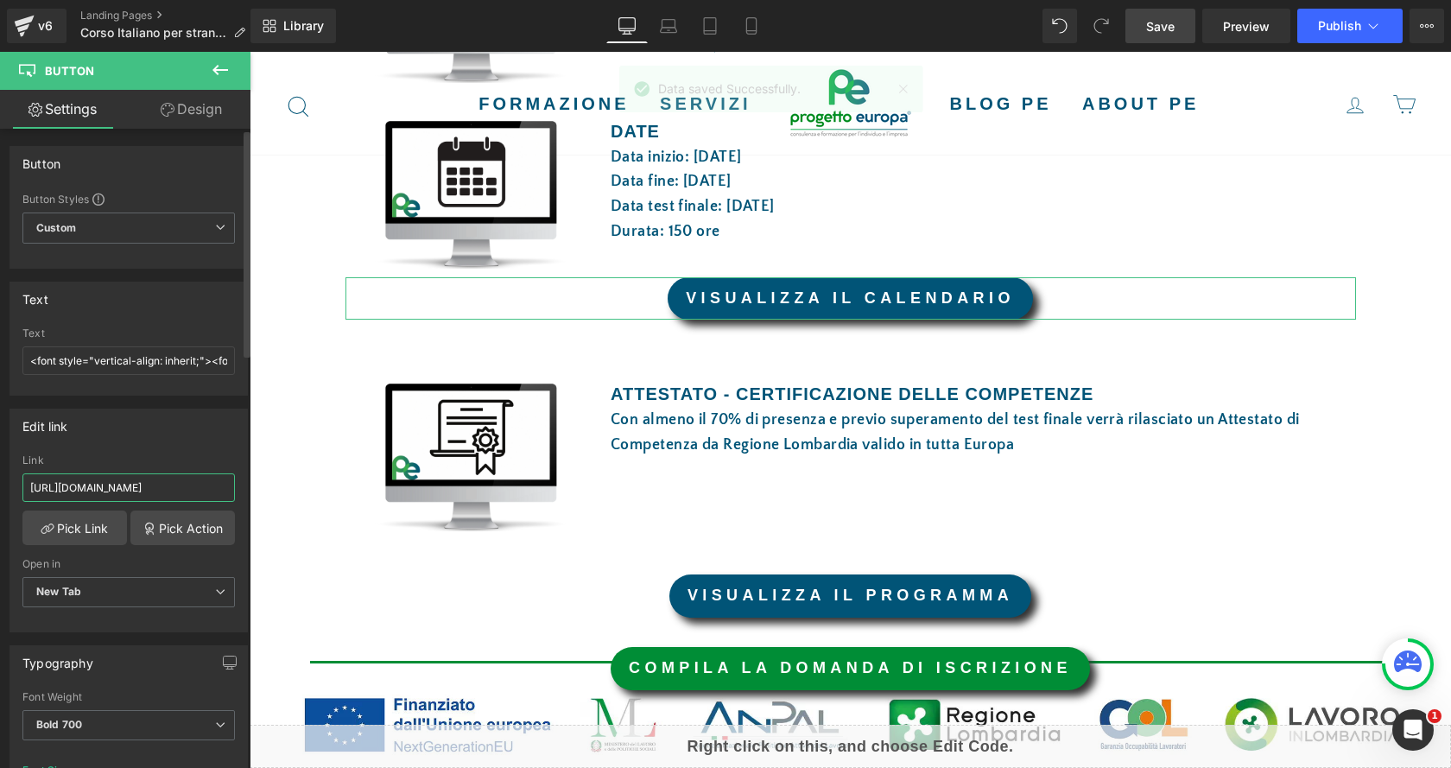
click at [202, 486] on input "https://drive.google.com/file/d/1hEDZccmZXvM8jiTohxih1BxSRzgf525E/view?usp=shar…" at bounding box center [128, 487] width 212 height 28
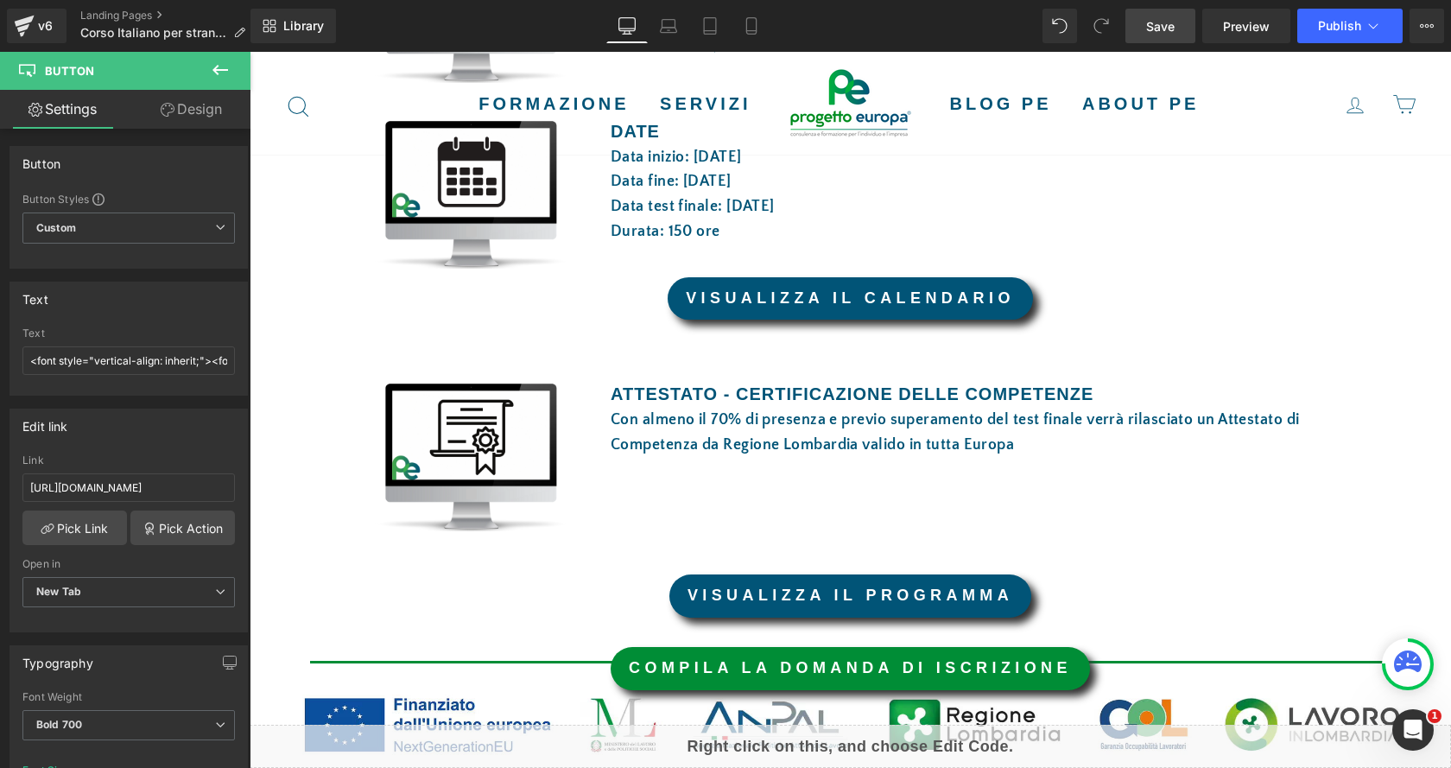
click at [1148, 23] on span "Save" at bounding box center [1160, 26] width 28 height 18
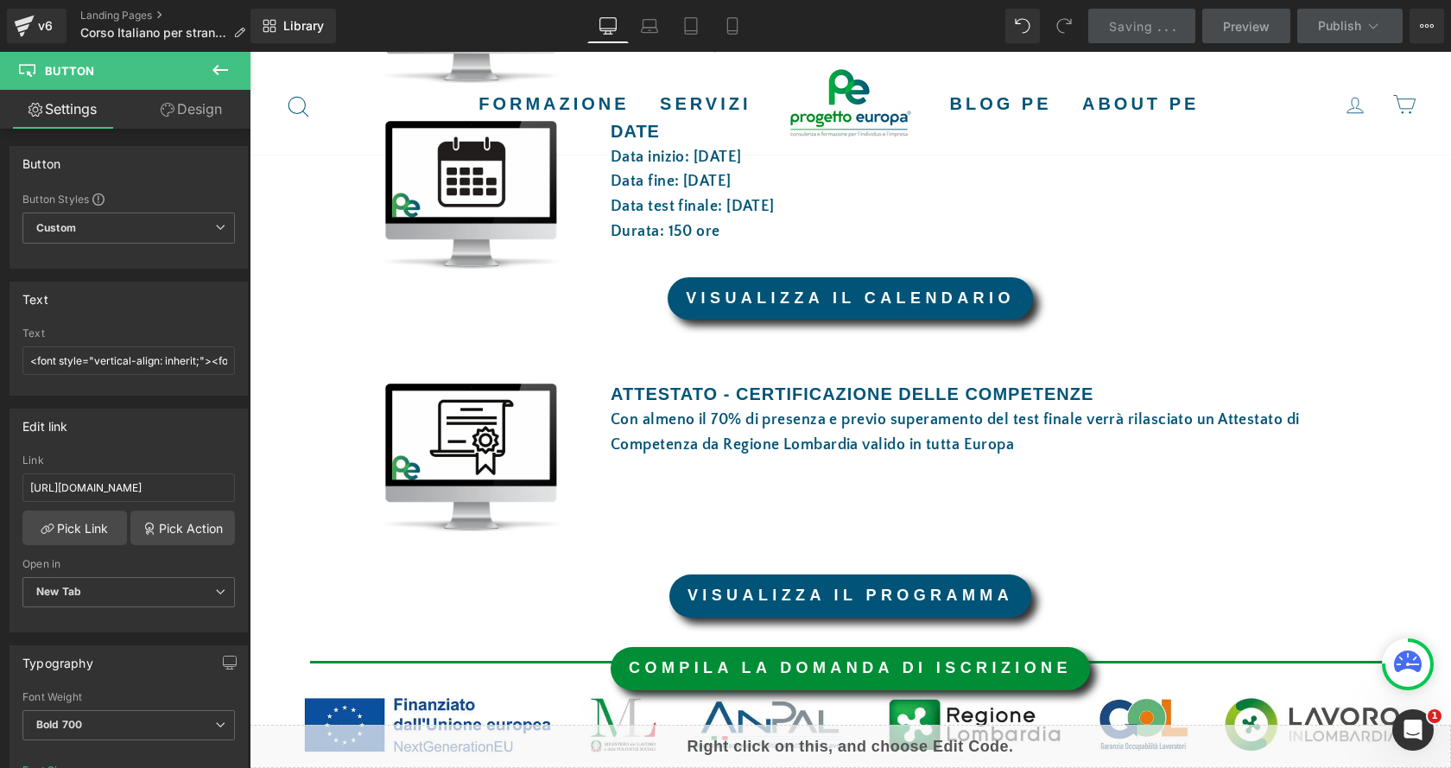
scroll to position [0, 0]
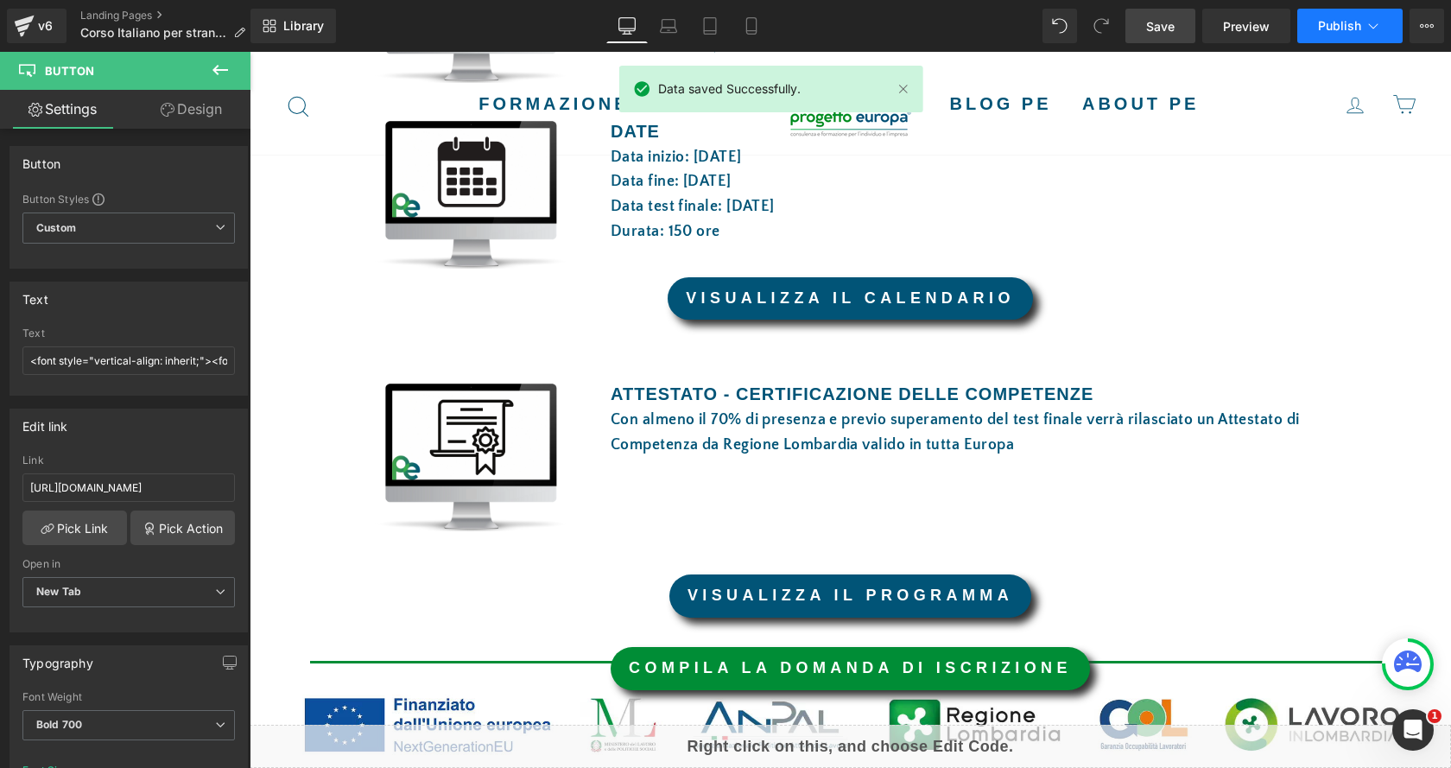
click at [1346, 34] on button "Publish" at bounding box center [1349, 26] width 105 height 35
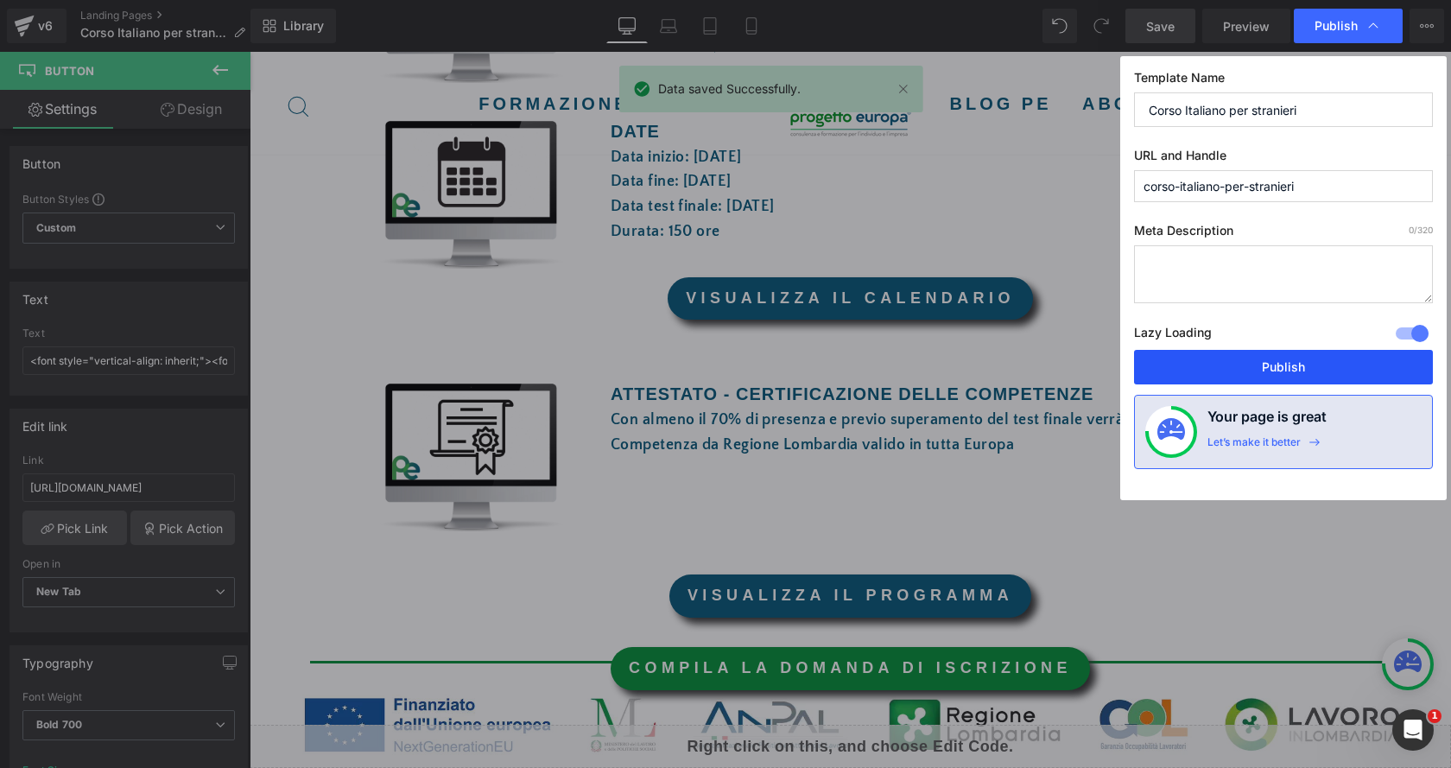
click at [1312, 370] on button "Publish" at bounding box center [1283, 367] width 299 height 35
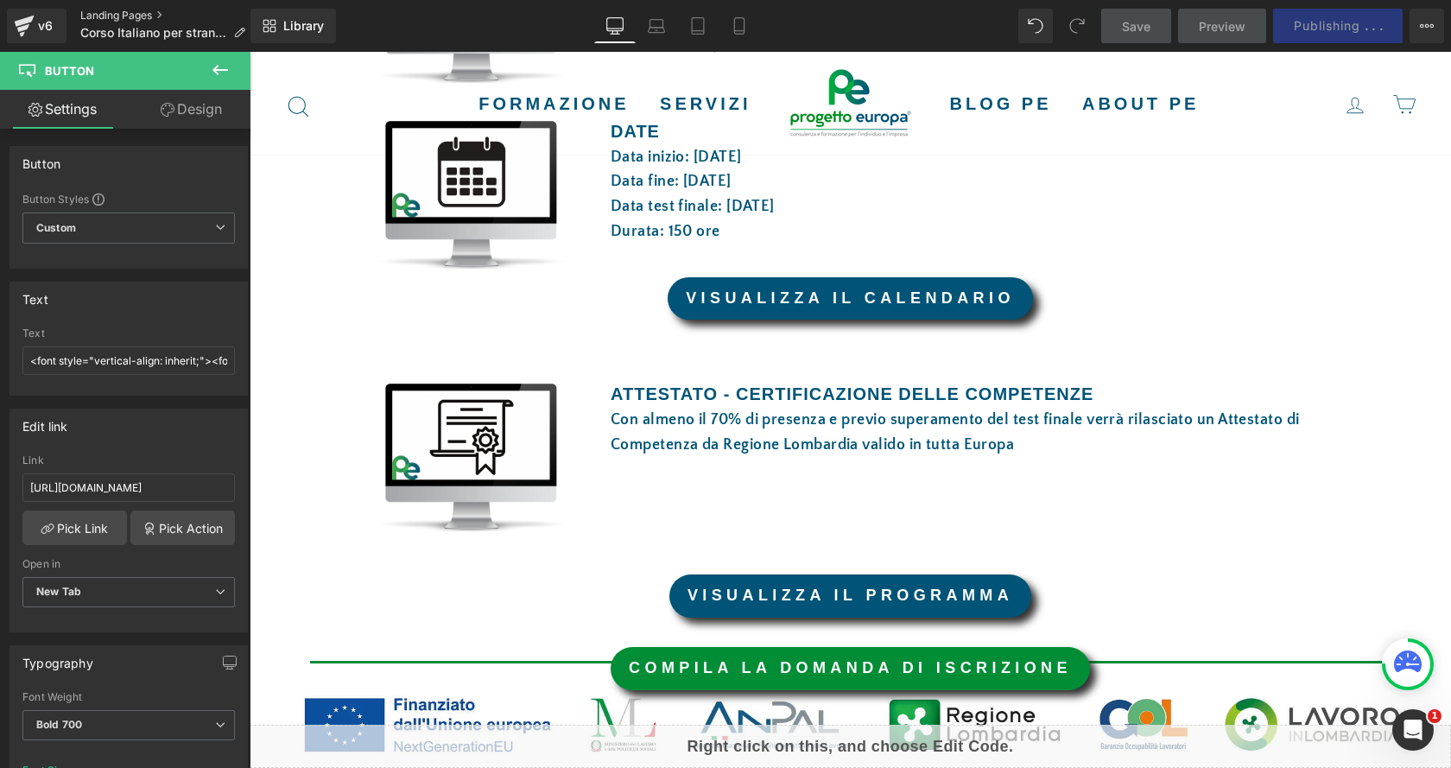
click at [109, 9] on link "Landing Pages" at bounding box center [169, 16] width 179 height 14
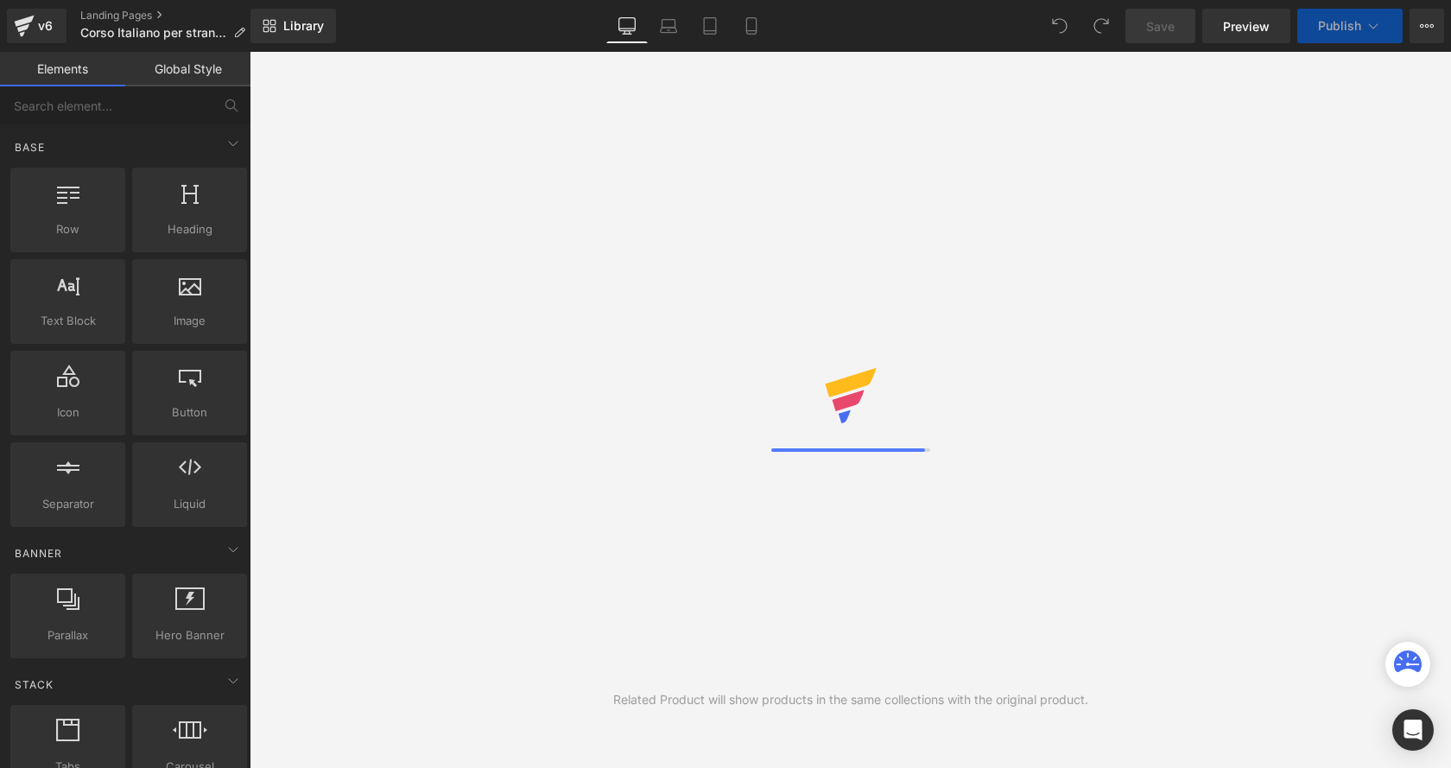
click at [101, 16] on link "Landing Pages" at bounding box center [169, 16] width 179 height 14
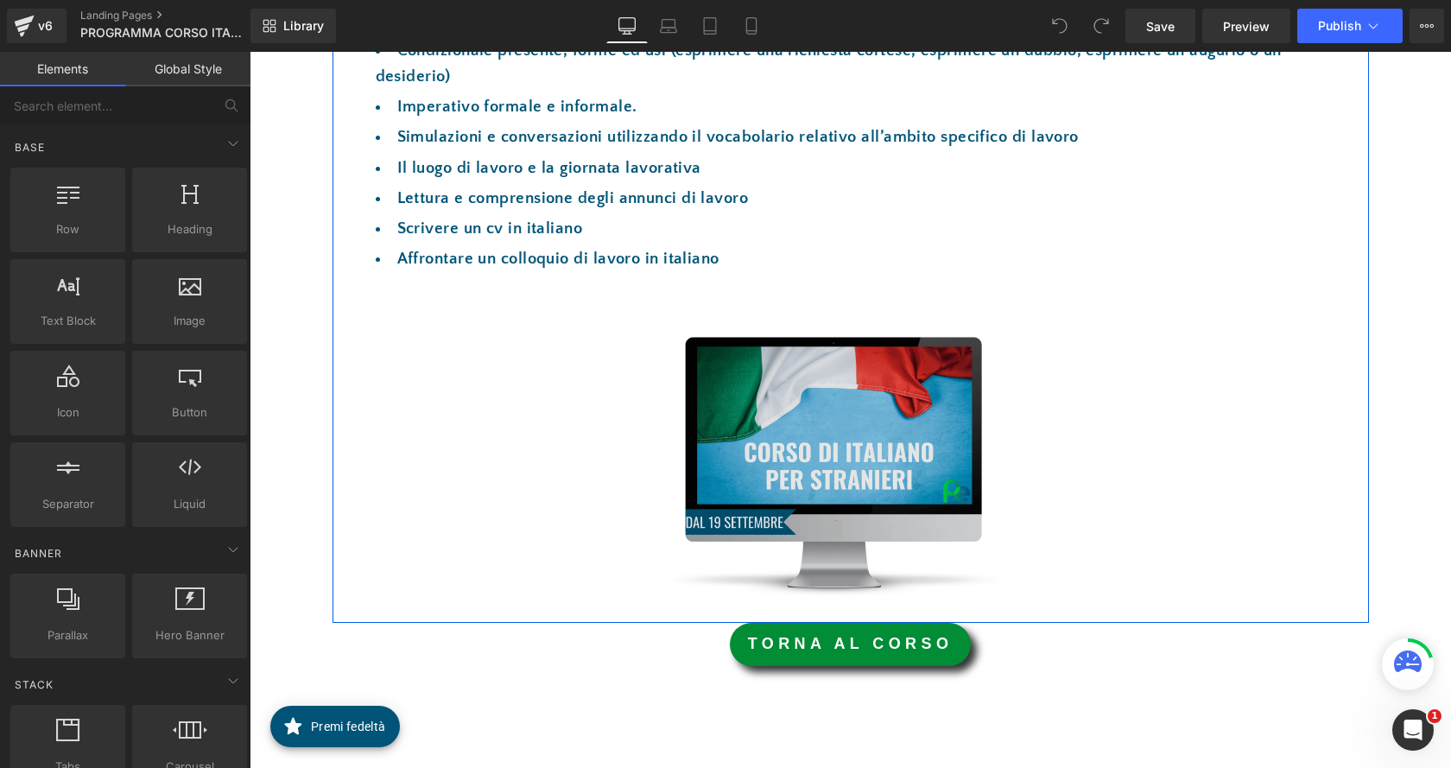
scroll to position [864, 0]
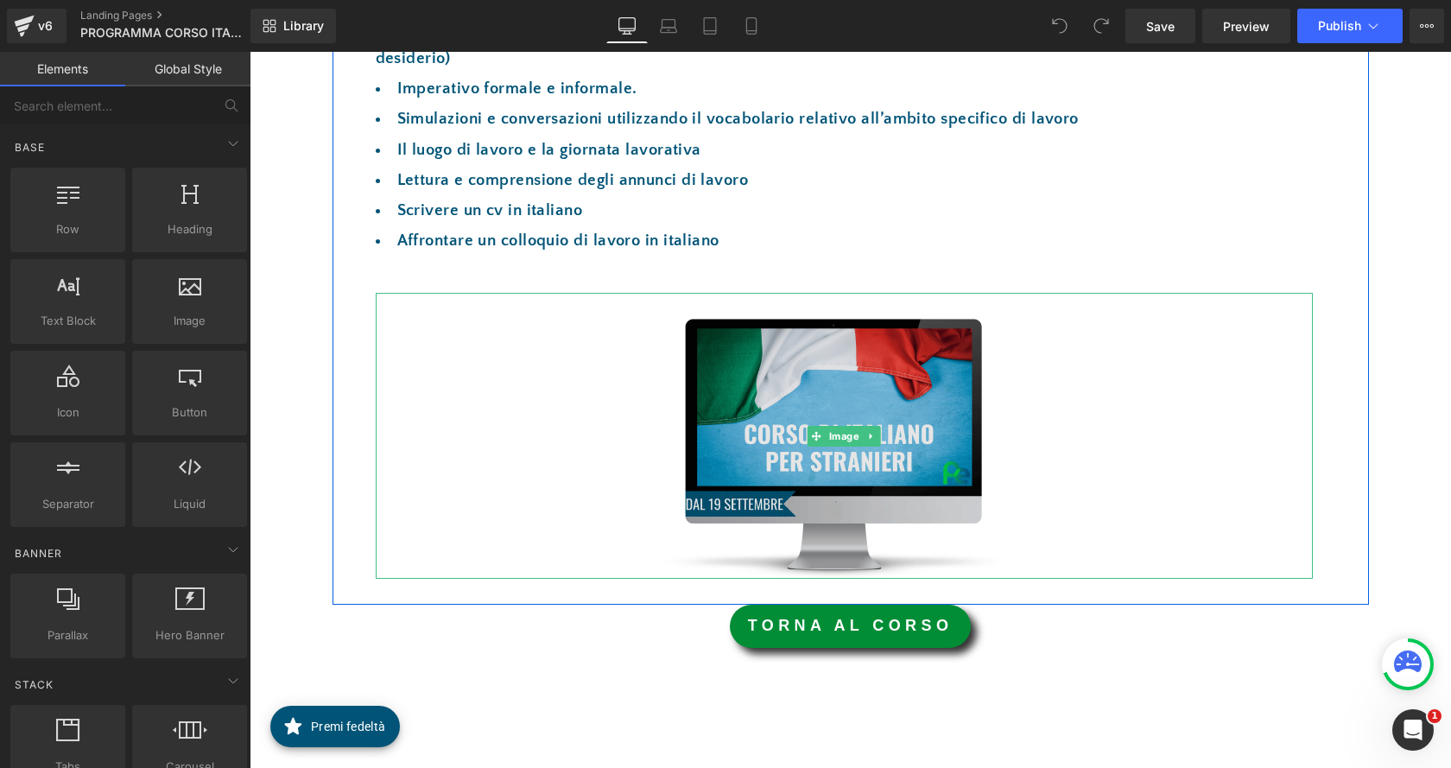
click at [832, 478] on img at bounding box center [844, 436] width 469 height 286
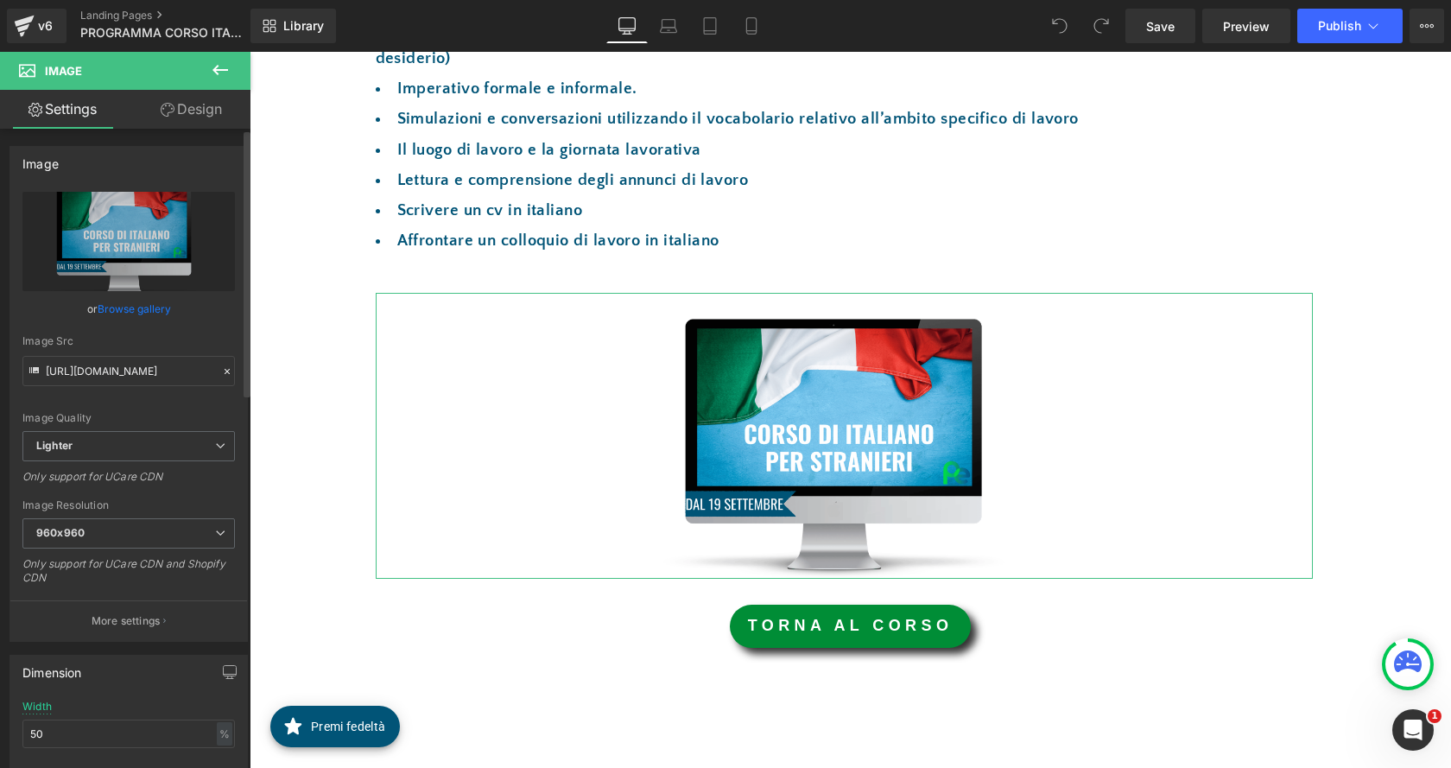
click at [163, 314] on link "Browse gallery" at bounding box center [134, 309] width 73 height 30
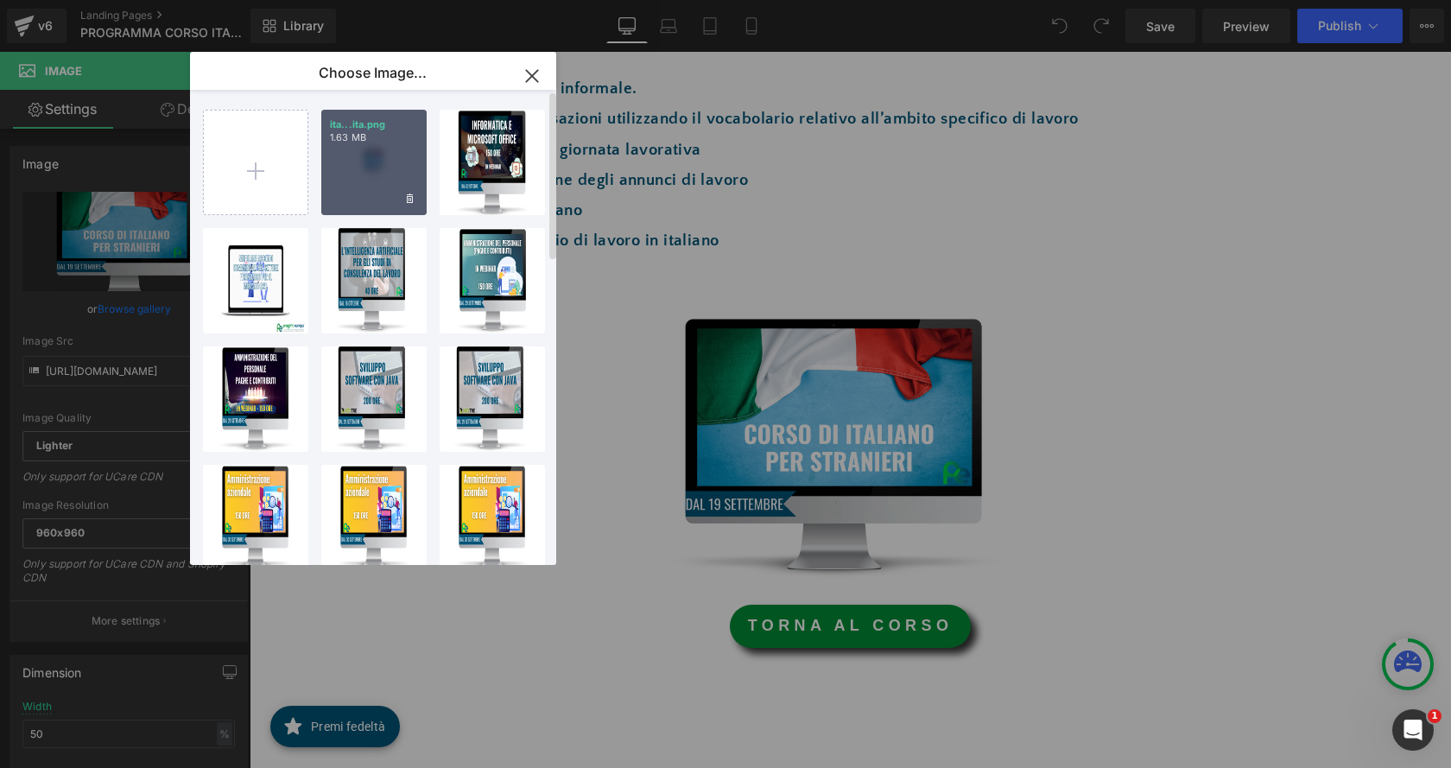
click at [338, 181] on div "ita...ita.png 1.63 MB" at bounding box center [373, 162] width 105 height 105
type input "[URL][DOMAIN_NAME]"
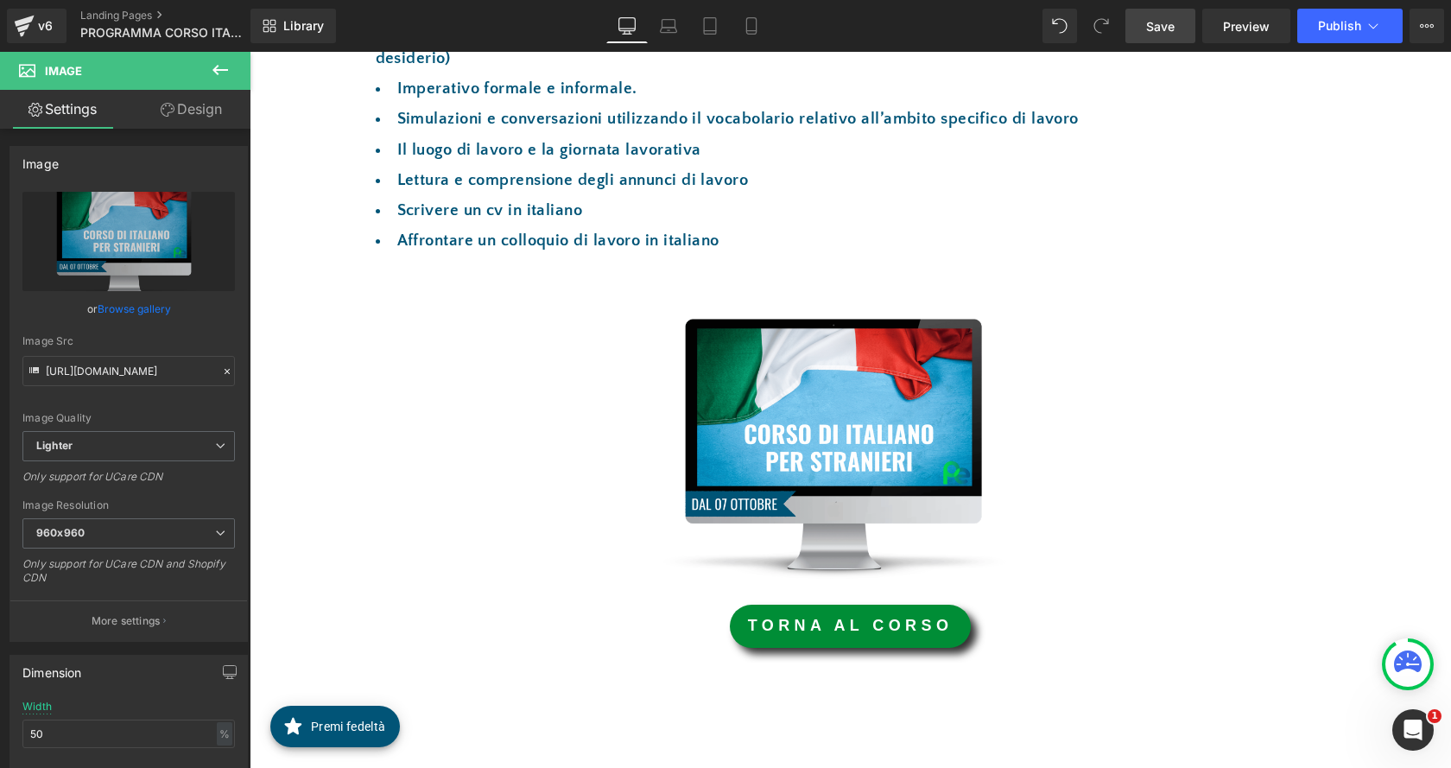
click at [1155, 14] on link "Save" at bounding box center [1160, 26] width 70 height 35
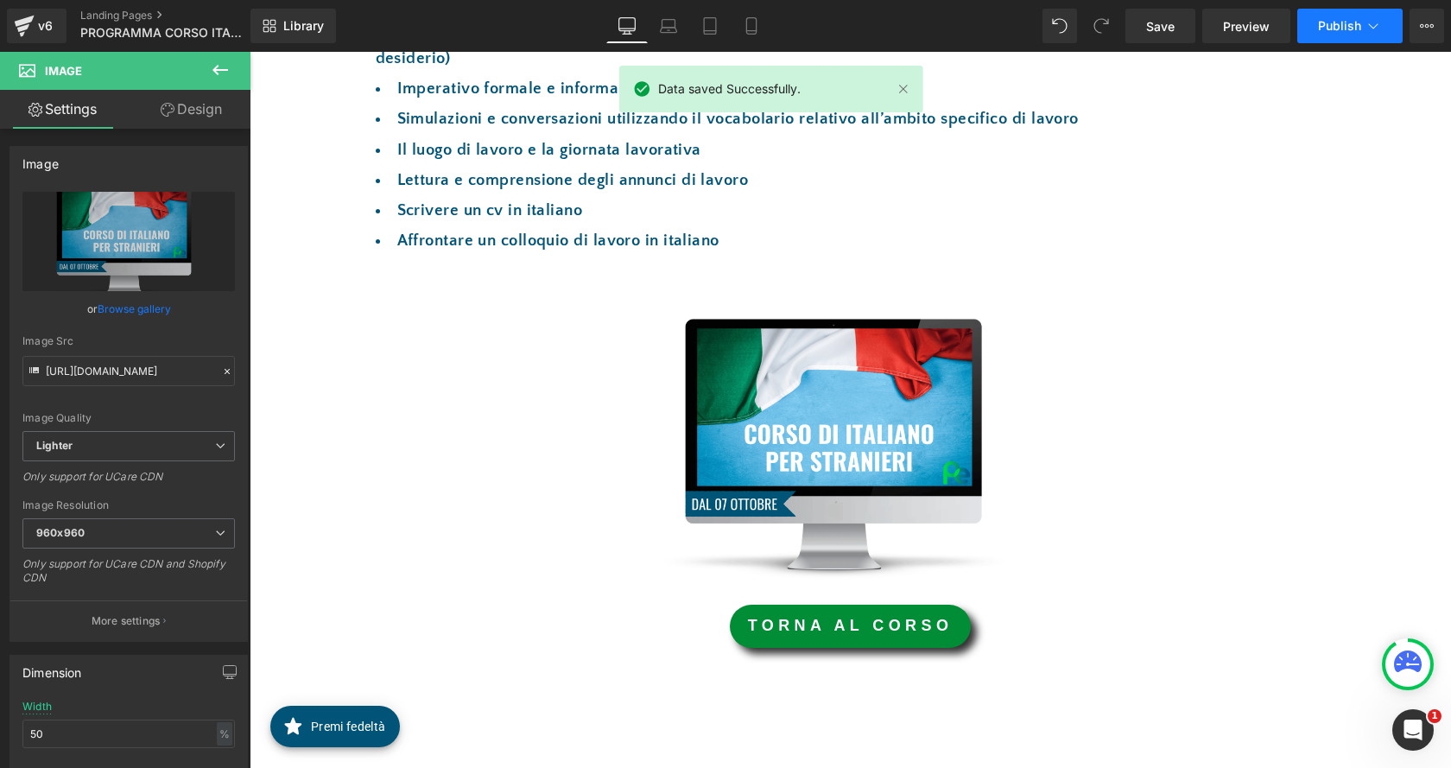
click at [1346, 25] on span "Publish" at bounding box center [1339, 26] width 43 height 14
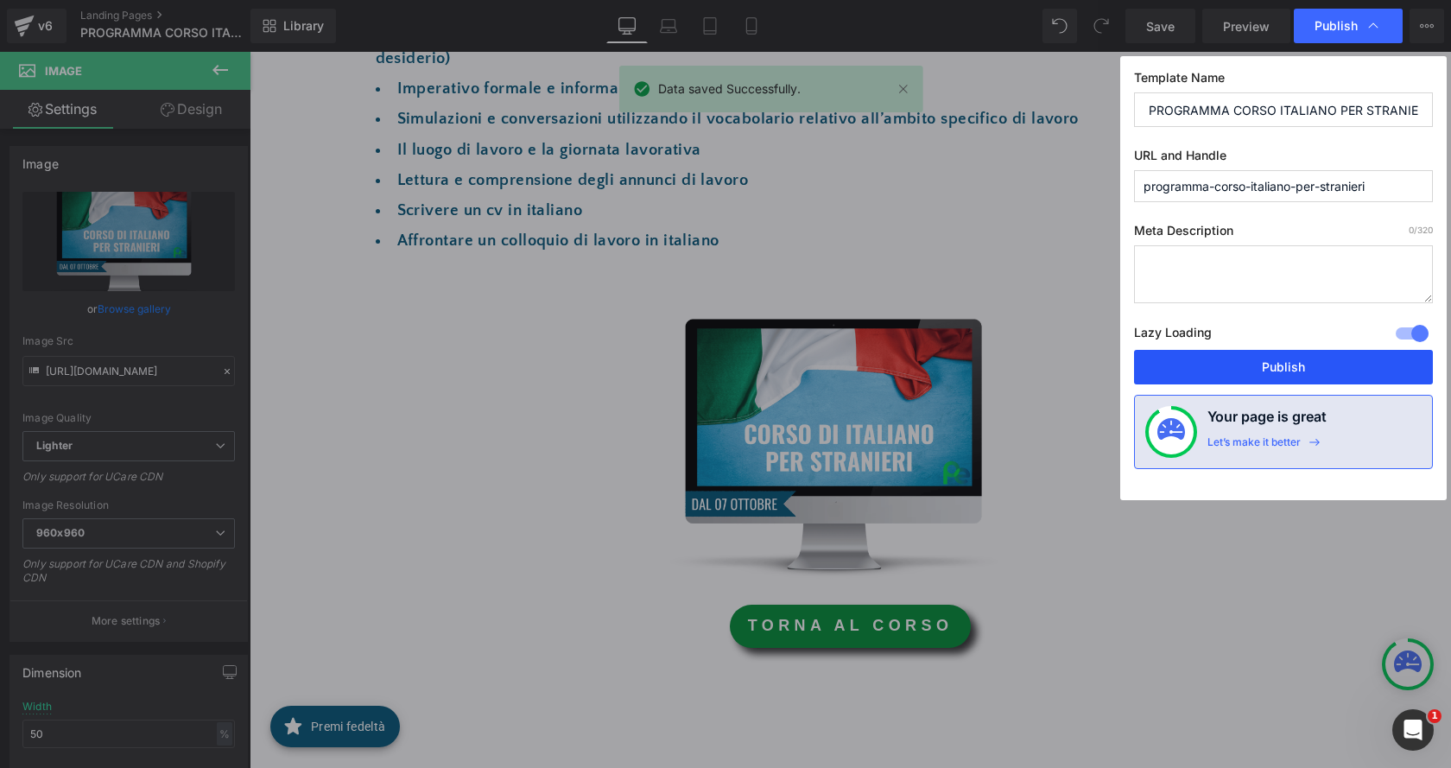
click at [1336, 367] on button "Publish" at bounding box center [1283, 367] width 299 height 35
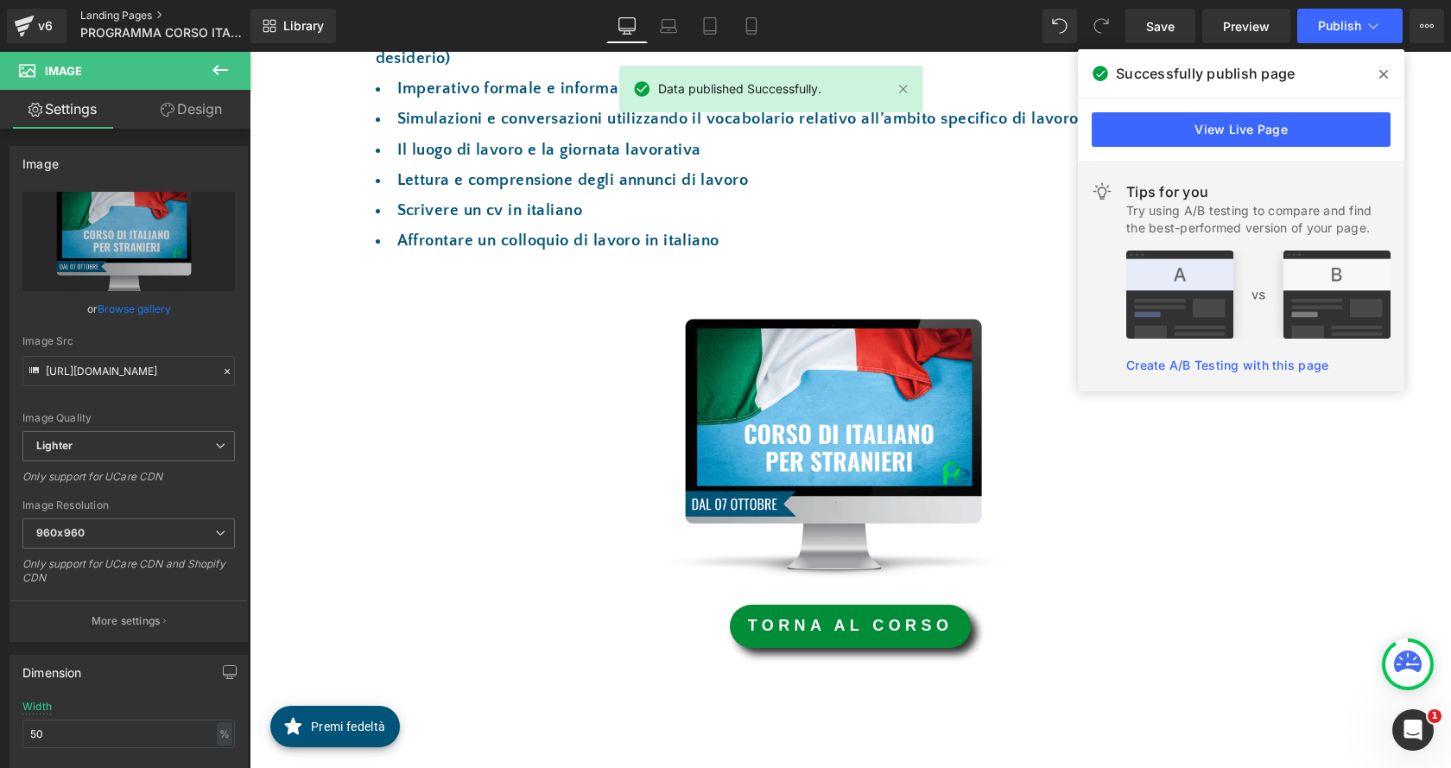
click at [117, 12] on link "Landing Pages" at bounding box center [179, 16] width 199 height 14
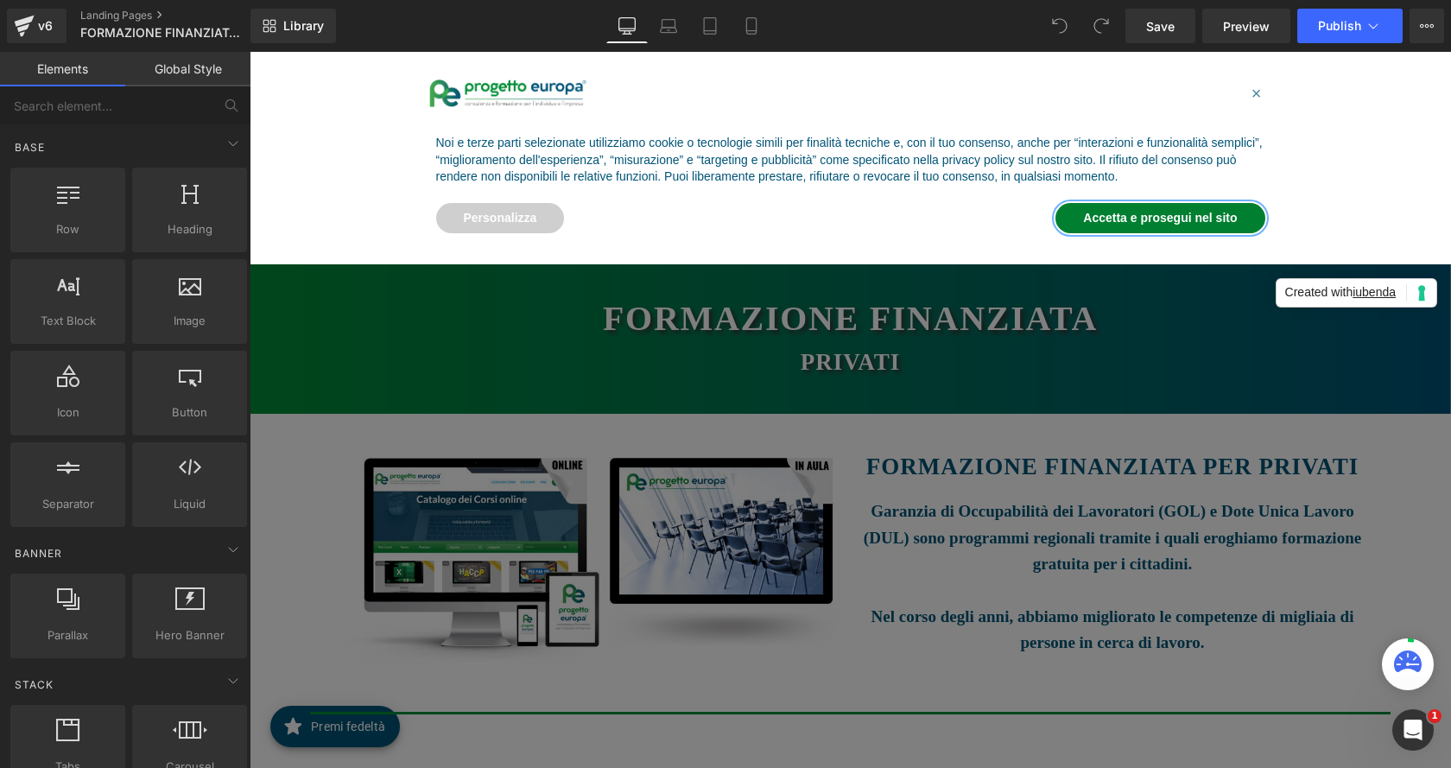
click at [1186, 225] on button "Accetta e prosegui nel sito" at bounding box center [1159, 218] width 209 height 31
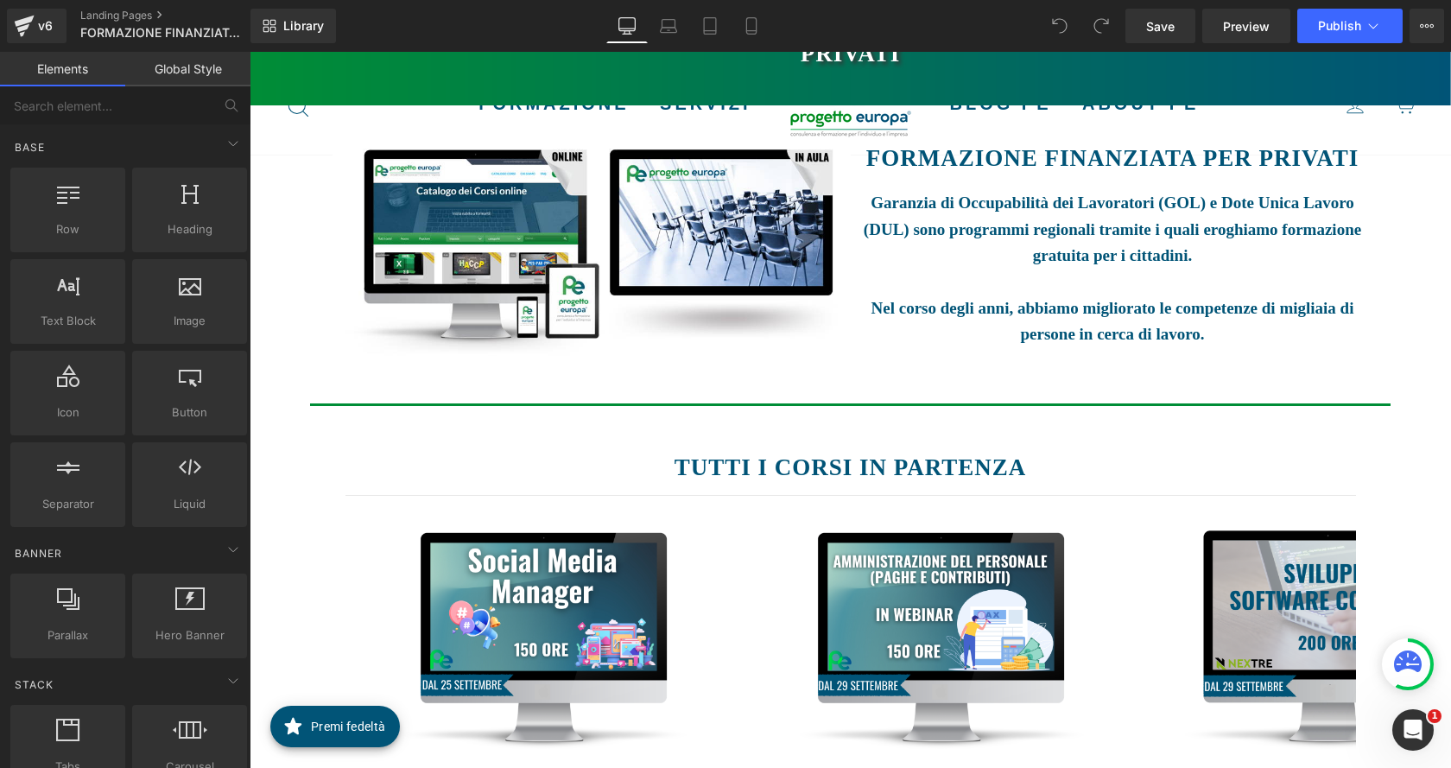
scroll to position [518, 0]
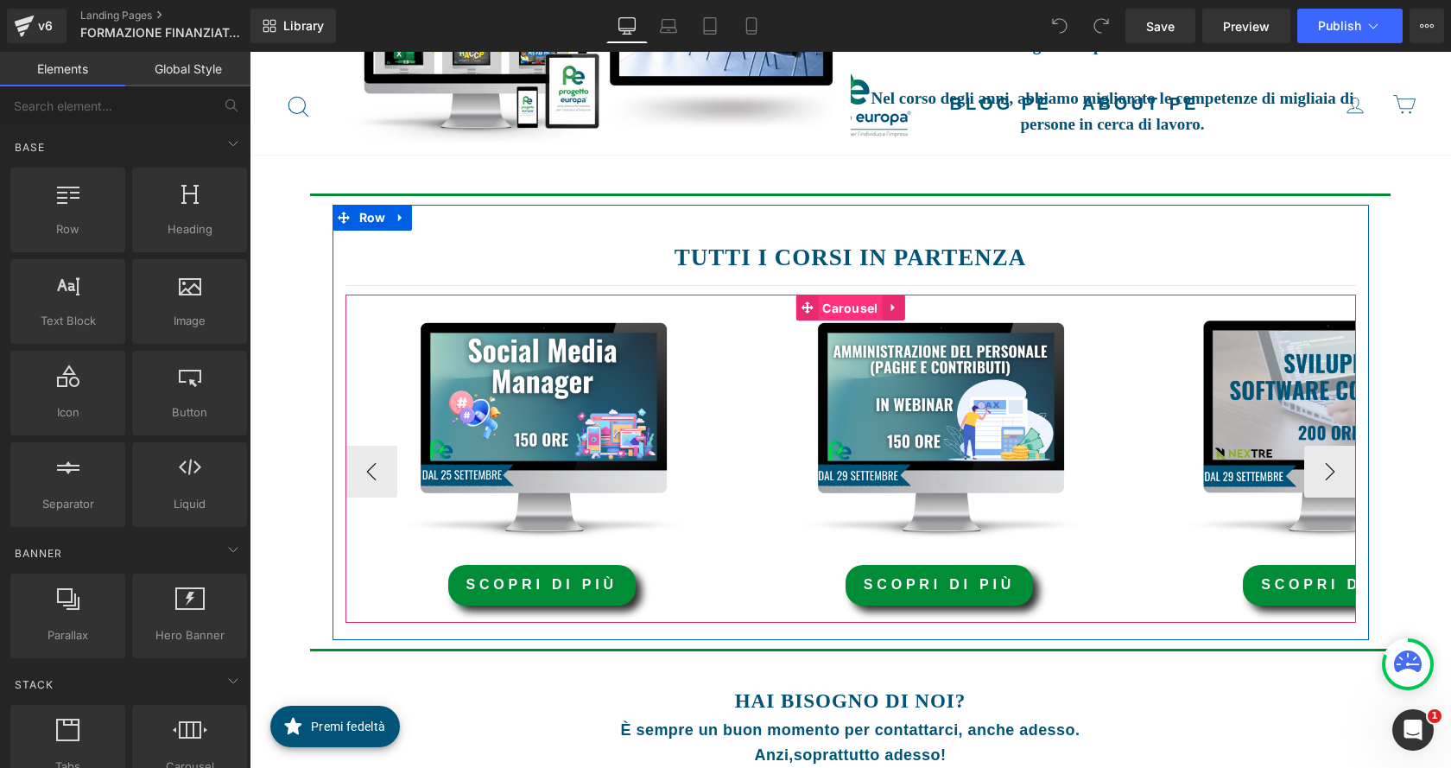
click at [848, 309] on span "Carousel" at bounding box center [850, 308] width 64 height 26
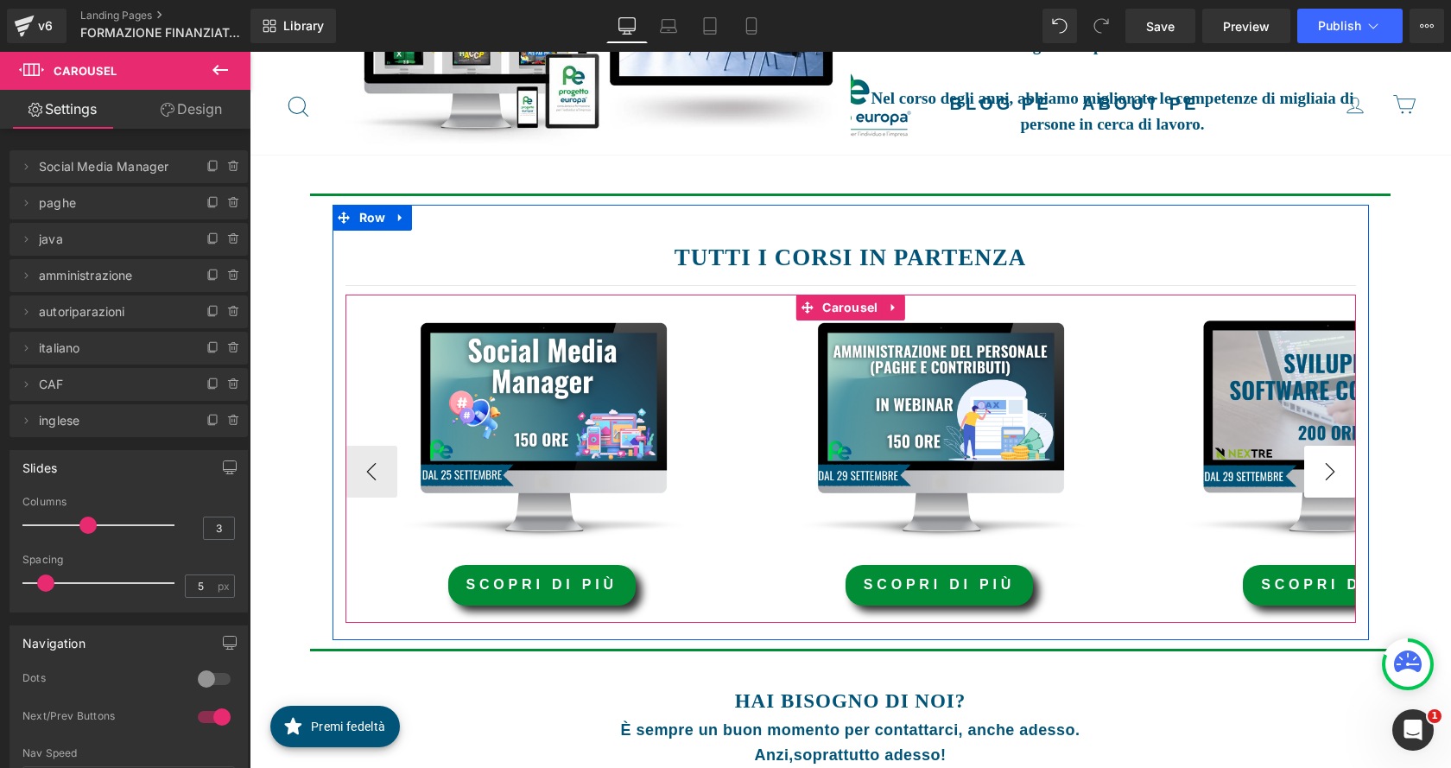
click at [1332, 479] on button "›" at bounding box center [1330, 472] width 52 height 52
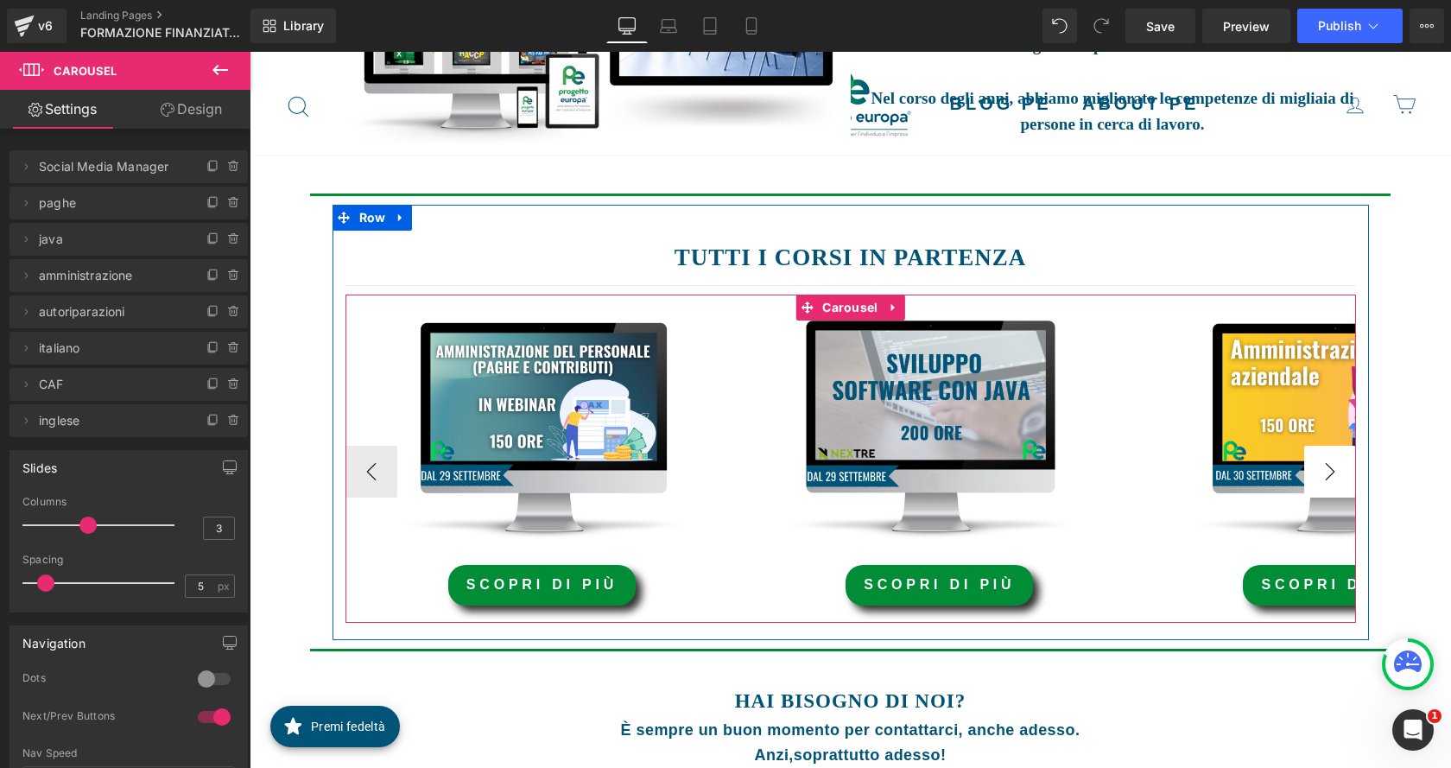
click at [1332, 479] on button "›" at bounding box center [1330, 472] width 52 height 52
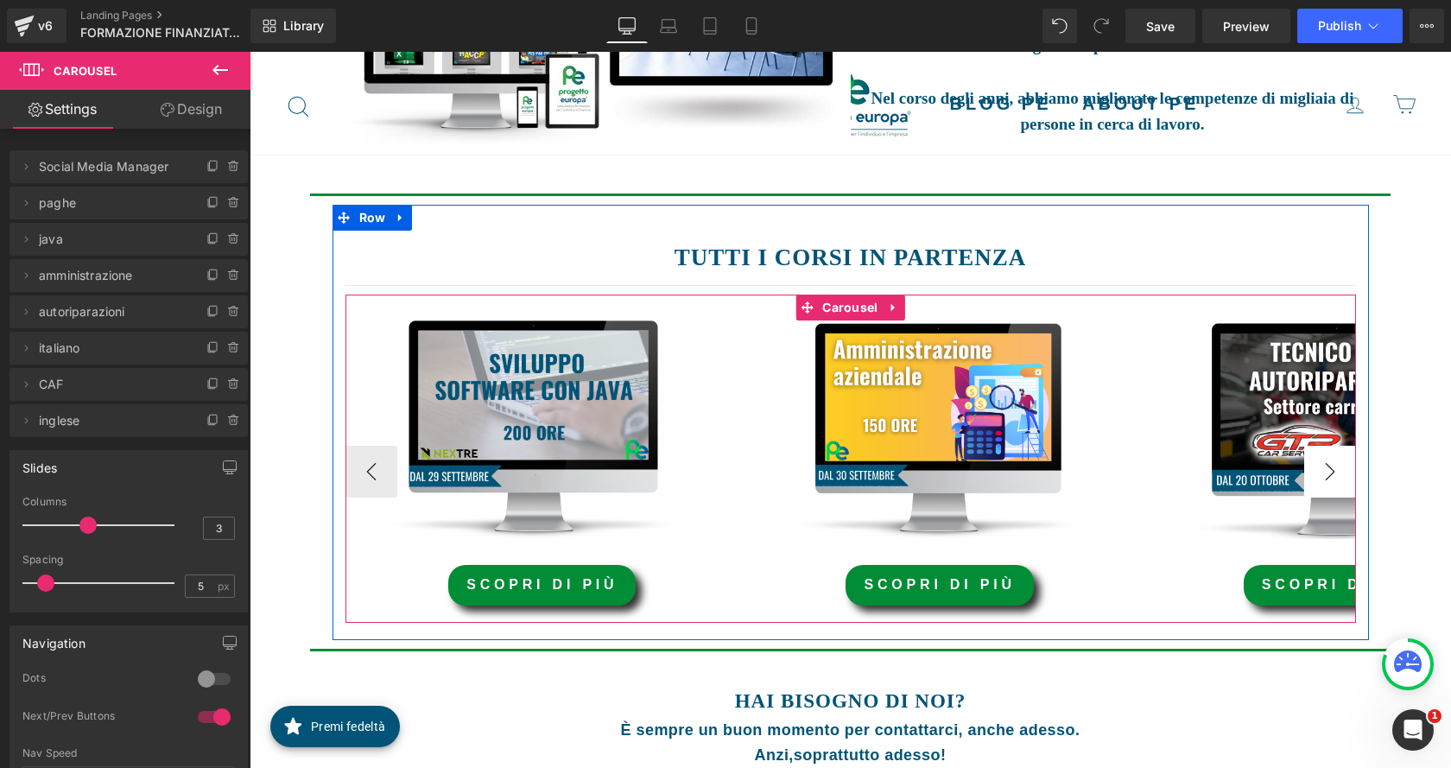
click at [1332, 479] on button "›" at bounding box center [1330, 472] width 52 height 52
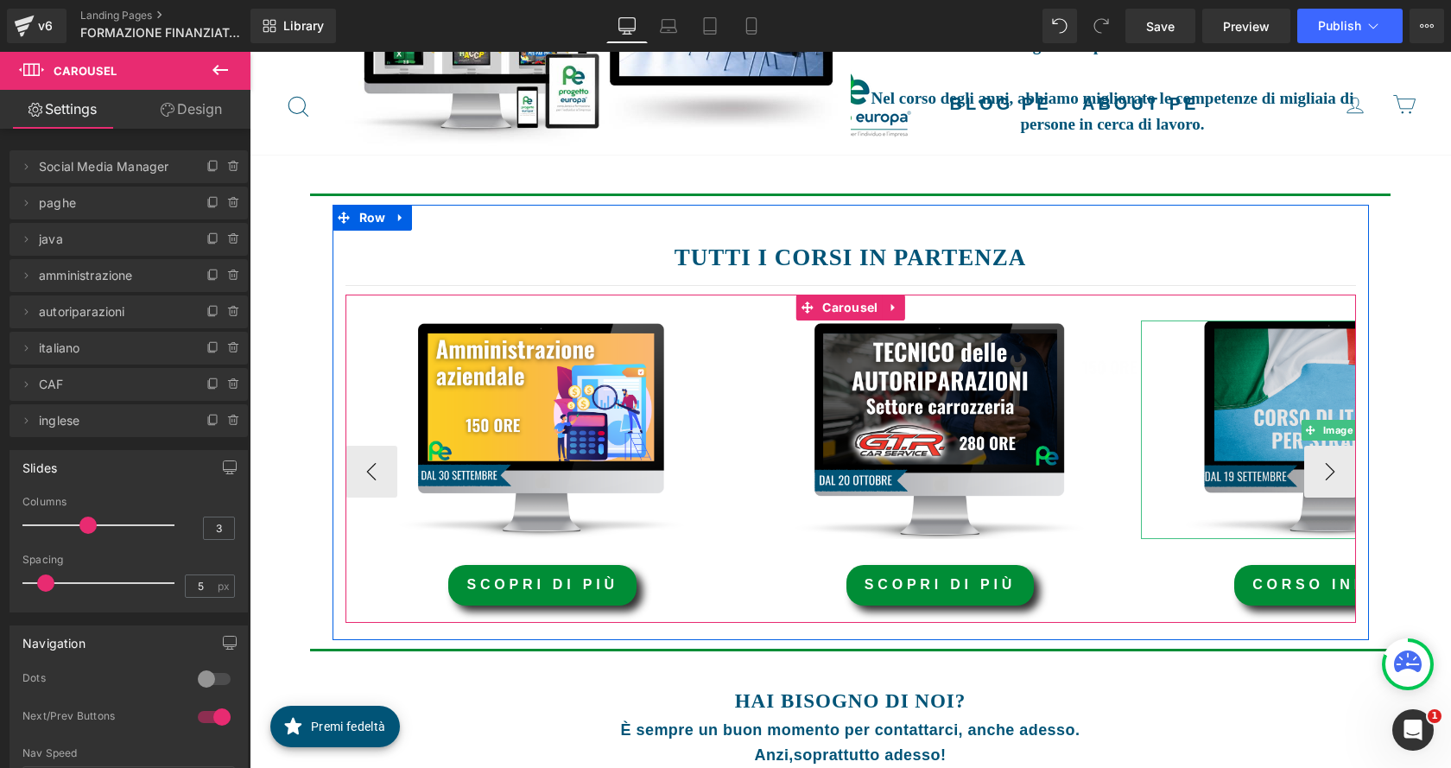
click at [1255, 418] on img at bounding box center [1337, 429] width 393 height 218
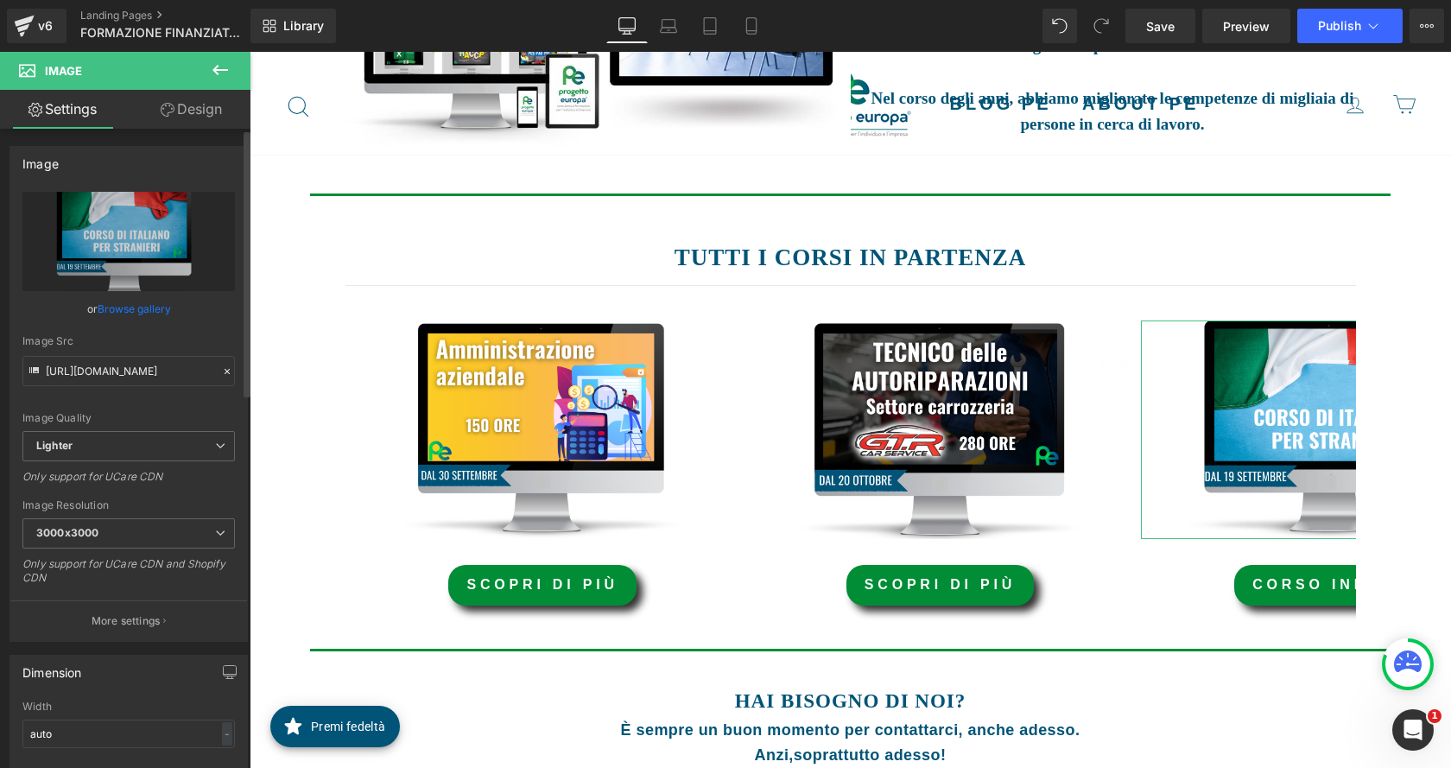
click at [153, 306] on link "Browse gallery" at bounding box center [134, 309] width 73 height 30
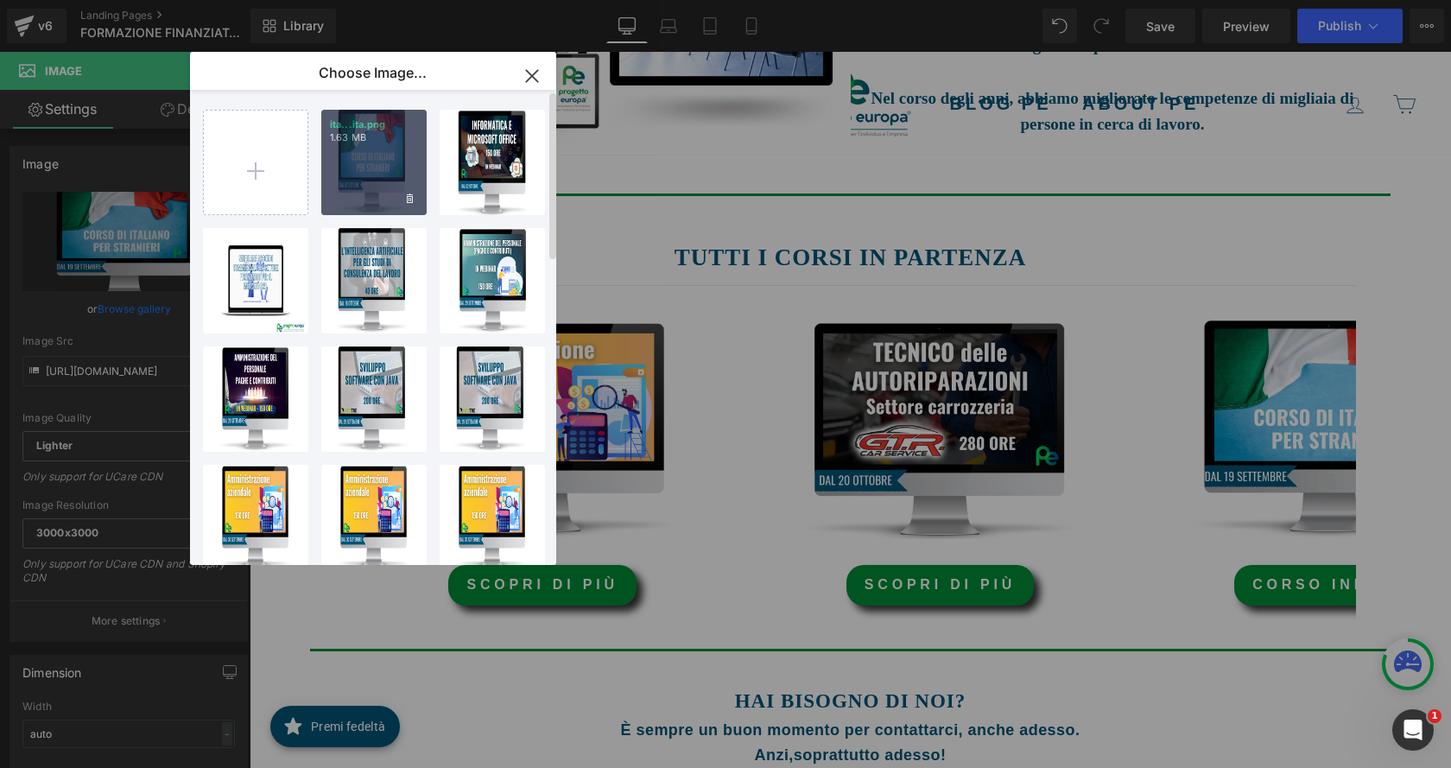
click at [345, 191] on div "ita...ita.png 1.63 MB" at bounding box center [373, 162] width 105 height 105
type input "[URL][DOMAIN_NAME]"
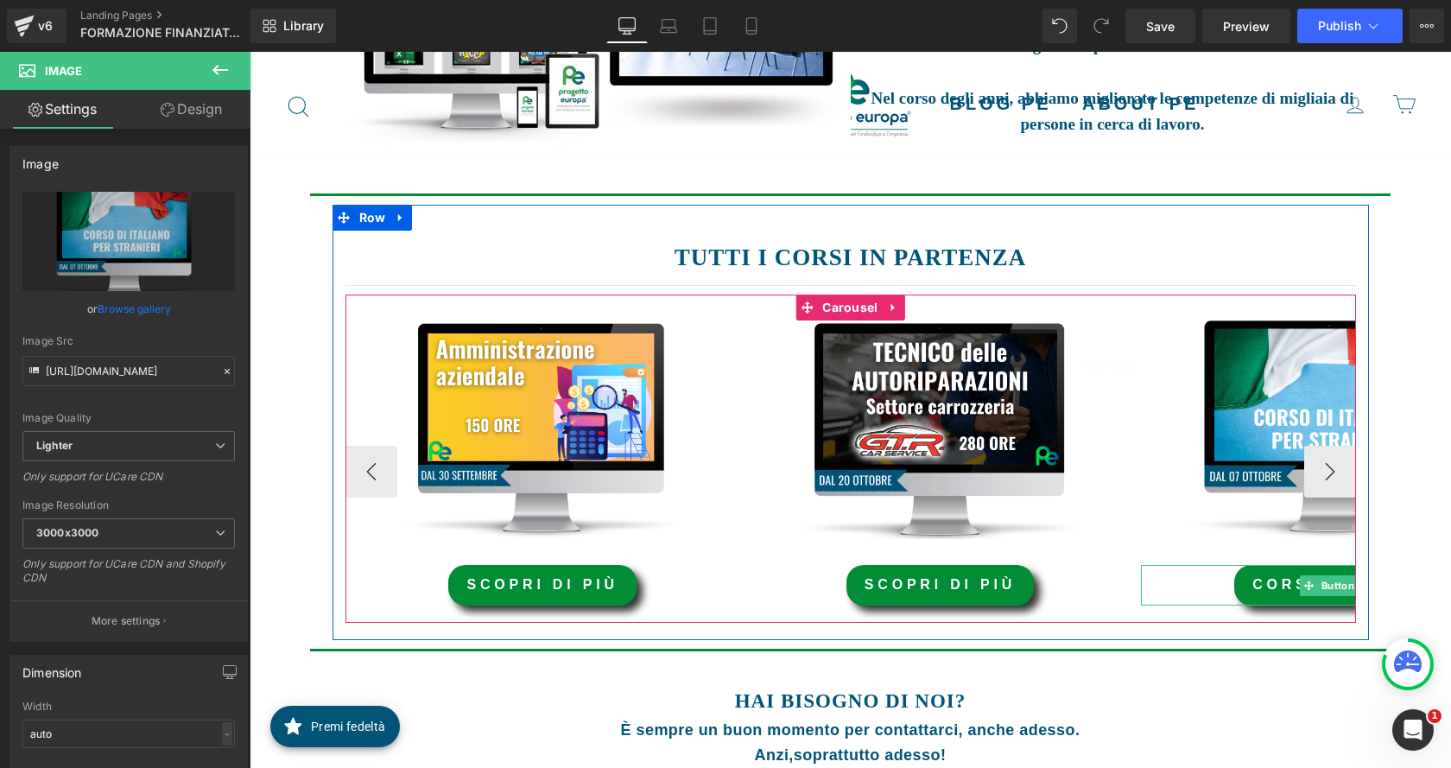
click at [1287, 587] on link "corso iniziato" at bounding box center [1337, 585] width 206 height 41
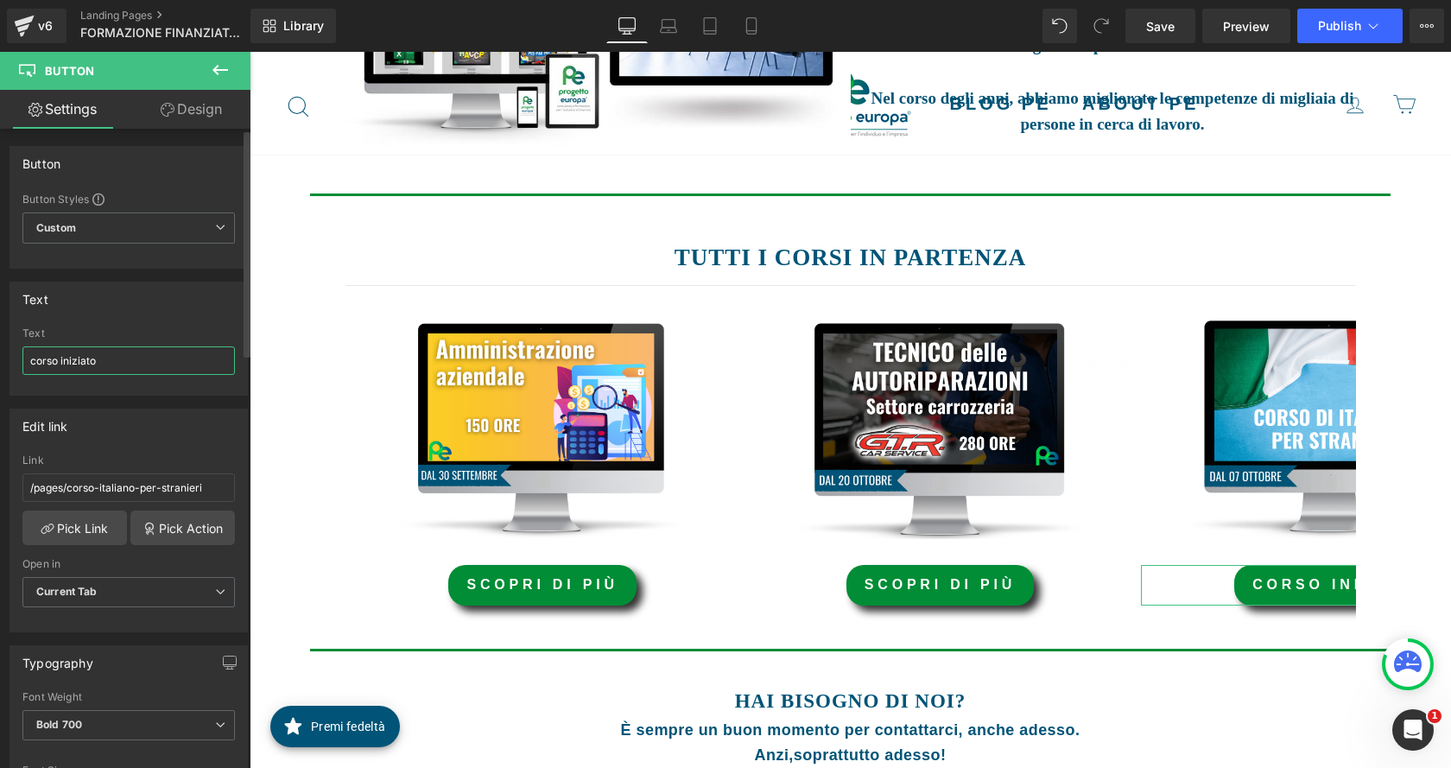
drag, startPoint x: 162, startPoint y: 364, endPoint x: 26, endPoint y: 370, distance: 136.5
click at [26, 370] on input "corso iniziato" at bounding box center [128, 360] width 212 height 28
type input "scopri di più"
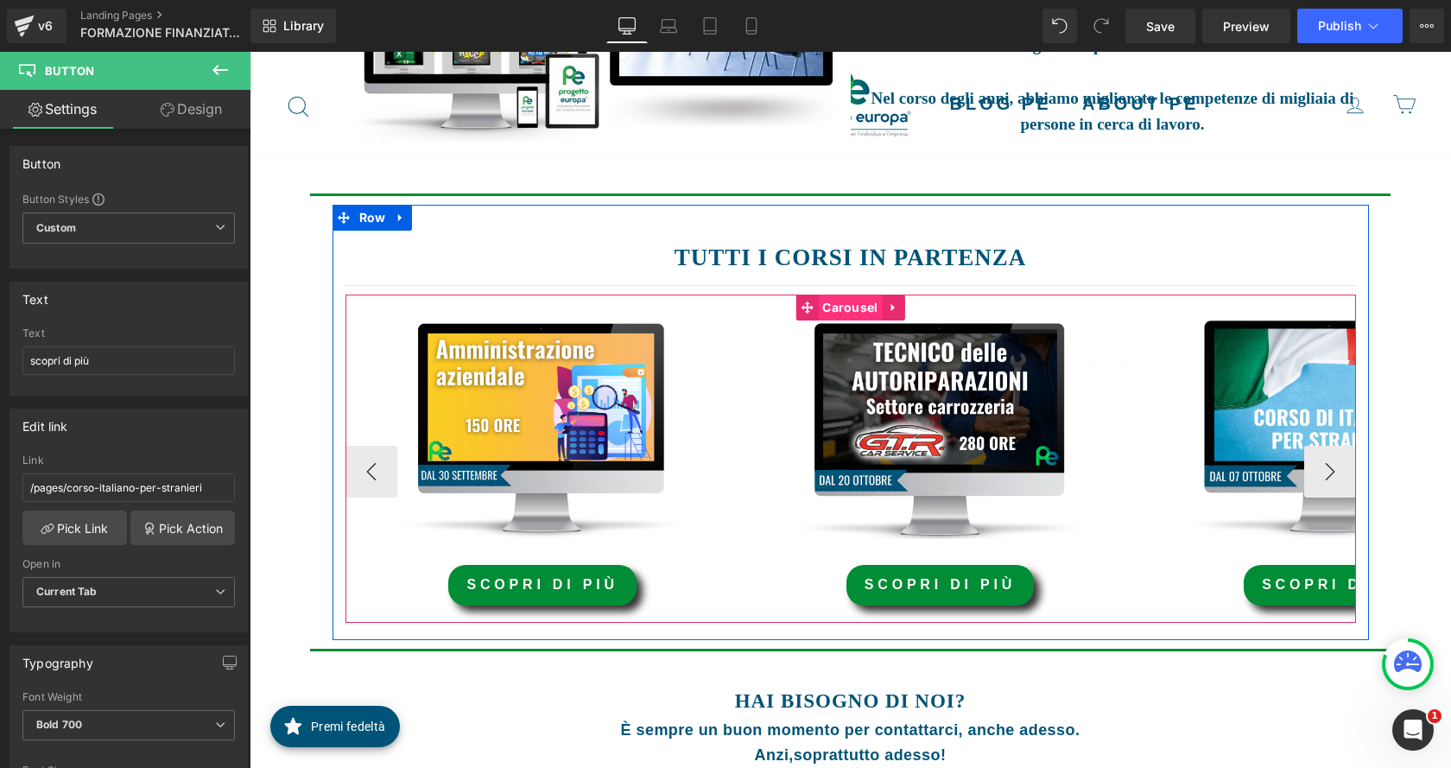
click at [831, 305] on span "Carousel" at bounding box center [850, 307] width 64 height 26
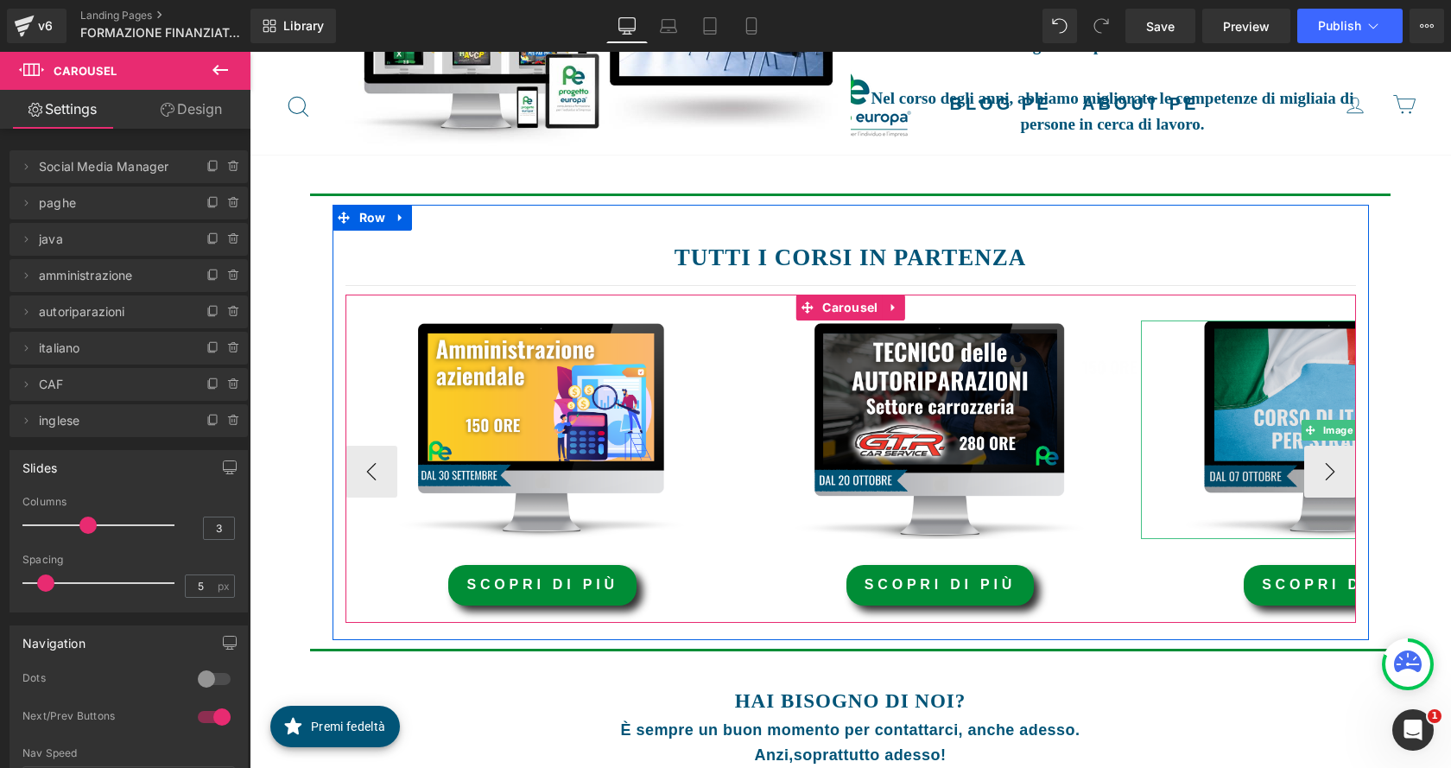
click at [1297, 395] on img at bounding box center [1337, 429] width 393 height 218
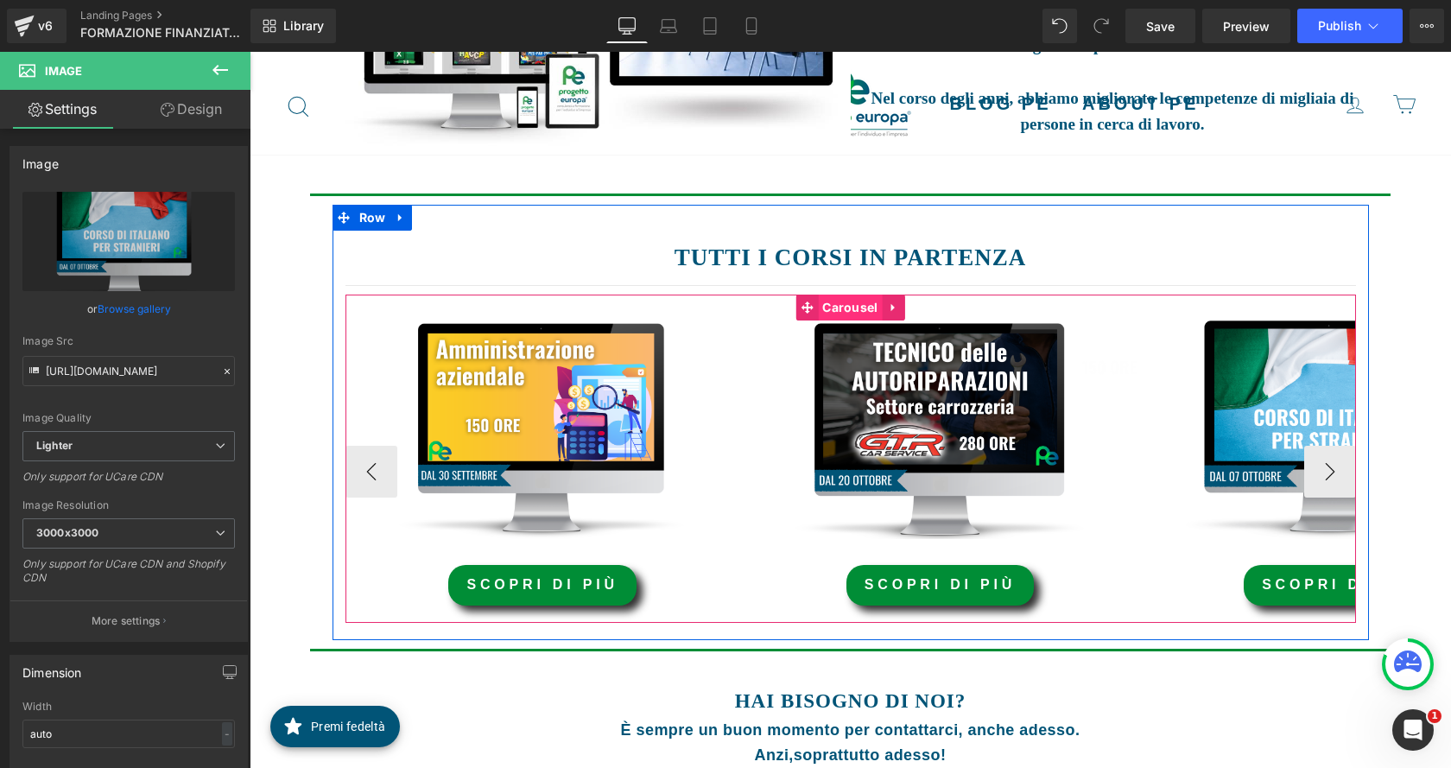
click at [838, 308] on span "Carousel" at bounding box center [850, 307] width 64 height 26
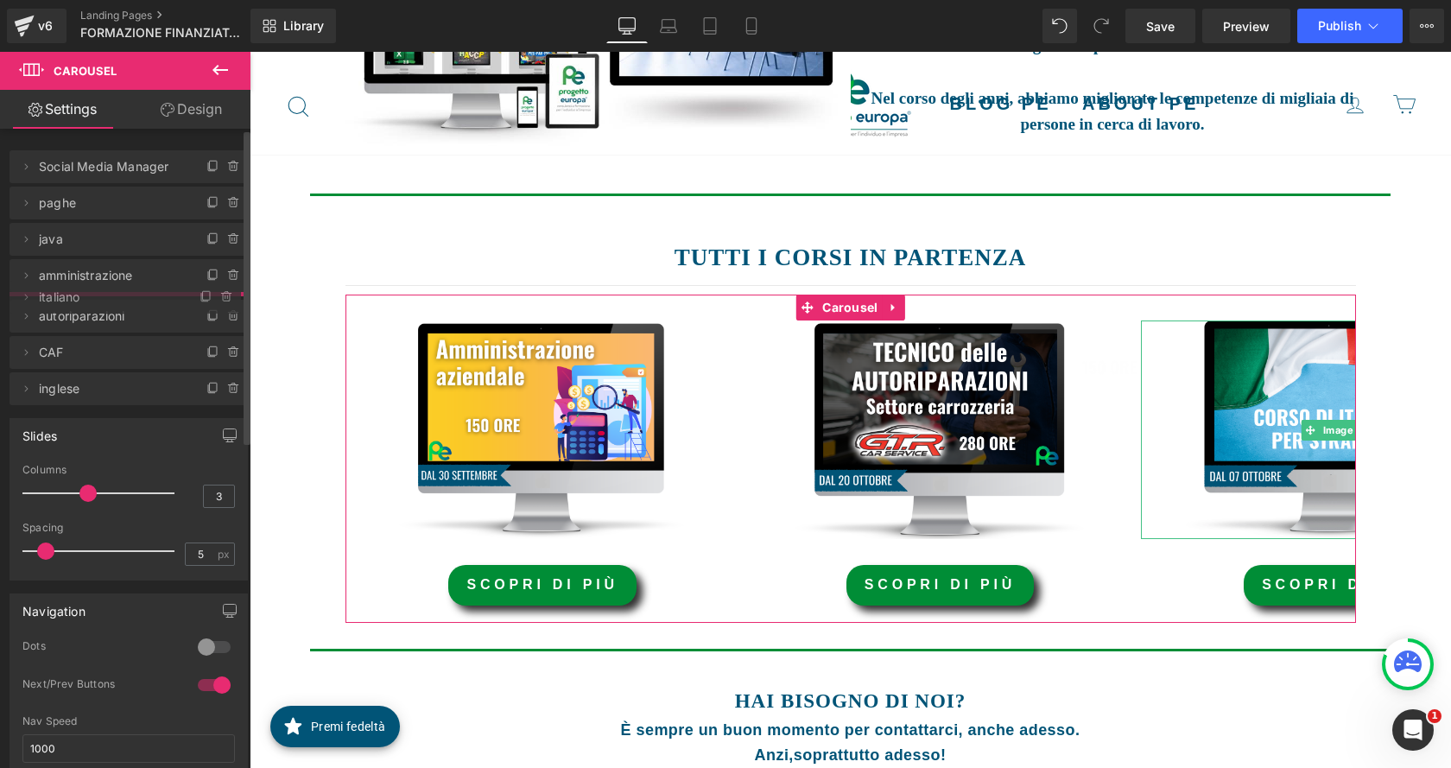
drag, startPoint x: 70, startPoint y: 351, endPoint x: 76, endPoint y: 301, distance: 51.3
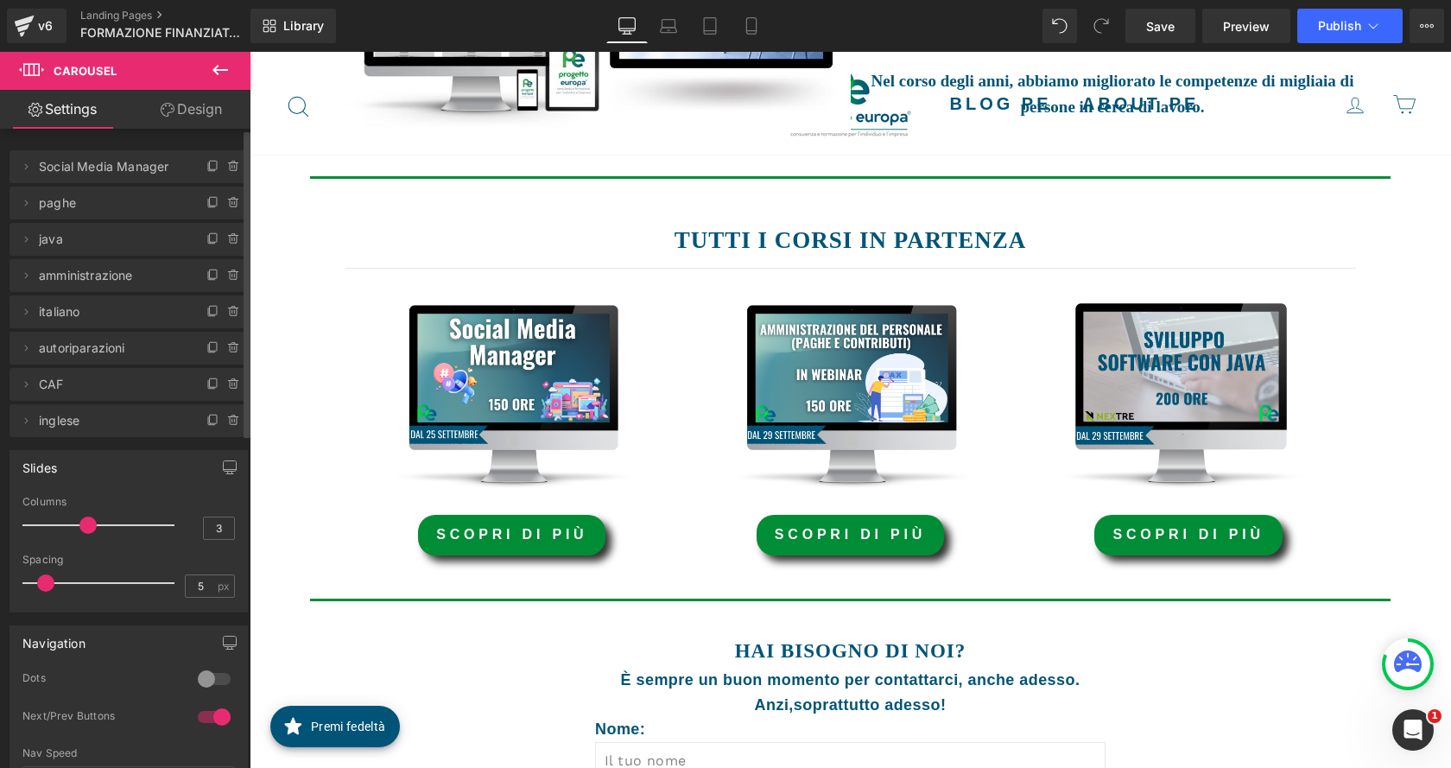
scroll to position [501, 0]
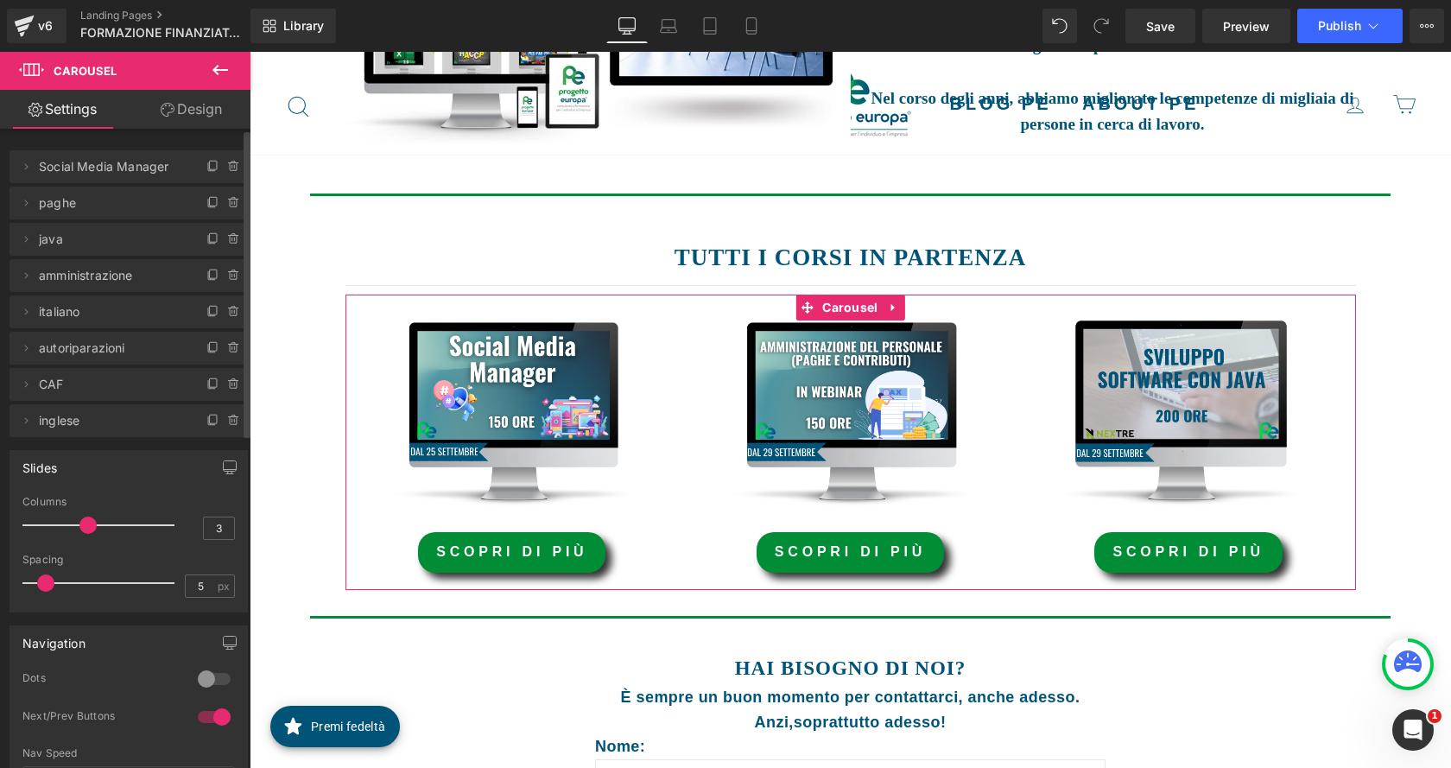
click at [86, 384] on span "CAF" at bounding box center [111, 384] width 145 height 33
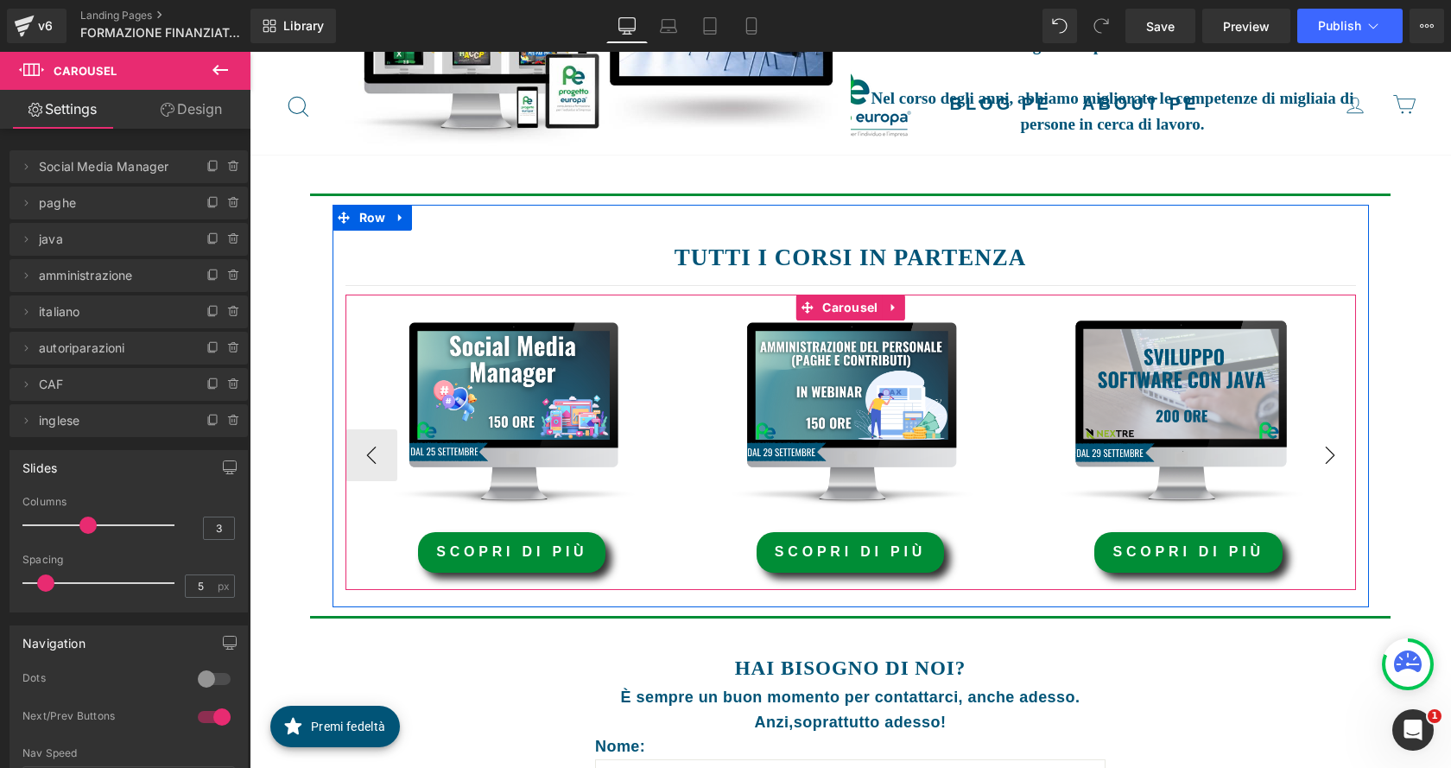
click at [1319, 447] on button "›" at bounding box center [1330, 455] width 52 height 52
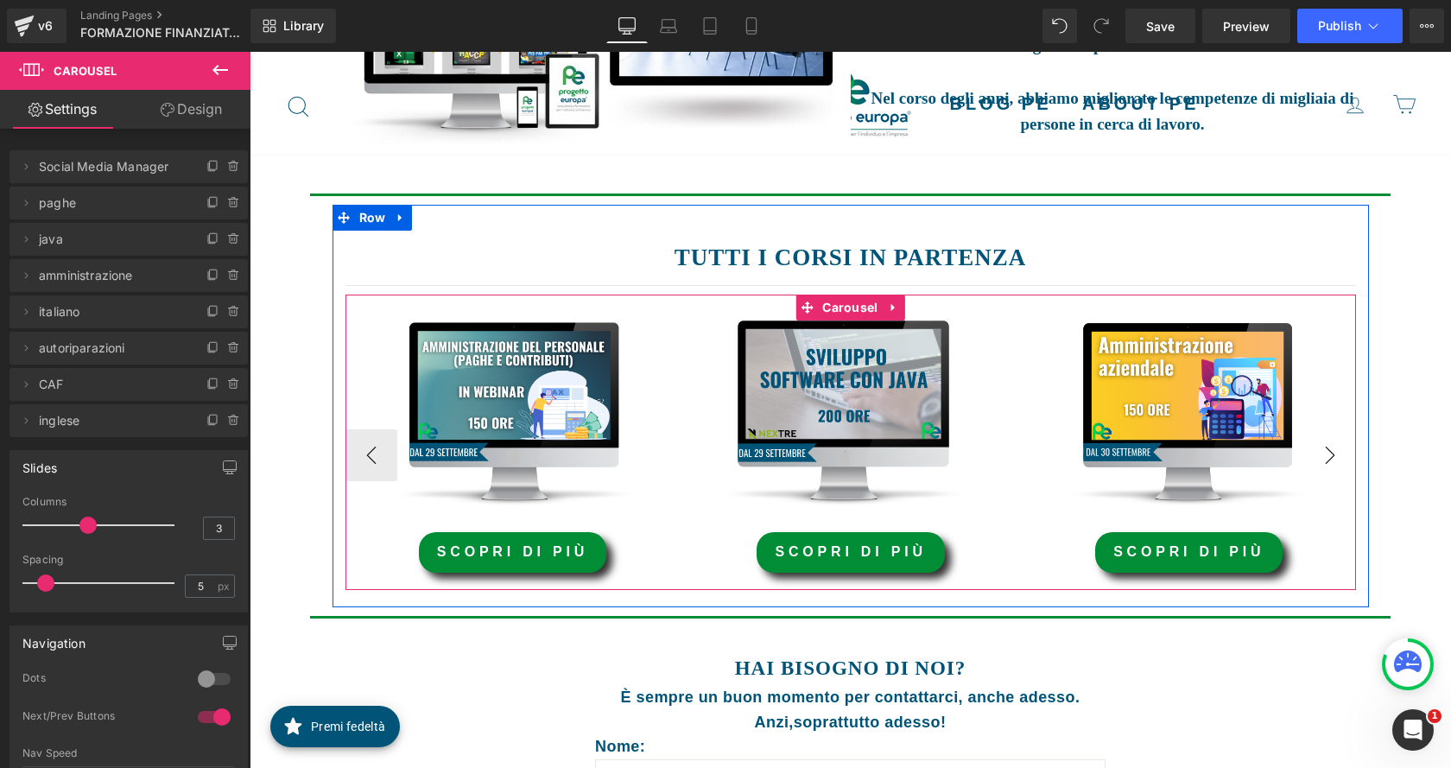
click at [1319, 447] on button "›" at bounding box center [1330, 455] width 52 height 52
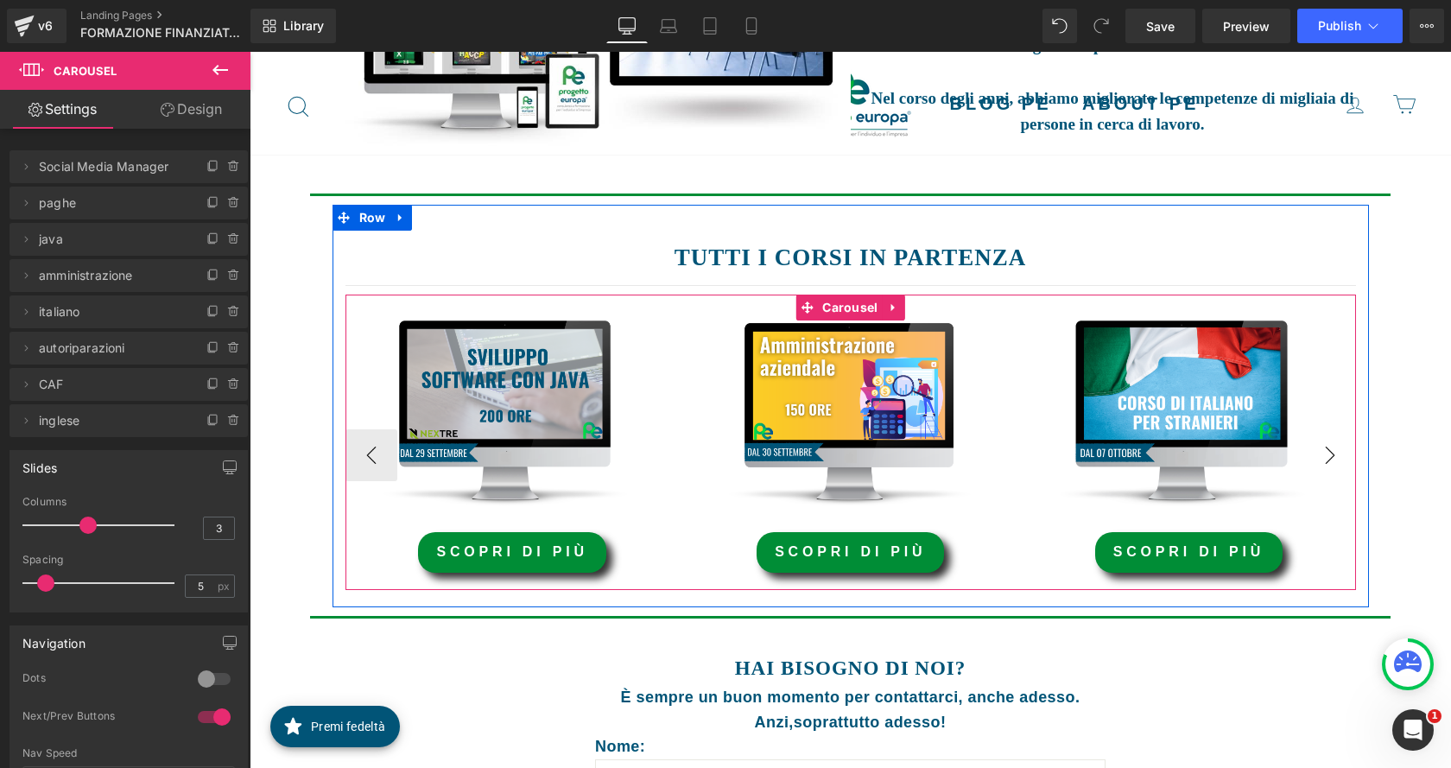
click at [1317, 449] on button "›" at bounding box center [1330, 455] width 52 height 52
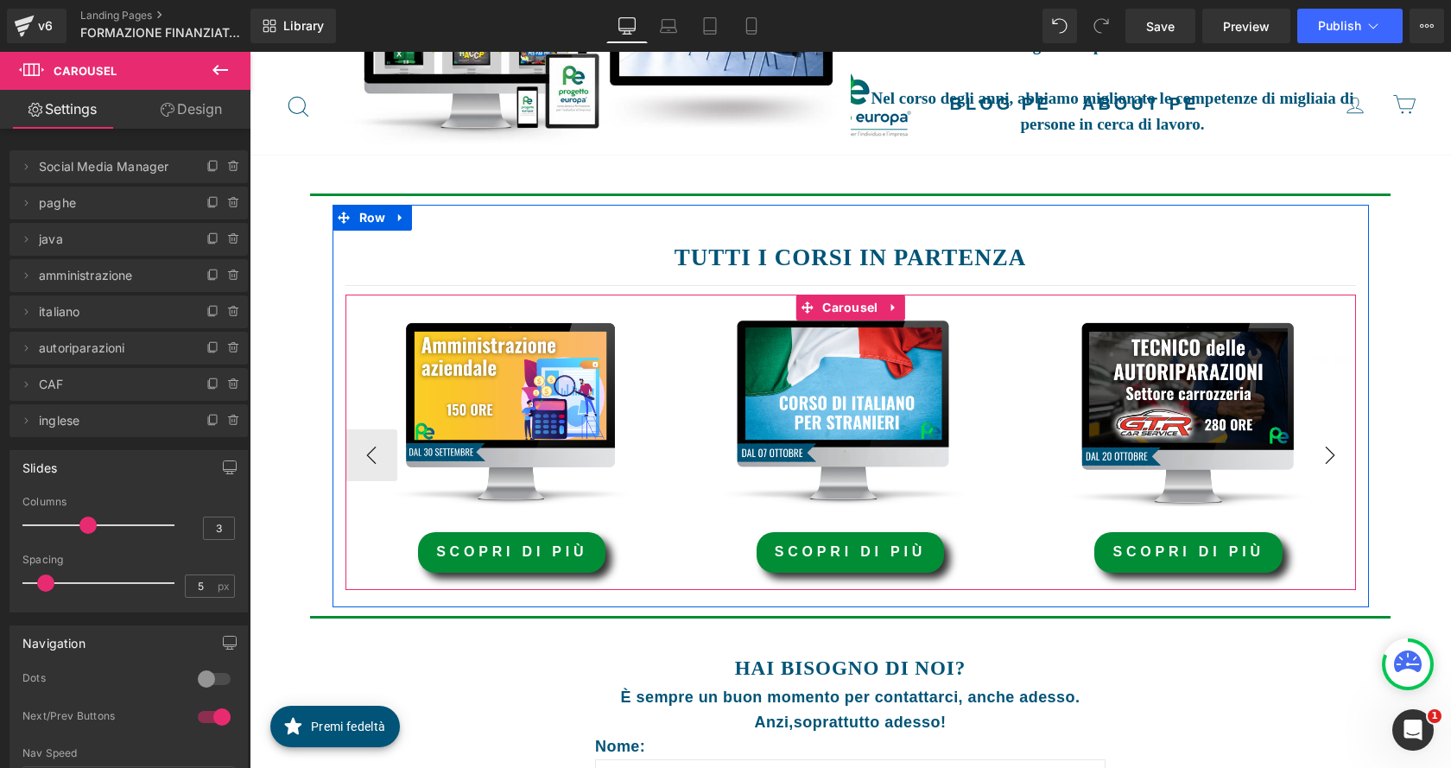
click at [1314, 448] on button "›" at bounding box center [1330, 455] width 52 height 52
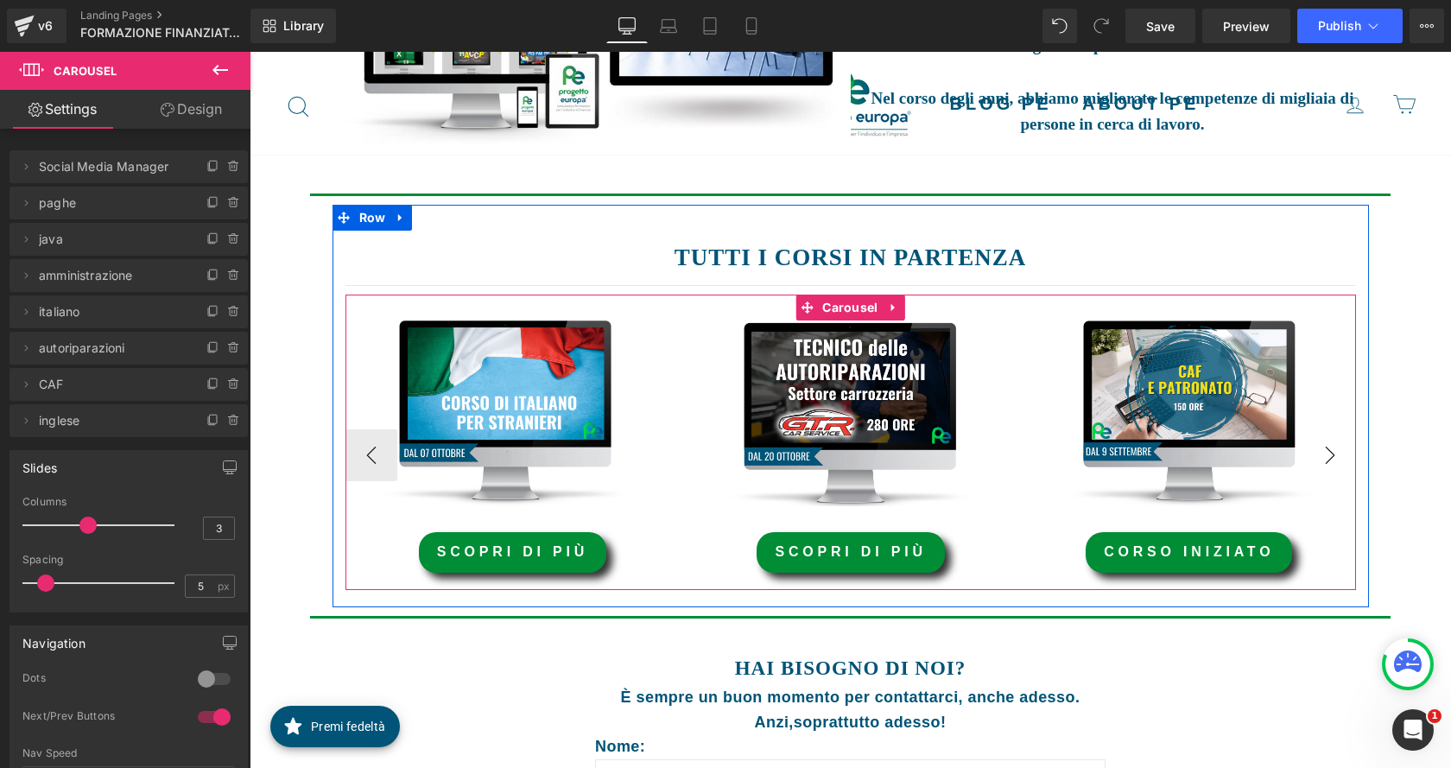
click at [1314, 448] on button "›" at bounding box center [1330, 455] width 52 height 52
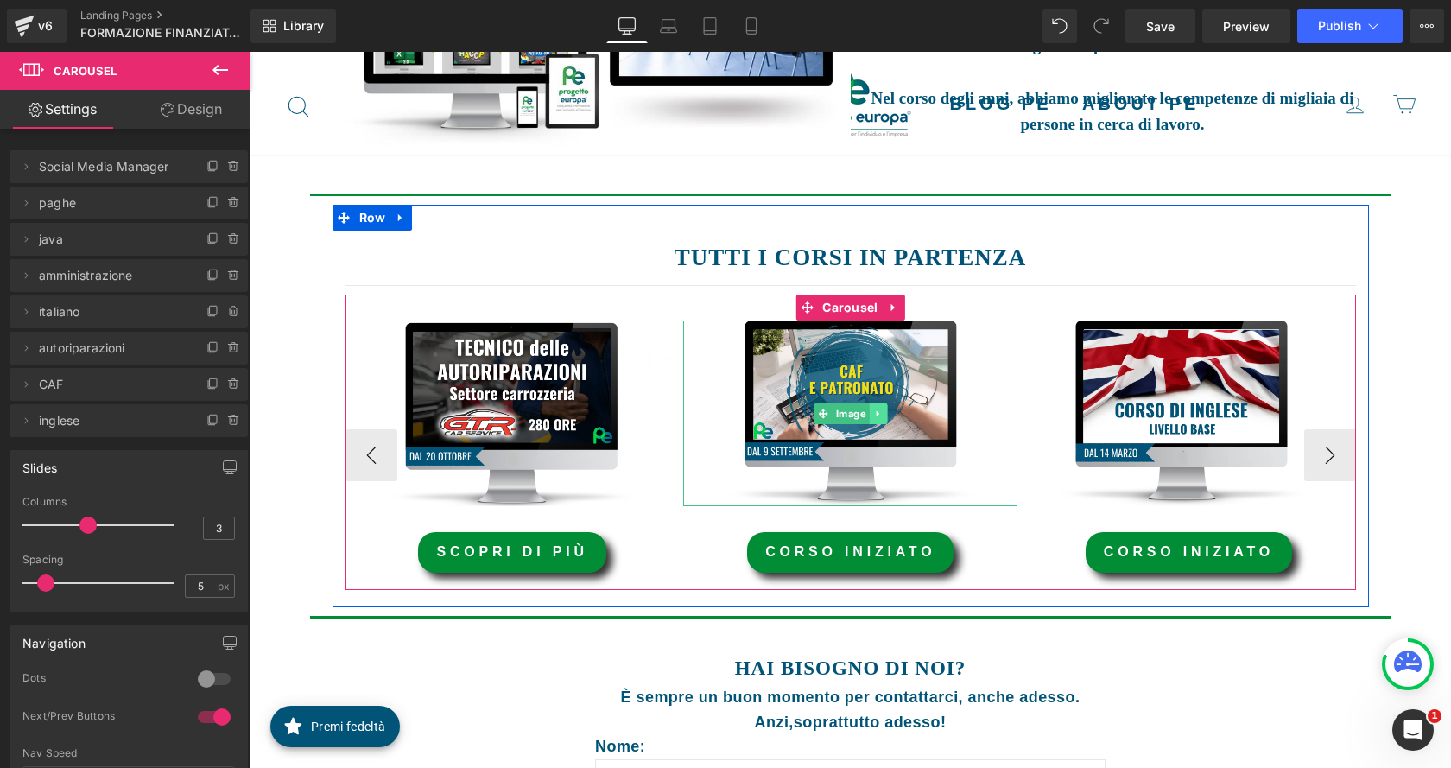
click at [876, 414] on icon at bounding box center [877, 413] width 3 height 6
click at [865, 414] on icon at bounding box center [868, 413] width 9 height 10
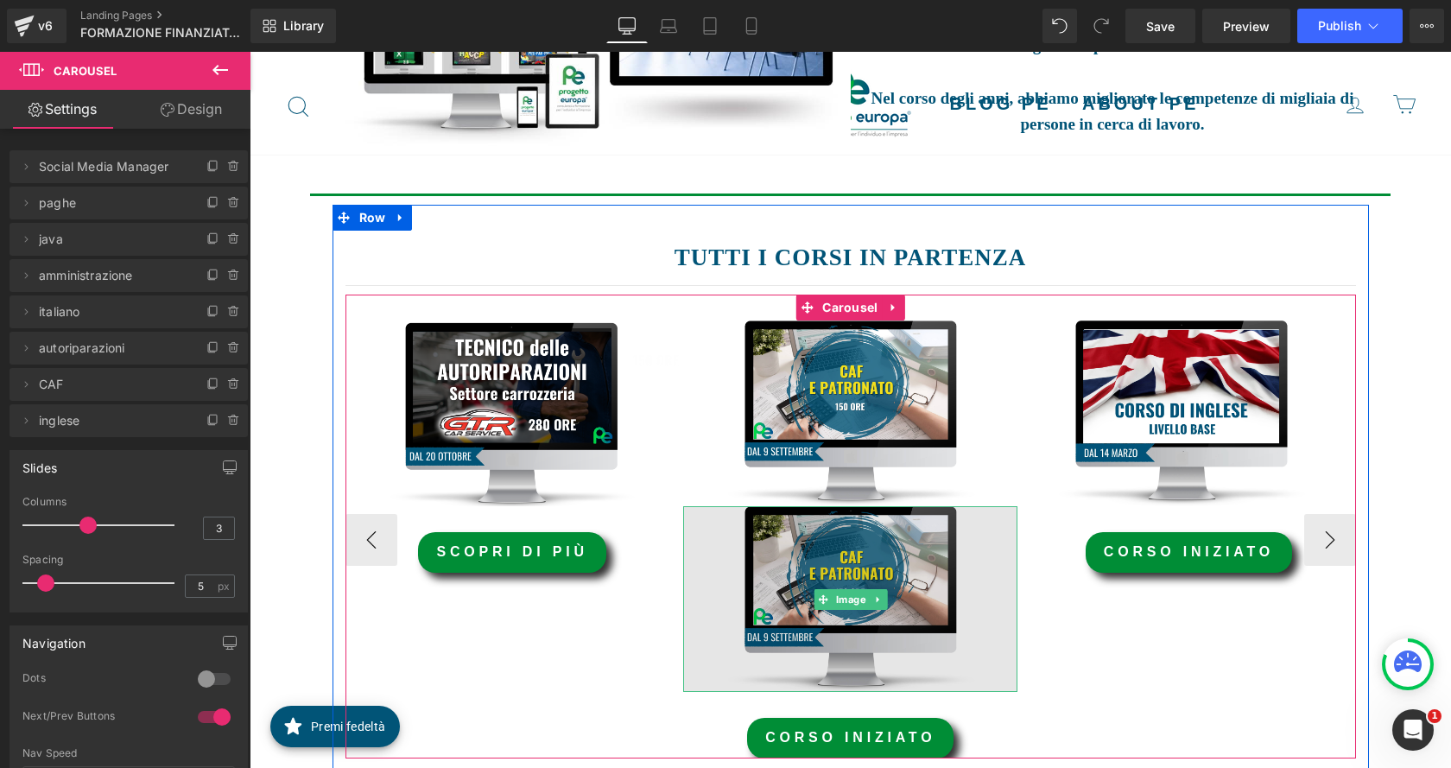
click at [875, 583] on img at bounding box center [850, 599] width 334 height 186
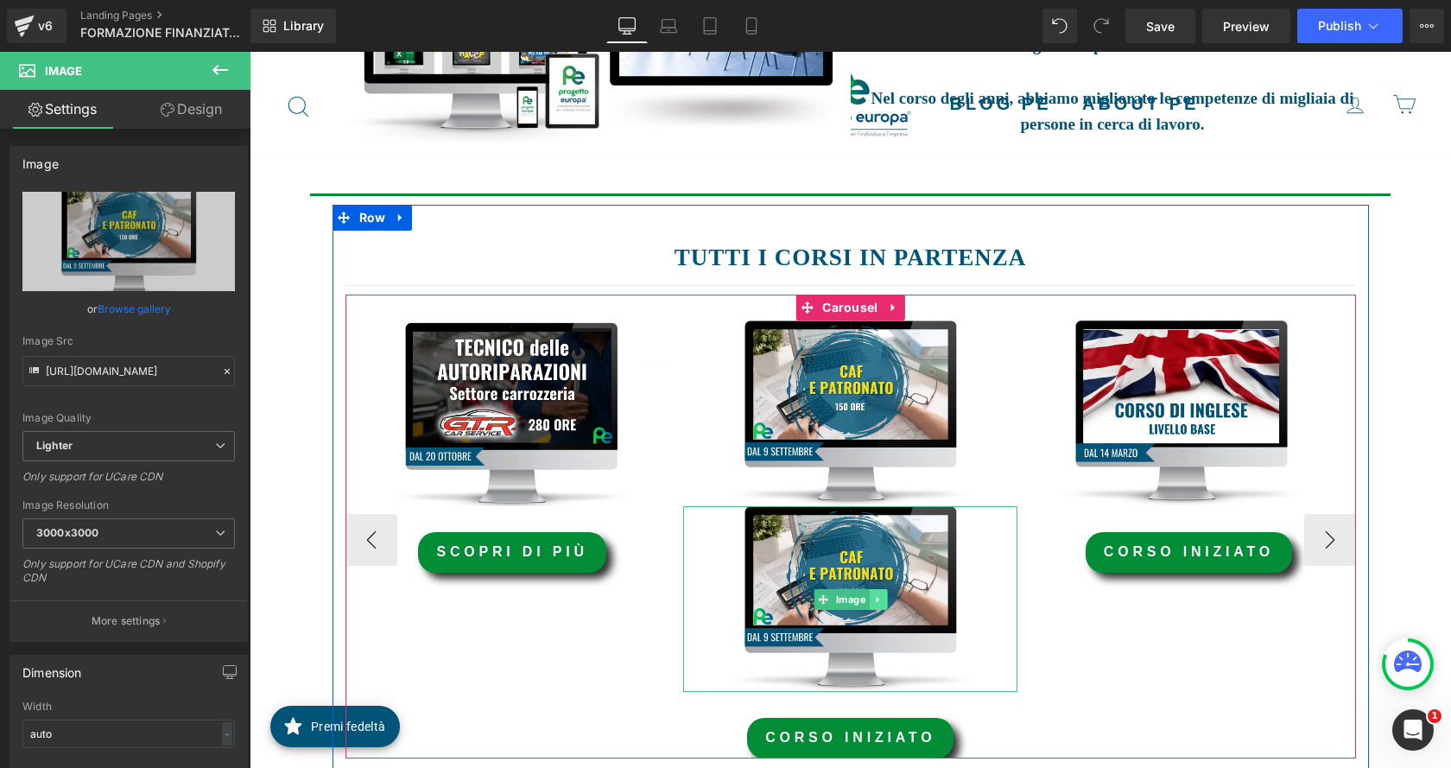
click at [875, 600] on icon at bounding box center [877, 599] width 9 height 10
click at [882, 601] on icon at bounding box center [886, 599] width 9 height 10
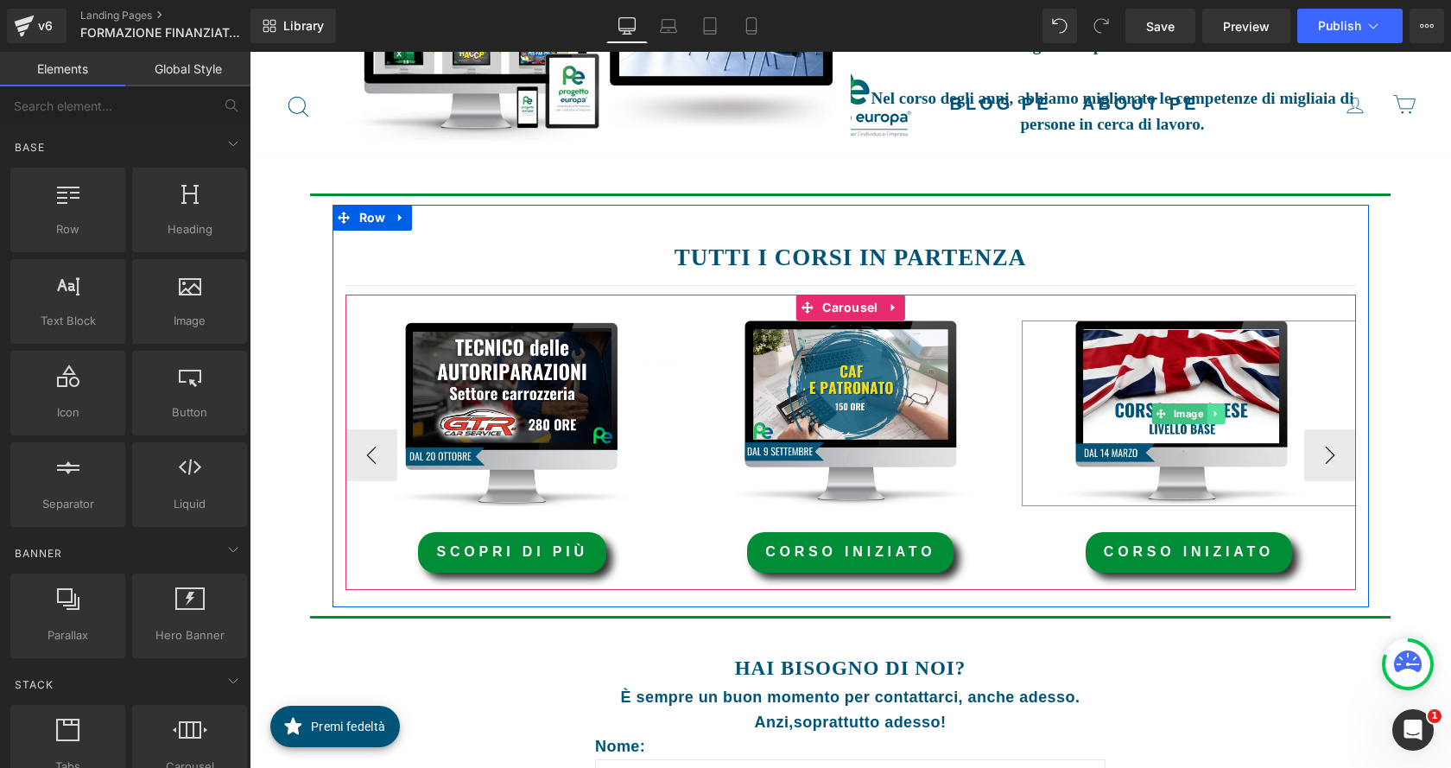
click at [1218, 414] on link at bounding box center [1216, 413] width 18 height 21
click at [1204, 414] on icon at bounding box center [1206, 413] width 9 height 10
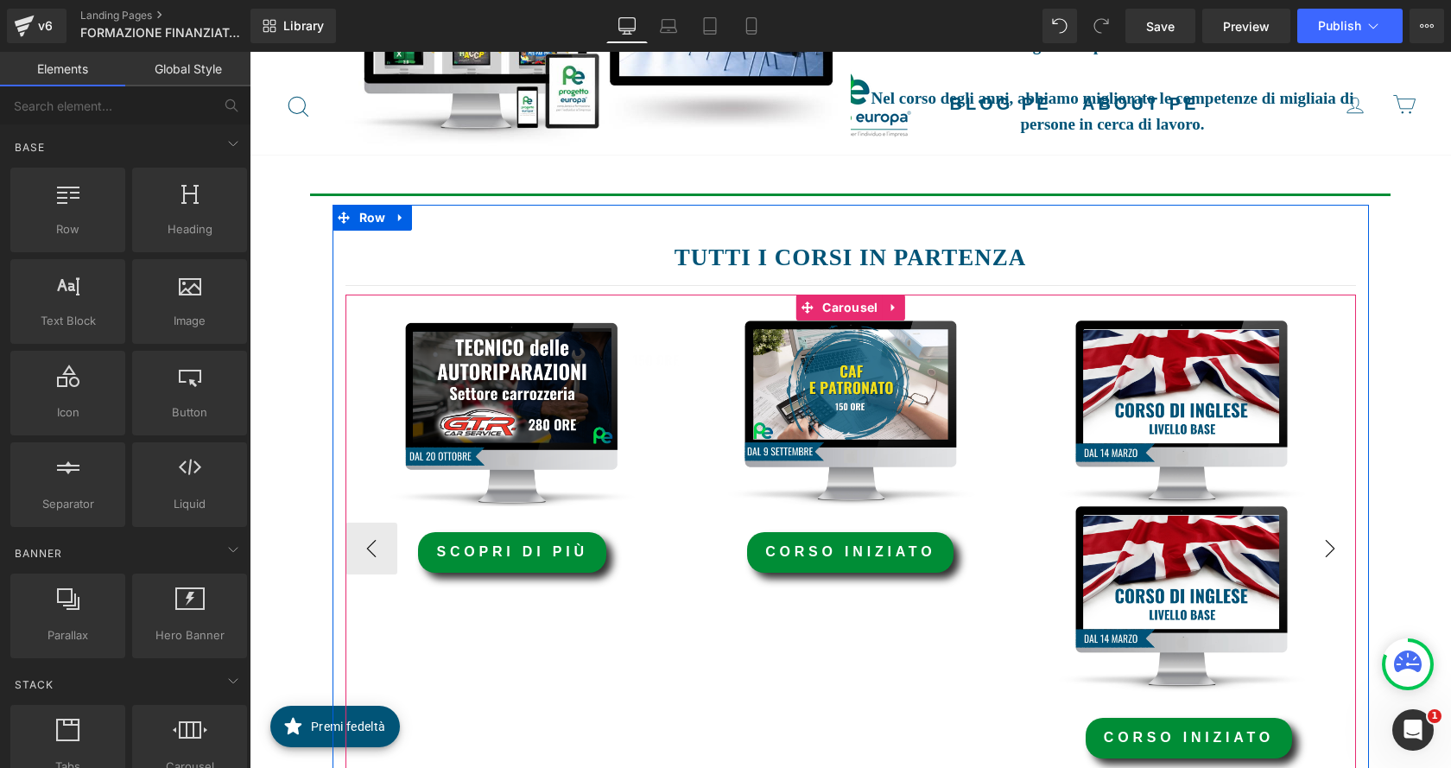
click at [1315, 560] on button "›" at bounding box center [1330, 548] width 52 height 52
click at [1213, 599] on icon at bounding box center [1216, 599] width 9 height 10
click at [1220, 599] on icon at bounding box center [1224, 599] width 9 height 10
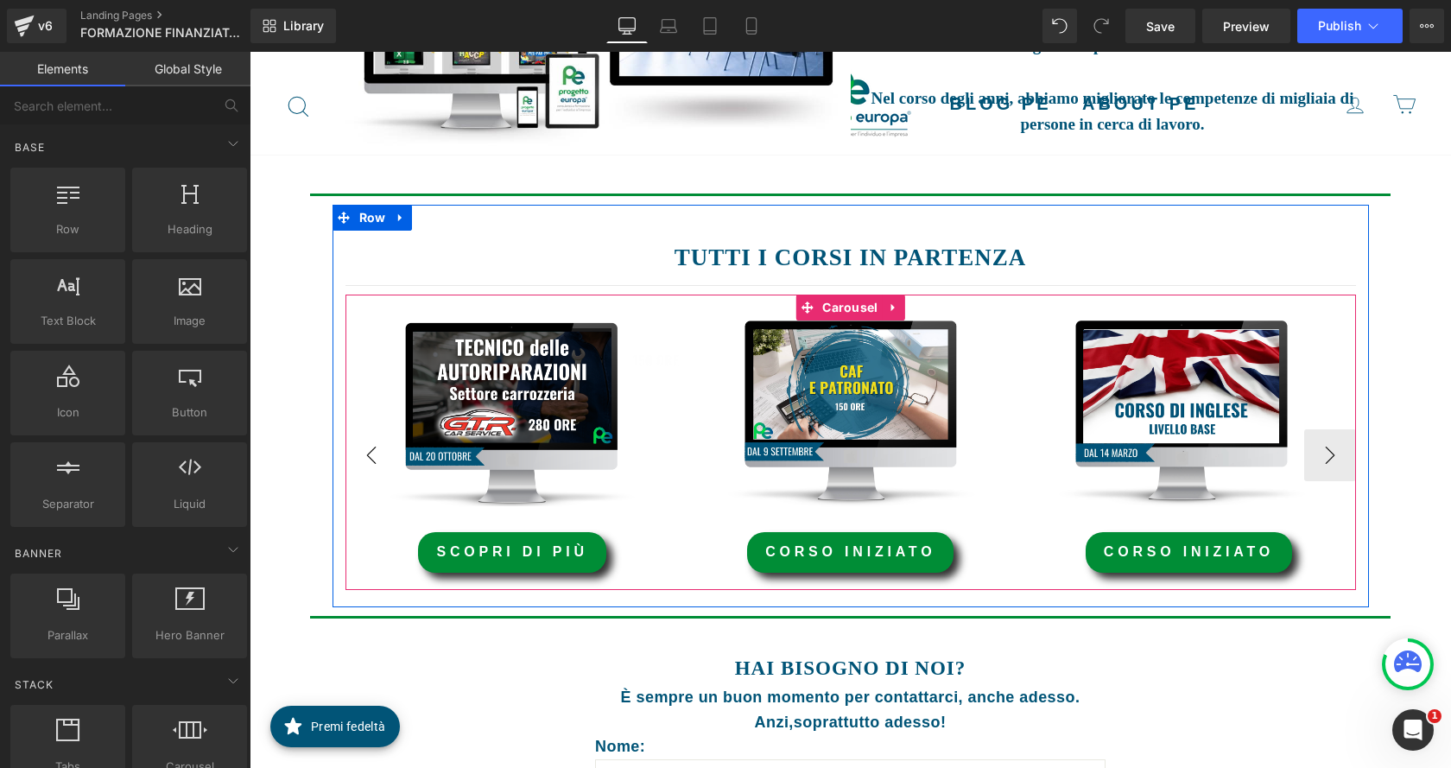
click at [350, 465] on button "‹" at bounding box center [371, 455] width 52 height 52
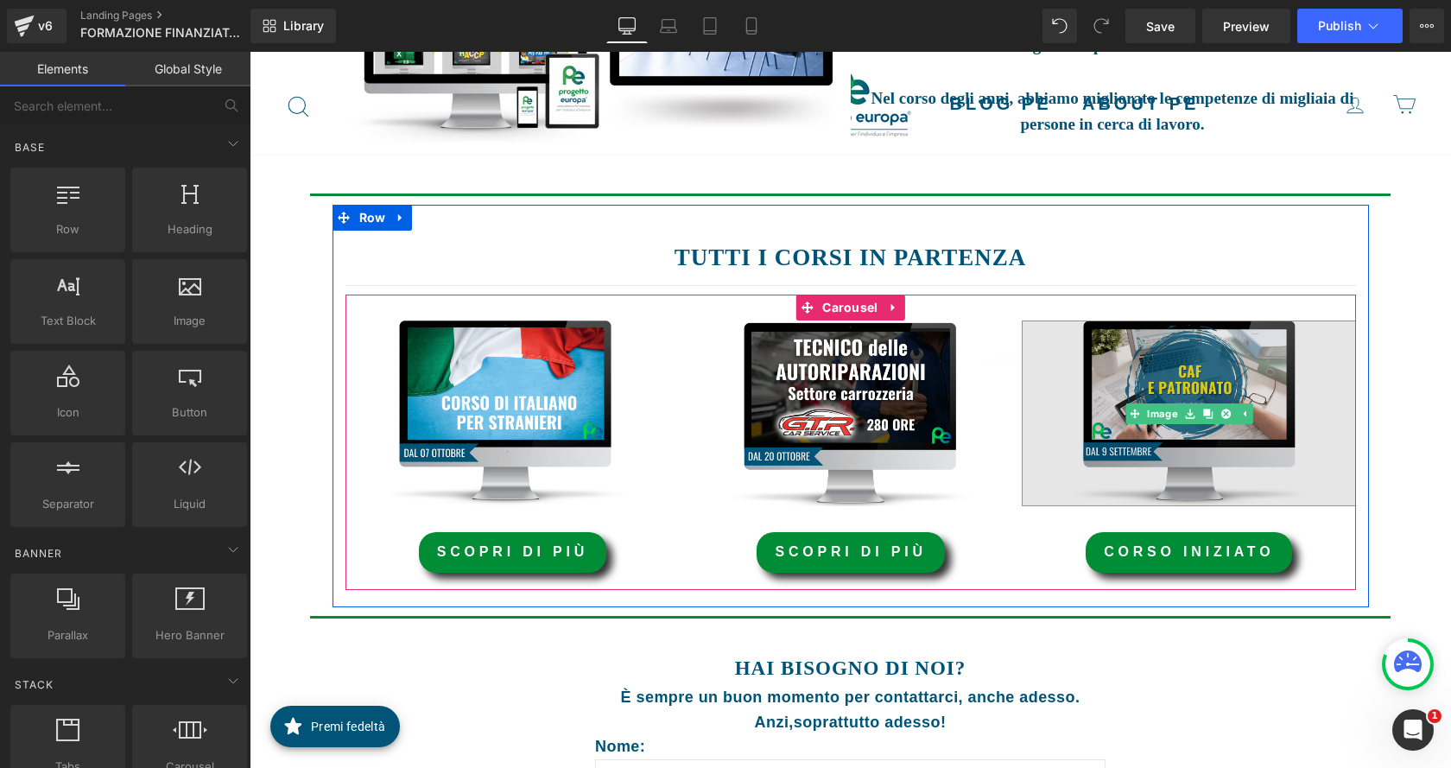
click at [1156, 397] on img at bounding box center [1189, 413] width 334 height 186
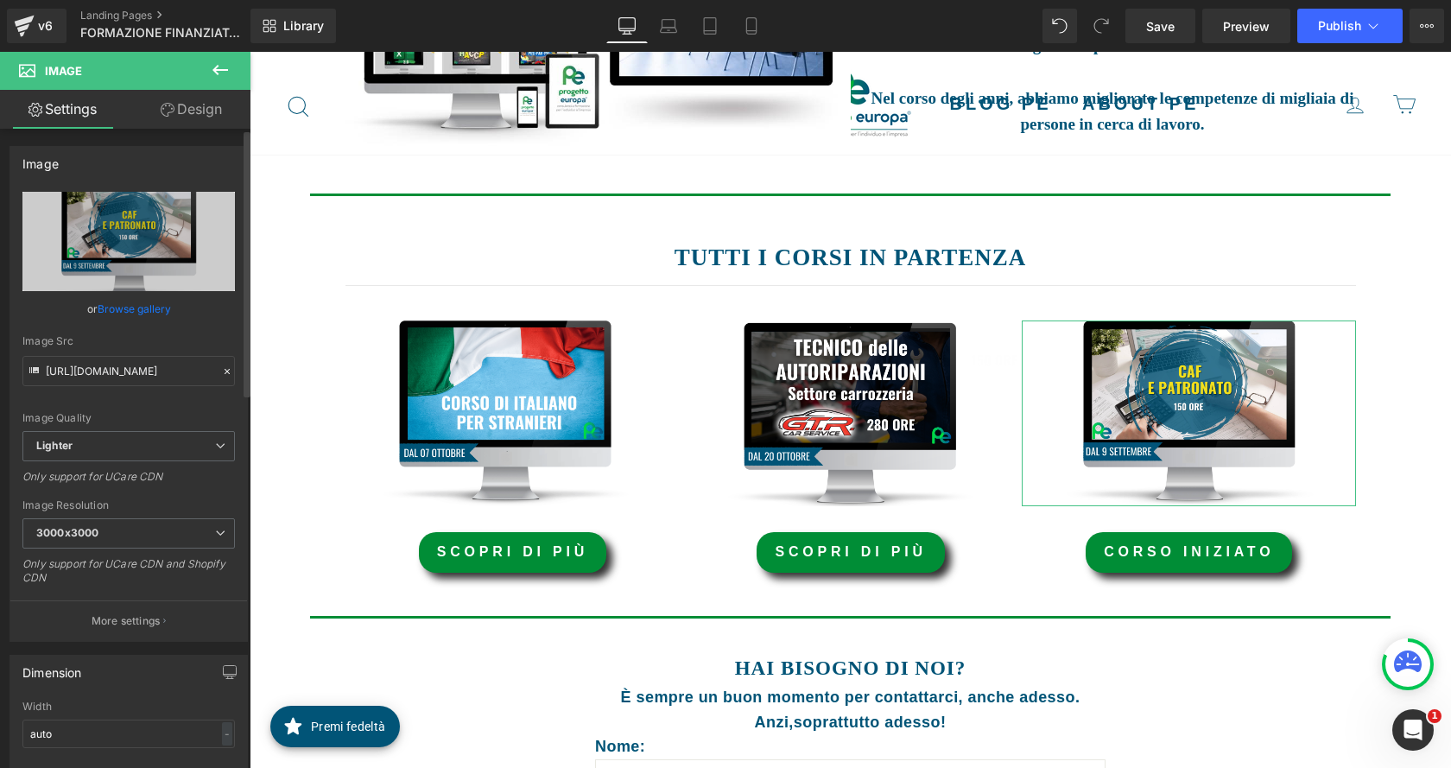
click at [119, 308] on link "Browse gallery" at bounding box center [134, 309] width 73 height 30
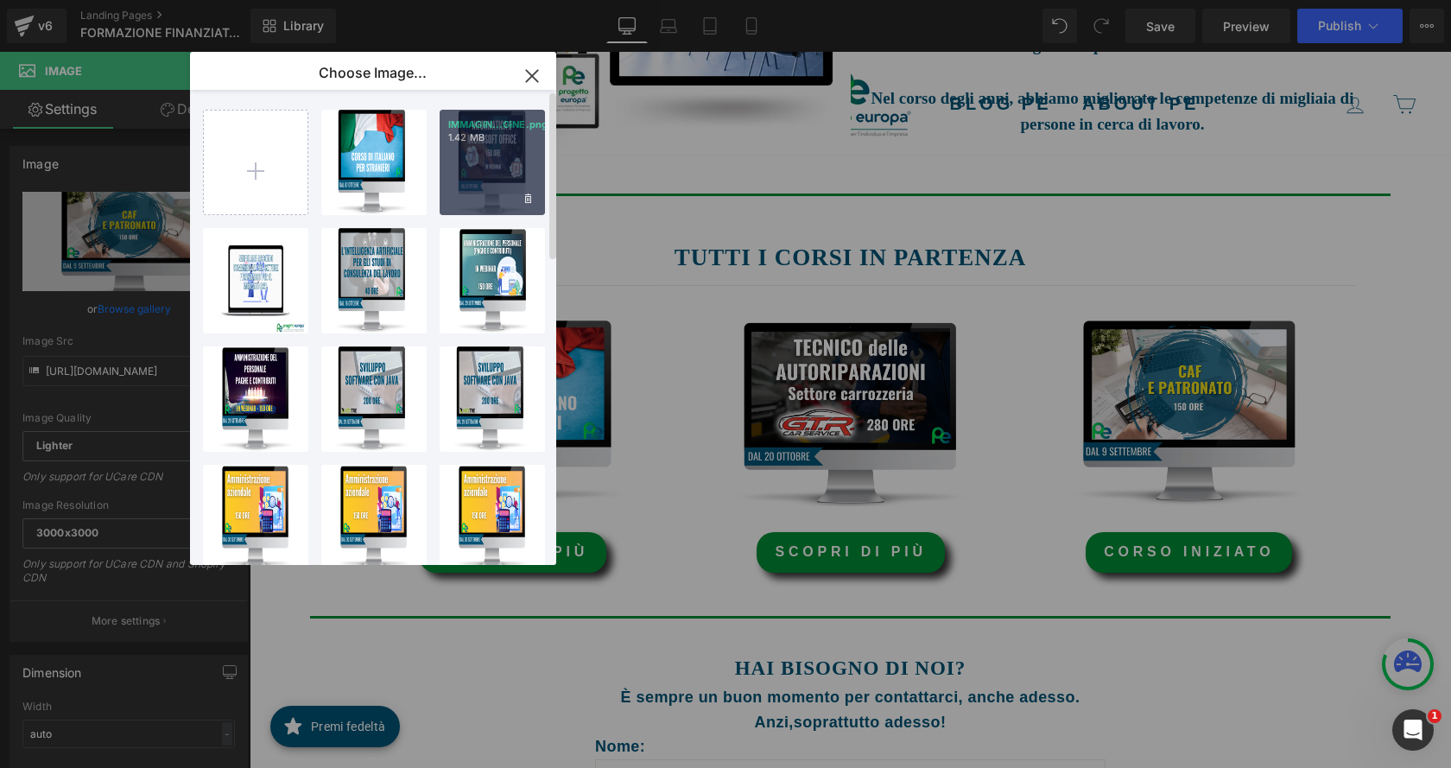
click at [472, 152] on div "IMMAGIN...GINE.png 1.42 MB" at bounding box center [492, 162] width 105 height 105
type input "[URL][DOMAIN_NAME]"
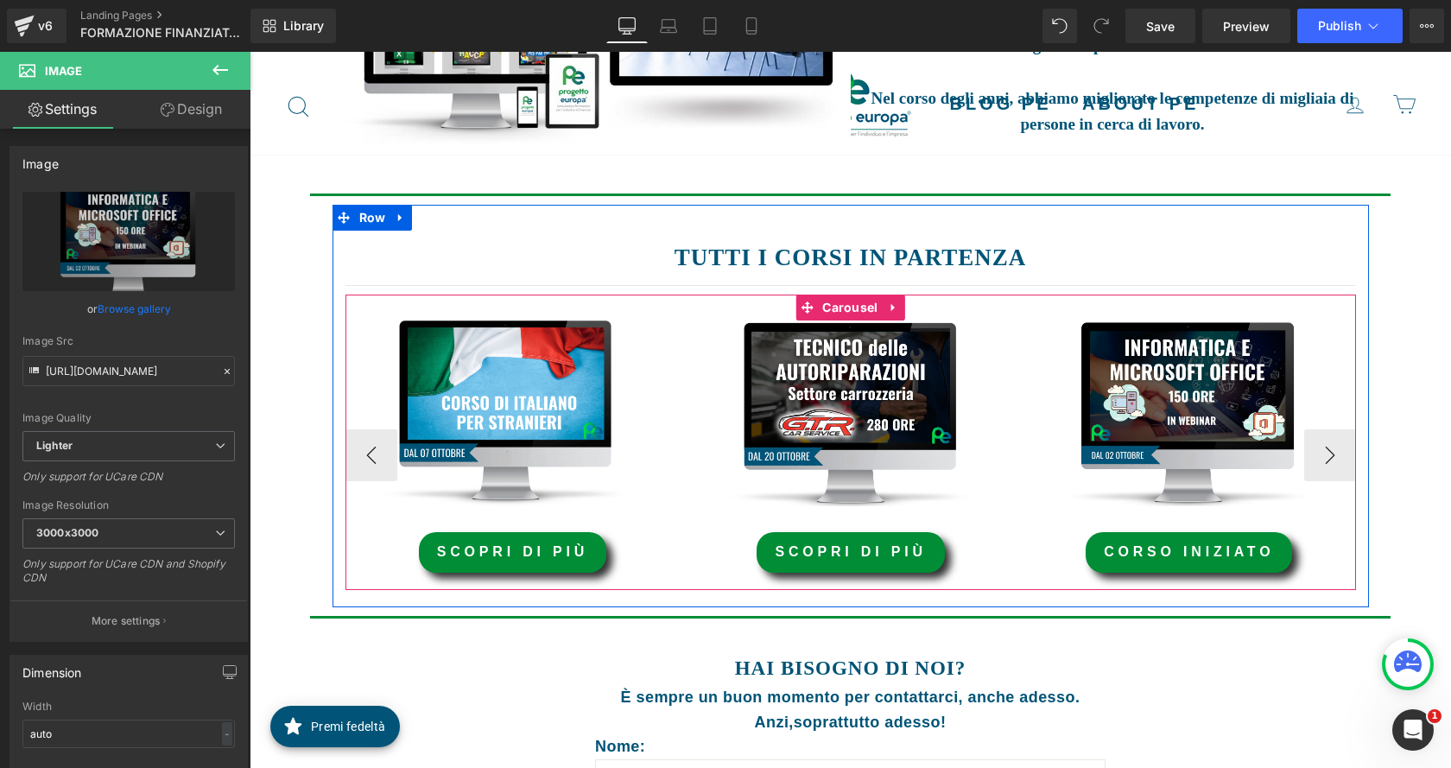
click at [1135, 553] on link "corso iniziato" at bounding box center [1188, 552] width 206 height 41
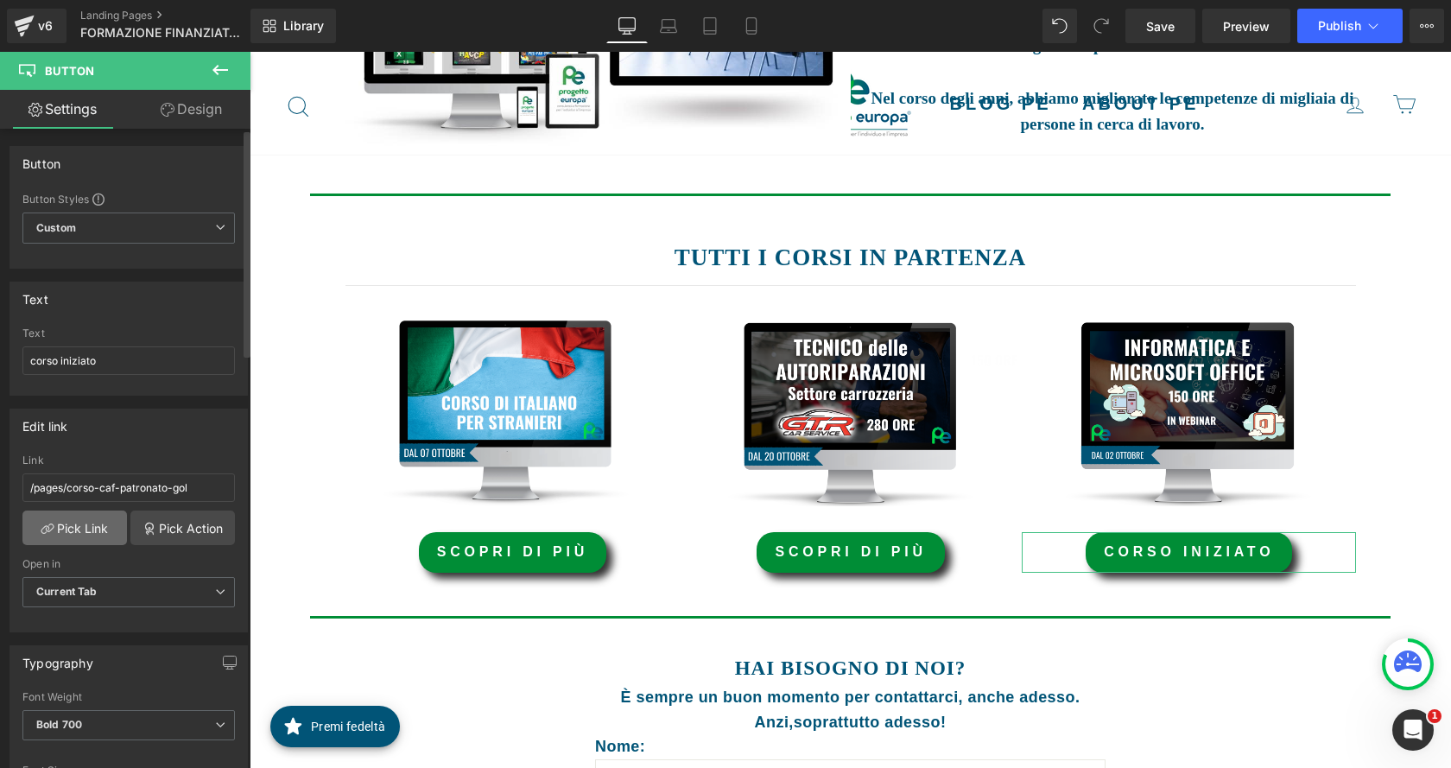
click at [63, 516] on link "Pick Link" at bounding box center [74, 527] width 104 height 35
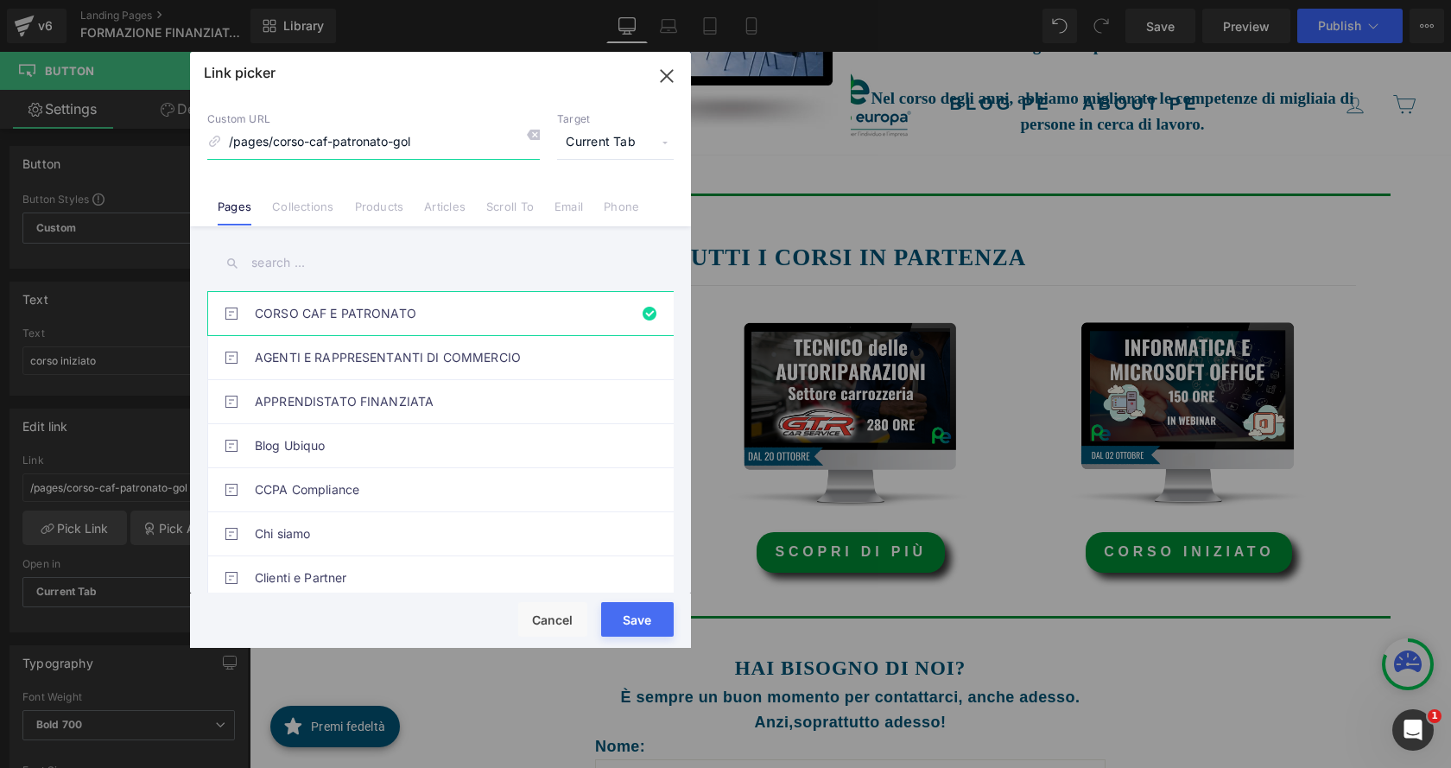
drag, startPoint x: 432, startPoint y: 140, endPoint x: 201, endPoint y: 151, distance: 230.8
click at [201, 151] on div "Custom URL /pages/corso-caf-patronato-gol Target Current Tab Current Tab New Ta…" at bounding box center [440, 160] width 501 height 131
type input "i"
click at [256, 269] on input "text" at bounding box center [440, 263] width 466 height 39
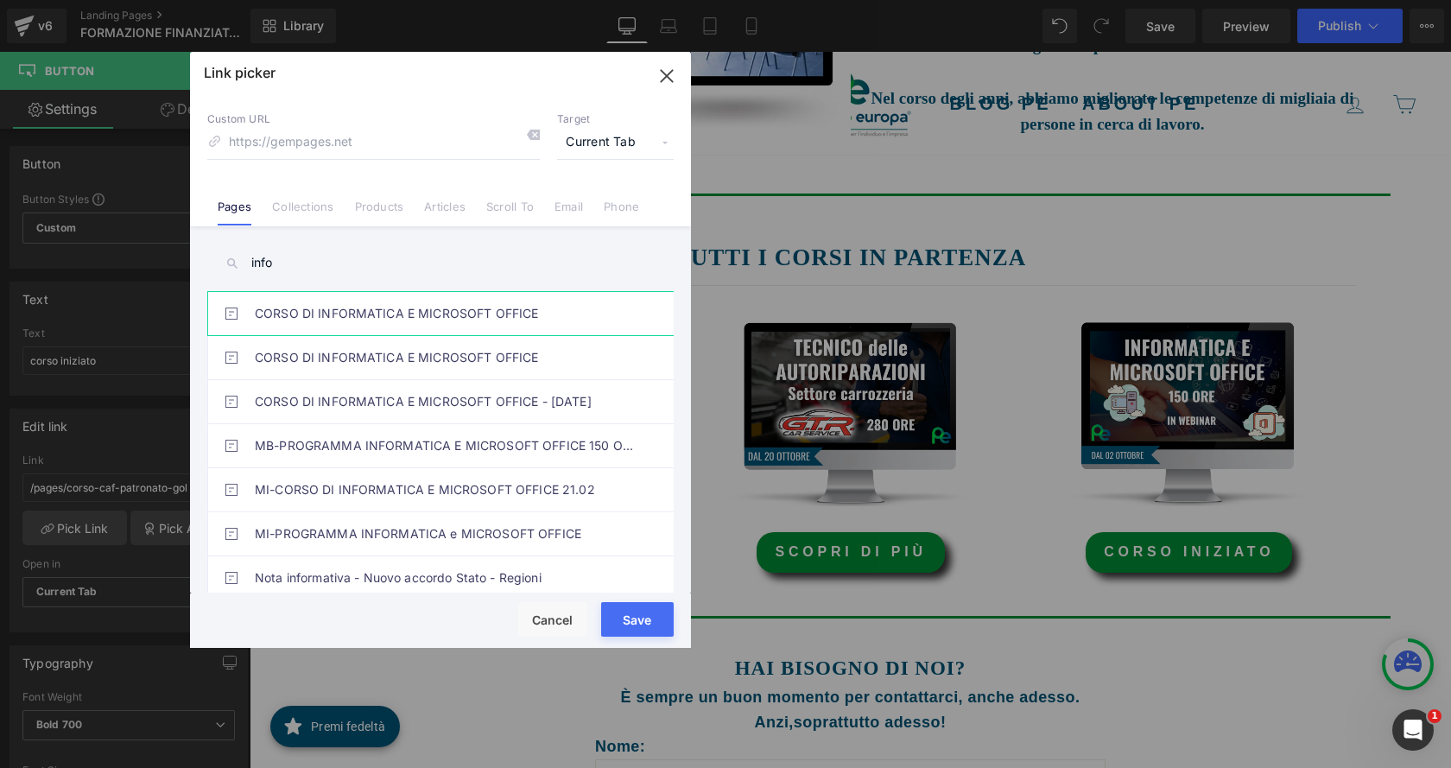
type input "info"
click at [424, 312] on link "CORSO DI INFORMATICA E MICROSOFT OFFICE" at bounding box center [445, 313] width 380 height 43
type input "/pages/corso-di-informatica-microsoft-office"
click at [640, 618] on button "Save" at bounding box center [637, 619] width 73 height 35
type input "/pages/corso-di-informatica-microsoft-office"
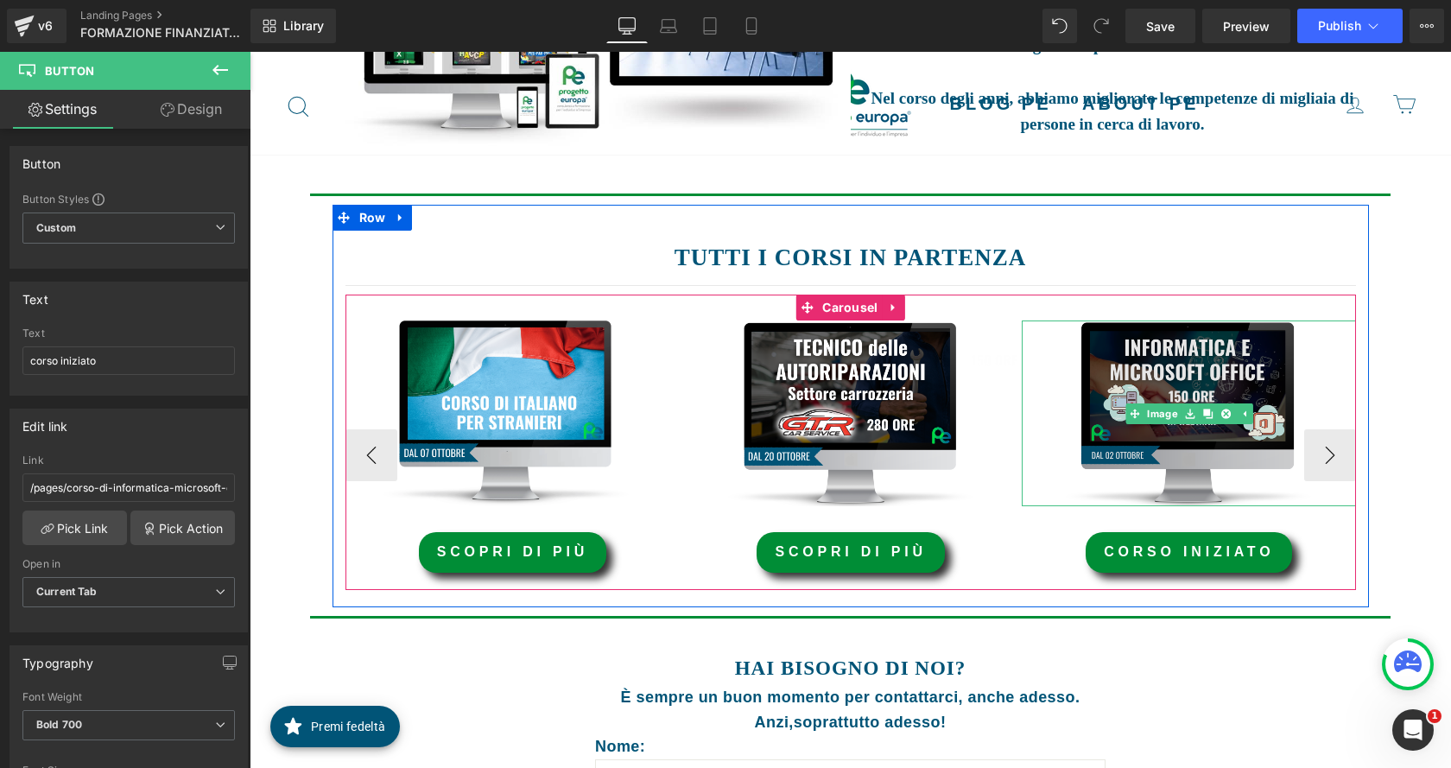
click at [1119, 355] on img at bounding box center [1189, 413] width 334 height 186
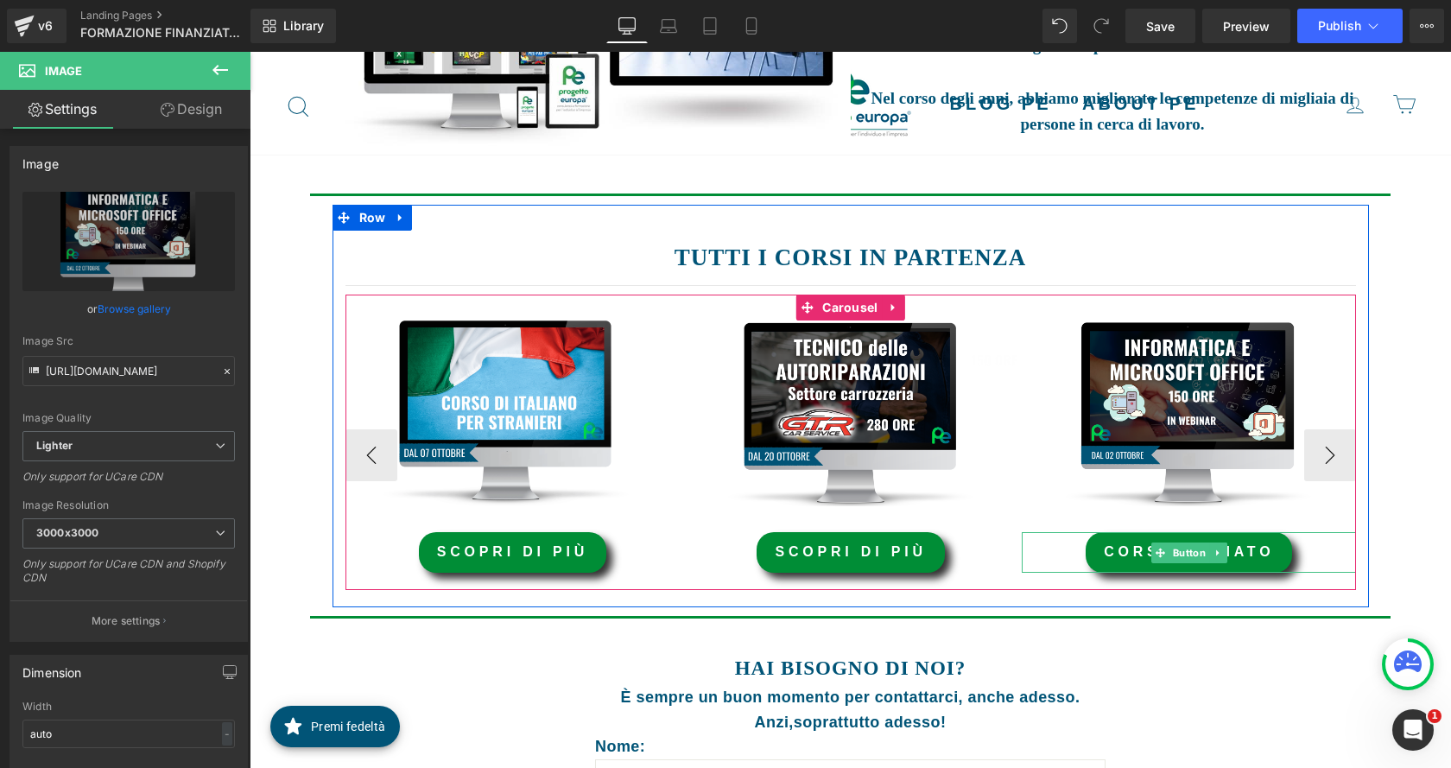
click at [1120, 546] on link "corso iniziato" at bounding box center [1188, 552] width 206 height 41
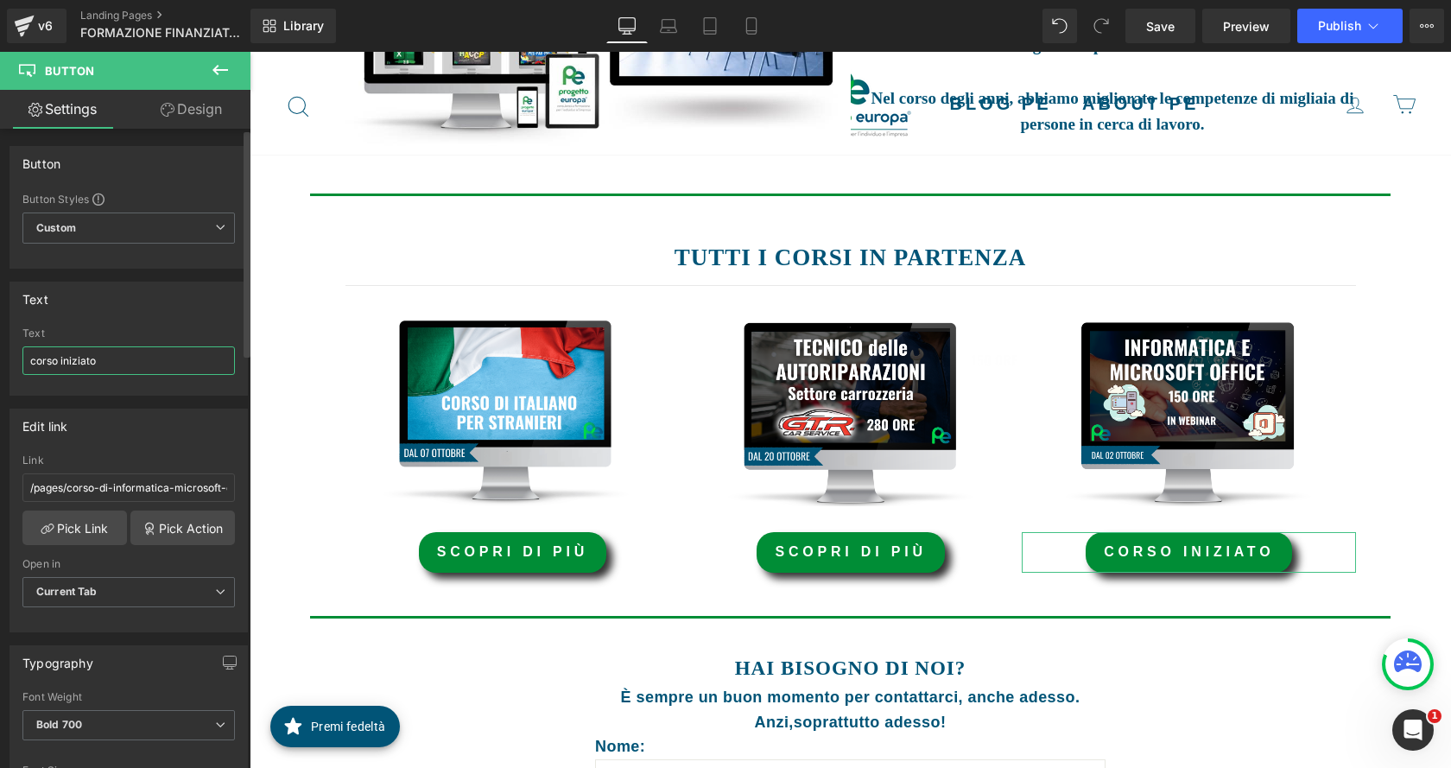
drag, startPoint x: 108, startPoint y: 363, endPoint x: 0, endPoint y: 364, distance: 108.0
click at [0, 364] on div "Text corso iniziato Text corso iniziato" at bounding box center [129, 332] width 258 height 127
type input "scopri di più"
click at [1397, 321] on div "FORMAZIONE FINANZIATA Heading PRIVATI Heading Hero Banner Row FORMAZIONE FINANZ…" at bounding box center [850, 572] width 1201 height 1665
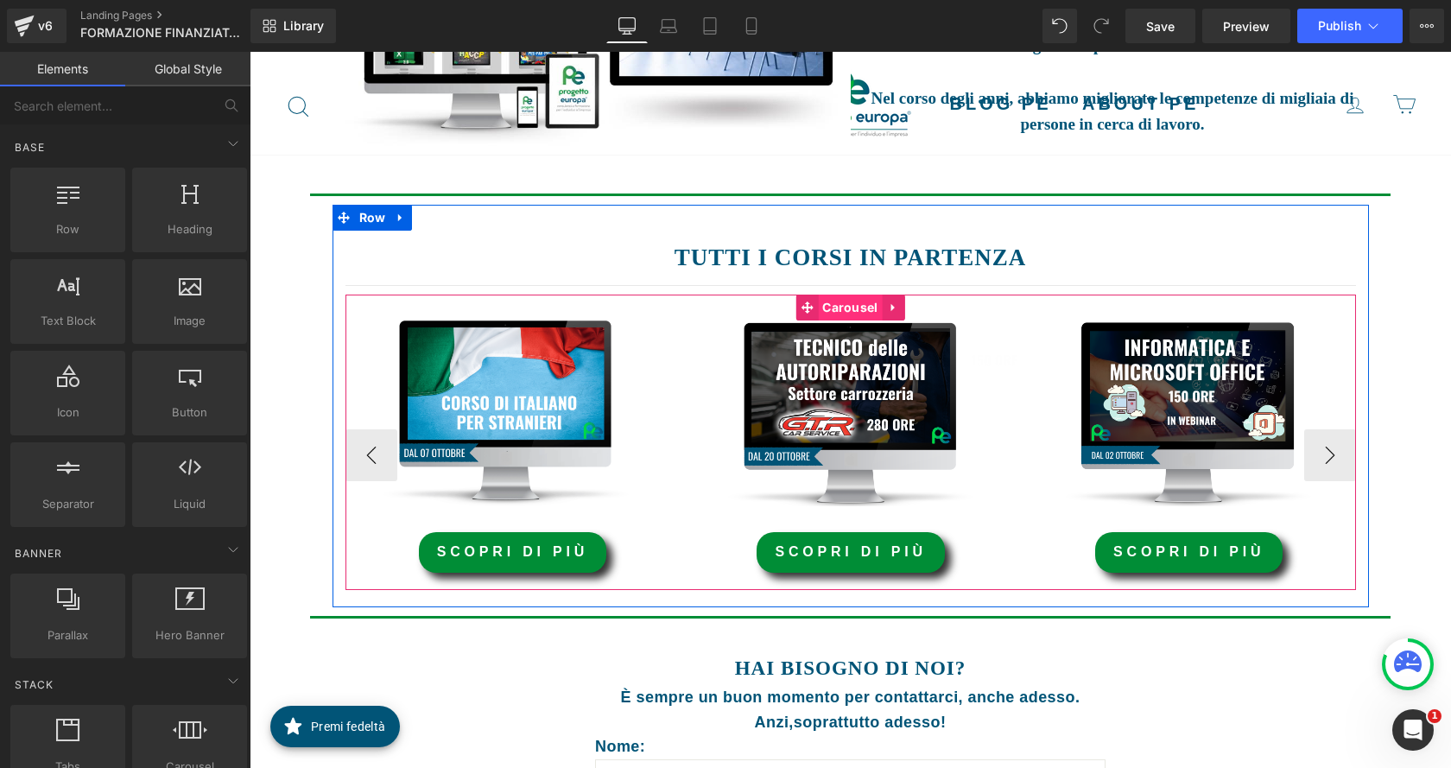
click at [839, 314] on span "Carousel" at bounding box center [850, 307] width 64 height 26
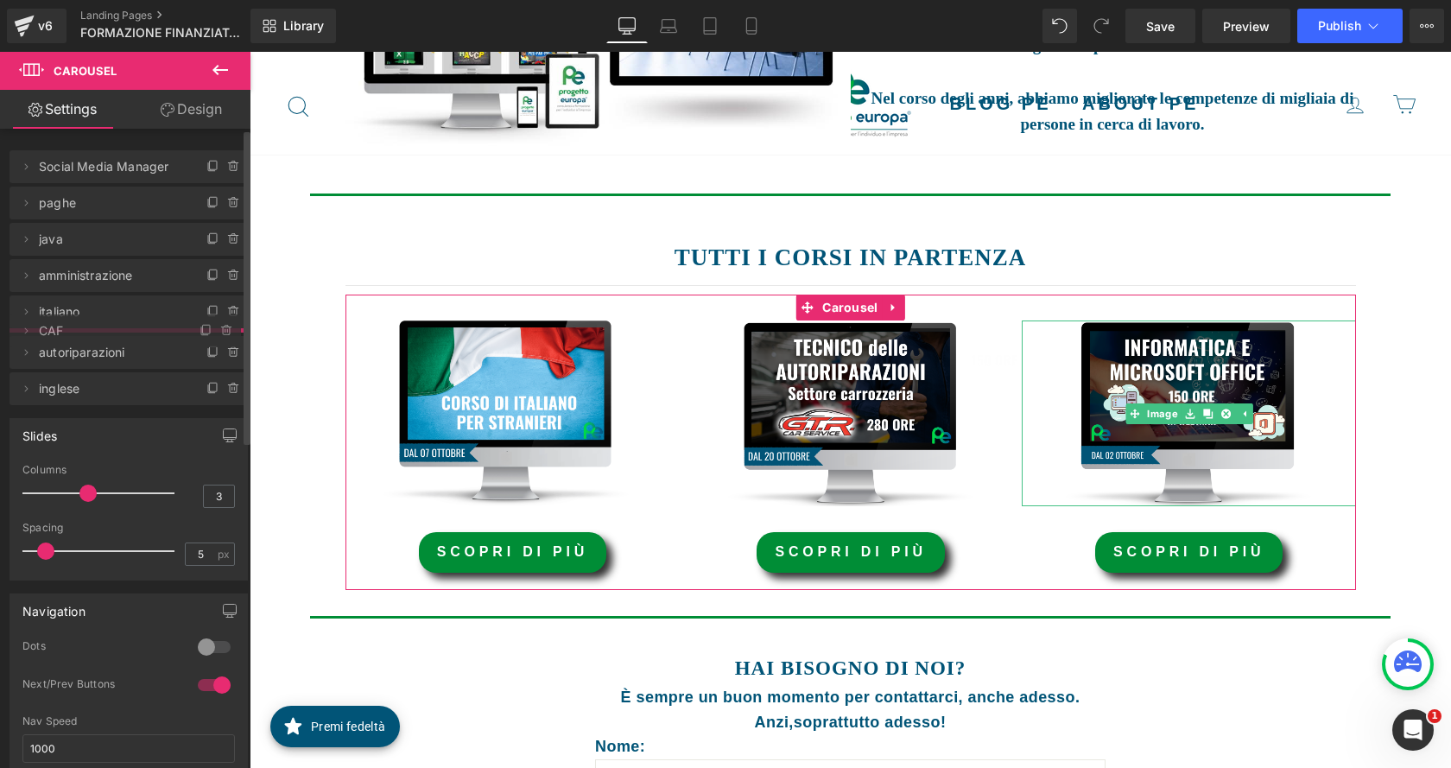
drag, startPoint x: 100, startPoint y: 383, endPoint x: 120, endPoint y: 330, distance: 57.1
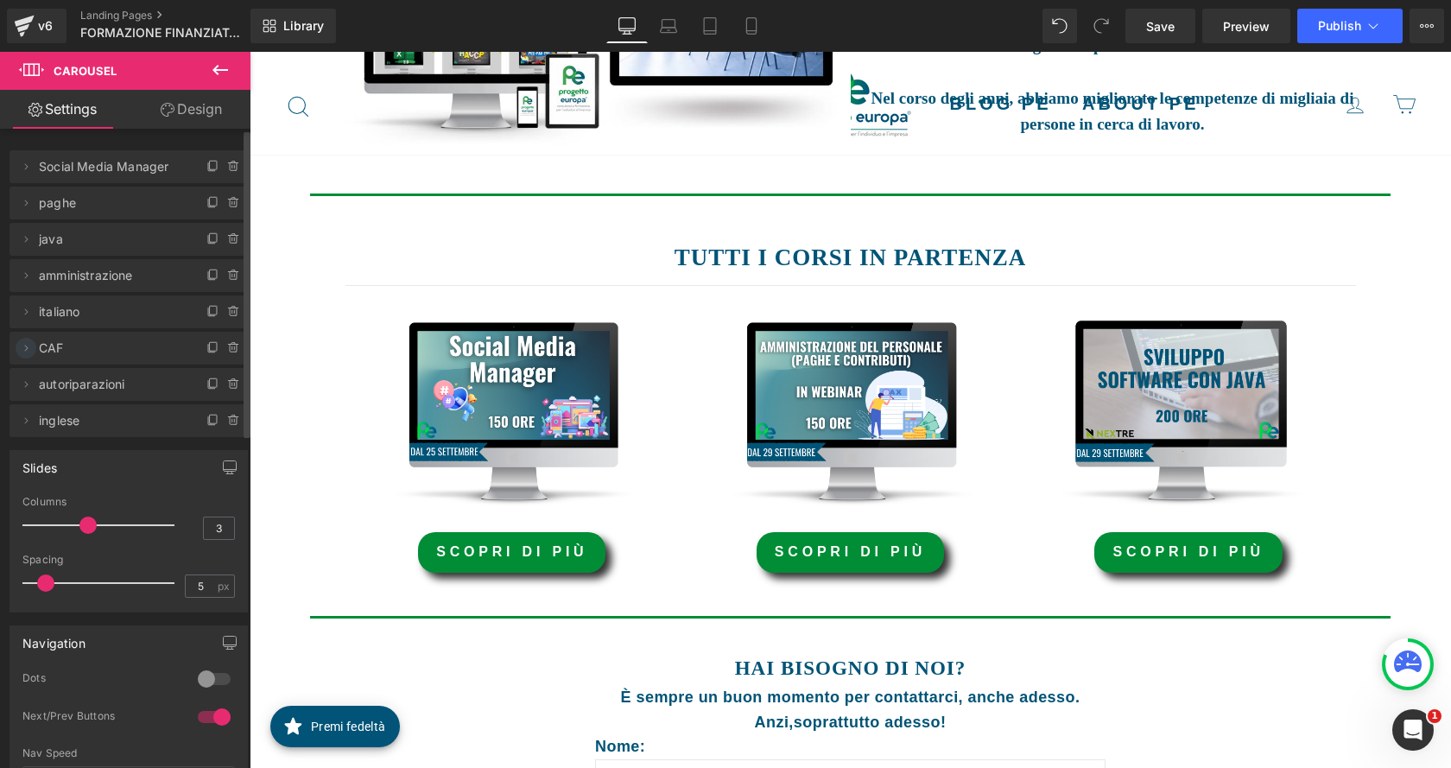
click at [21, 346] on icon at bounding box center [26, 348] width 14 height 14
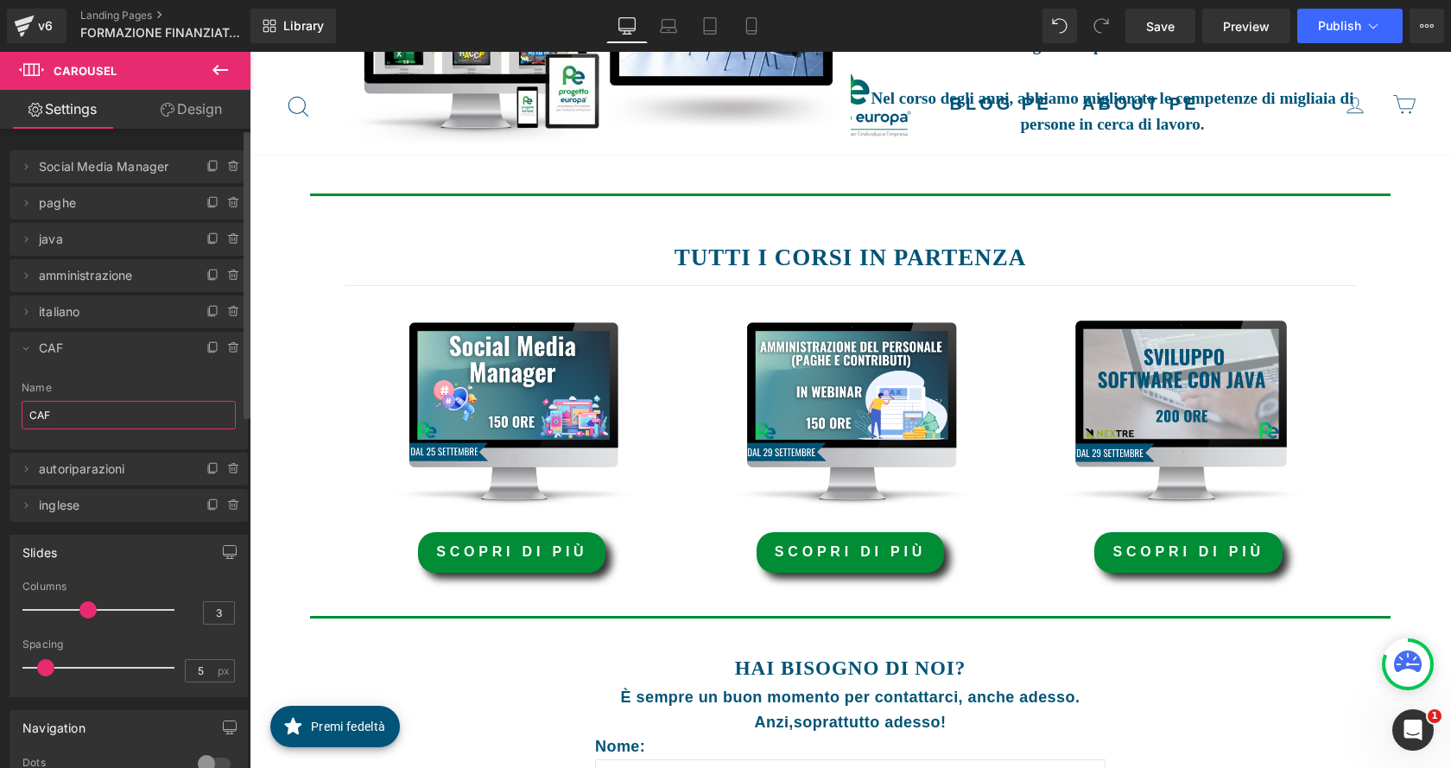
drag, startPoint x: 86, startPoint y: 408, endPoint x: 0, endPoint y: 411, distance: 86.4
click at [0, 411] on div "Delete Cancel Social Media Manager Social Media Manager Name Social Media Manag…" at bounding box center [129, 327] width 258 height 389
type input "office"
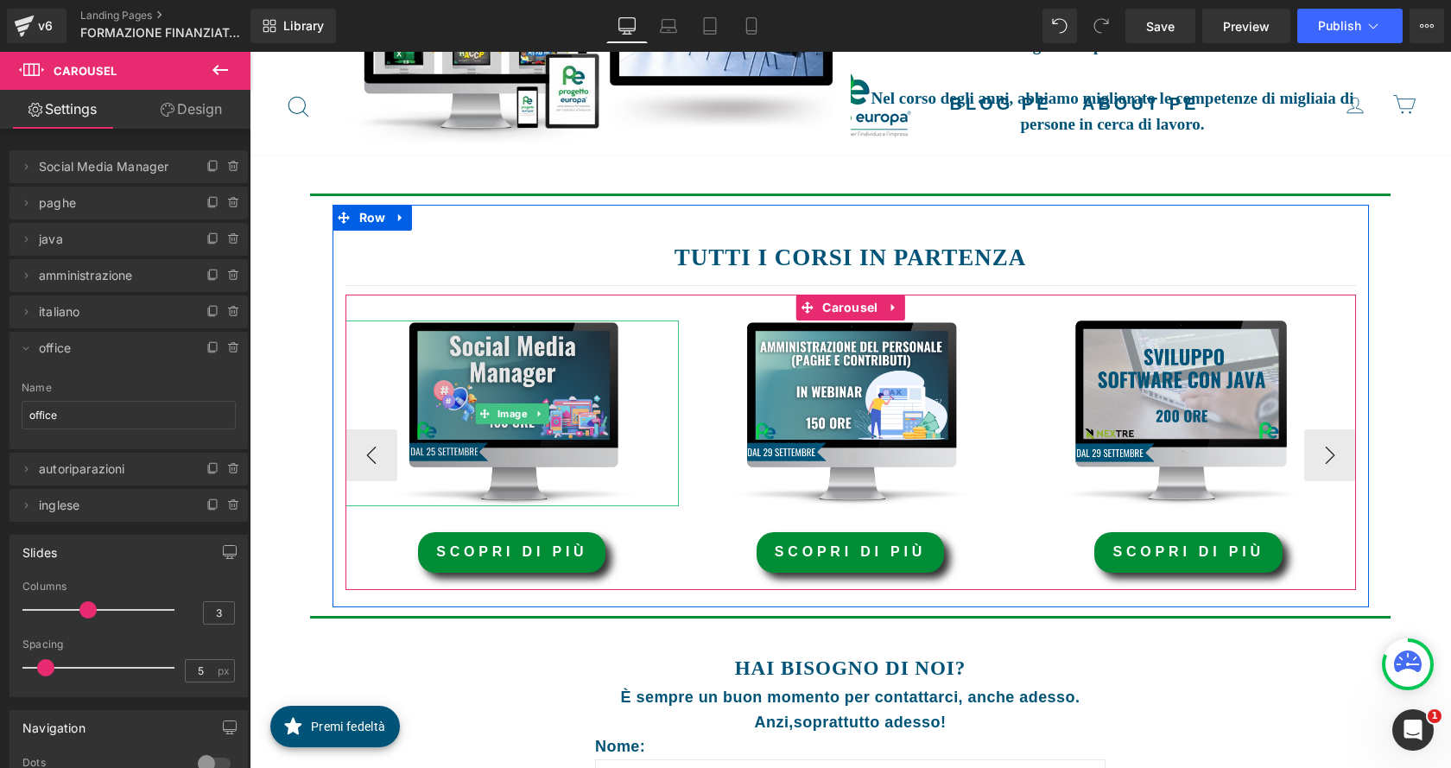
click at [388, 369] on img at bounding box center [512, 413] width 334 height 186
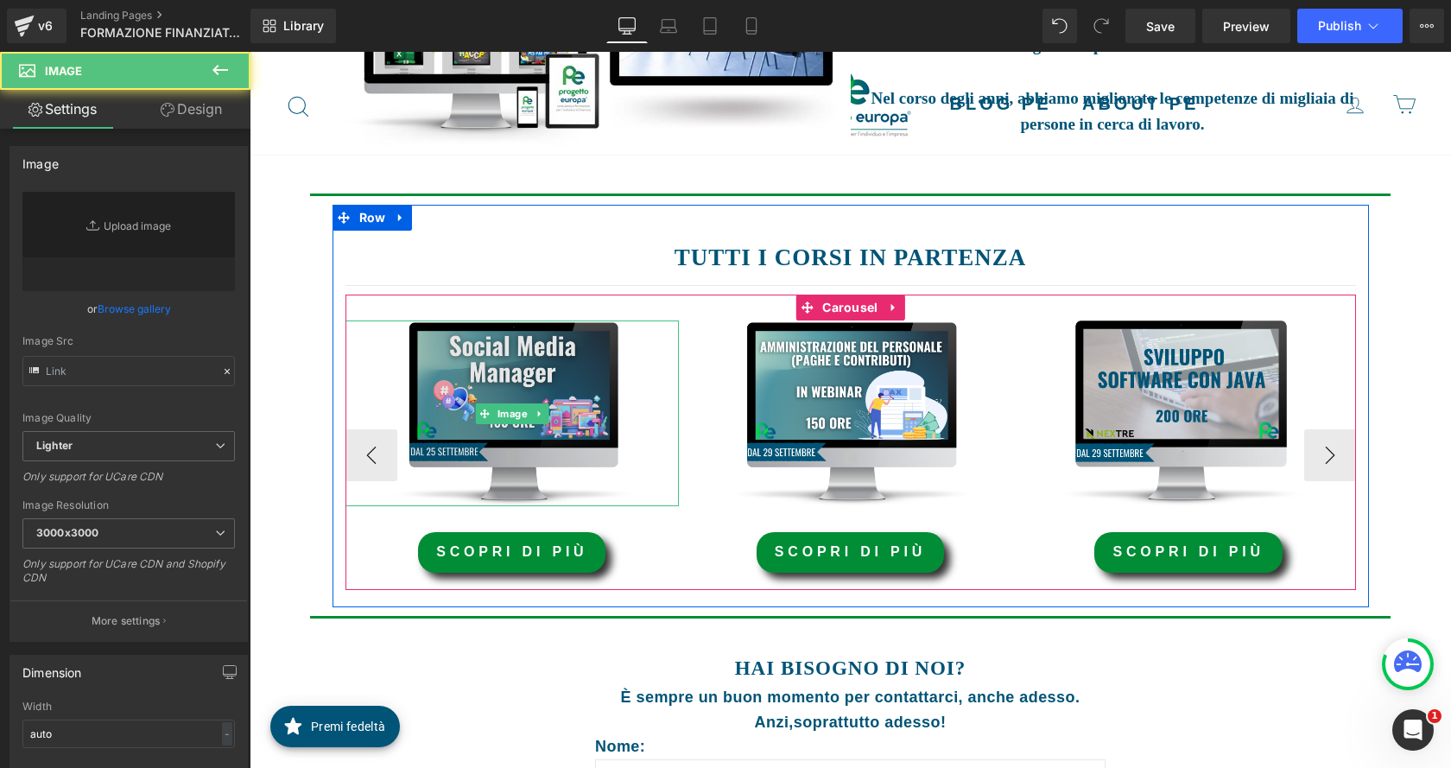
type input "[URL][DOMAIN_NAME]"
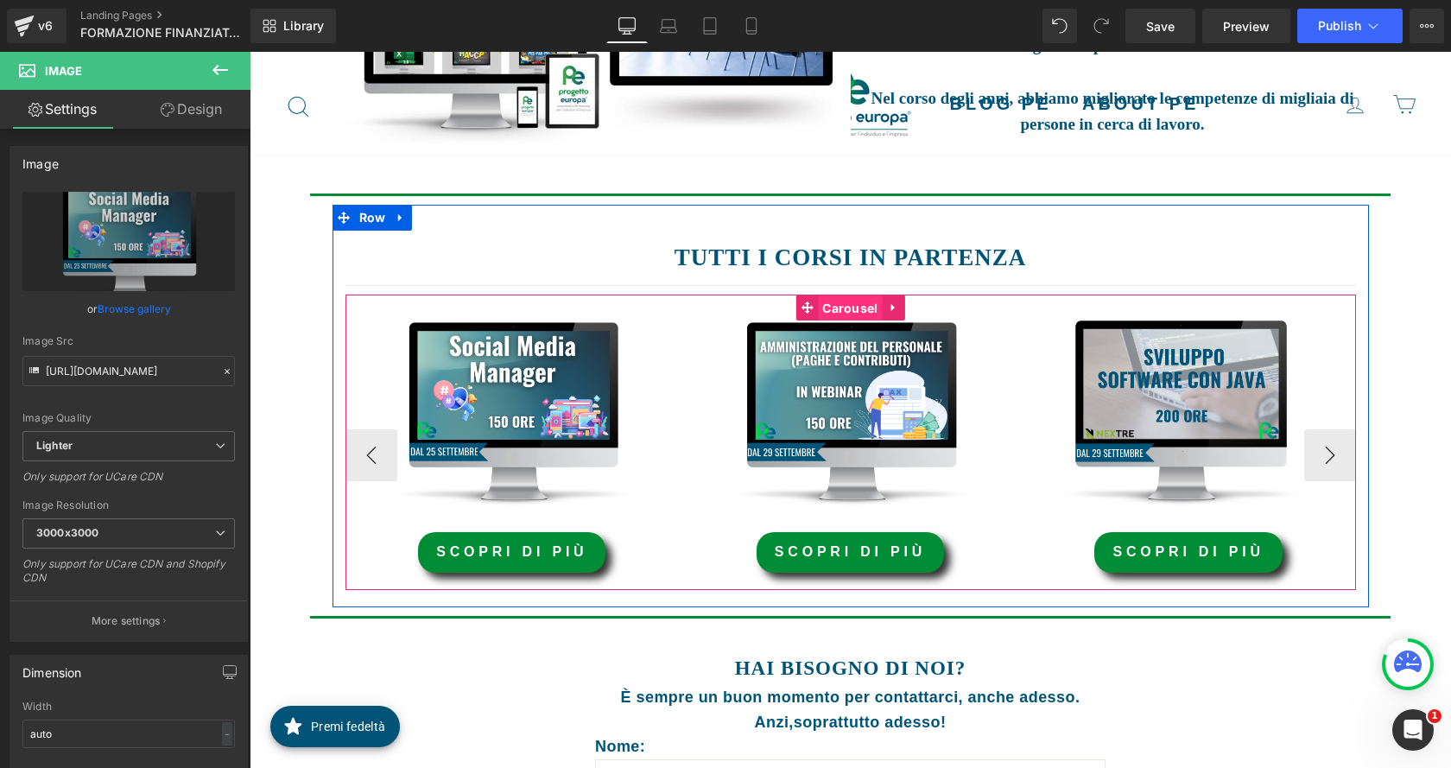
click at [828, 317] on span "Carousel" at bounding box center [850, 308] width 64 height 26
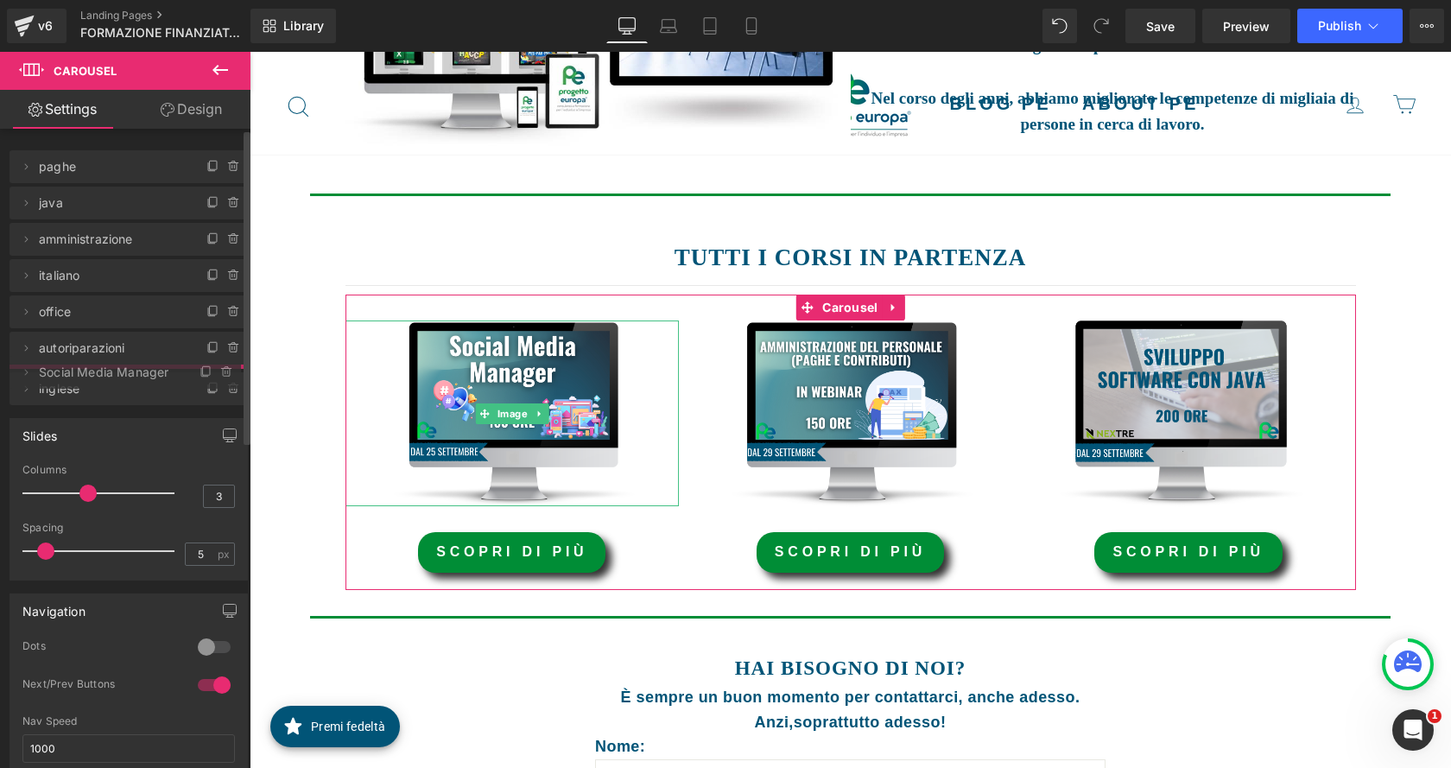
drag, startPoint x: 60, startPoint y: 161, endPoint x: 61, endPoint y: 367, distance: 205.5
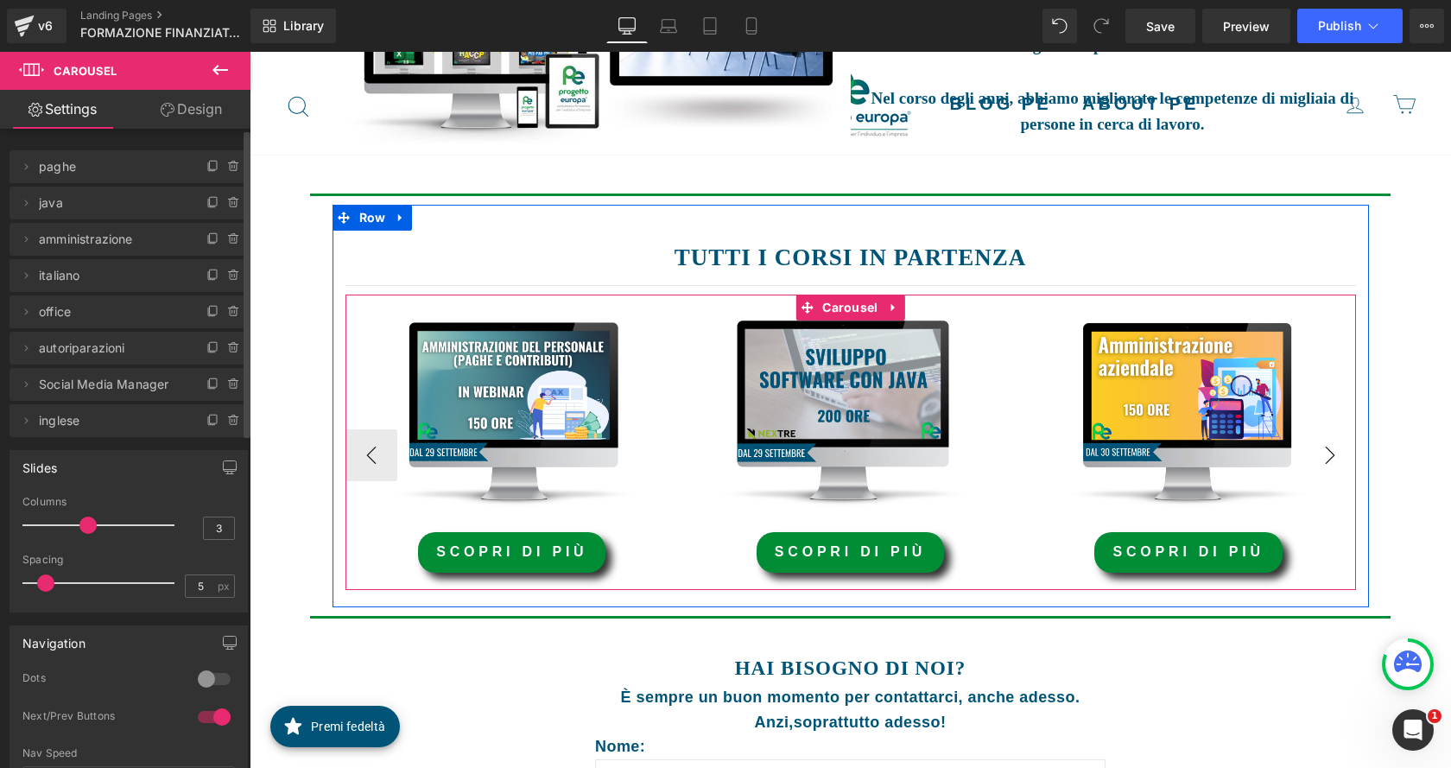
click at [1315, 469] on button "›" at bounding box center [1330, 455] width 52 height 52
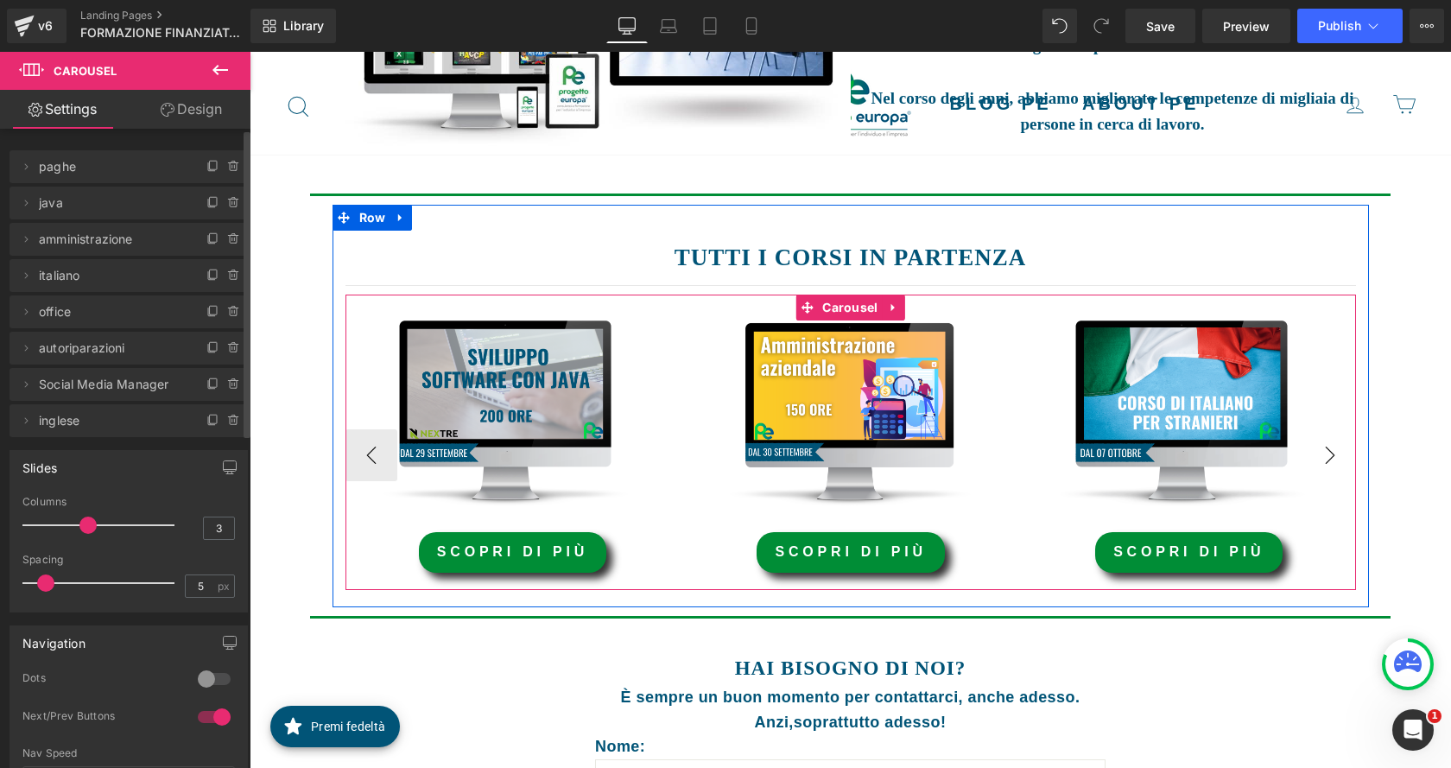
click at [1315, 469] on button "›" at bounding box center [1330, 455] width 52 height 52
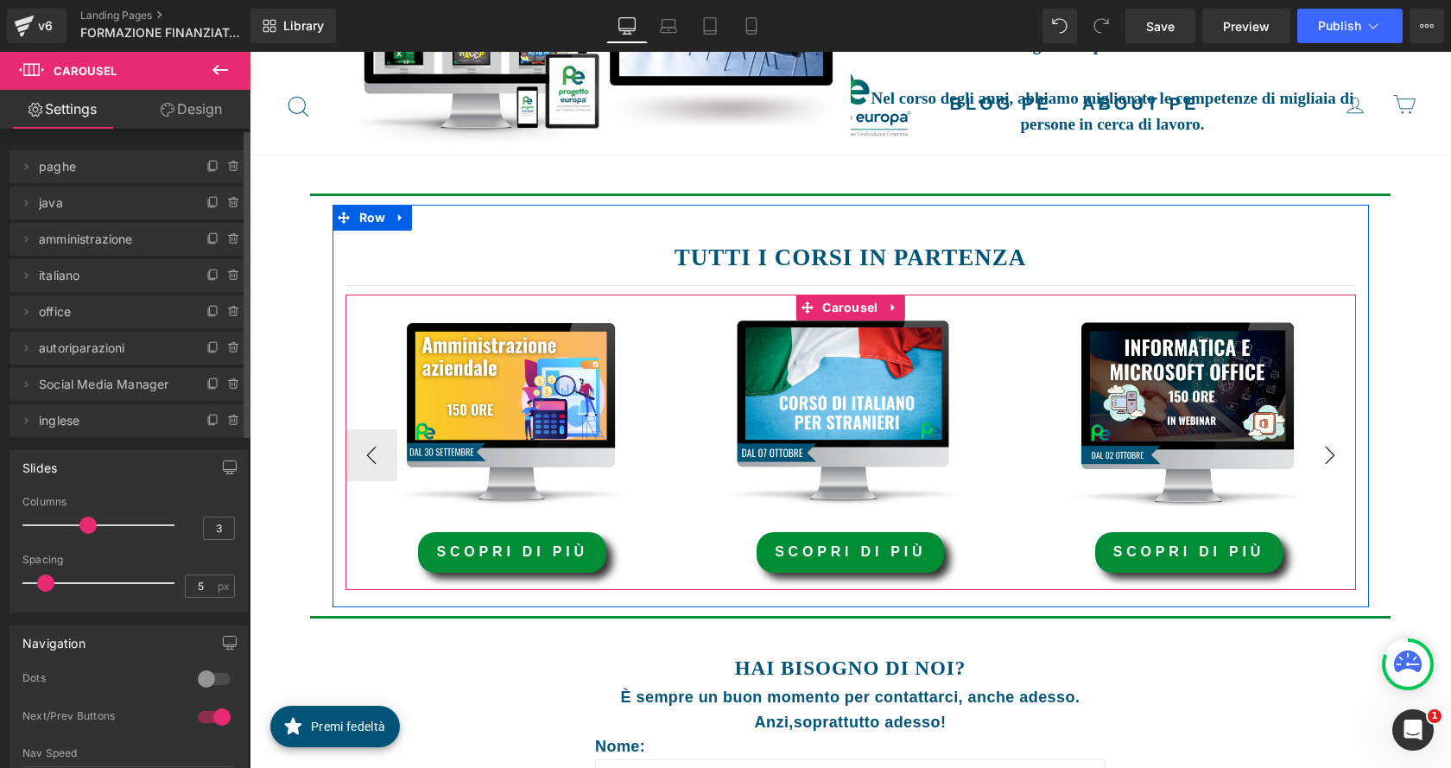
click at [1315, 469] on button "›" at bounding box center [1330, 455] width 52 height 52
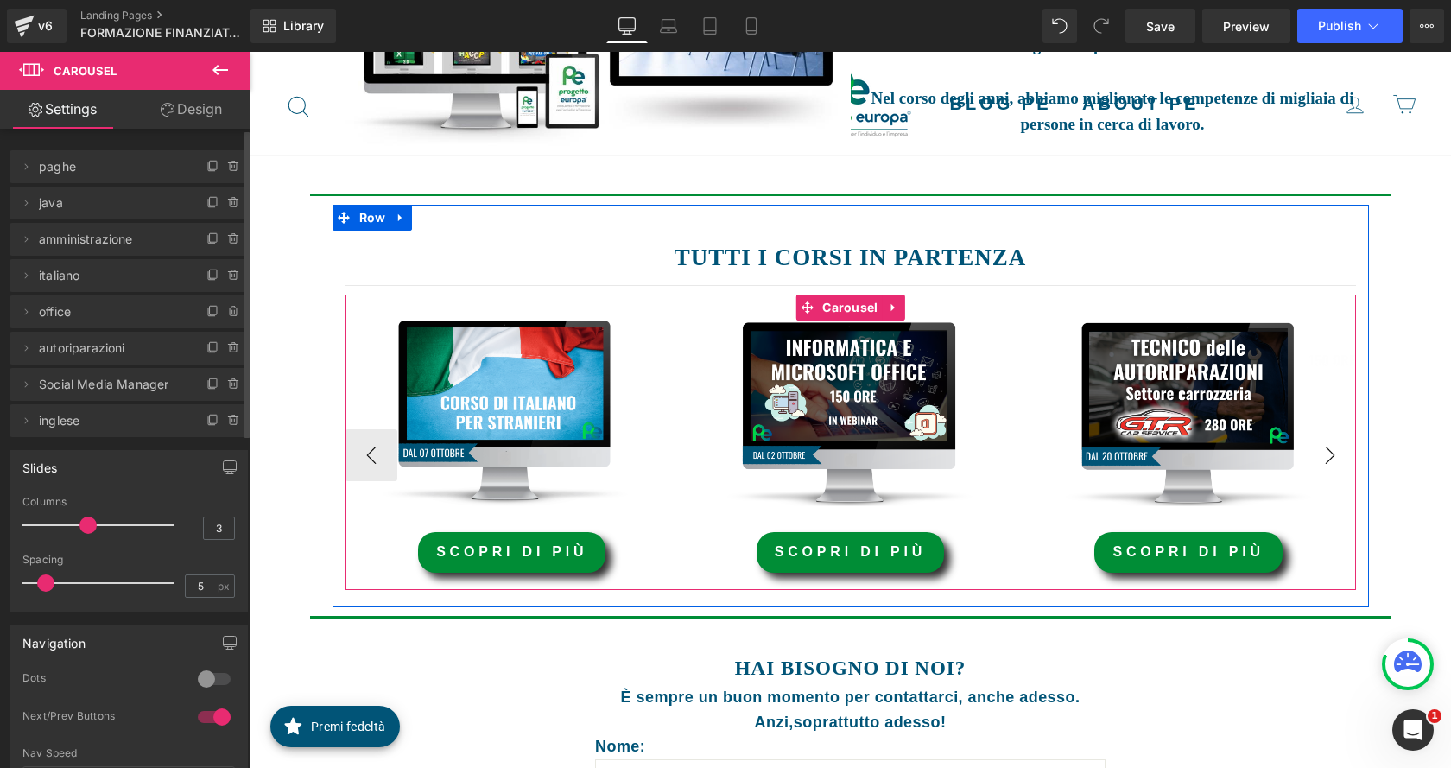
click at [1315, 469] on button "›" at bounding box center [1330, 455] width 52 height 52
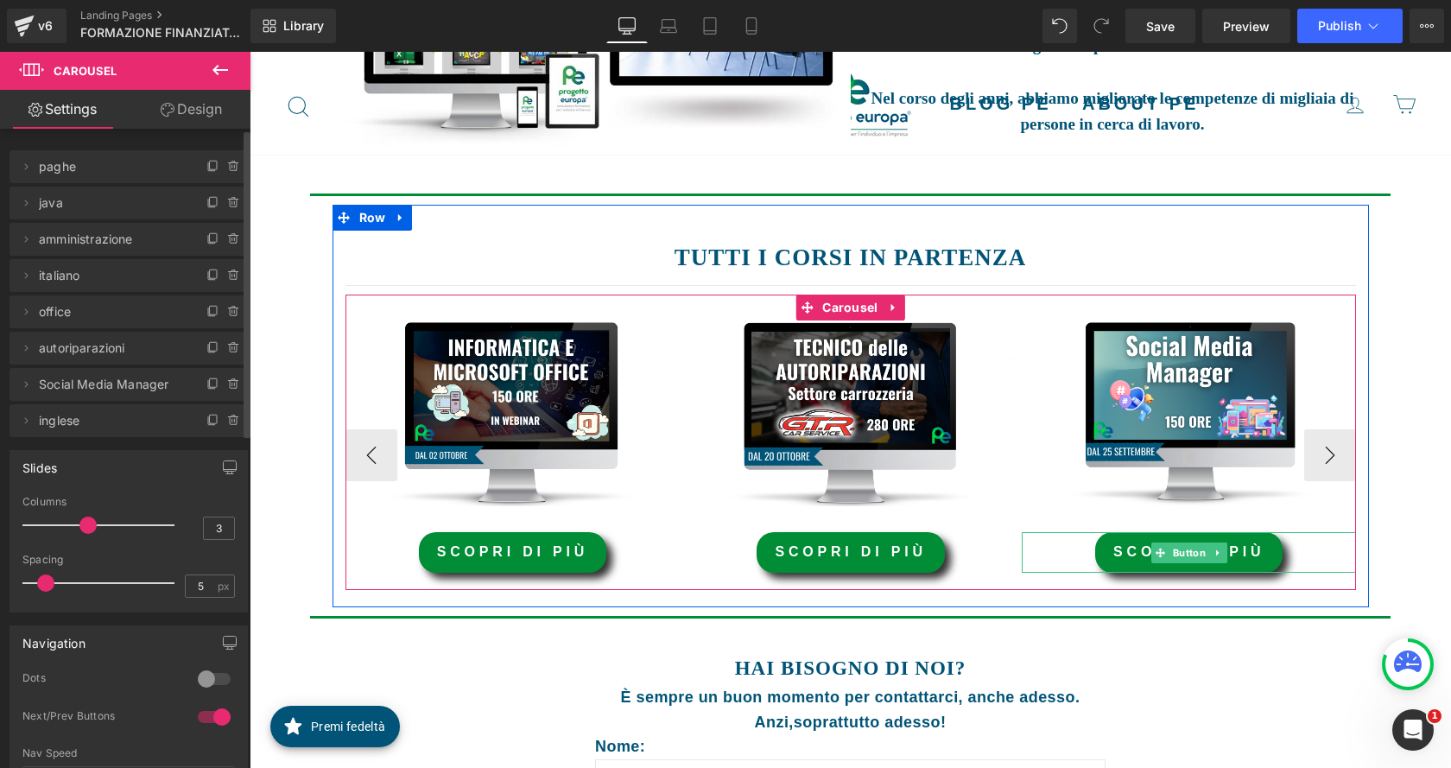
click at [1130, 557] on link "Scopri di più" at bounding box center [1188, 552] width 187 height 41
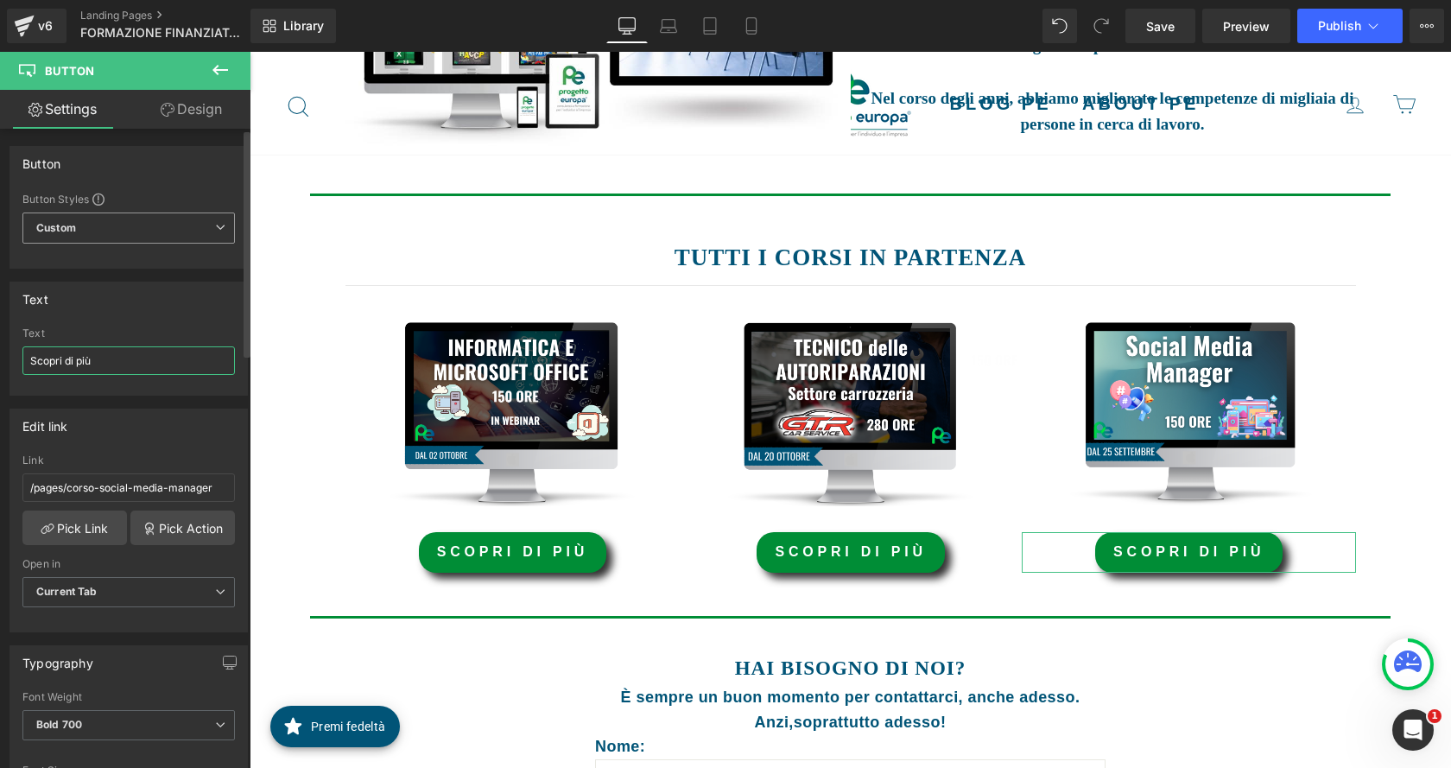
drag, startPoint x: 111, startPoint y: 365, endPoint x: 99, endPoint y: 225, distance: 140.4
click at [0, 356] on div "Text Scopri di più Text Scopri di più" at bounding box center [129, 332] width 258 height 127
type input "posti esauriti"
click at [1383, 308] on div "FORMAZIONE FINANZIATA Heading PRIVATI Heading Hero Banner Row FORMAZIONE FINANZ…" at bounding box center [850, 572] width 1201 height 1665
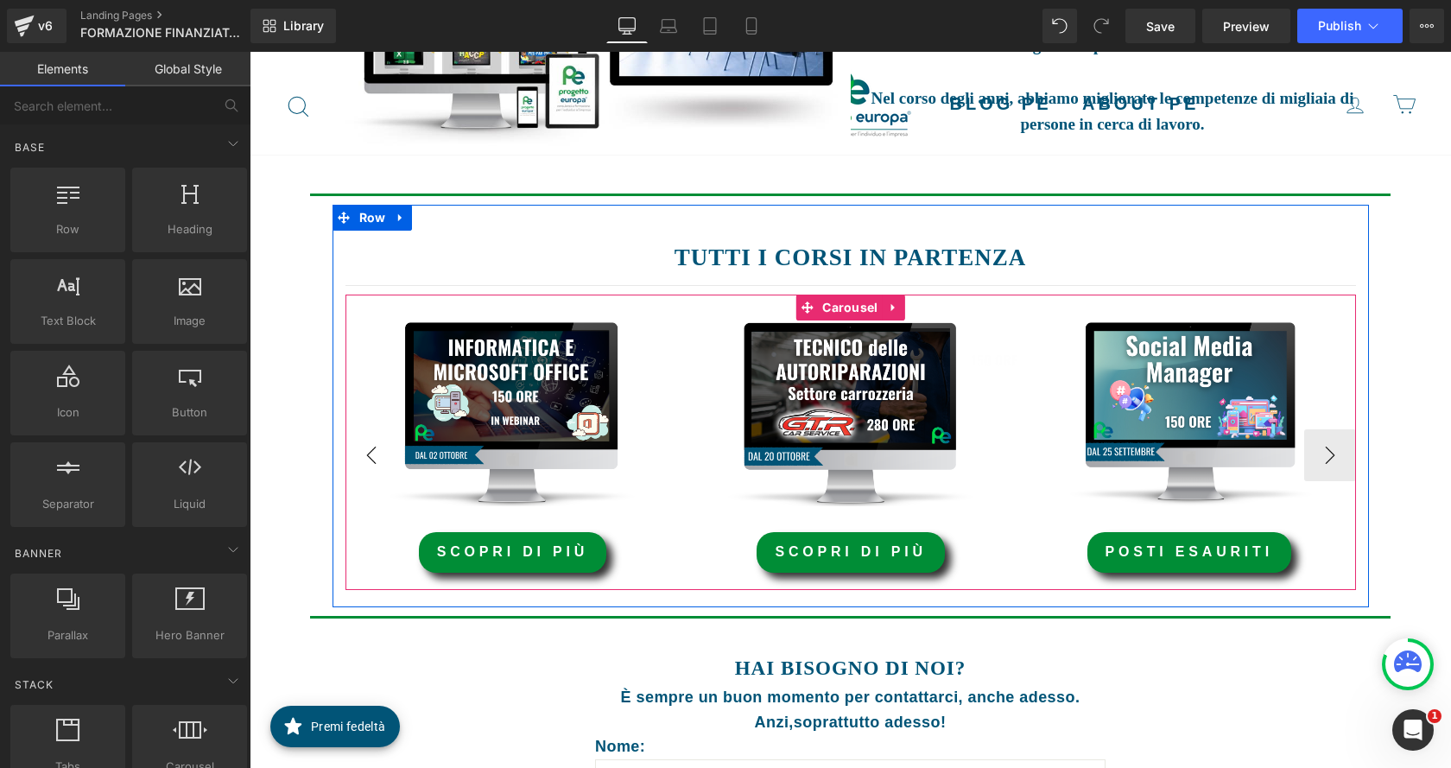
click at [369, 456] on button "‹" at bounding box center [371, 455] width 52 height 52
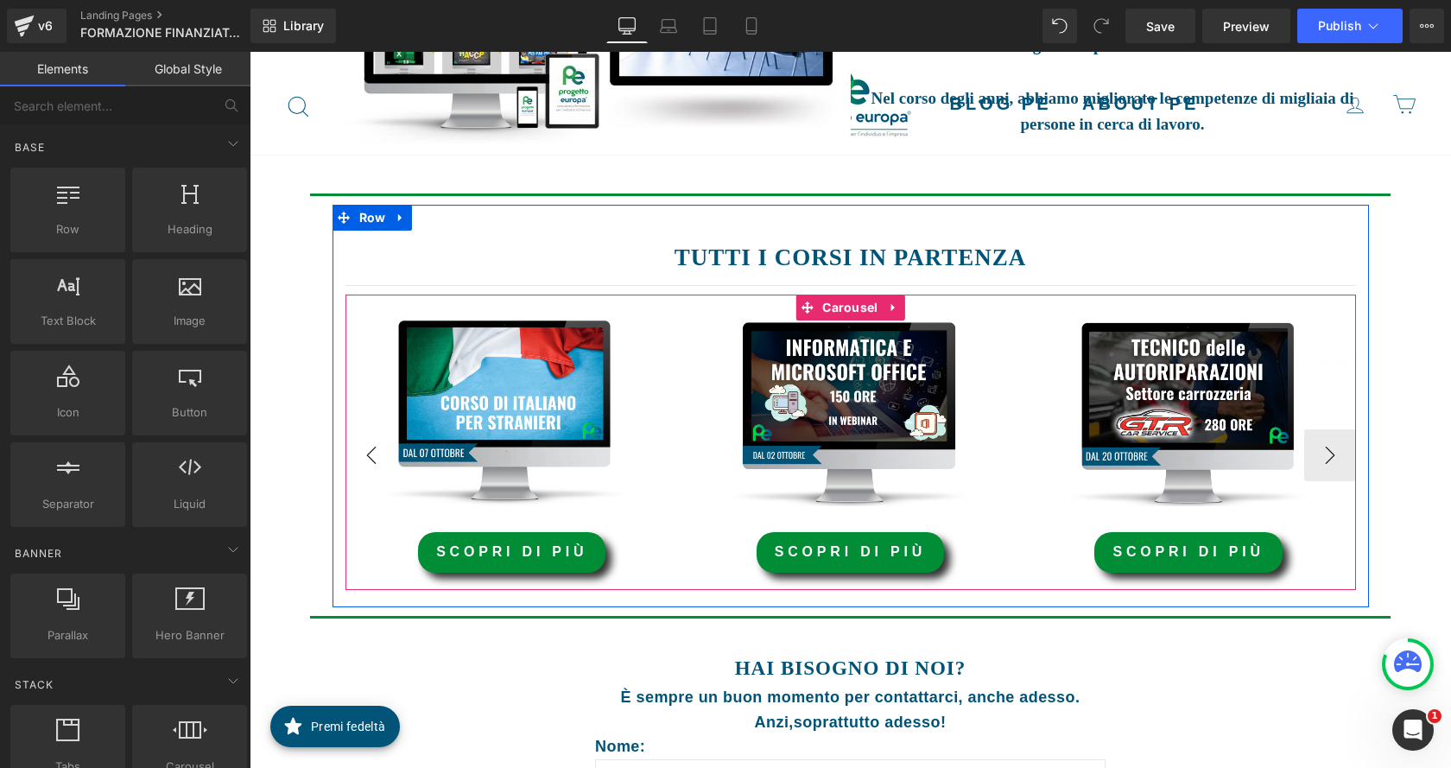
click at [369, 456] on button "‹" at bounding box center [371, 455] width 52 height 52
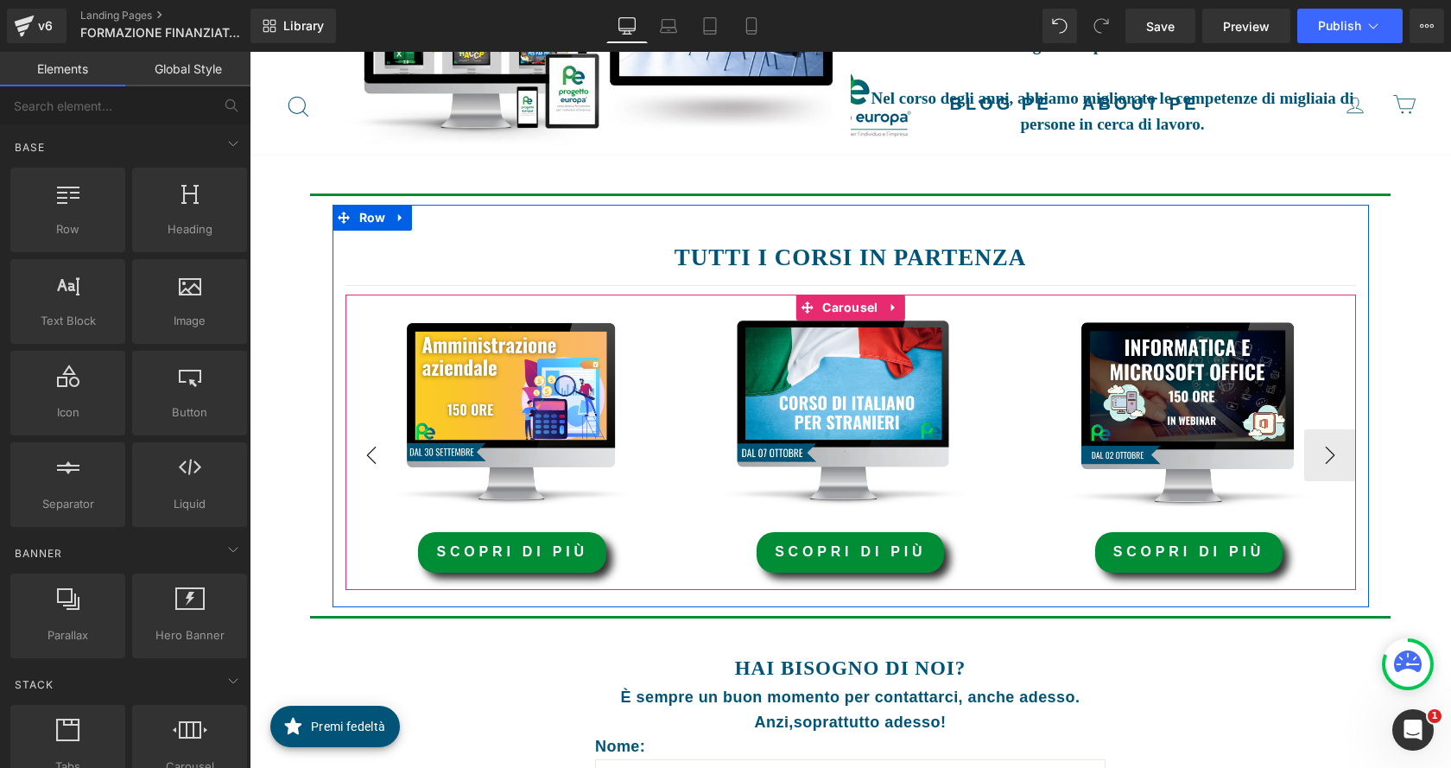
click at [370, 455] on button "‹" at bounding box center [371, 455] width 52 height 52
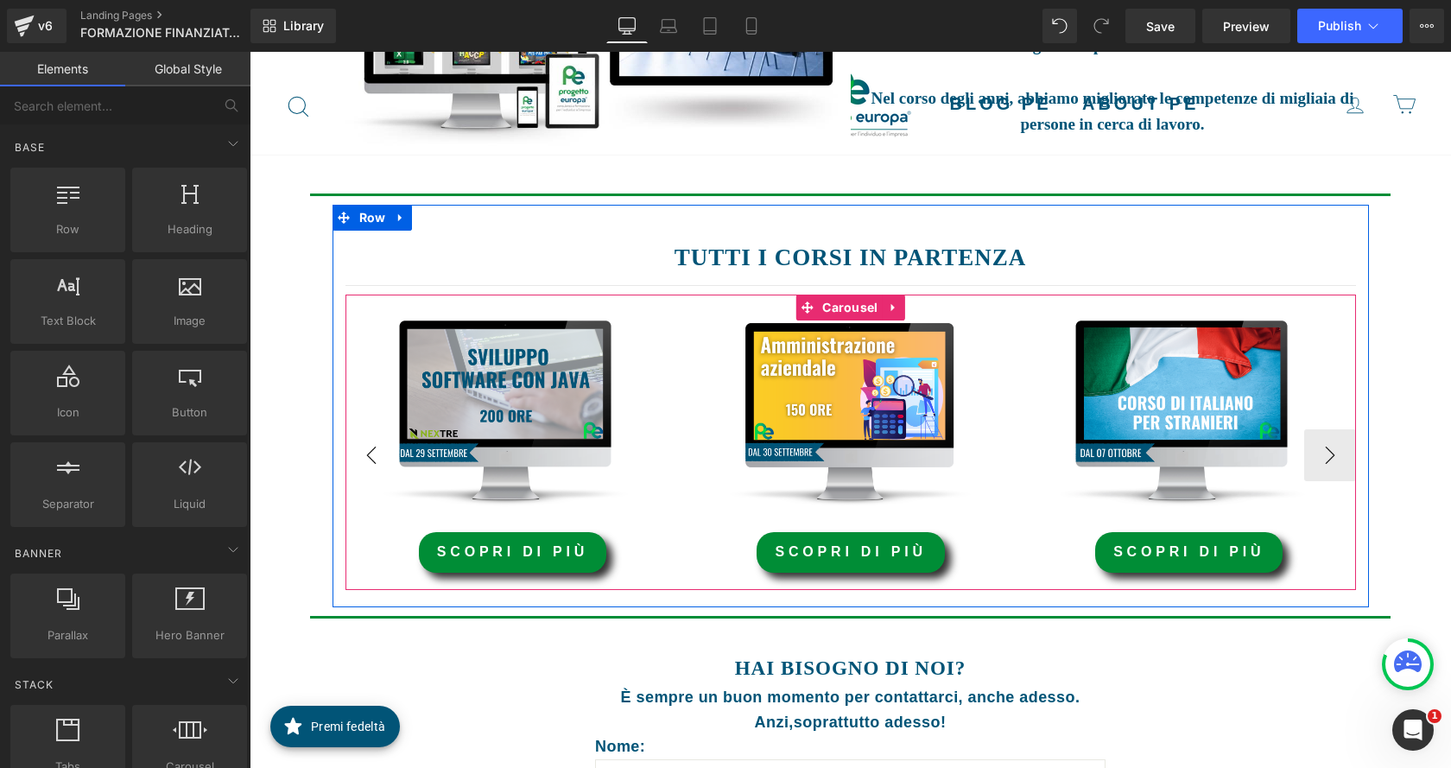
click at [370, 455] on button "‹" at bounding box center [371, 455] width 52 height 52
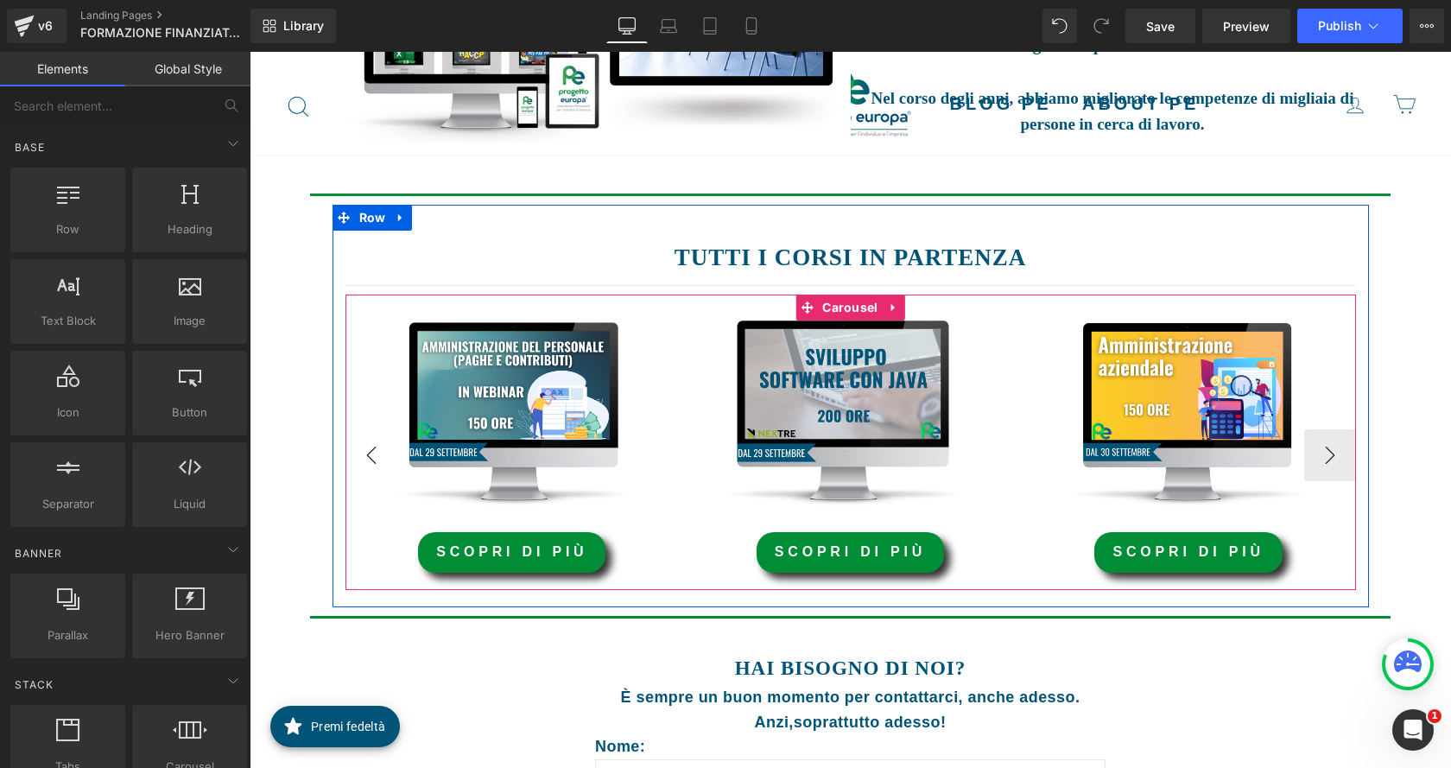
click at [370, 455] on button "‹" at bounding box center [371, 455] width 52 height 52
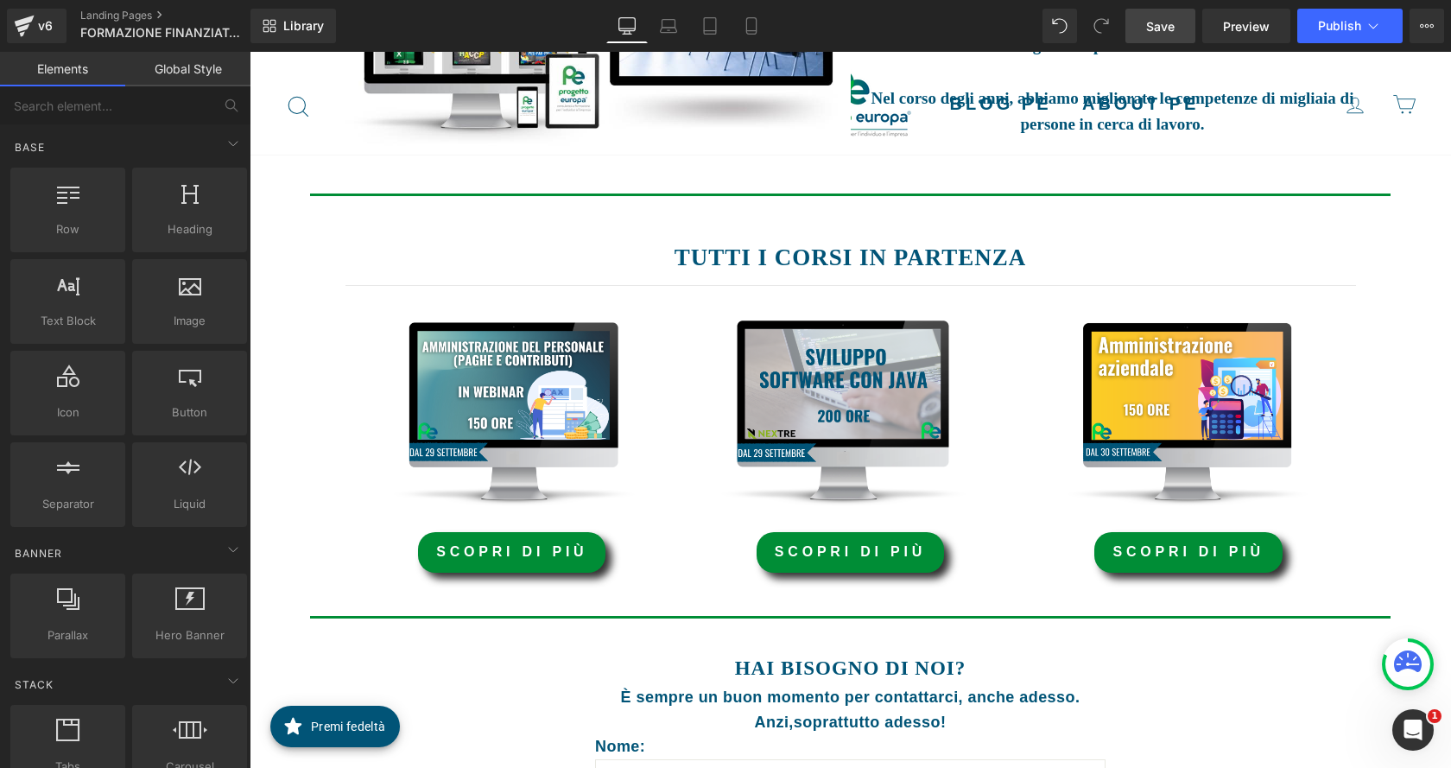
click at [1155, 31] on span "Save" at bounding box center [1160, 26] width 28 height 18
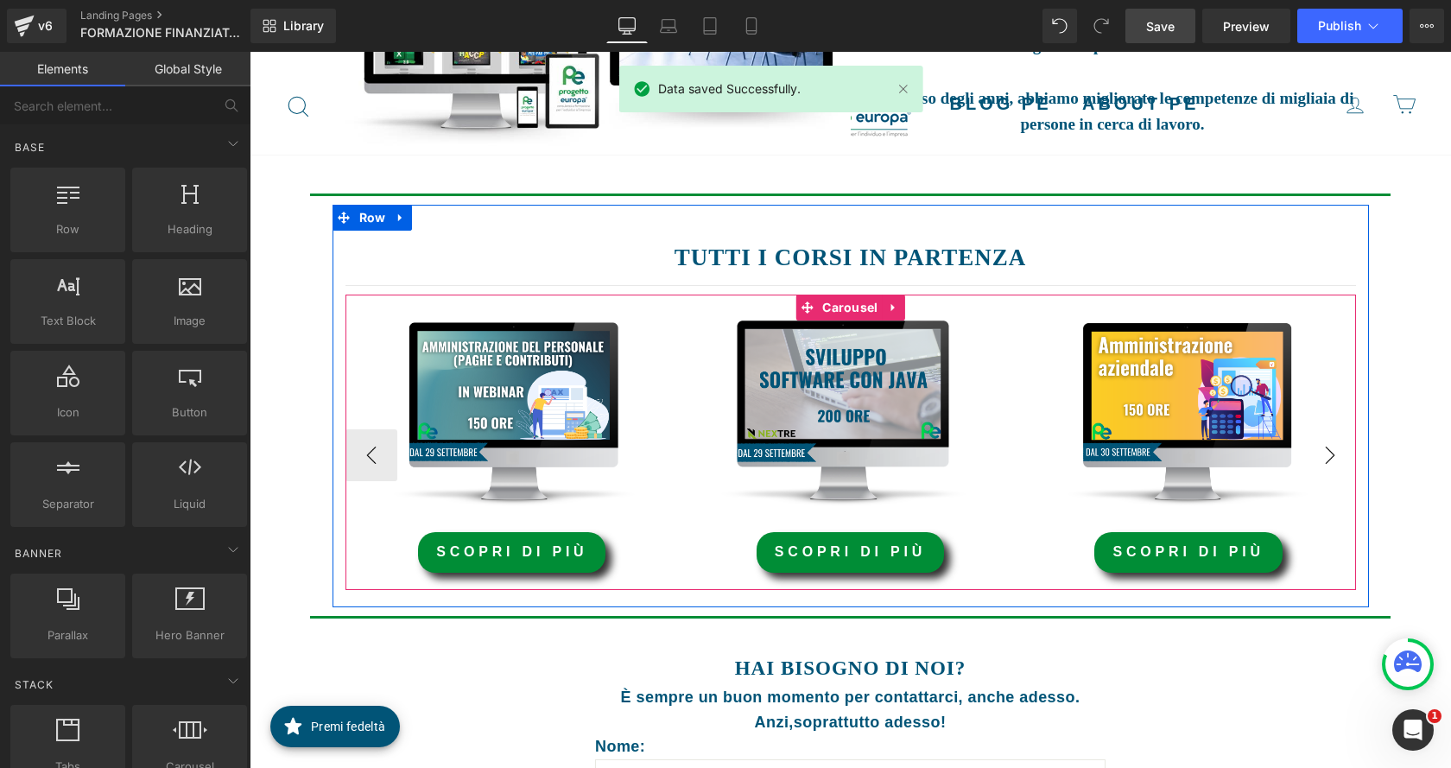
click at [1319, 471] on button "›" at bounding box center [1330, 455] width 52 height 52
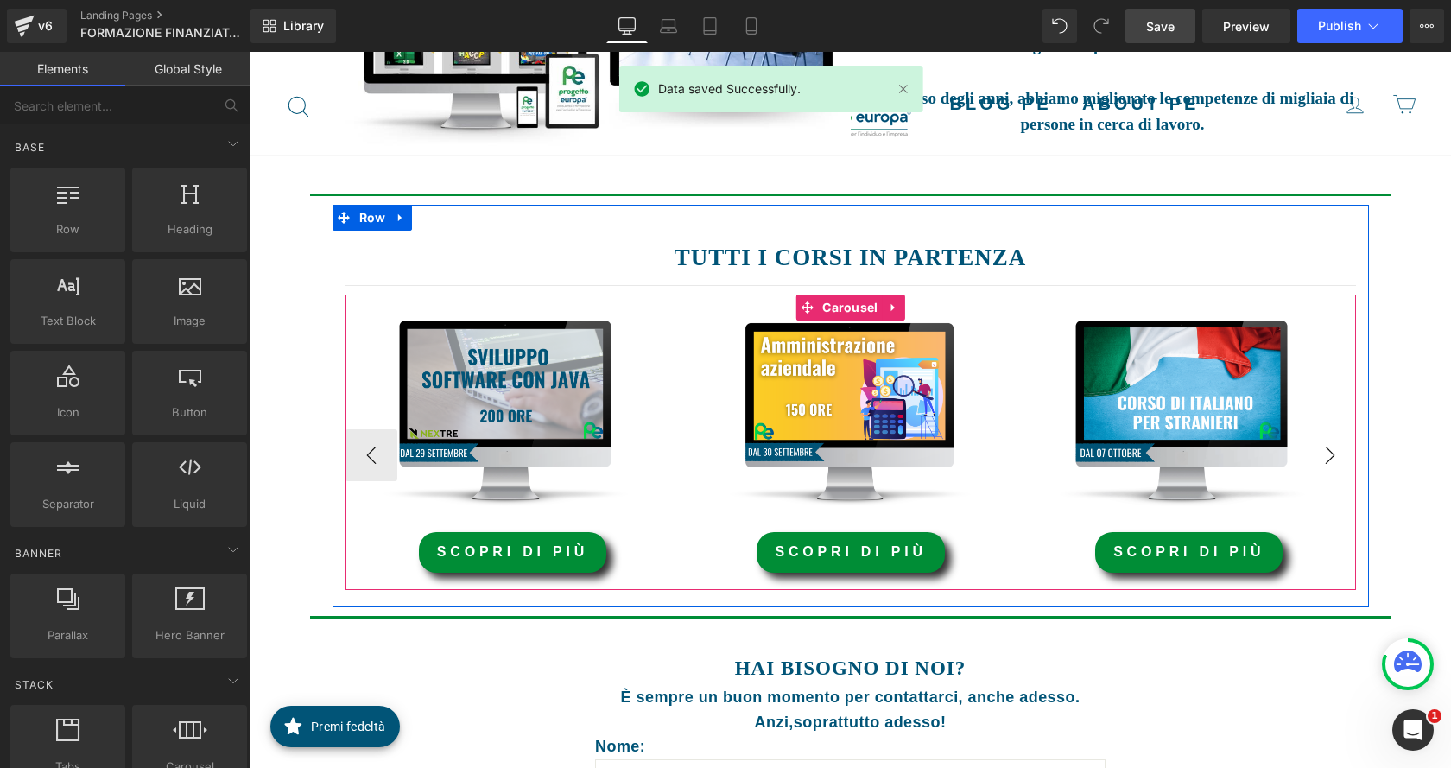
click at [1319, 471] on button "›" at bounding box center [1330, 455] width 52 height 52
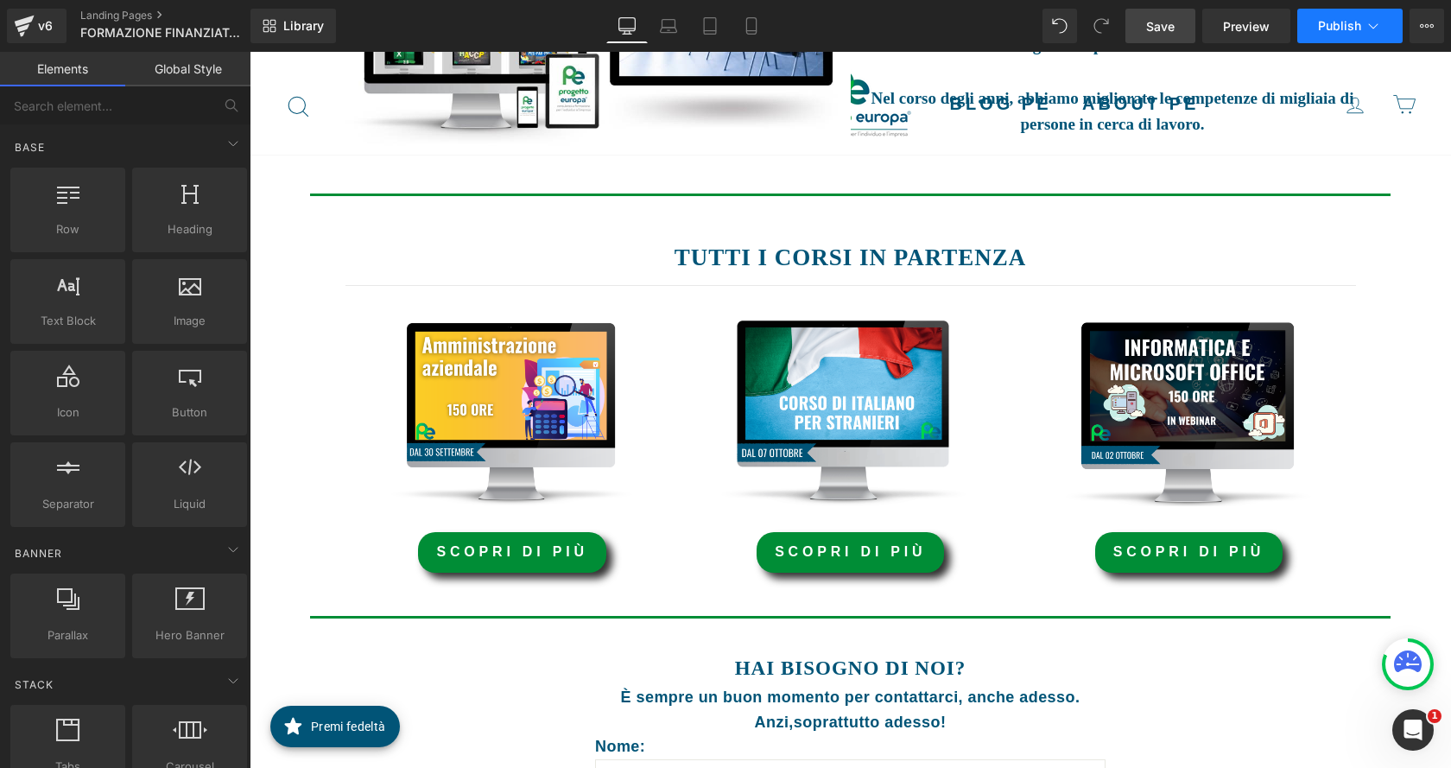
click at [1355, 24] on span "Publish" at bounding box center [1339, 26] width 43 height 14
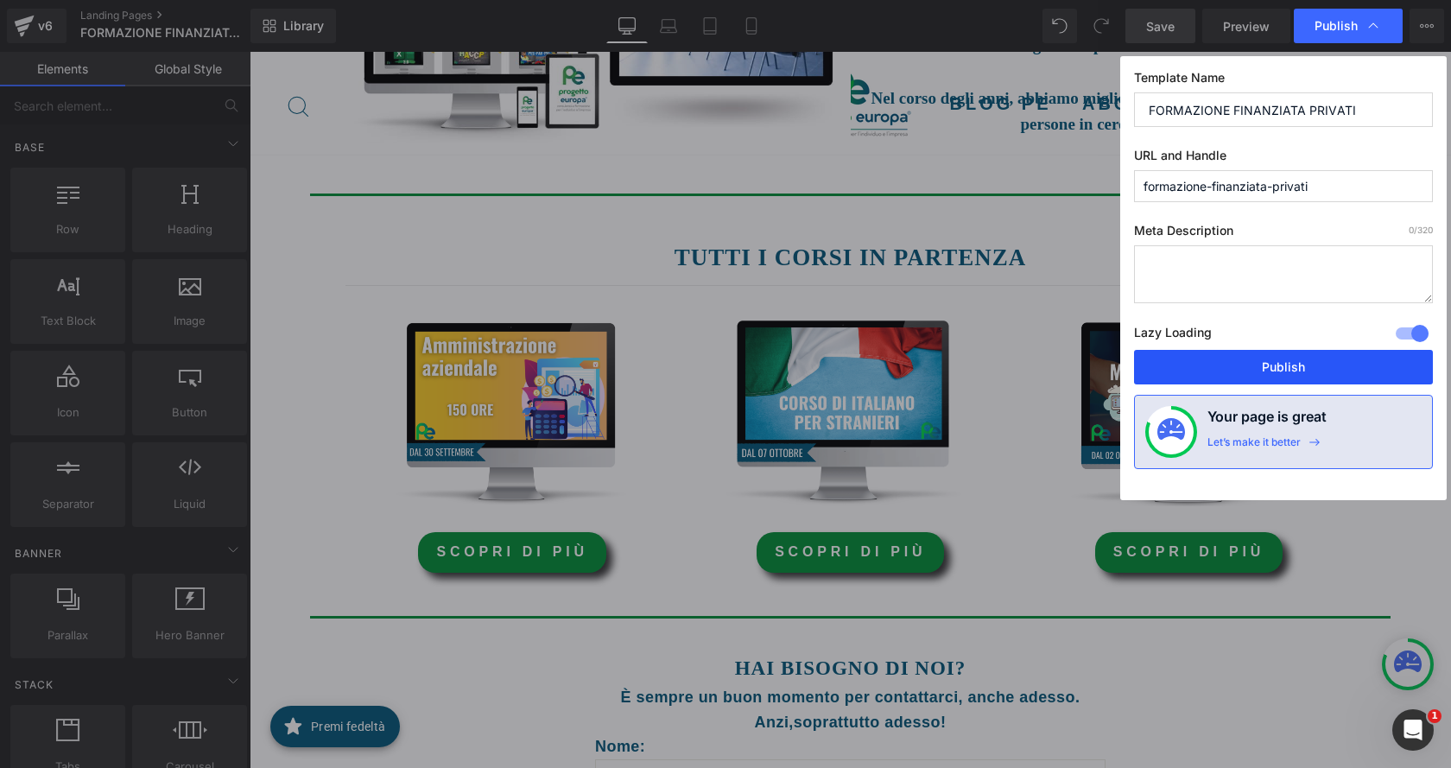
drag, startPoint x: 1307, startPoint y: 362, endPoint x: 1056, endPoint y: 258, distance: 271.0
click at [1307, 362] on button "Publish" at bounding box center [1283, 367] width 299 height 35
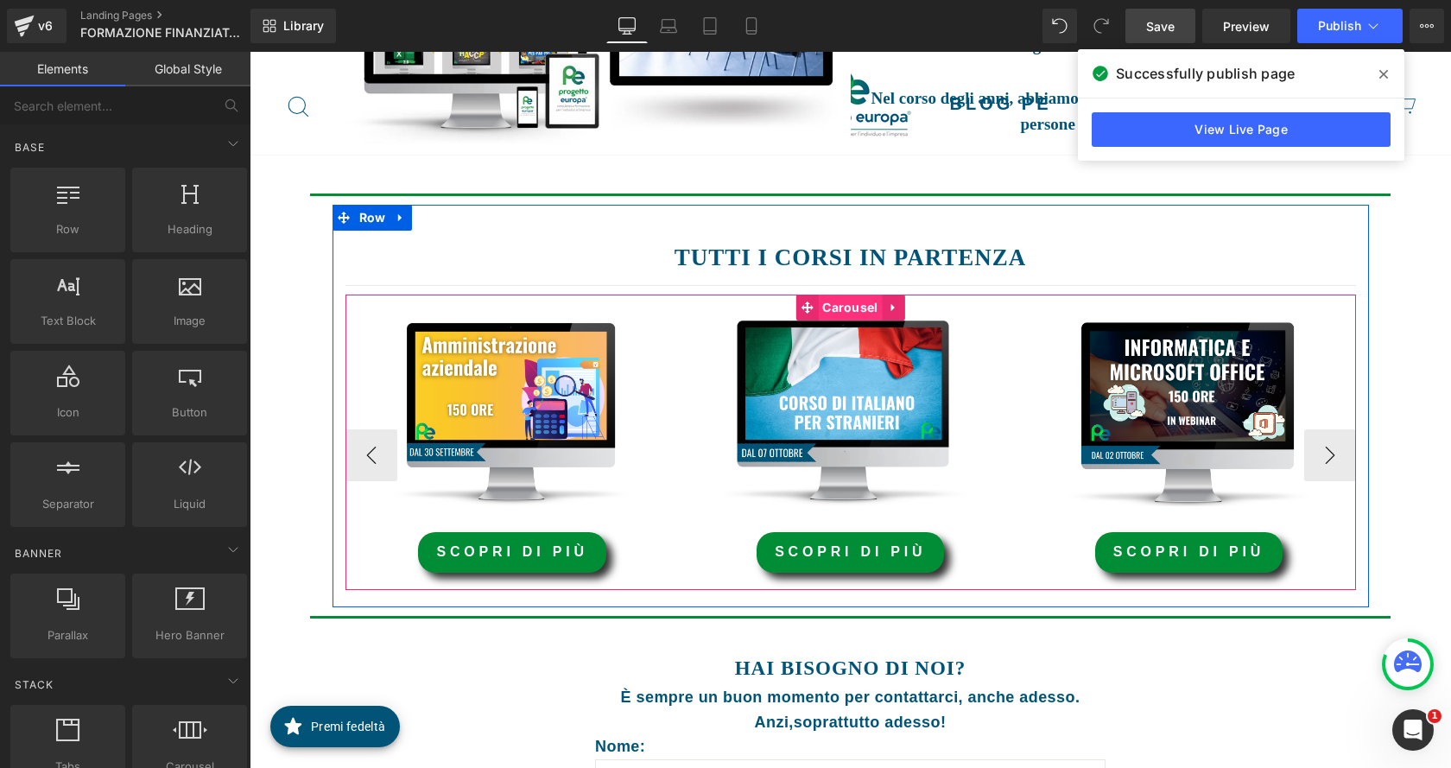
click at [838, 305] on span "Carousel" at bounding box center [850, 307] width 64 height 26
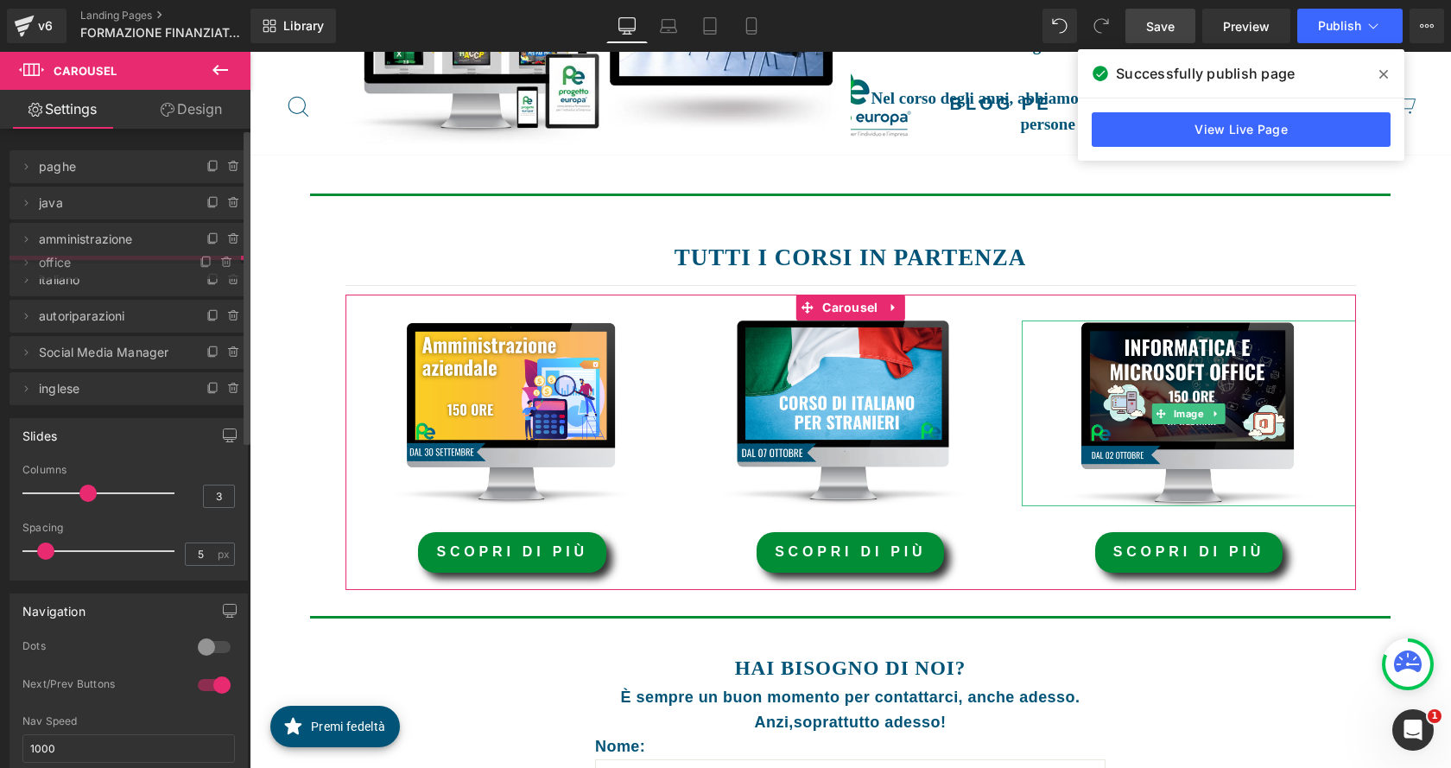
drag, startPoint x: 81, startPoint y: 310, endPoint x: 85, endPoint y: 261, distance: 49.4
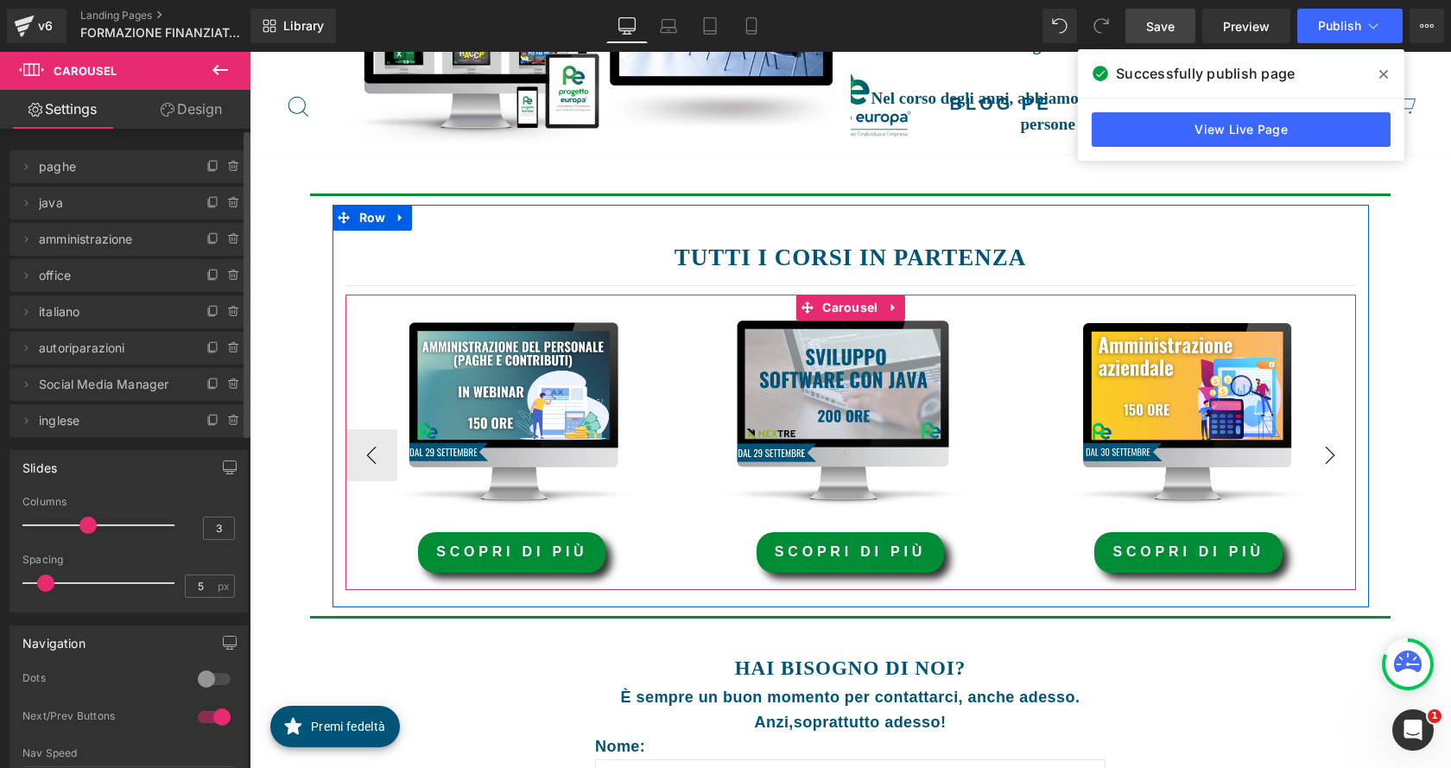
click at [1312, 453] on button "›" at bounding box center [1330, 455] width 52 height 52
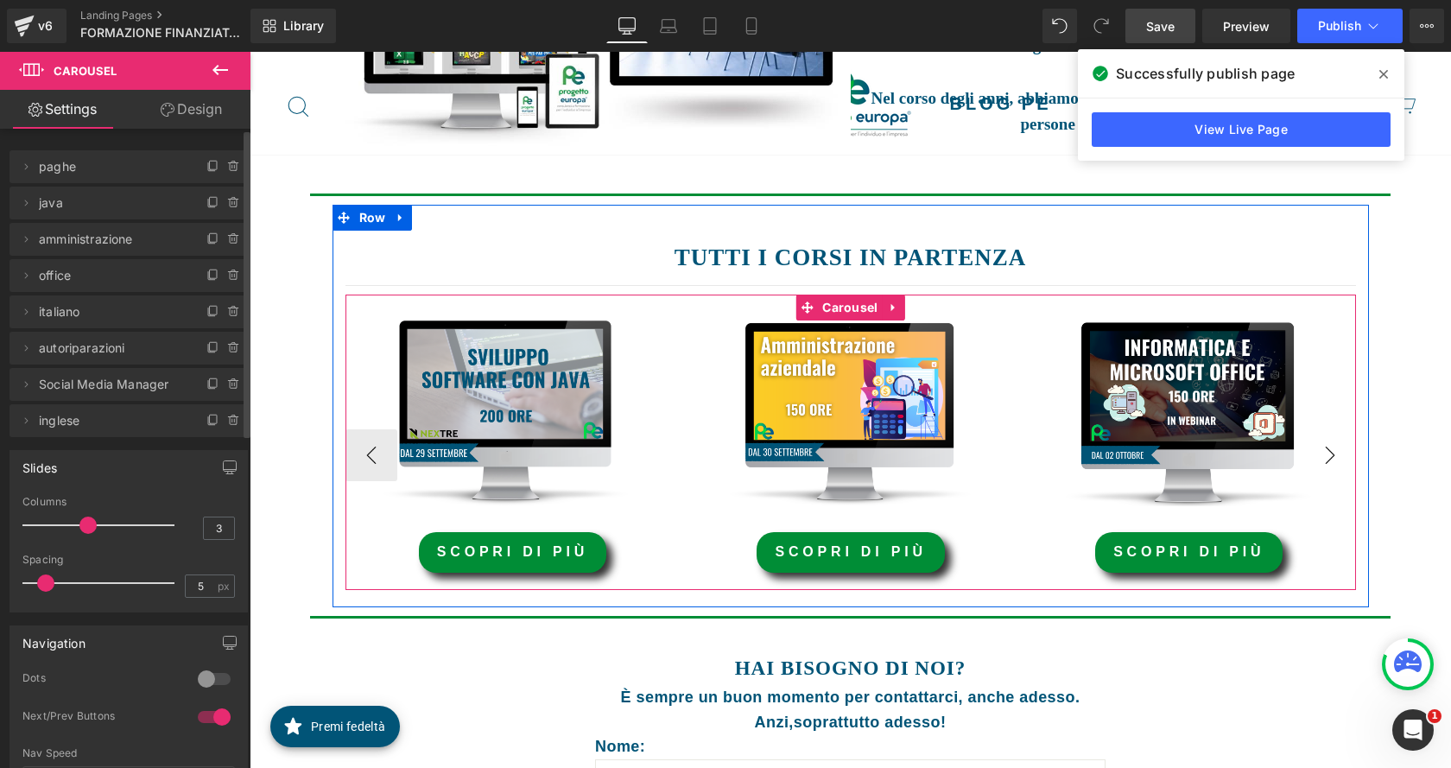
click at [1311, 455] on button "›" at bounding box center [1330, 455] width 52 height 52
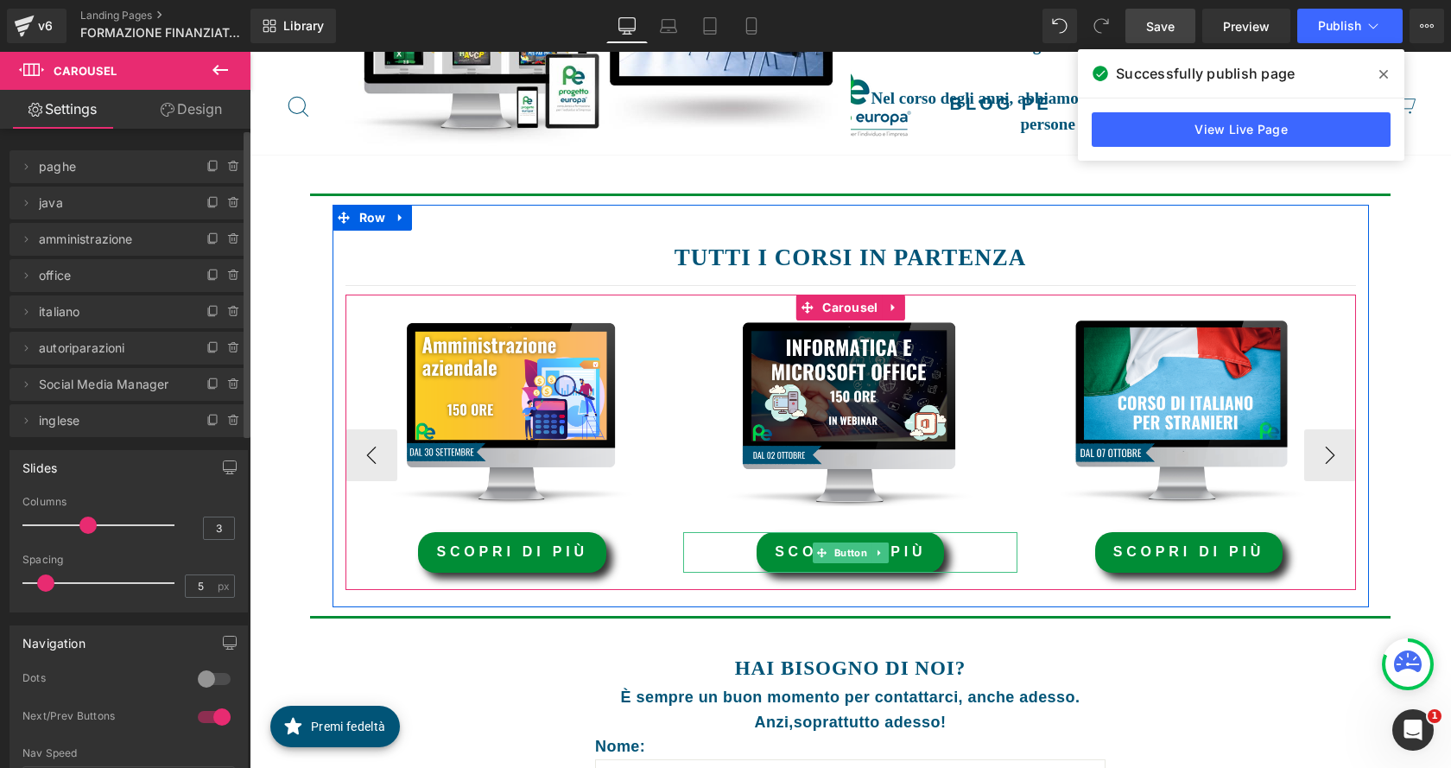
click at [897, 554] on link "scopri di più" at bounding box center [849, 552] width 187 height 41
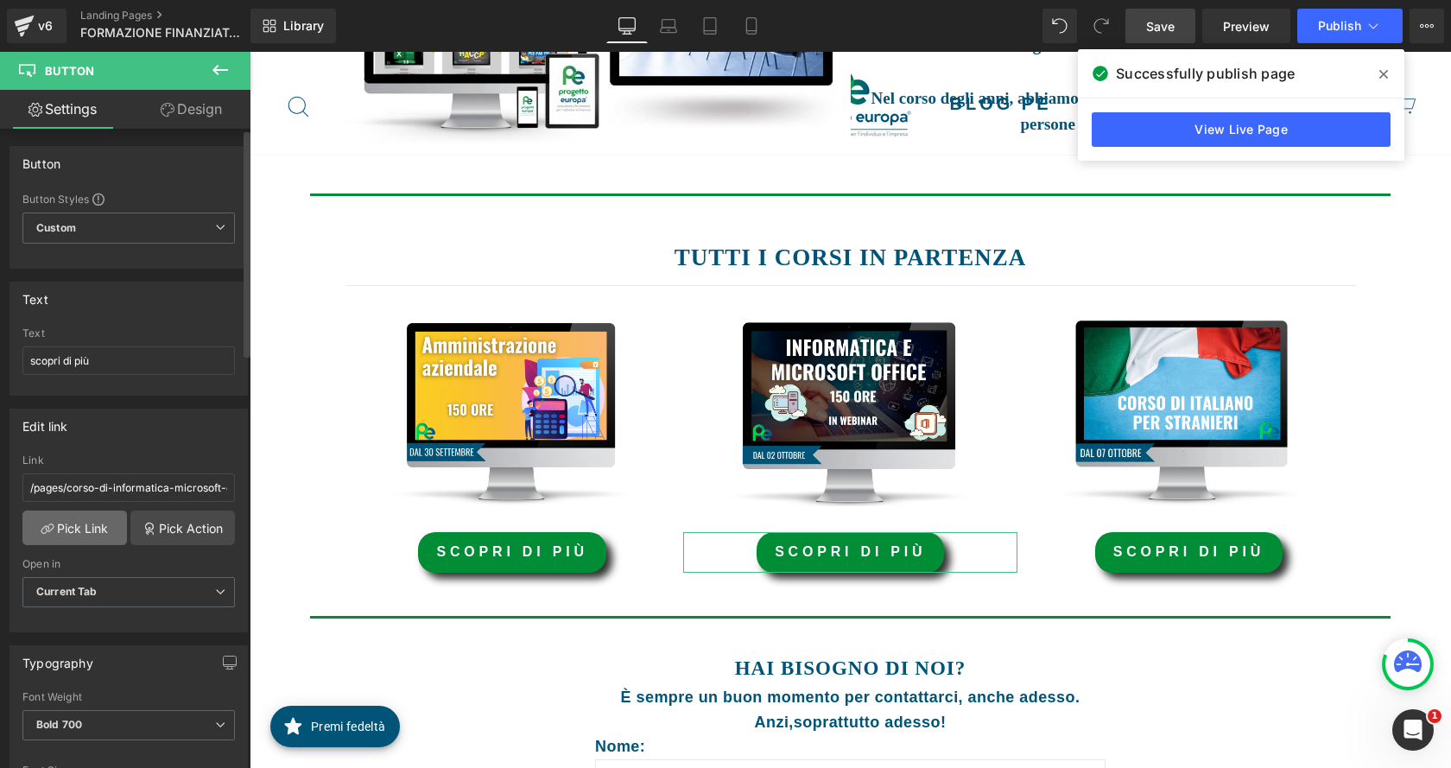
click at [104, 526] on link "Pick Link" at bounding box center [74, 527] width 104 height 35
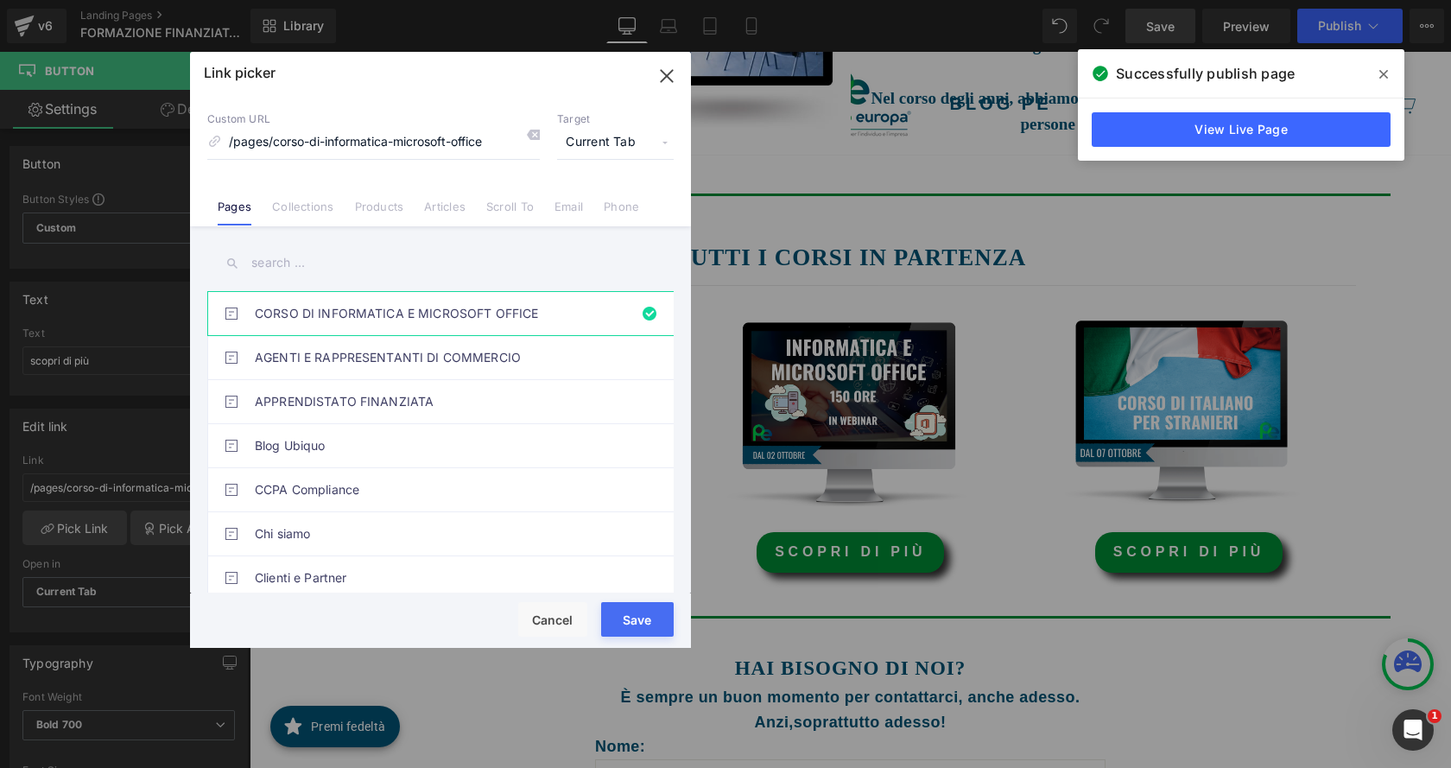
click at [414, 264] on input "text" at bounding box center [440, 263] width 466 height 39
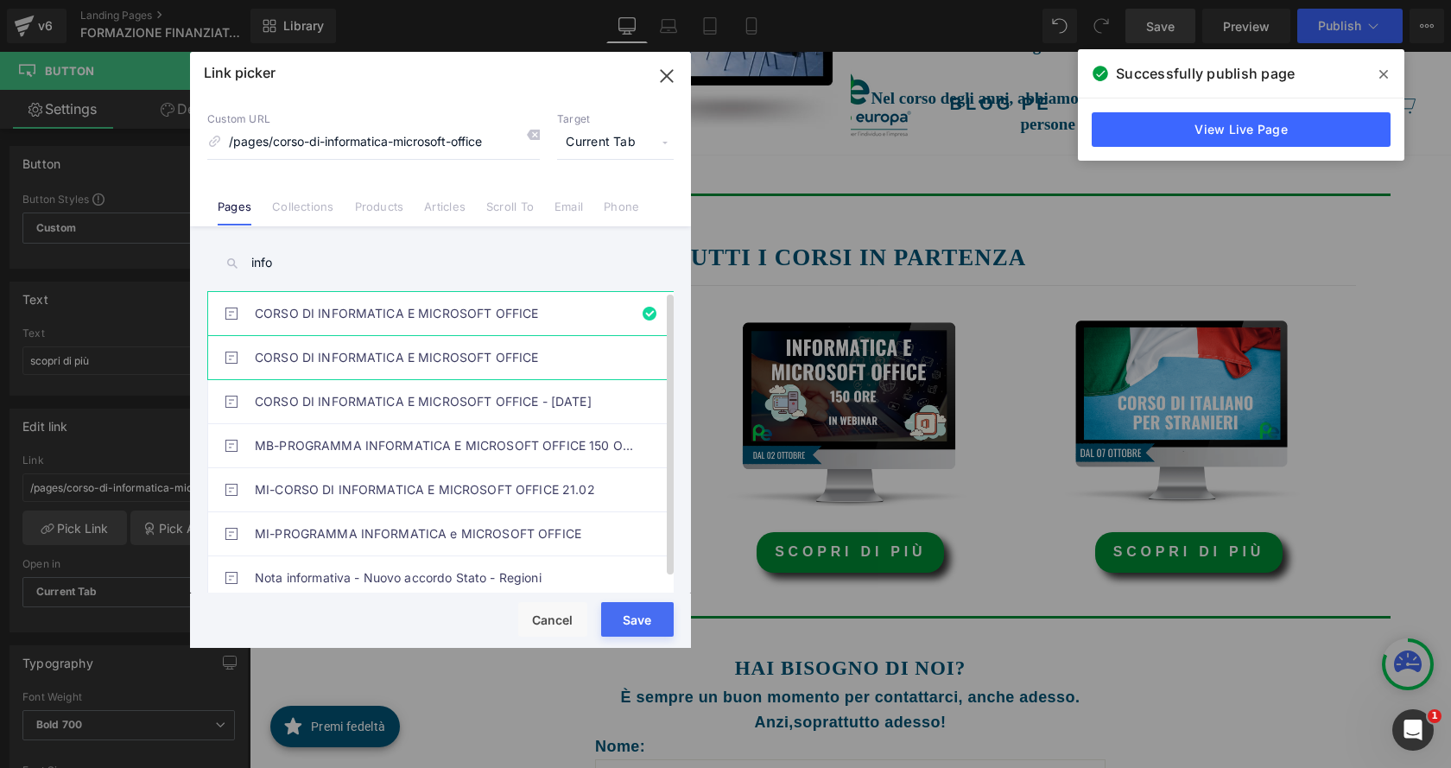
type input "info"
click at [477, 359] on link "CORSO DI INFORMATICA E MICROSOFT OFFICE" at bounding box center [445, 357] width 380 height 43
type input "/pages/corso-informatica-office-gol"
click at [642, 619] on button "Save" at bounding box center [637, 619] width 73 height 35
type input "/pages/corso-informatica-office-gol"
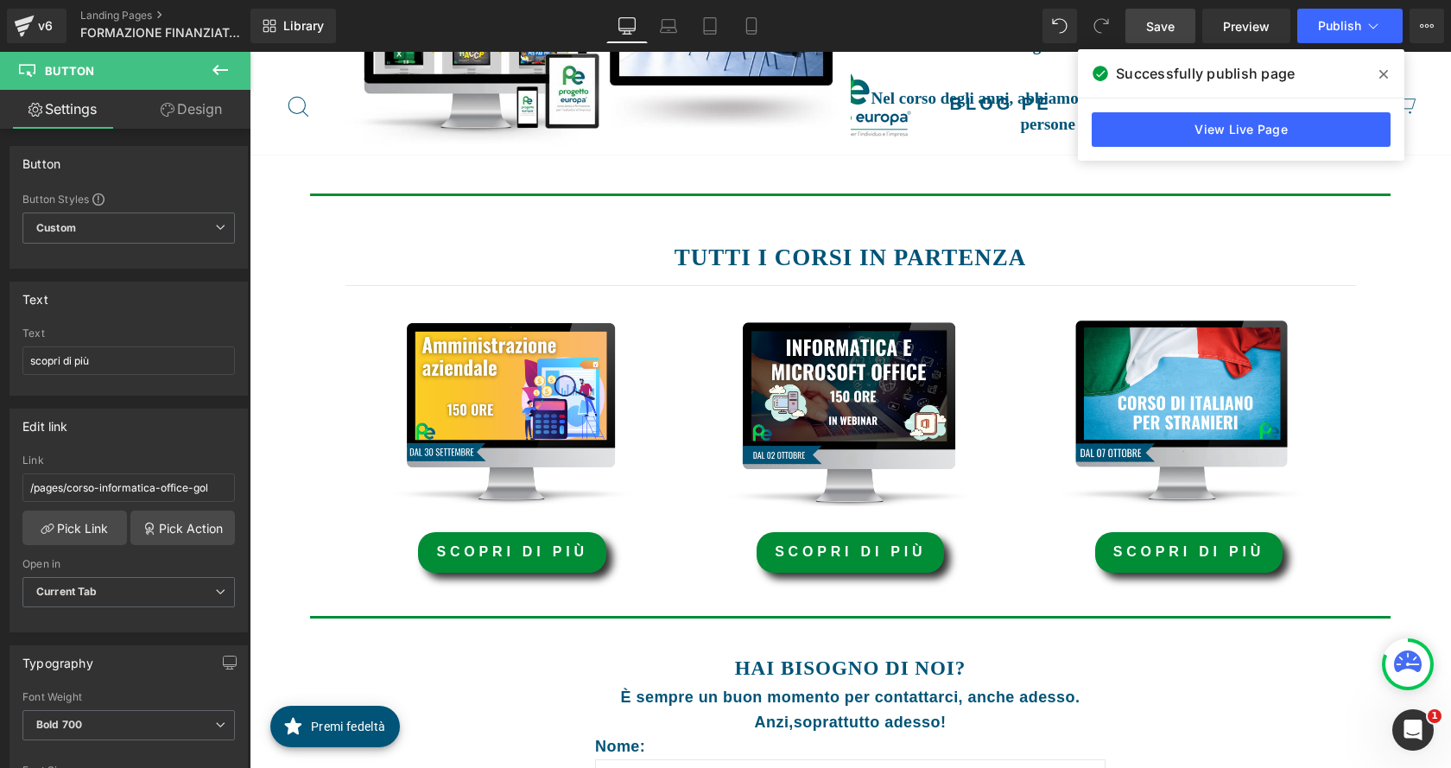
click at [1160, 22] on span "Save" at bounding box center [1160, 26] width 28 height 18
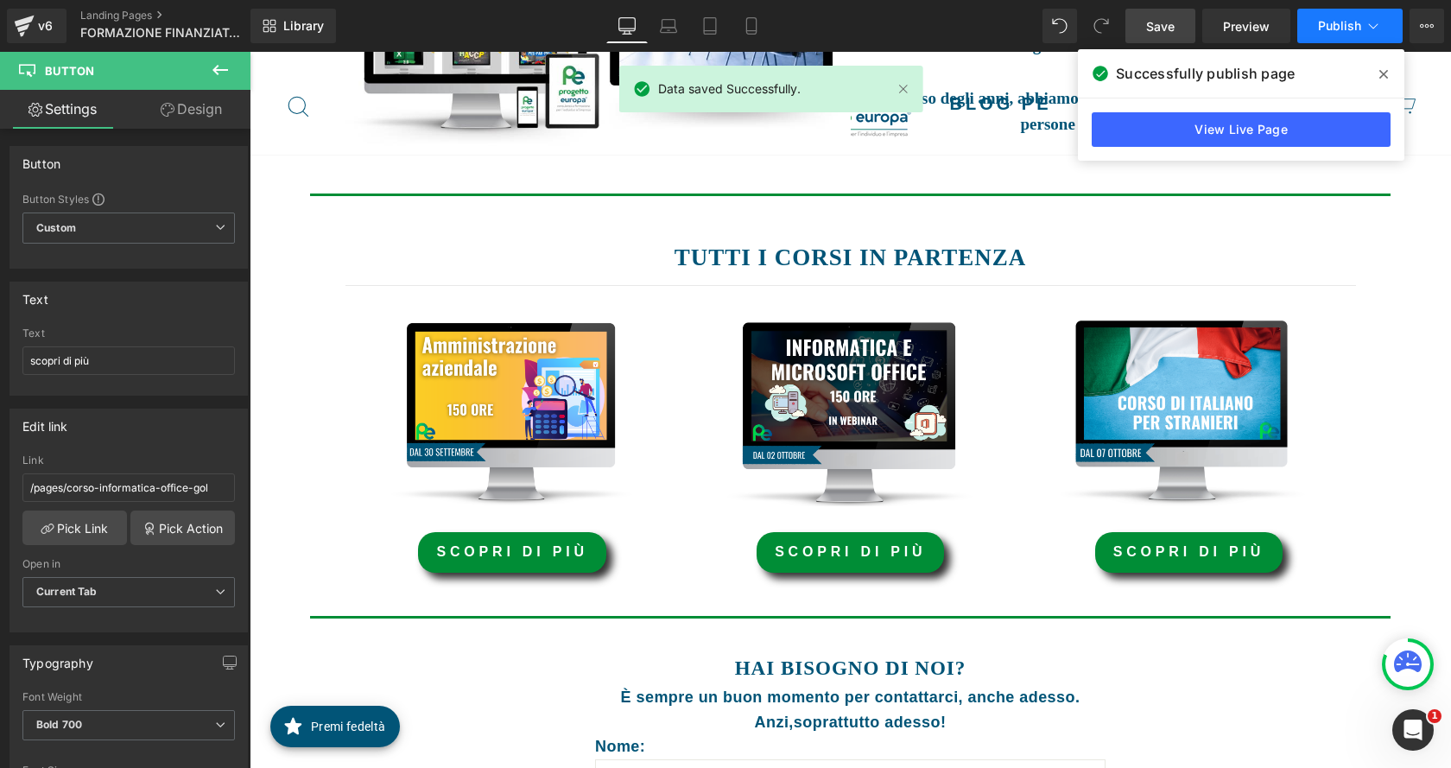
click at [1332, 28] on span "Publish" at bounding box center [1339, 26] width 43 height 14
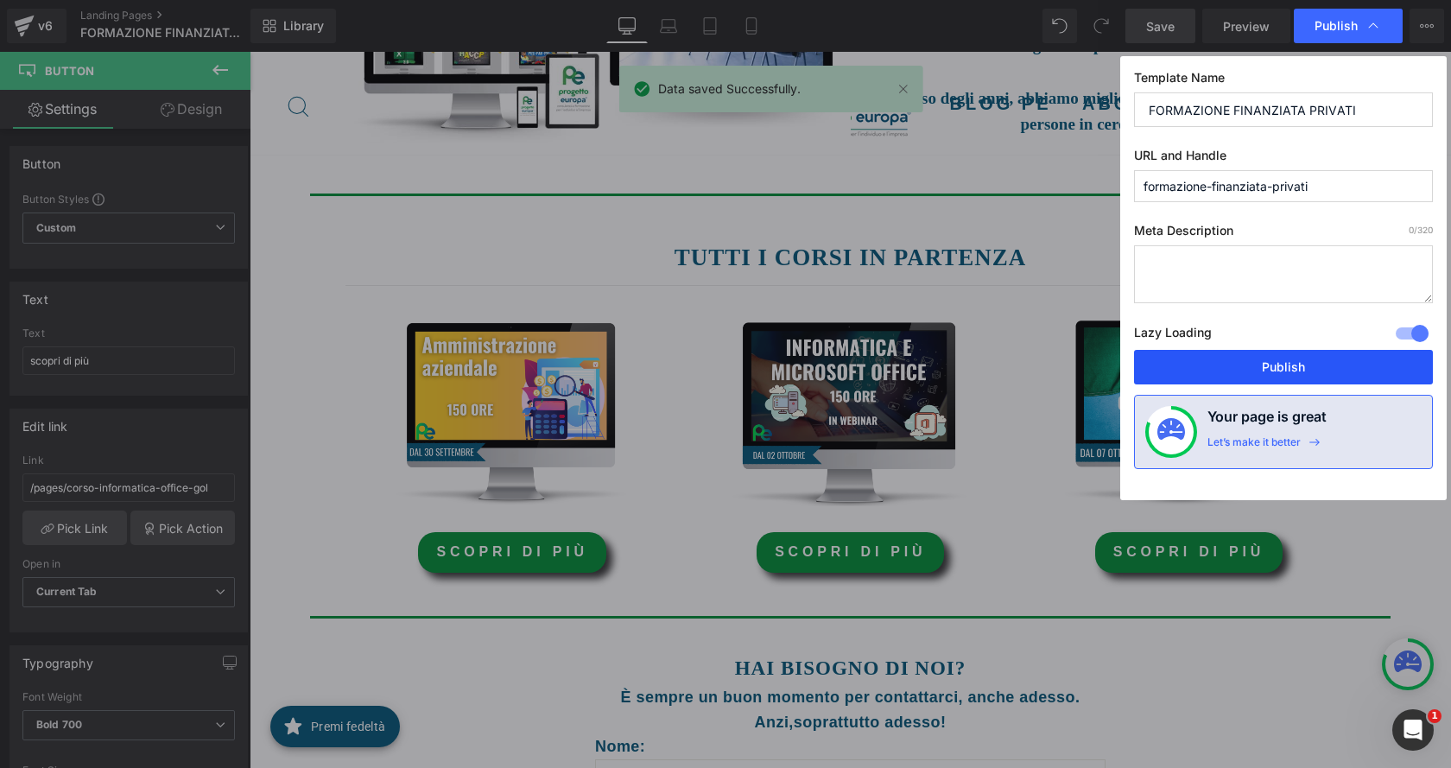
click at [1283, 357] on button "Publish" at bounding box center [1283, 367] width 299 height 35
